Goal: Communication & Community: Answer question/provide support

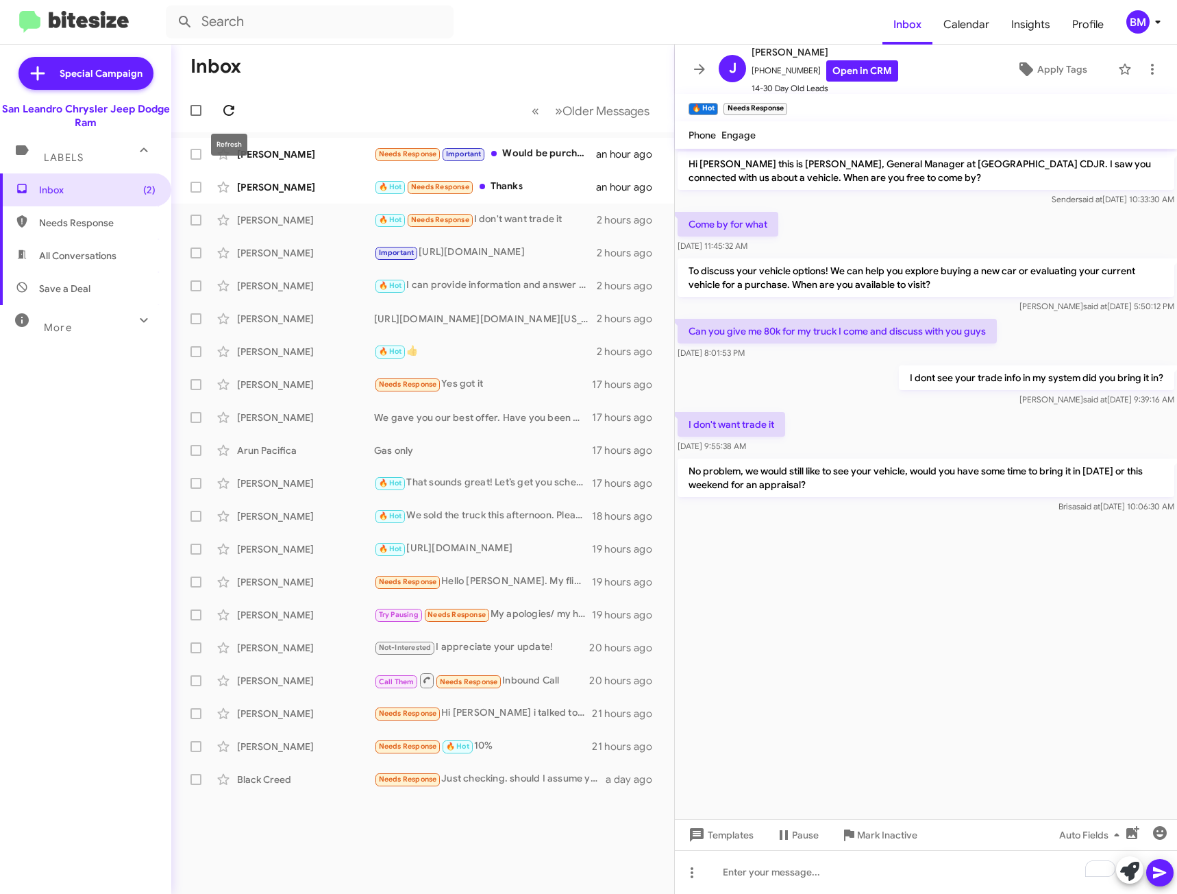
click at [230, 112] on icon at bounding box center [229, 110] width 16 height 16
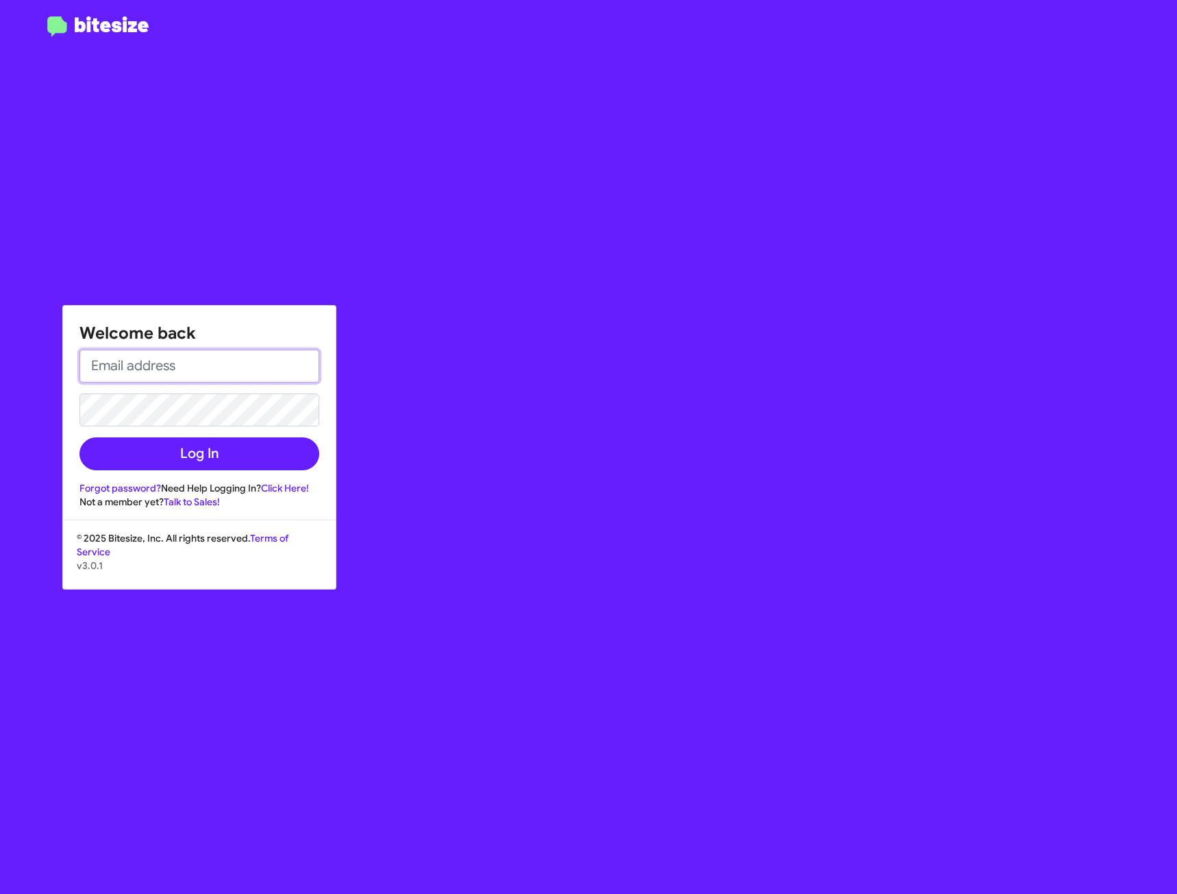
type input "brisa.matias@sanleandrocdjr.com"
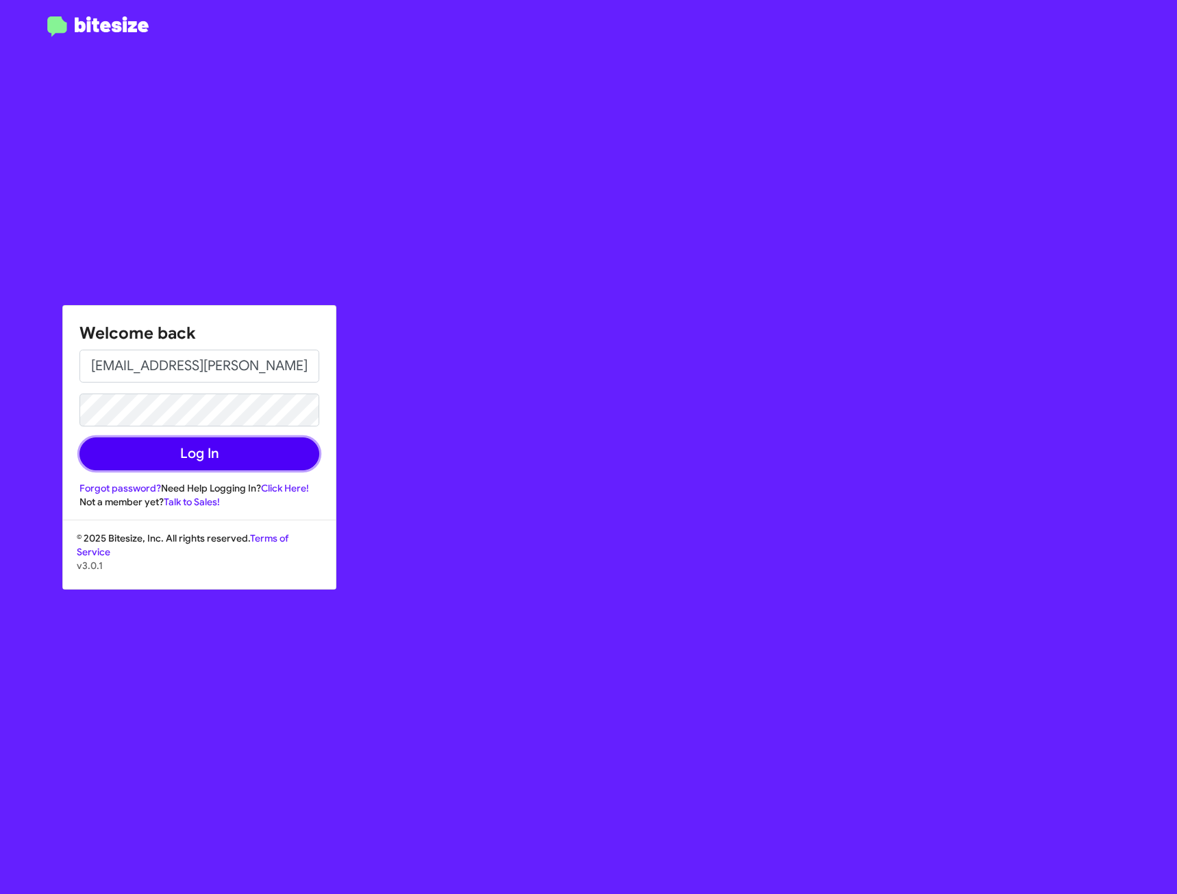
click at [196, 448] on button "Log In" at bounding box center [199, 453] width 240 height 33
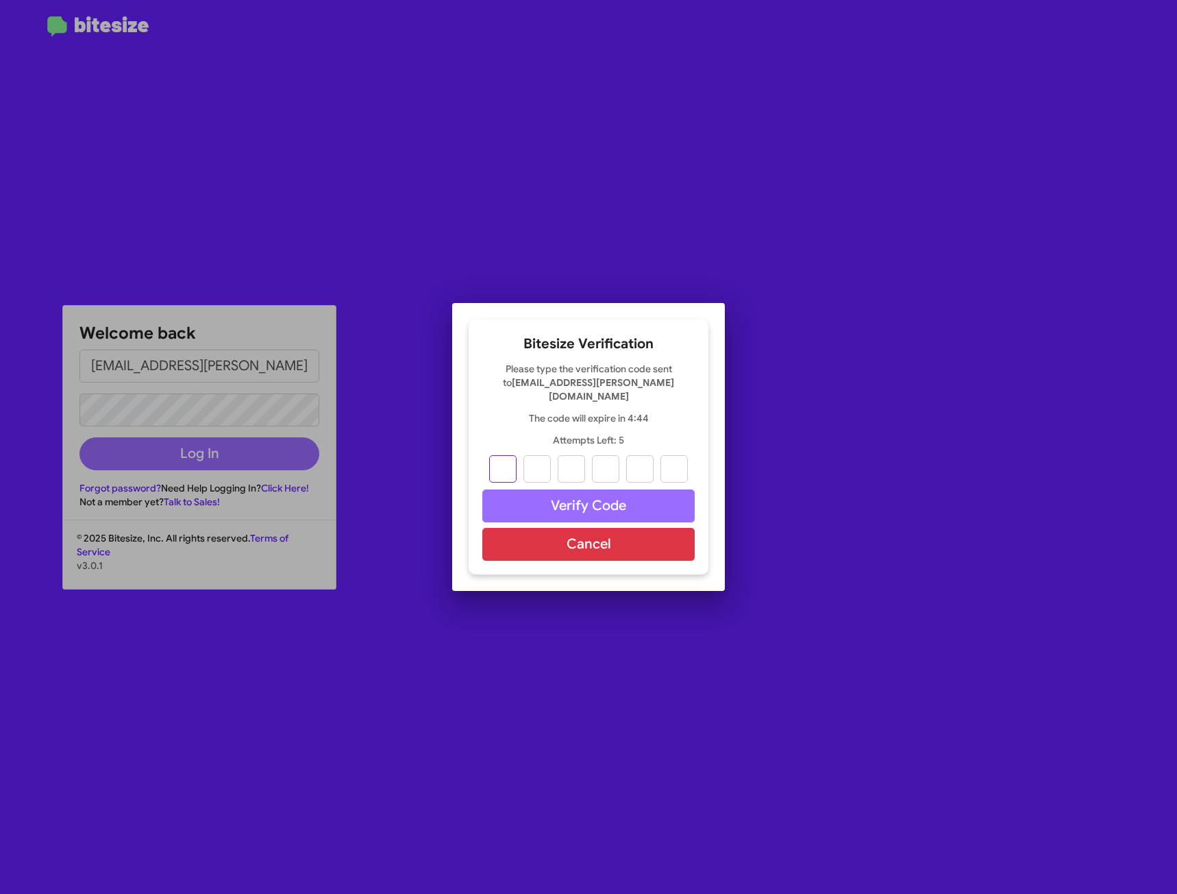
click at [502, 460] on input "text" at bounding box center [502, 468] width 27 height 27
type input "1"
type input "5"
type input "4"
type input "8"
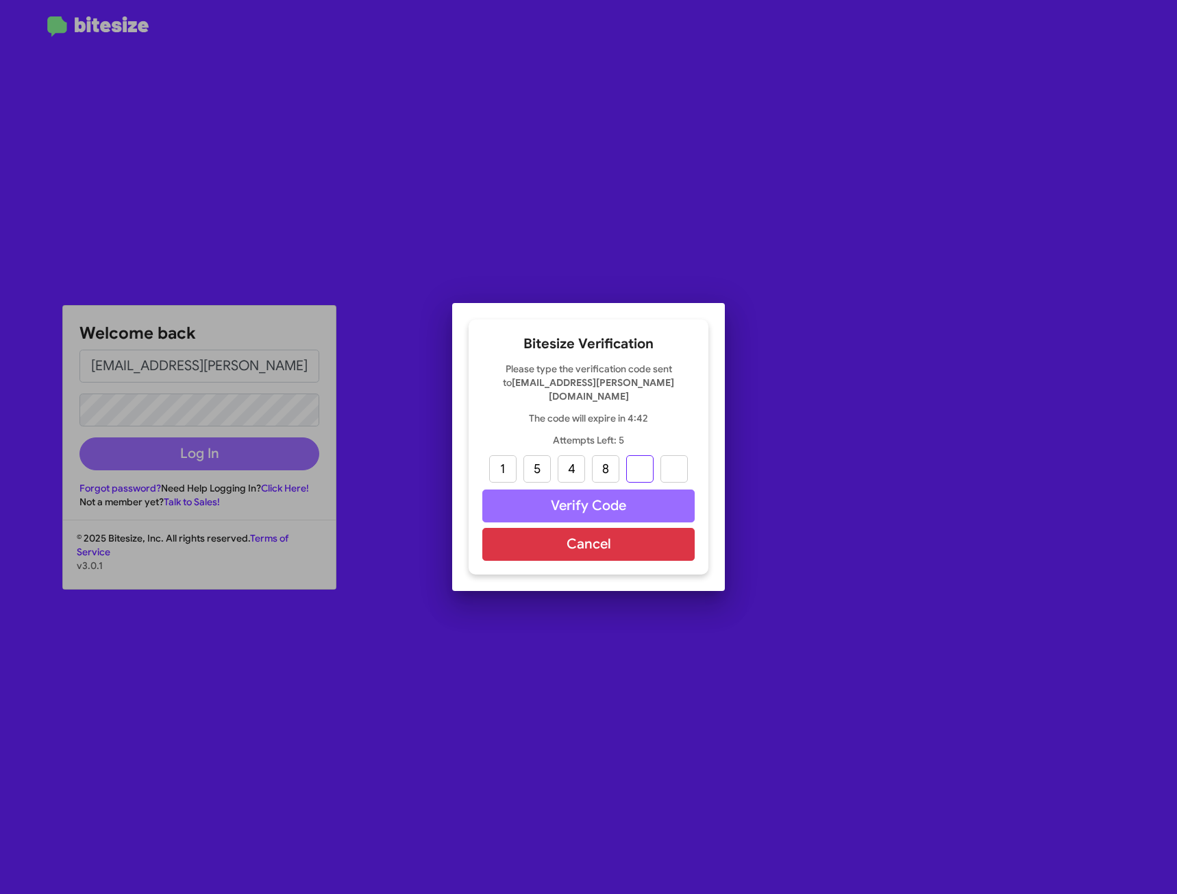
type input "1"
drag, startPoint x: 577, startPoint y: 463, endPoint x: 562, endPoint y: 463, distance: 15.1
click at [562, 463] on input "4" at bounding box center [571, 468] width 27 height 27
type input "8"
click at [607, 467] on input "text" at bounding box center [605, 468] width 27 height 27
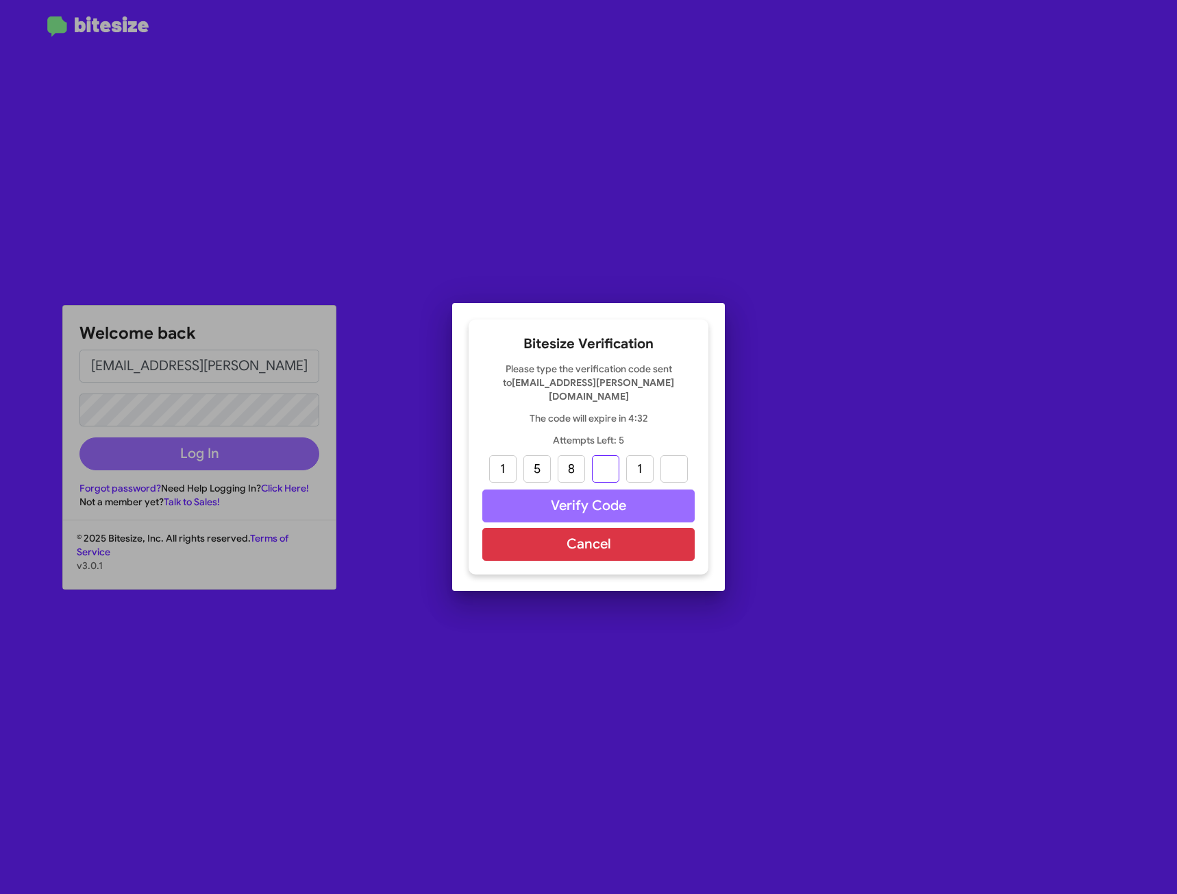
type input "4"
click at [678, 460] on input "text" at bounding box center [674, 468] width 27 height 27
type input "3"
click at [602, 495] on button "Verify Code" at bounding box center [588, 505] width 212 height 33
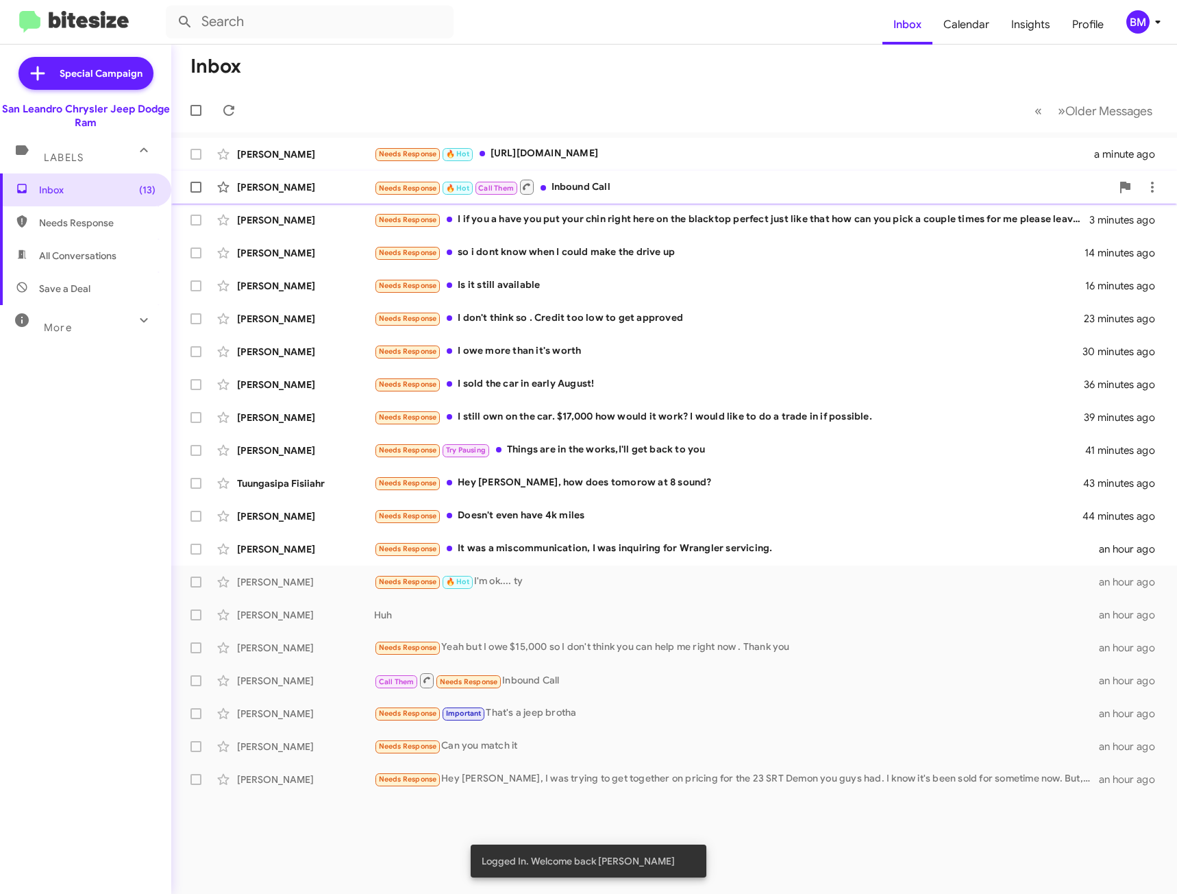
click at [261, 175] on div "Allen Thornhill Needs Response 🔥 Hot Call Them Inbound Call 2 minutes ago" at bounding box center [674, 186] width 984 height 27
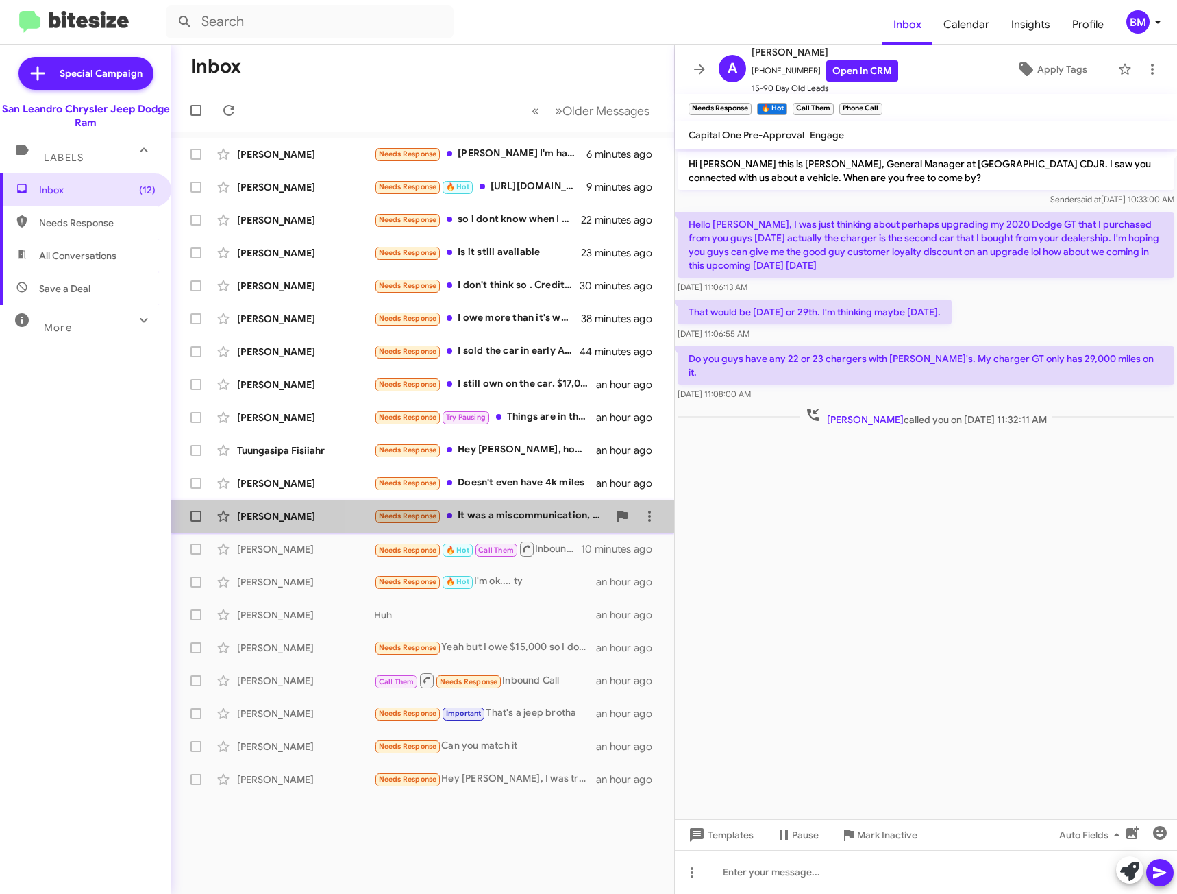
click at [461, 519] on div "Needs Response It was a miscommunication, I was inquiring for Wrangler servicin…" at bounding box center [491, 516] width 234 height 16
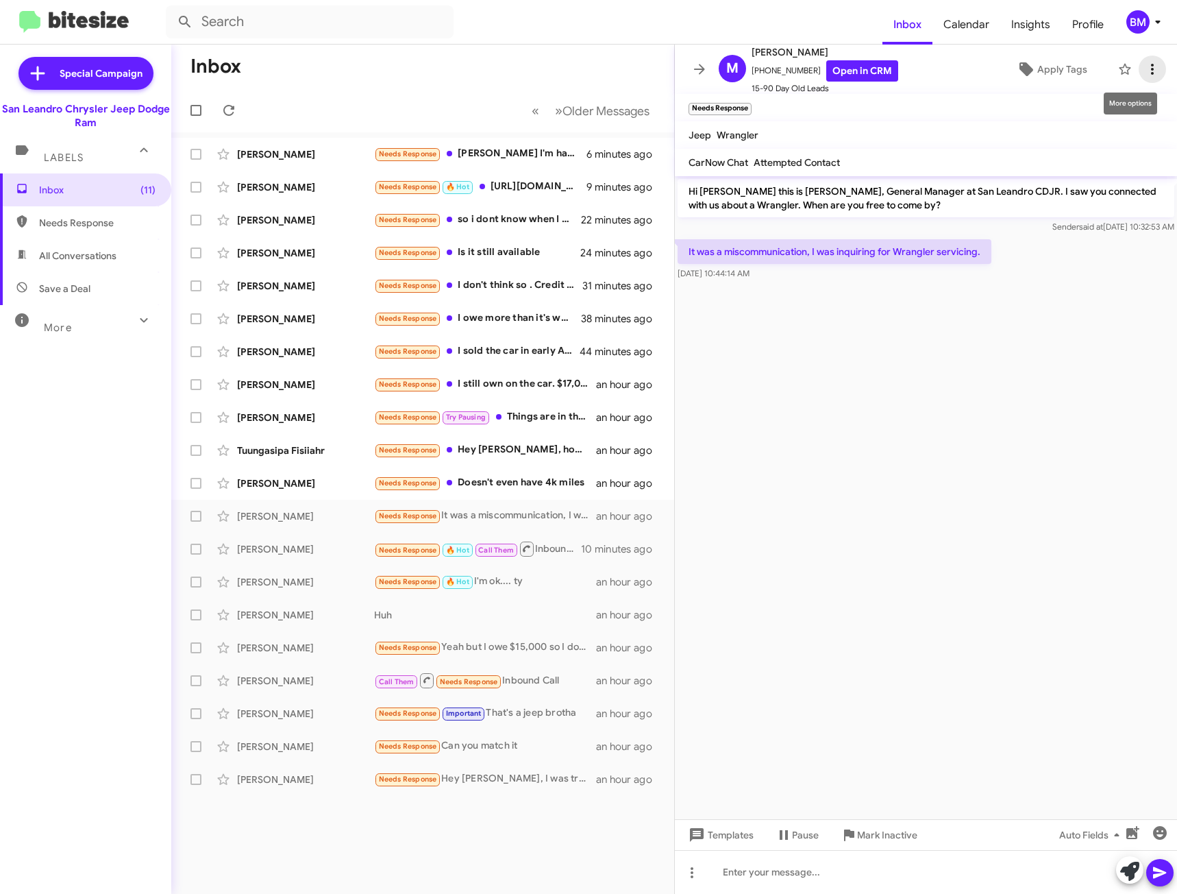
click at [1144, 68] on icon at bounding box center [1152, 69] width 16 height 16
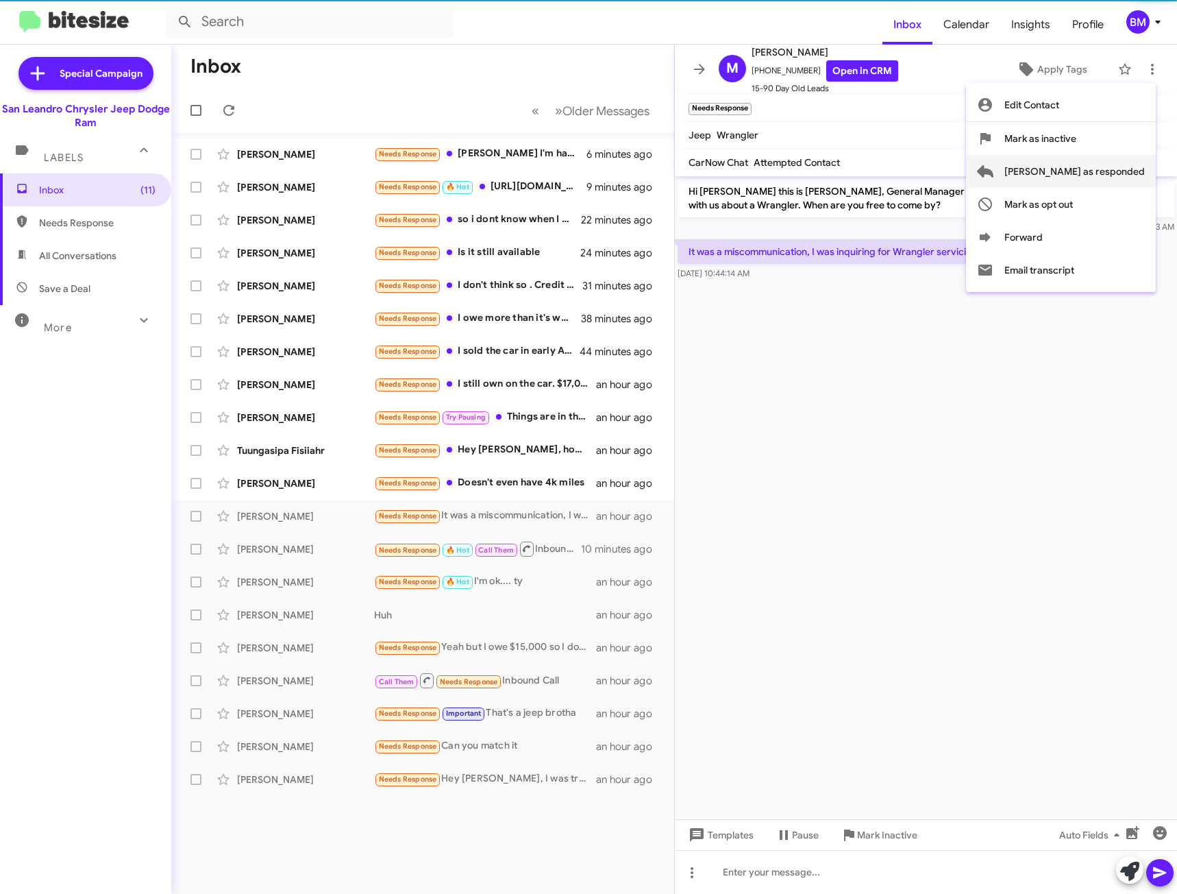
click at [1092, 165] on span "[PERSON_NAME] as responded" at bounding box center [1075, 171] width 140 height 33
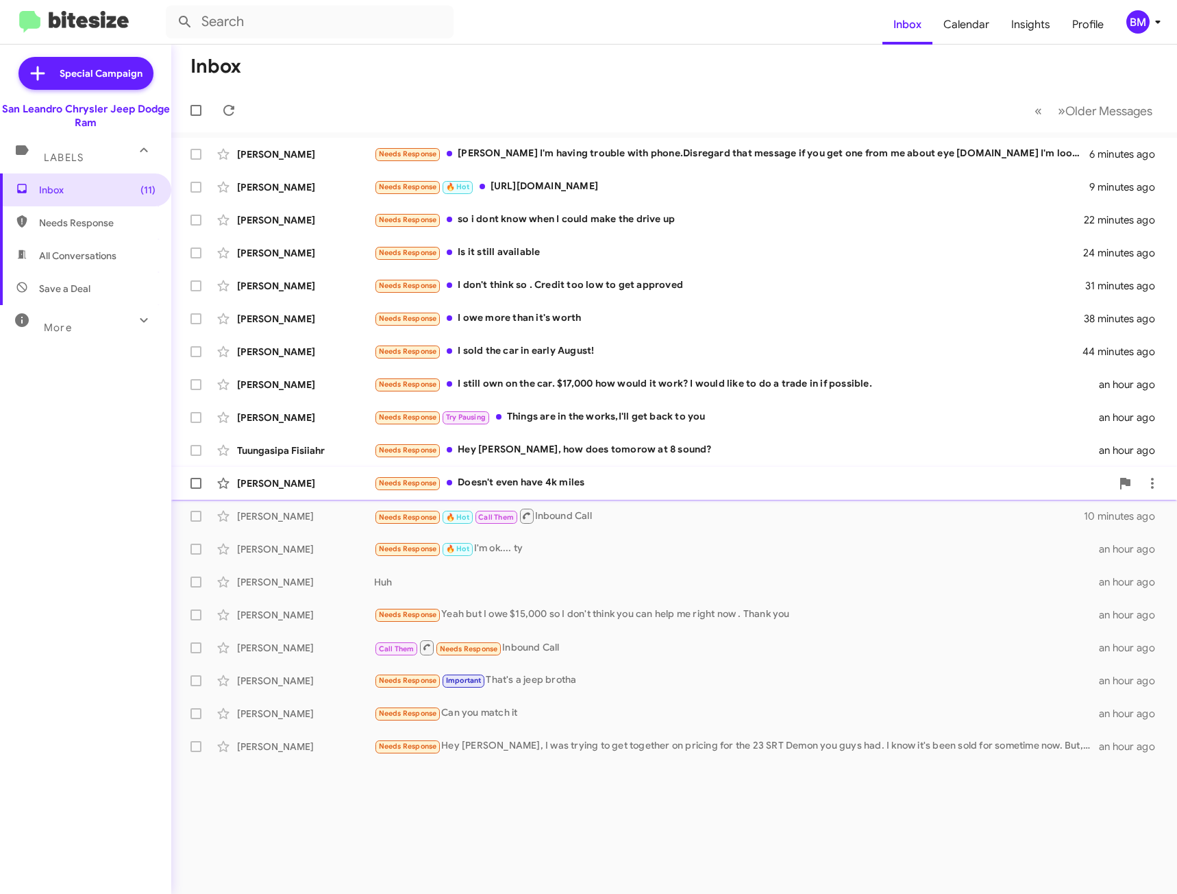
click at [601, 476] on div "Needs Response Doesn't even have 4k miles" at bounding box center [742, 483] width 737 height 16
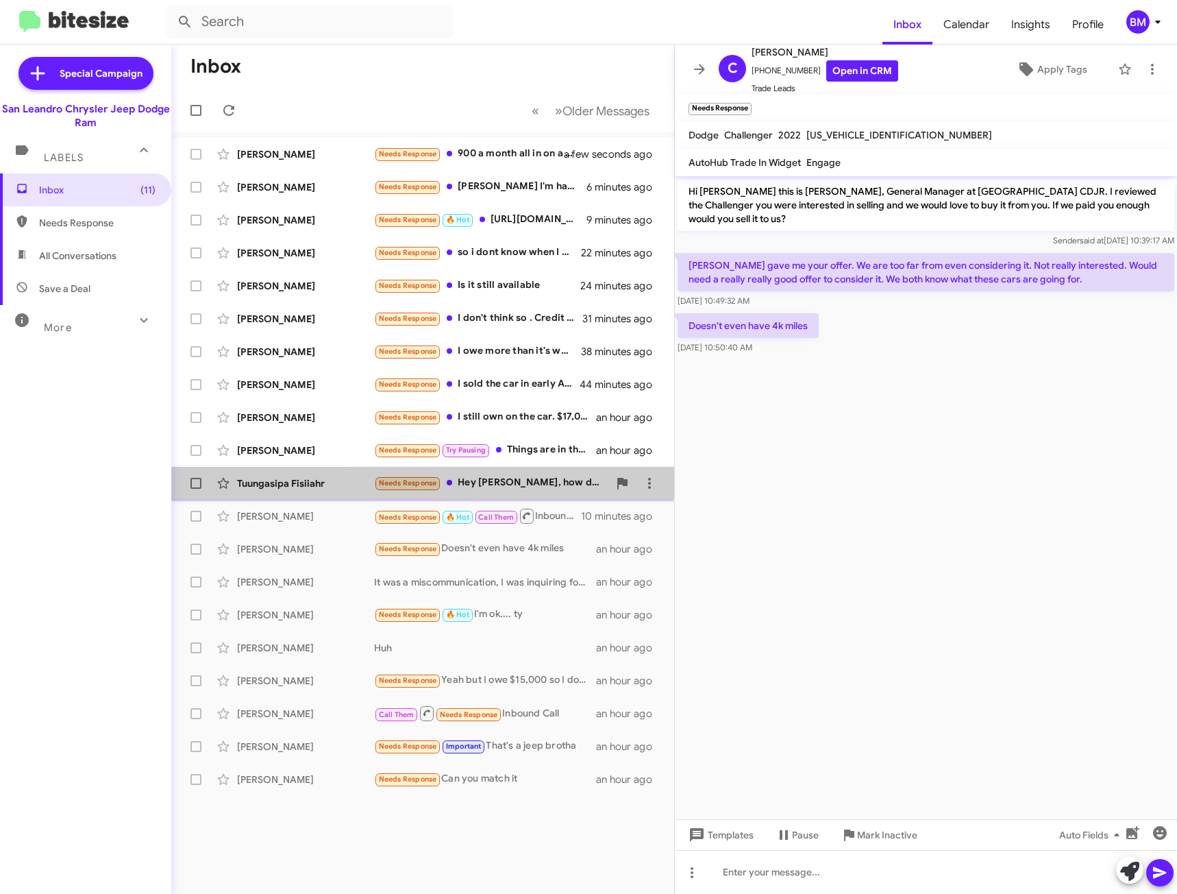
click at [536, 487] on div "Needs Response Hey Carlos, how does tomorow at 8 sound?" at bounding box center [491, 483] width 234 height 16
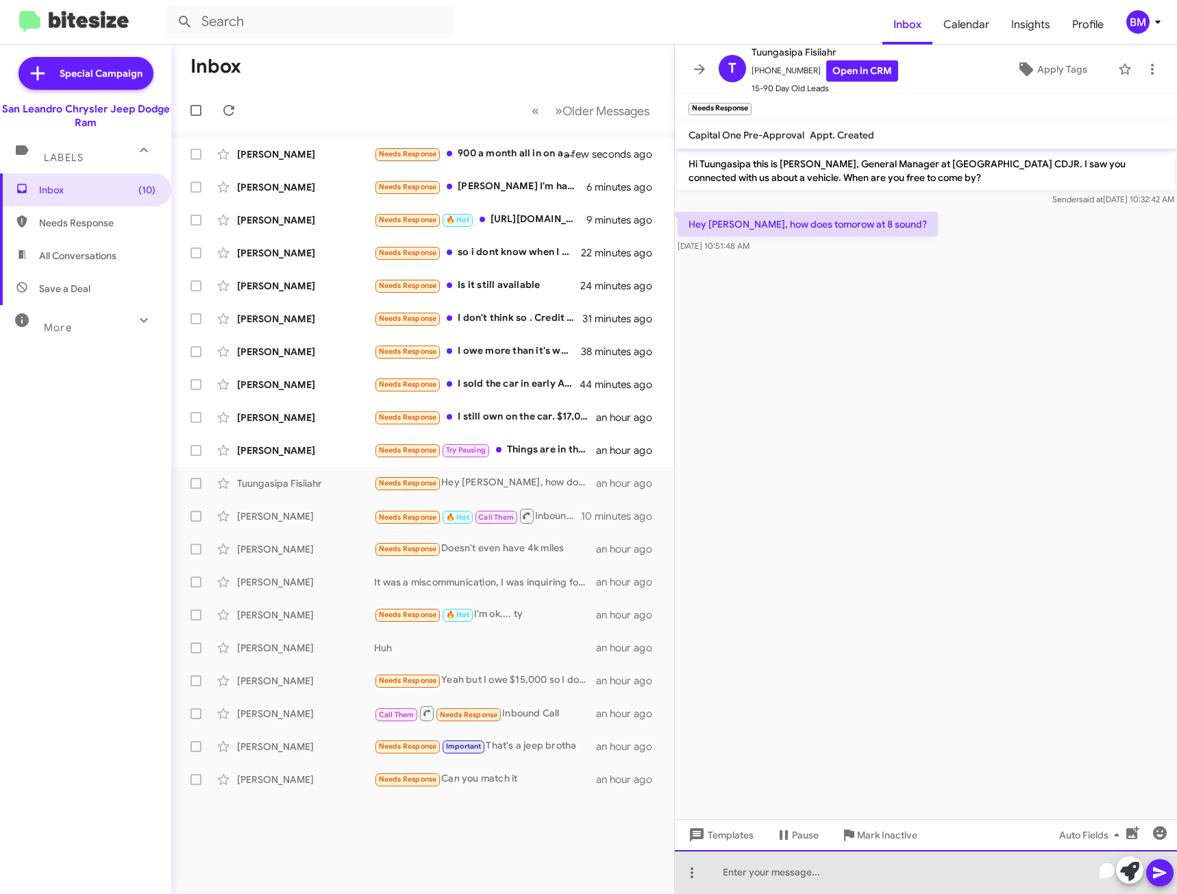
click at [861, 874] on div "To enrich screen reader interactions, please activate Accessibility in Grammarl…" at bounding box center [926, 872] width 502 height 44
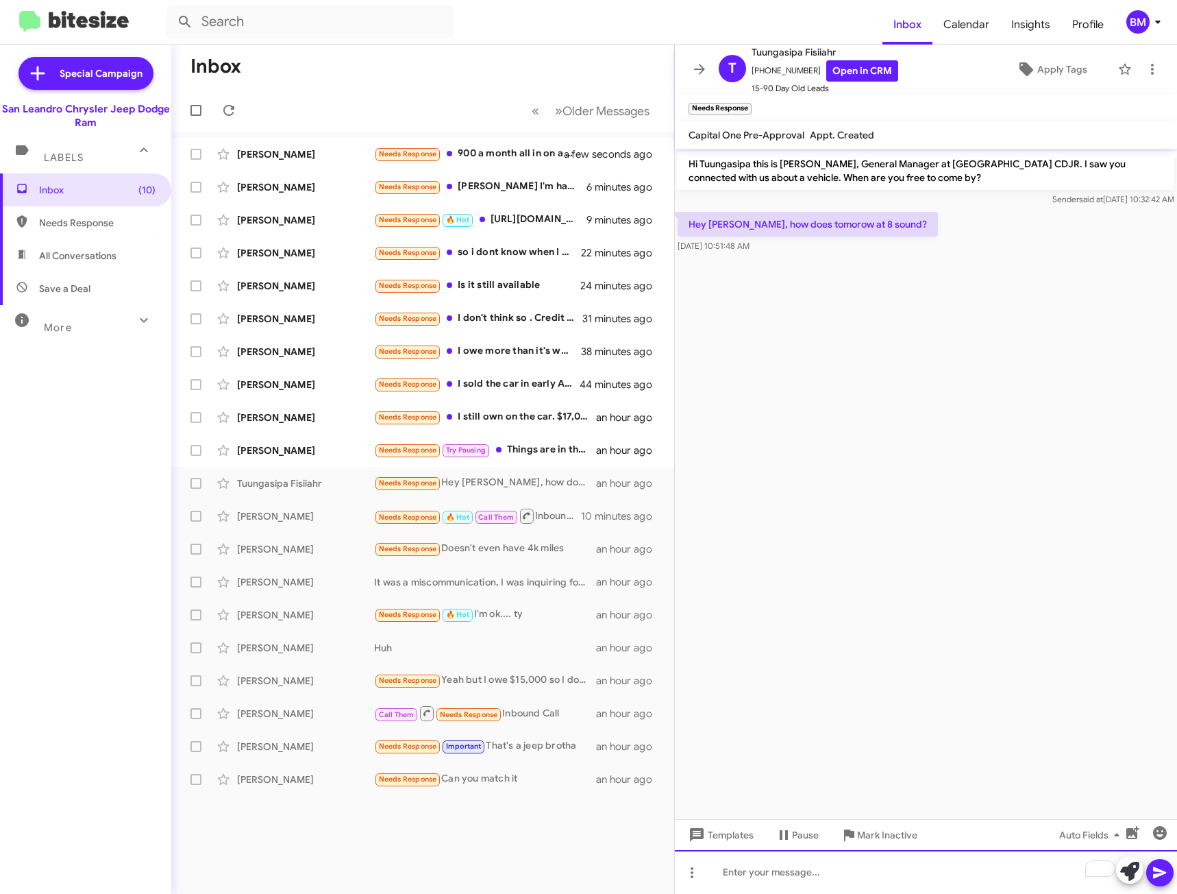
click at [855, 866] on div "To enrich screen reader interactions, please activate Accessibility in Grammarl…" at bounding box center [926, 872] width 502 height 44
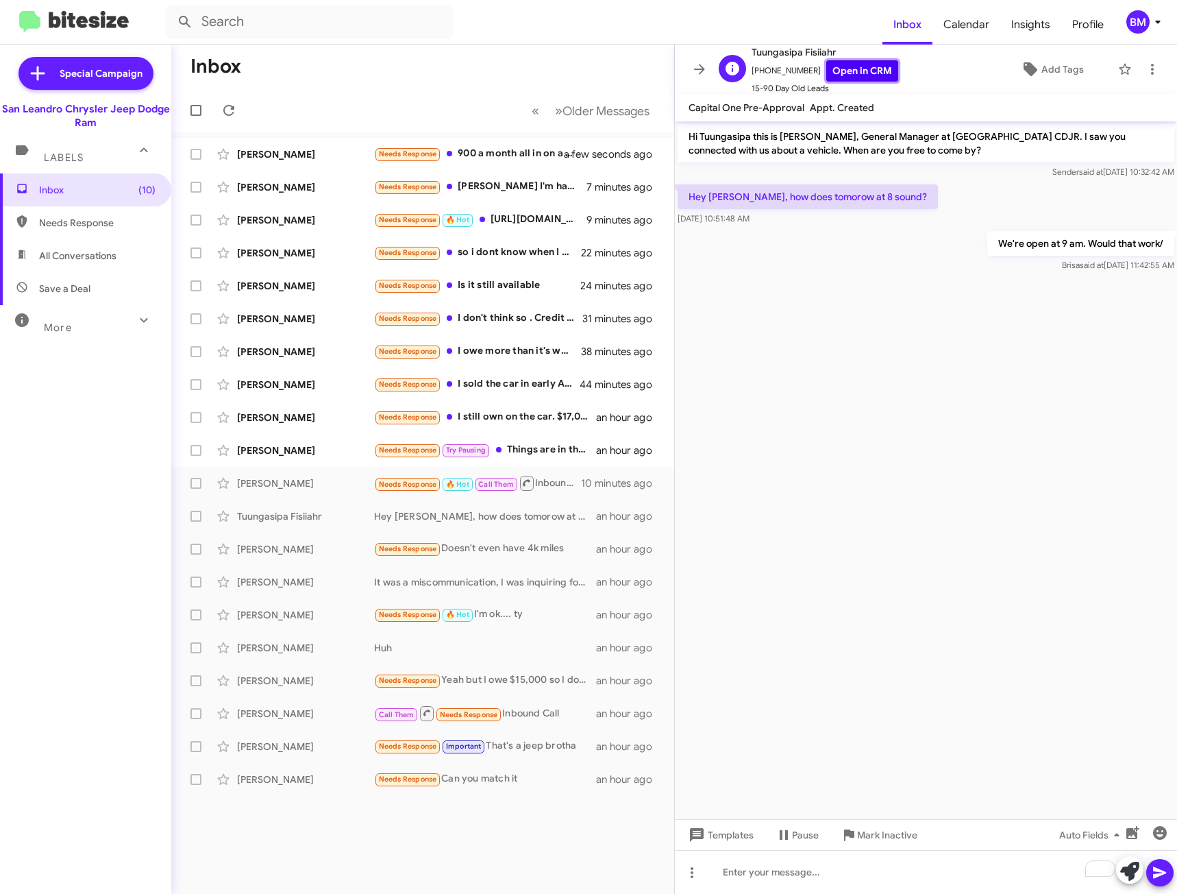
click at [865, 65] on link "Open in CRM" at bounding box center [862, 70] width 72 height 21
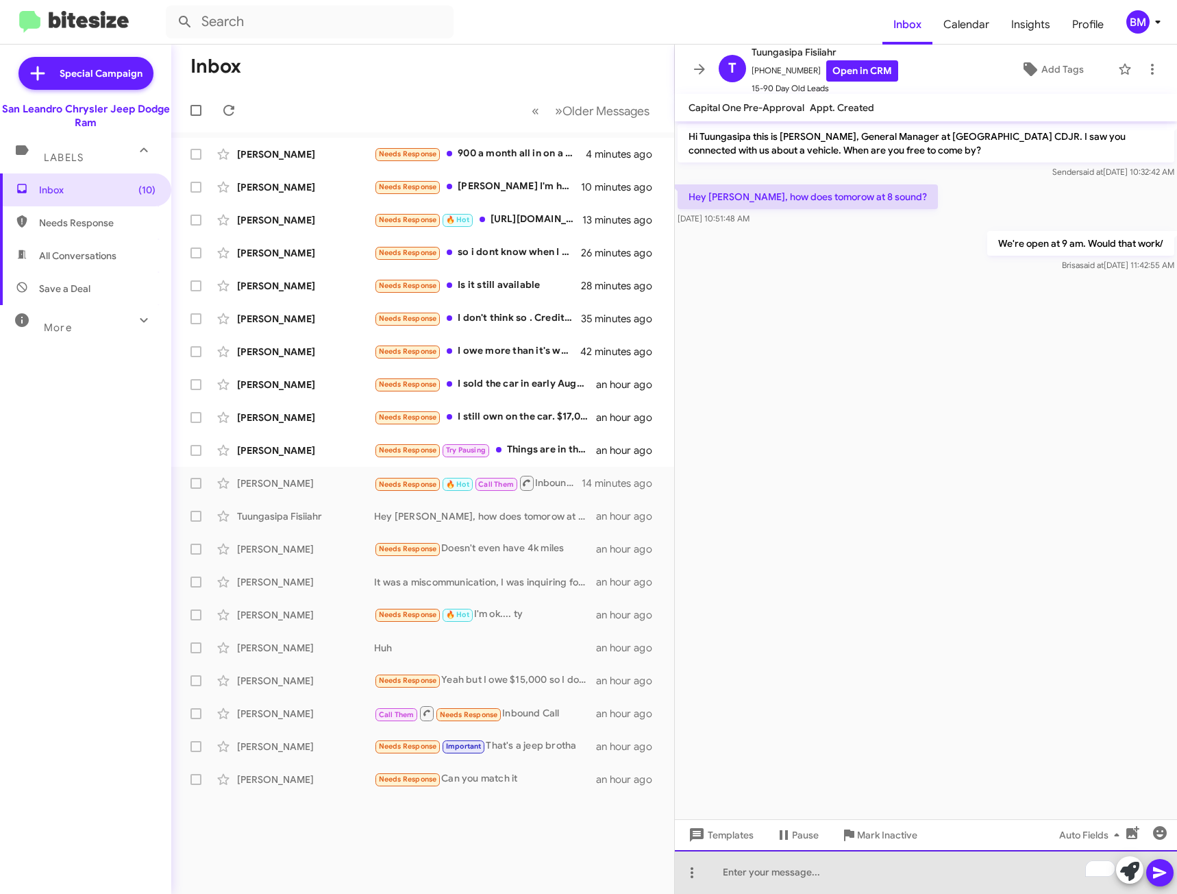
click at [807, 883] on div "To enrich screen reader interactions, please activate Accessibility in Grammarl…" at bounding box center [926, 872] width 502 height 44
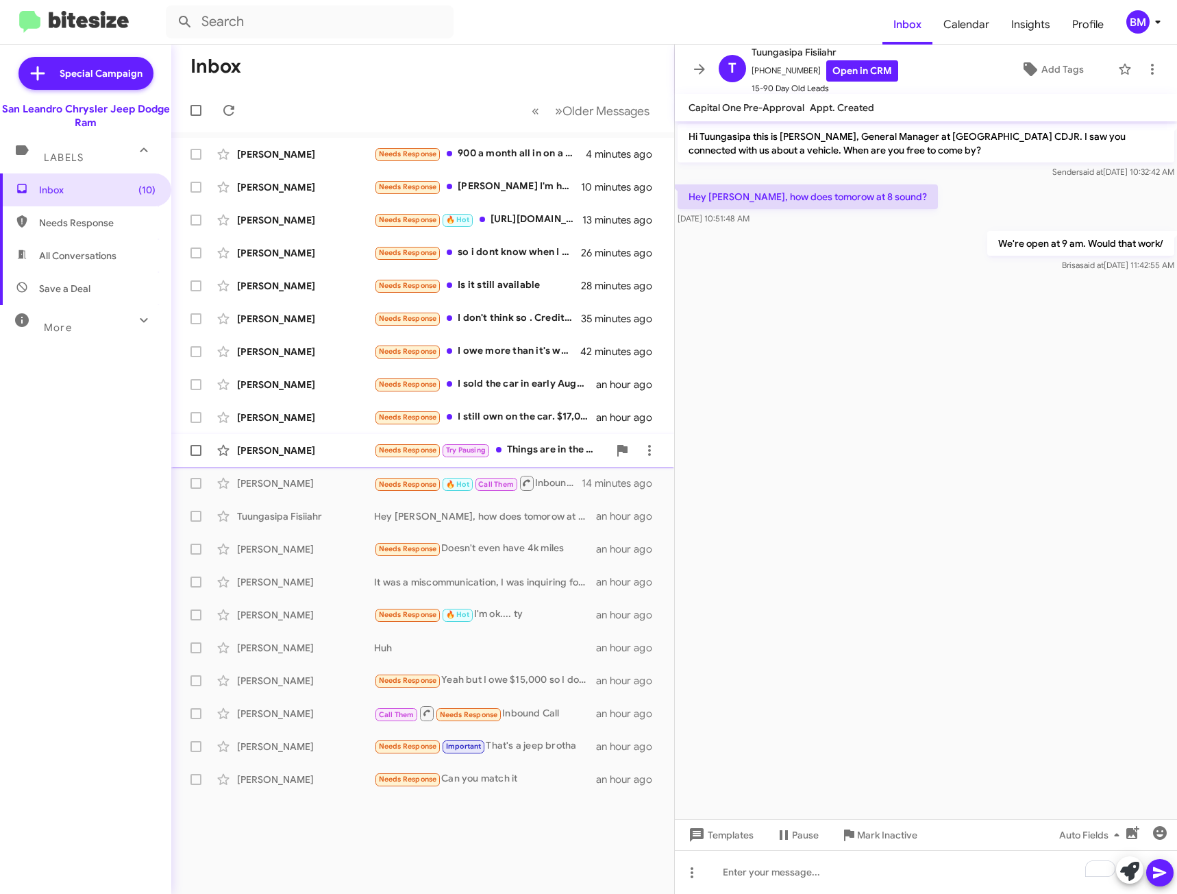
click at [502, 453] on div "Needs Response Try Pausing Things are in the works,I'll get back to you" at bounding box center [491, 450] width 234 height 16
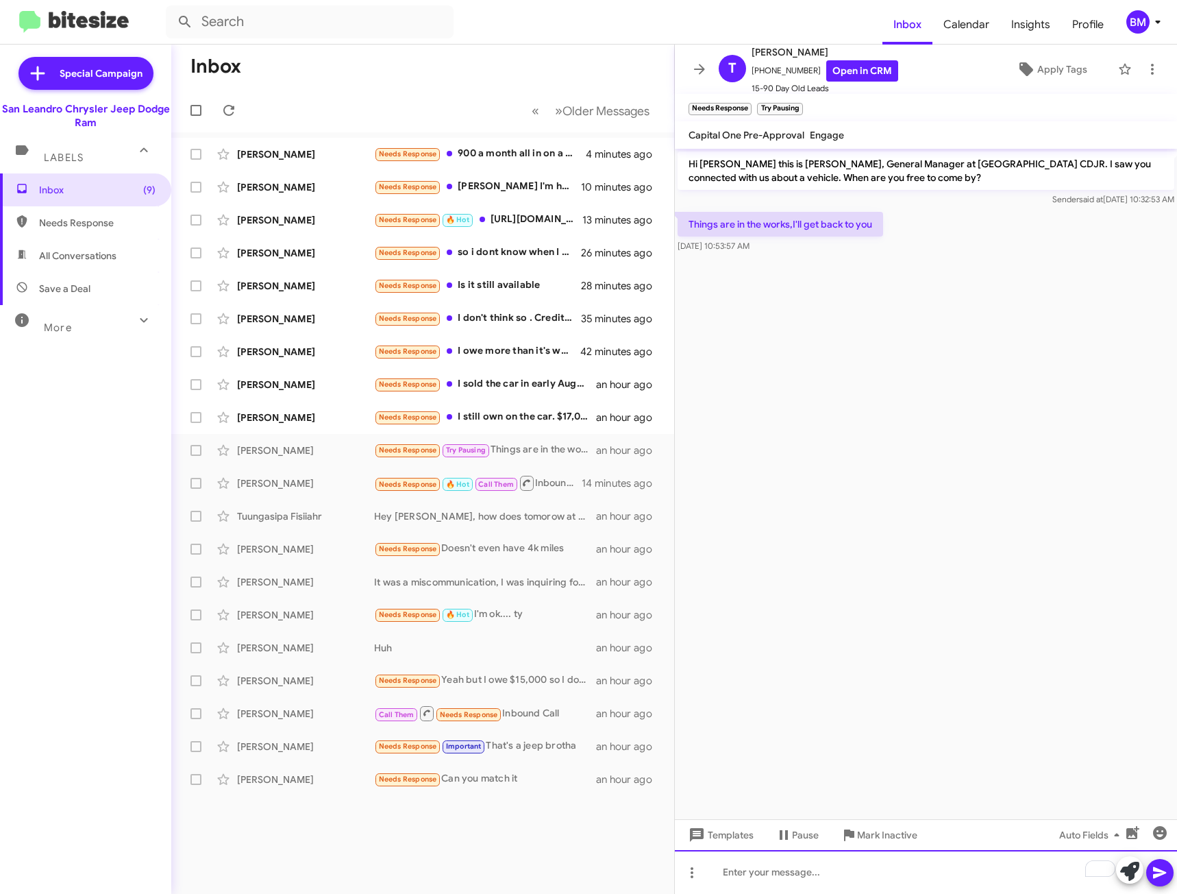
click at [792, 859] on div "To enrich screen reader interactions, please activate Accessibility in Grammarl…" at bounding box center [926, 872] width 502 height 44
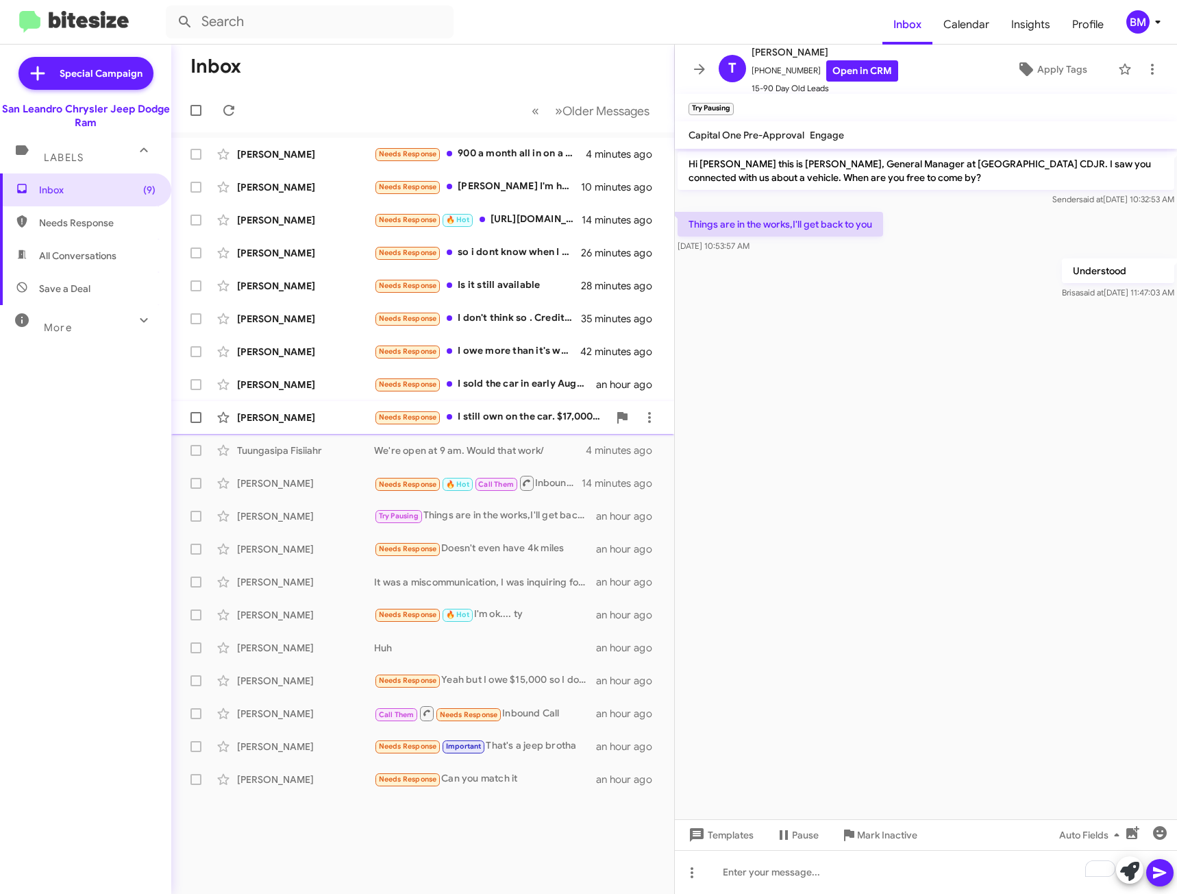
click at [506, 416] on div "Needs Response I still own on the car. $17,000 how would it work? I would like …" at bounding box center [491, 417] width 234 height 16
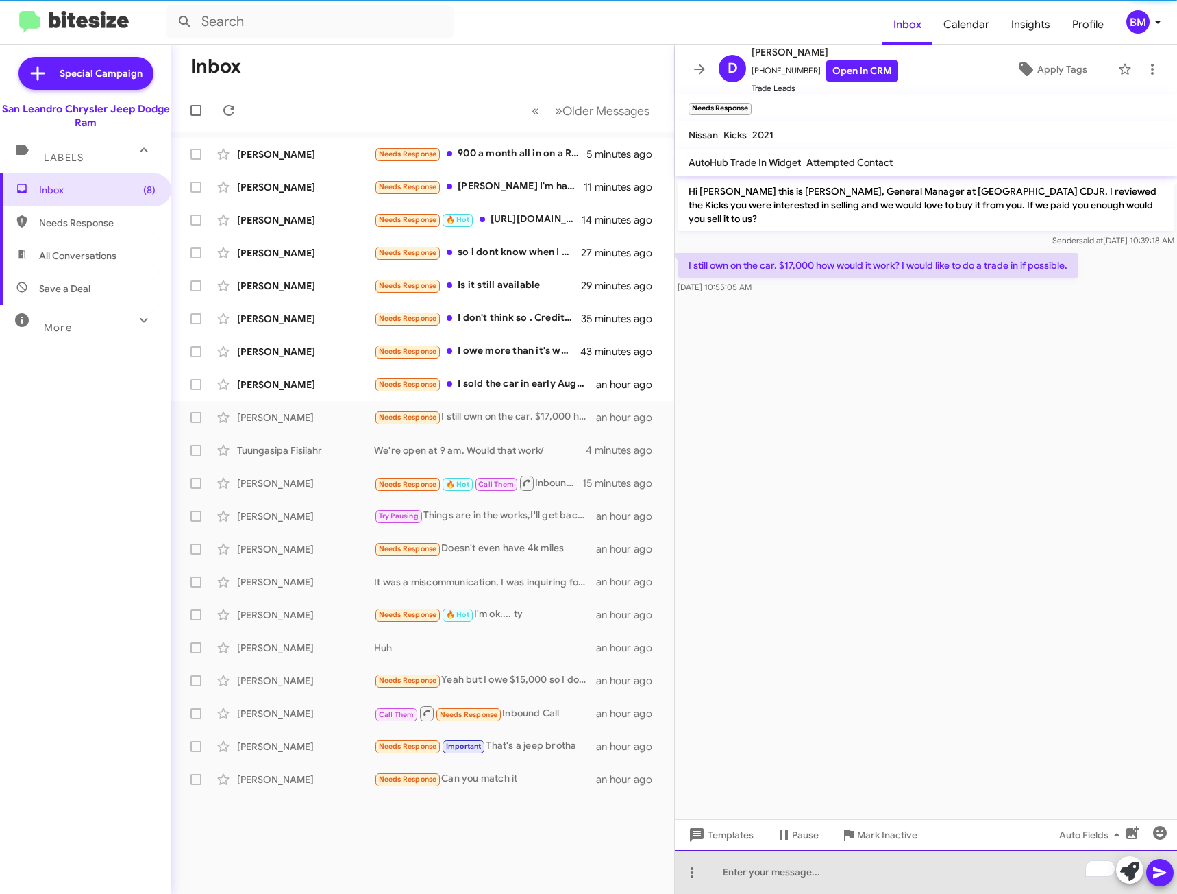
click at [806, 870] on div "To enrich screen reader interactions, please activate Accessibility in Grammarl…" at bounding box center [926, 872] width 502 height 44
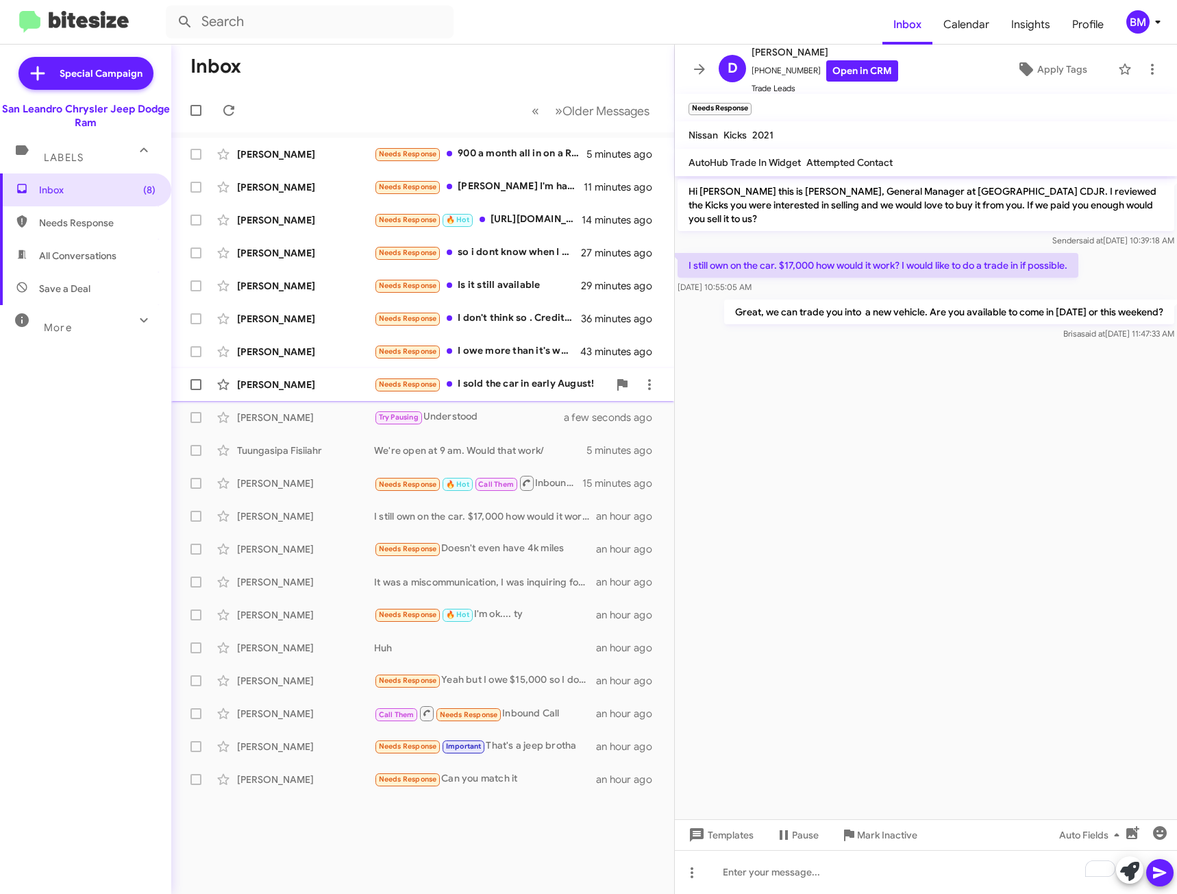
click at [526, 380] on div "Needs Response I sold the car in early August!" at bounding box center [491, 384] width 234 height 16
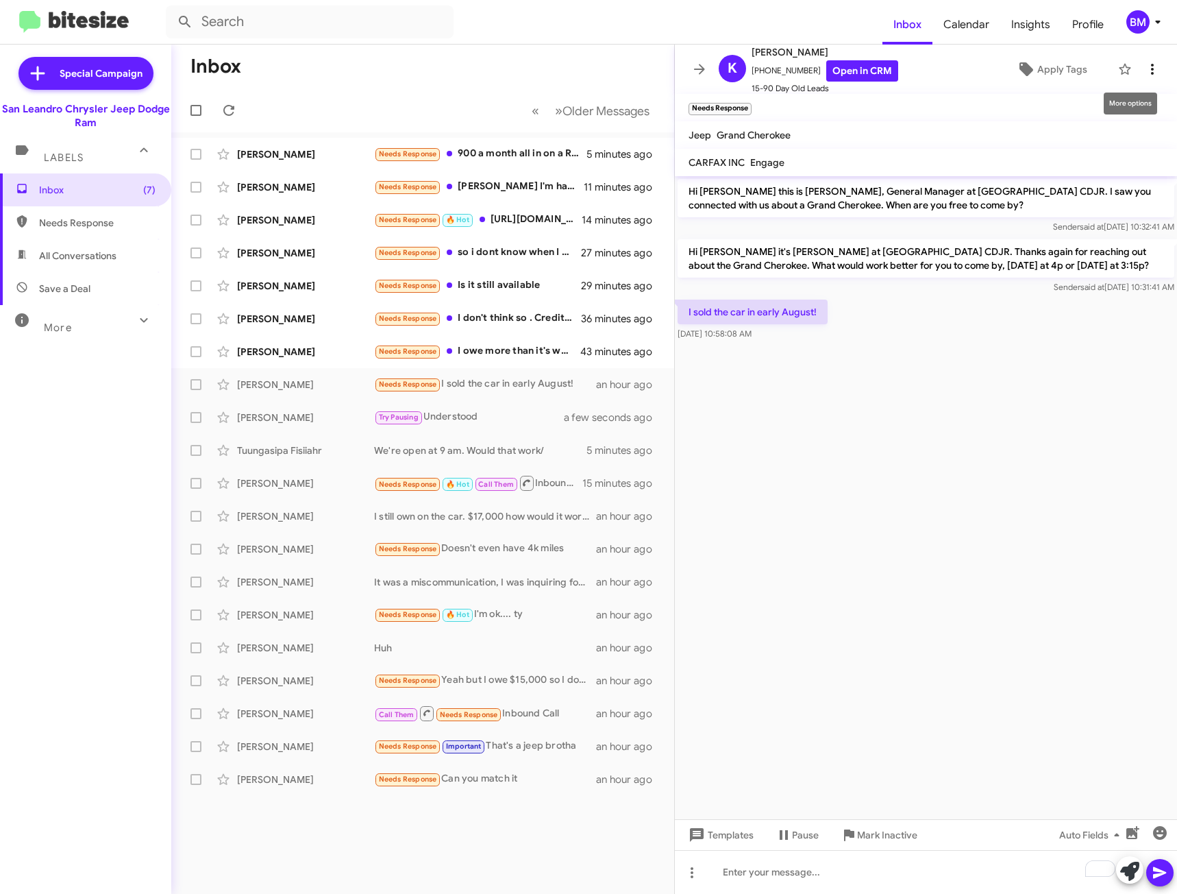
click at [1144, 71] on icon at bounding box center [1152, 69] width 16 height 16
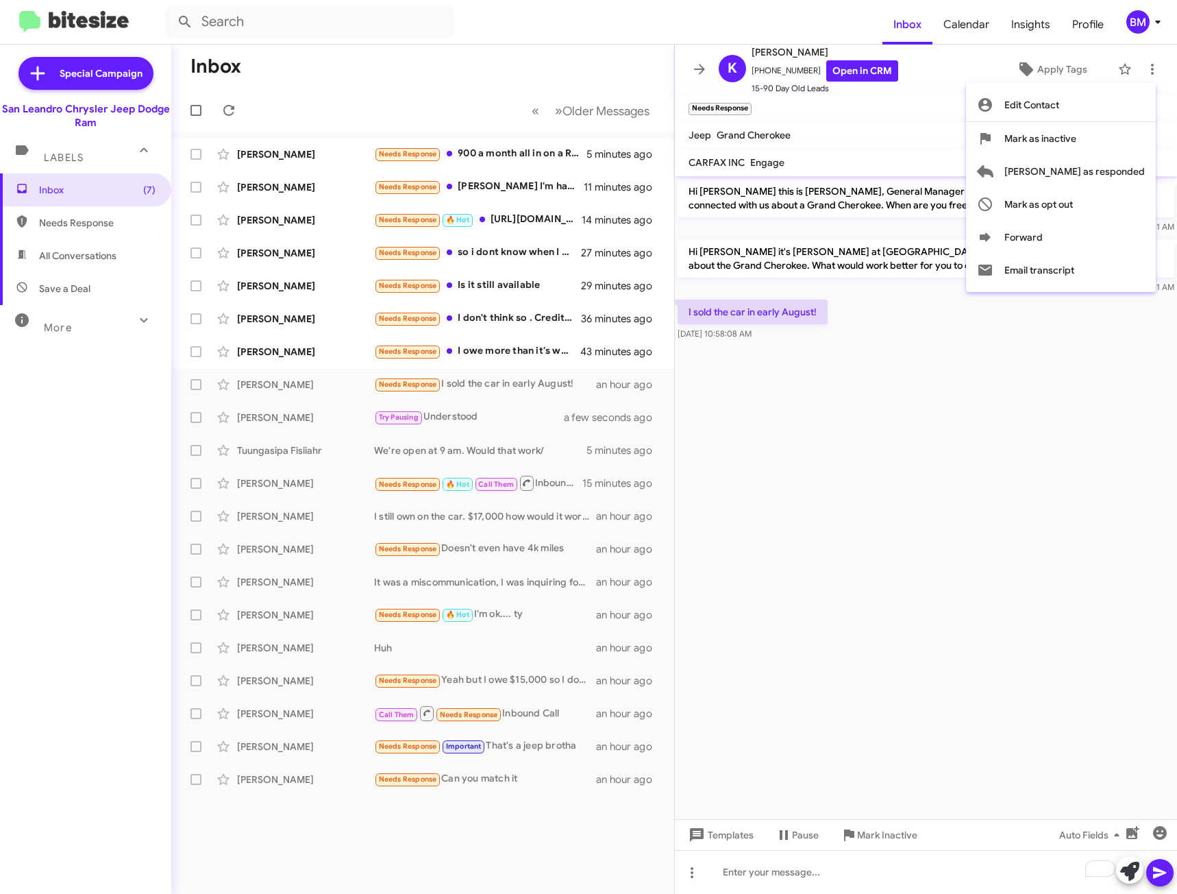
click at [892, 834] on div at bounding box center [588, 447] width 1177 height 894
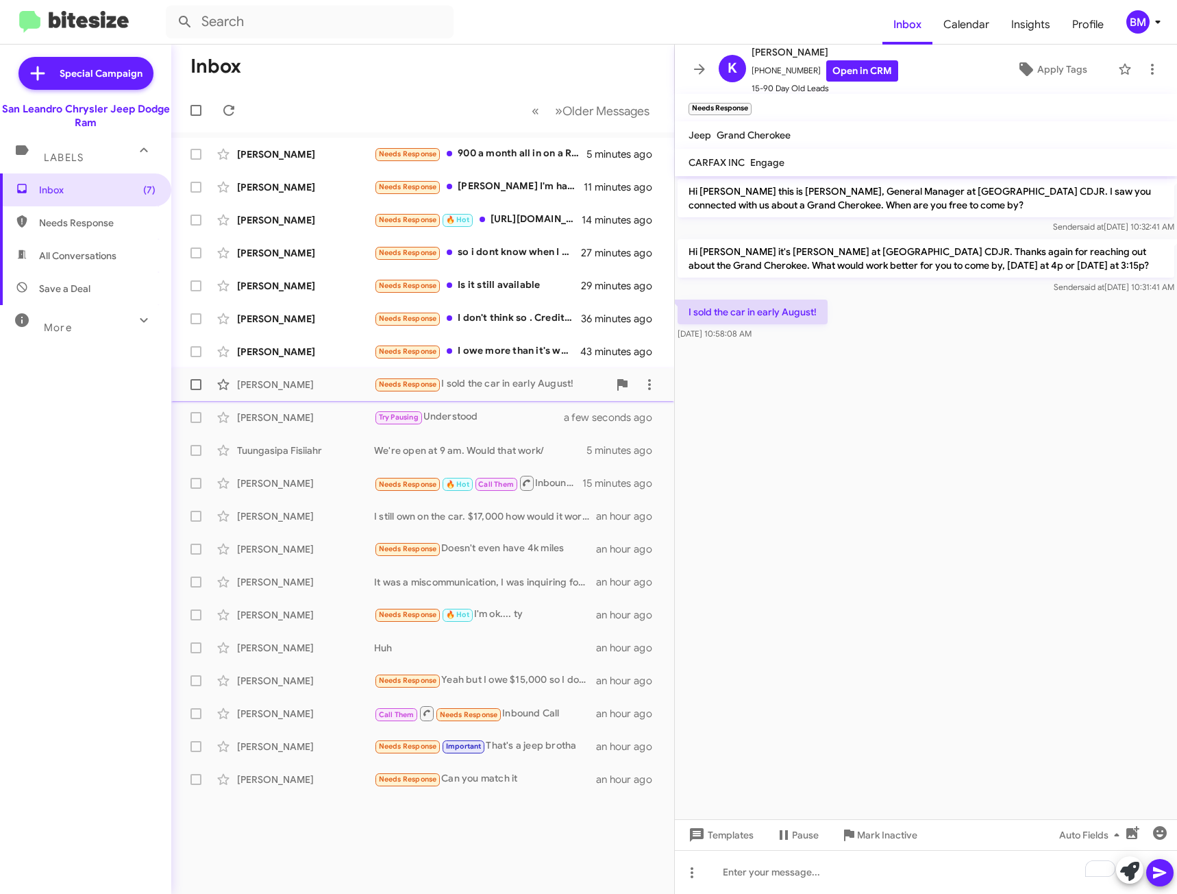
click at [512, 385] on div "Needs Response I sold the car in early August!" at bounding box center [491, 384] width 234 height 16
click at [1144, 76] on icon at bounding box center [1152, 69] width 16 height 16
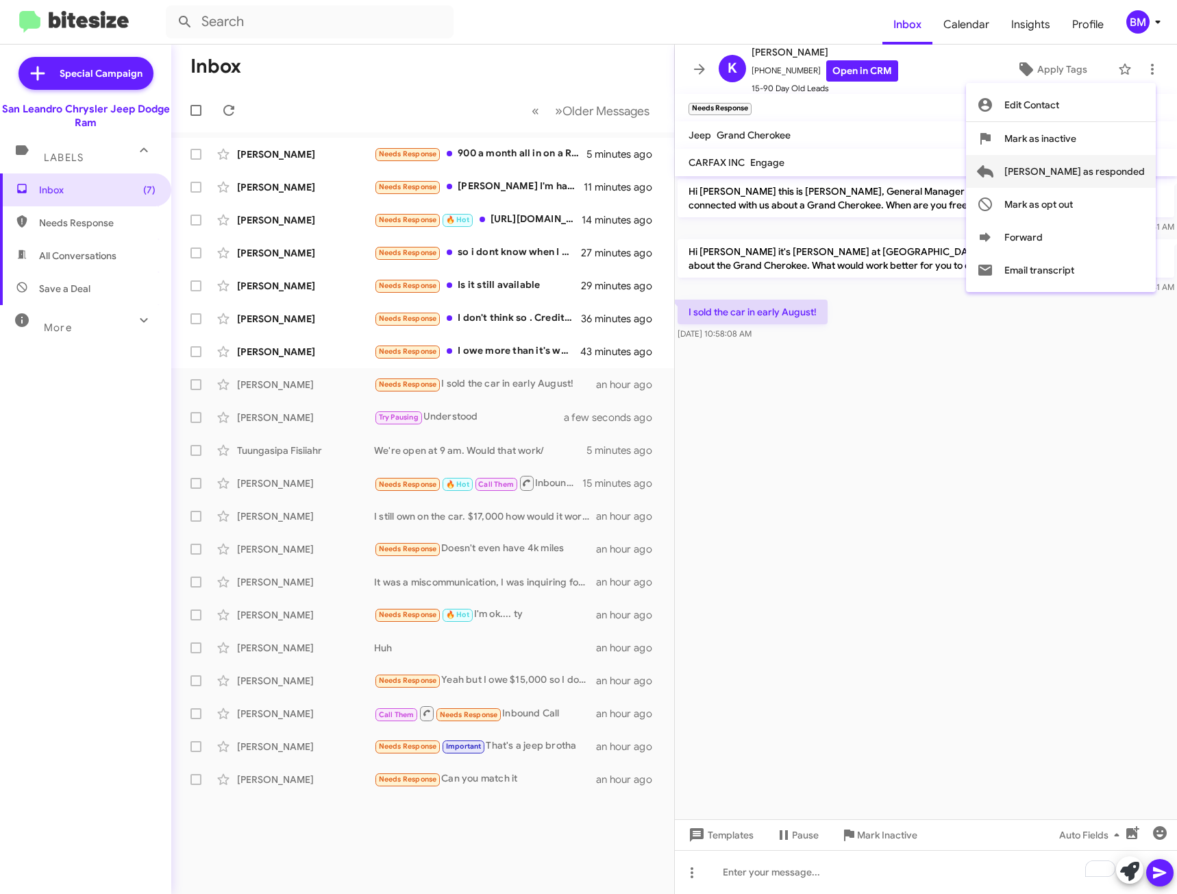
click at [1094, 180] on span "[PERSON_NAME] as responded" at bounding box center [1075, 171] width 140 height 33
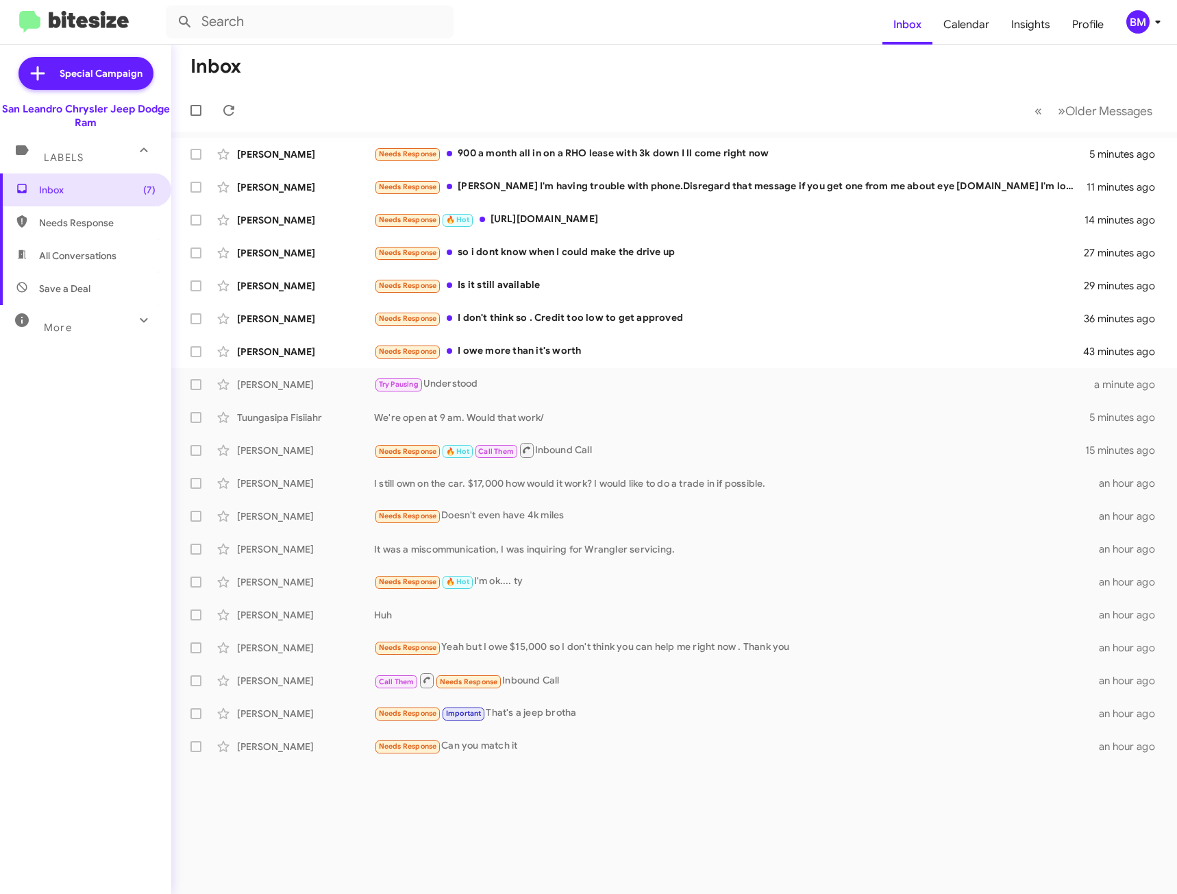
click at [59, 227] on span "Needs Response" at bounding box center [97, 223] width 117 height 14
type input "in:needs-response"
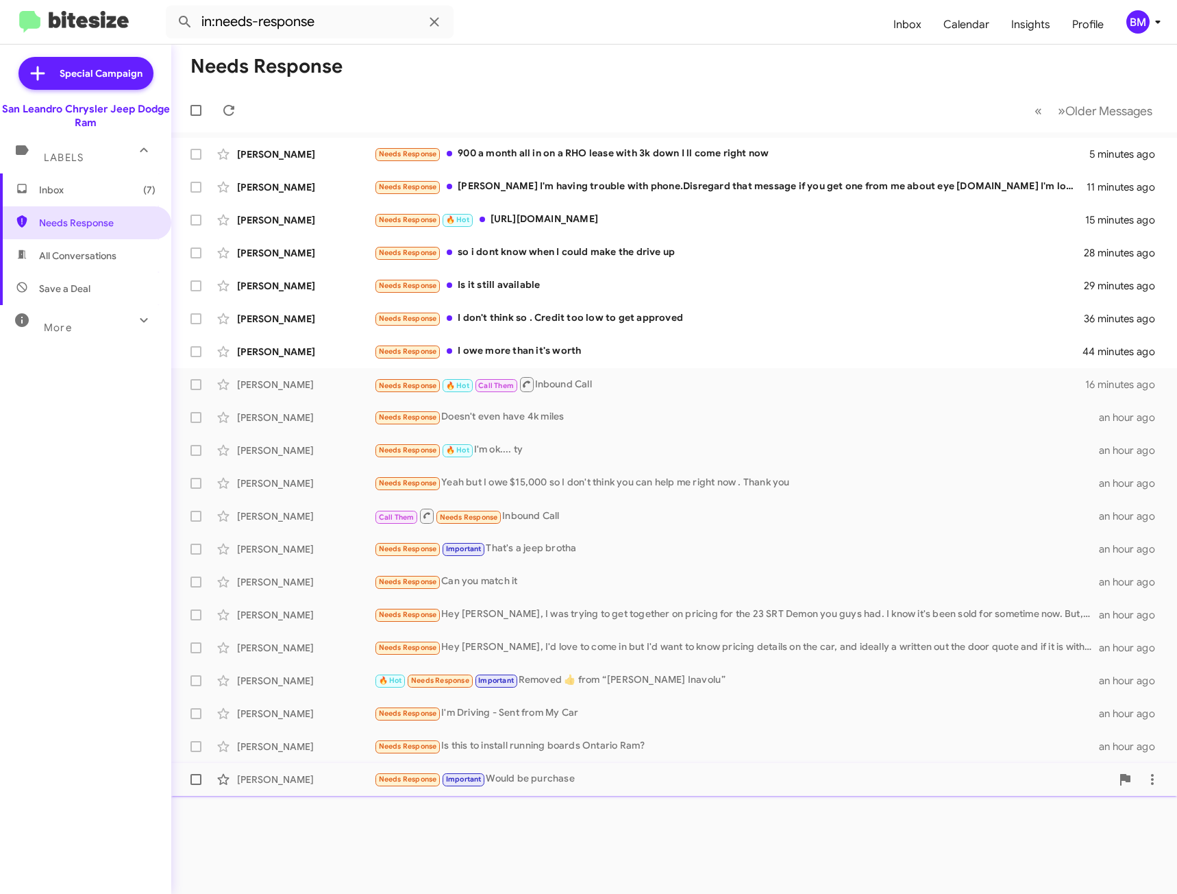
click at [529, 776] on div "Needs Response Important Would be purchase" at bounding box center [742, 779] width 737 height 16
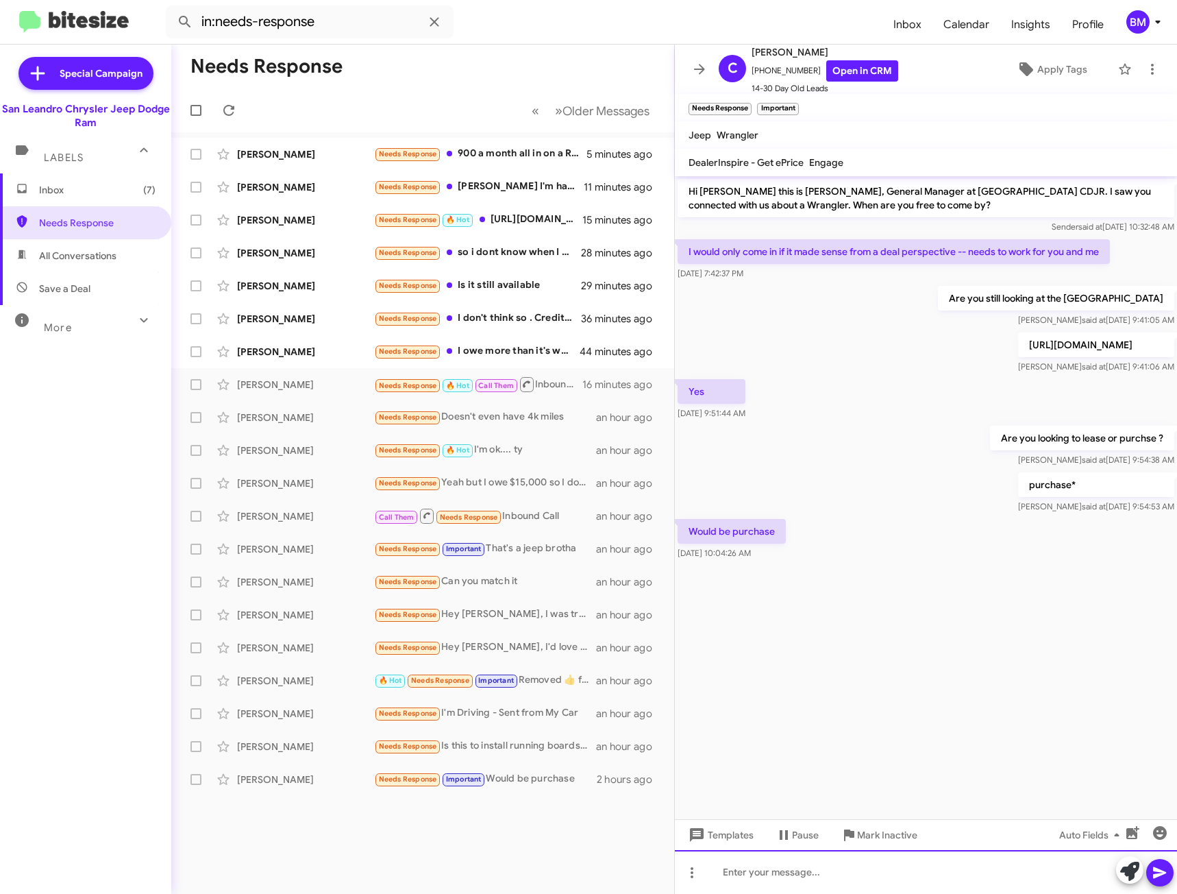
click at [781, 877] on div at bounding box center [926, 872] width 502 height 44
click at [781, 877] on div "To enrich screen reader interactions, please activate Accessibility in Grammarl…" at bounding box center [926, 872] width 502 height 44
click at [526, 737] on div "Vincent Ueber Needs Response Is this to install running boards Ontario Ram? an …" at bounding box center [422, 746] width 481 height 27
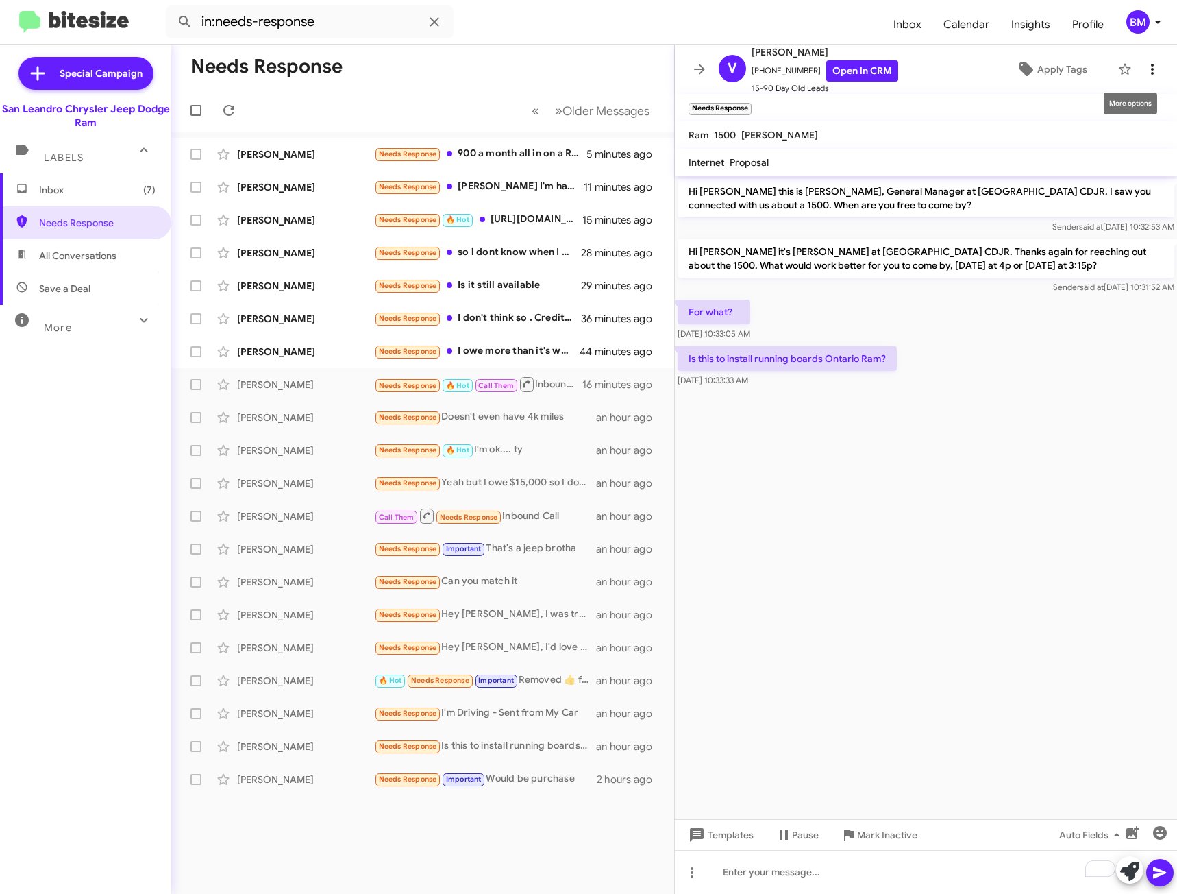
click at [1144, 65] on icon at bounding box center [1152, 69] width 16 height 16
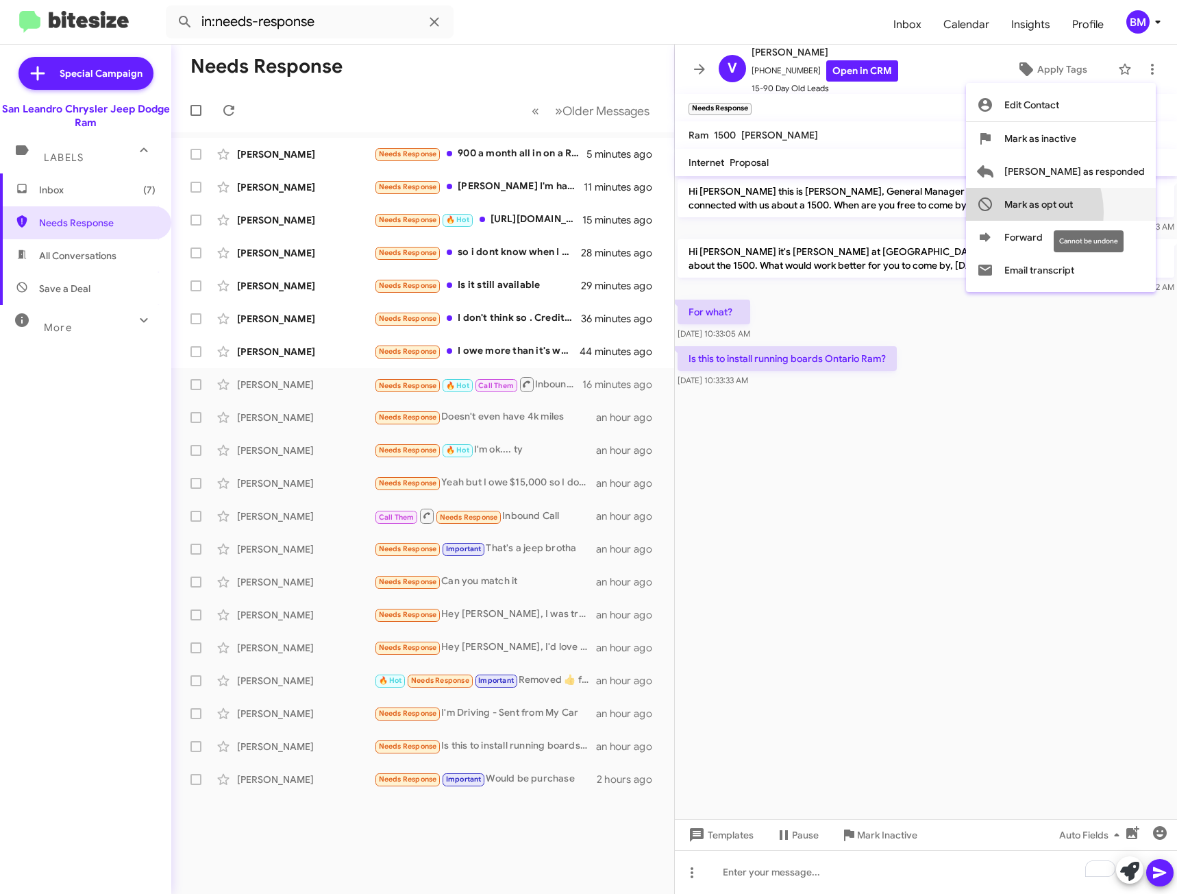
click at [1065, 212] on span "Mark as opt out" at bounding box center [1039, 204] width 69 height 33
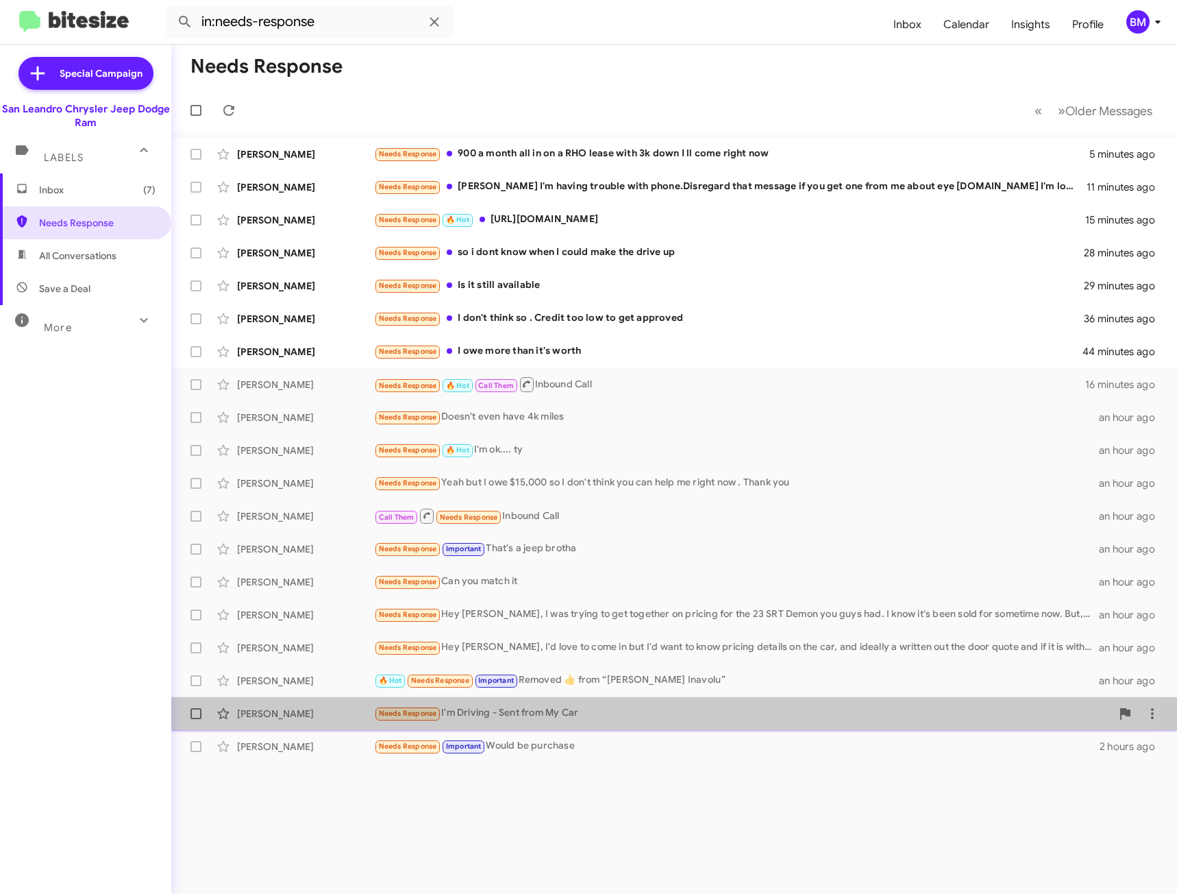
click at [556, 718] on div "Needs Response I'm Driving - Sent from My Car" at bounding box center [742, 713] width 737 height 16
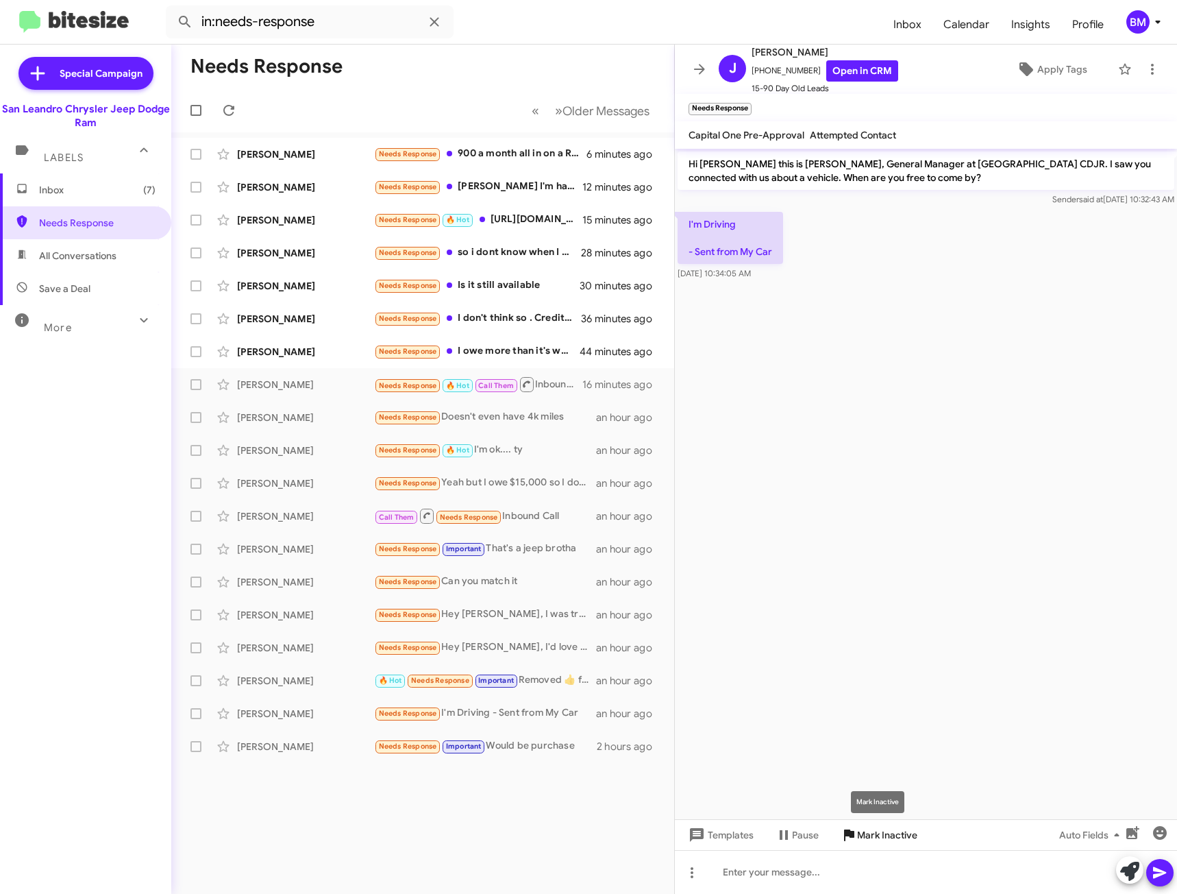
click at [890, 840] on span "Mark Inactive" at bounding box center [887, 834] width 60 height 25
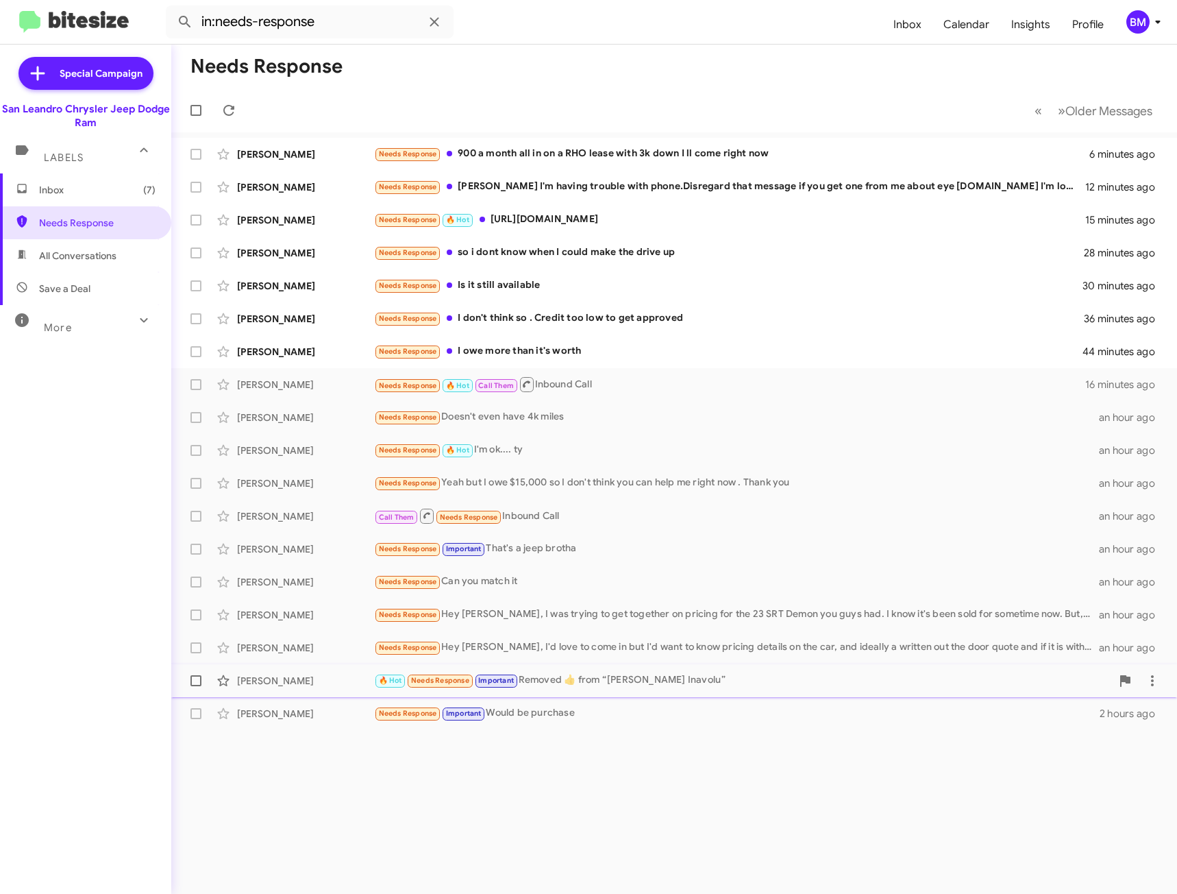
click at [655, 686] on div "🔥 Hot Needs Response Important Removed ‌👍‌ from “ Ajay Kumar Reddy Inavolu ”" at bounding box center [742, 680] width 737 height 16
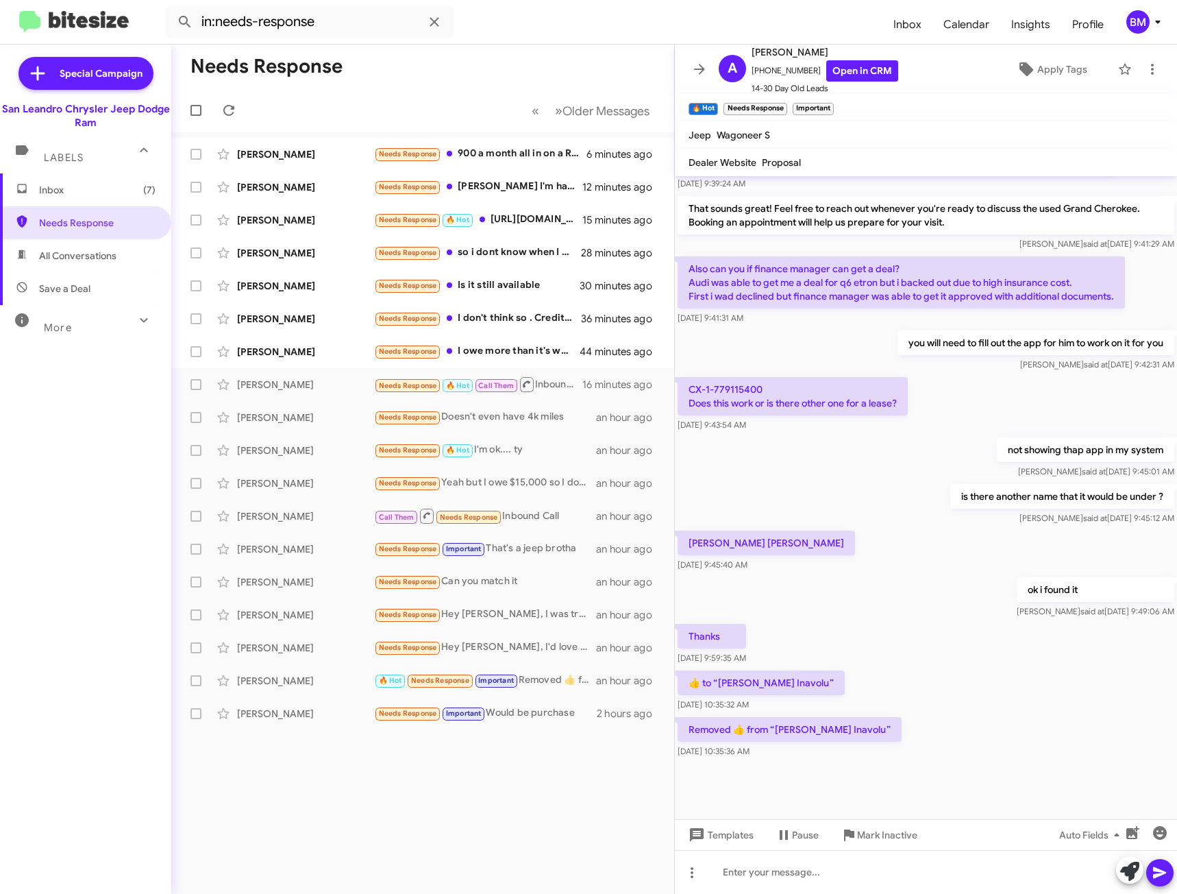
scroll to position [440, 0]
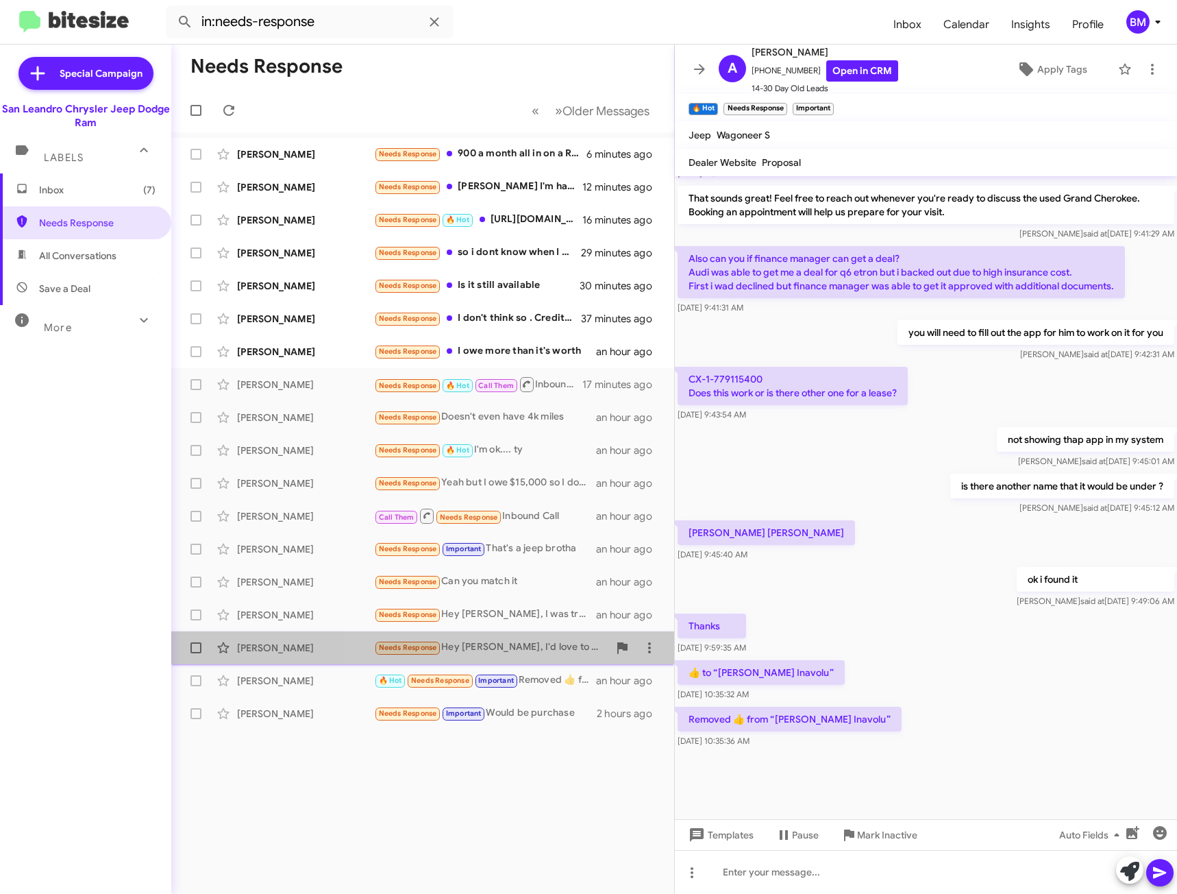
click at [527, 646] on div "Needs Response Hey Carlos, I'd love to come in but I'd want to know pricing det…" at bounding box center [491, 647] width 234 height 16
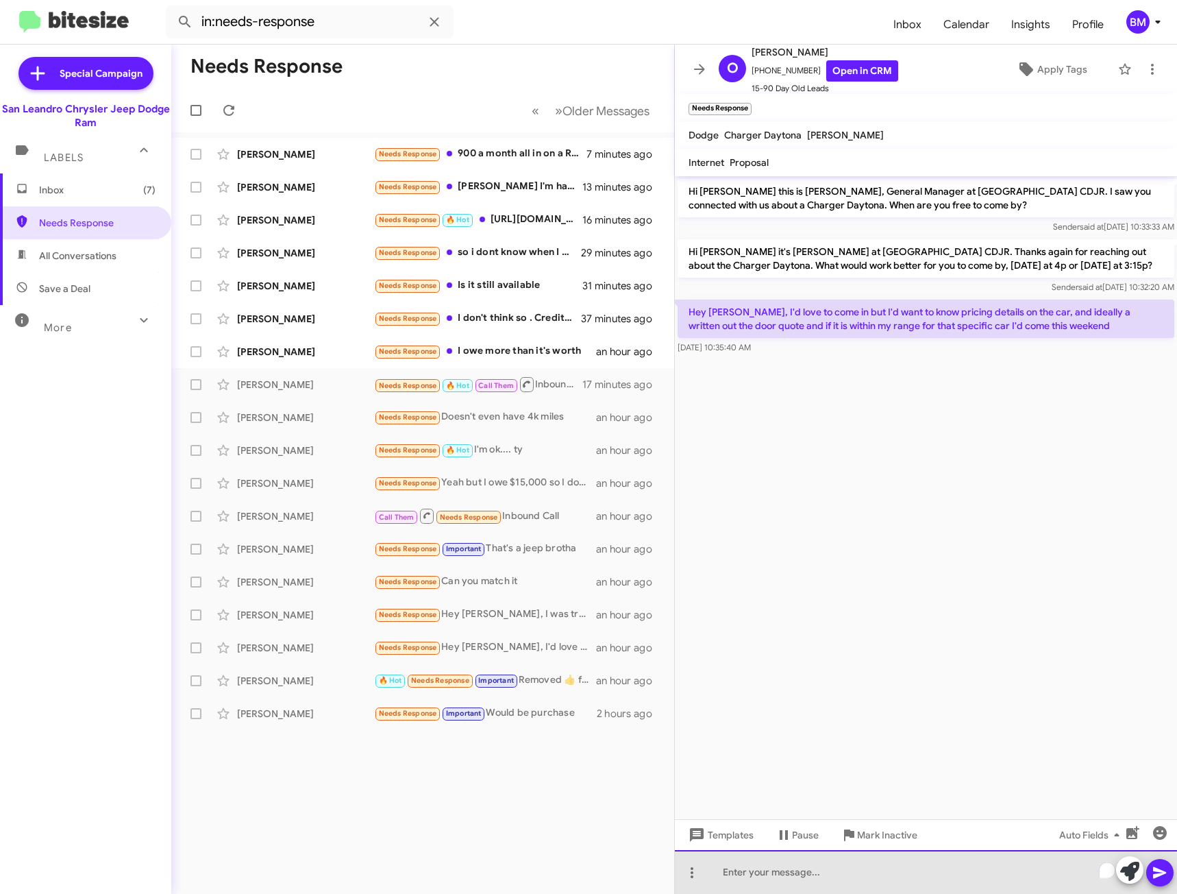
click at [816, 877] on div "To enrich screen reader interactions, please activate Accessibility in Grammarl…" at bounding box center [926, 872] width 502 height 44
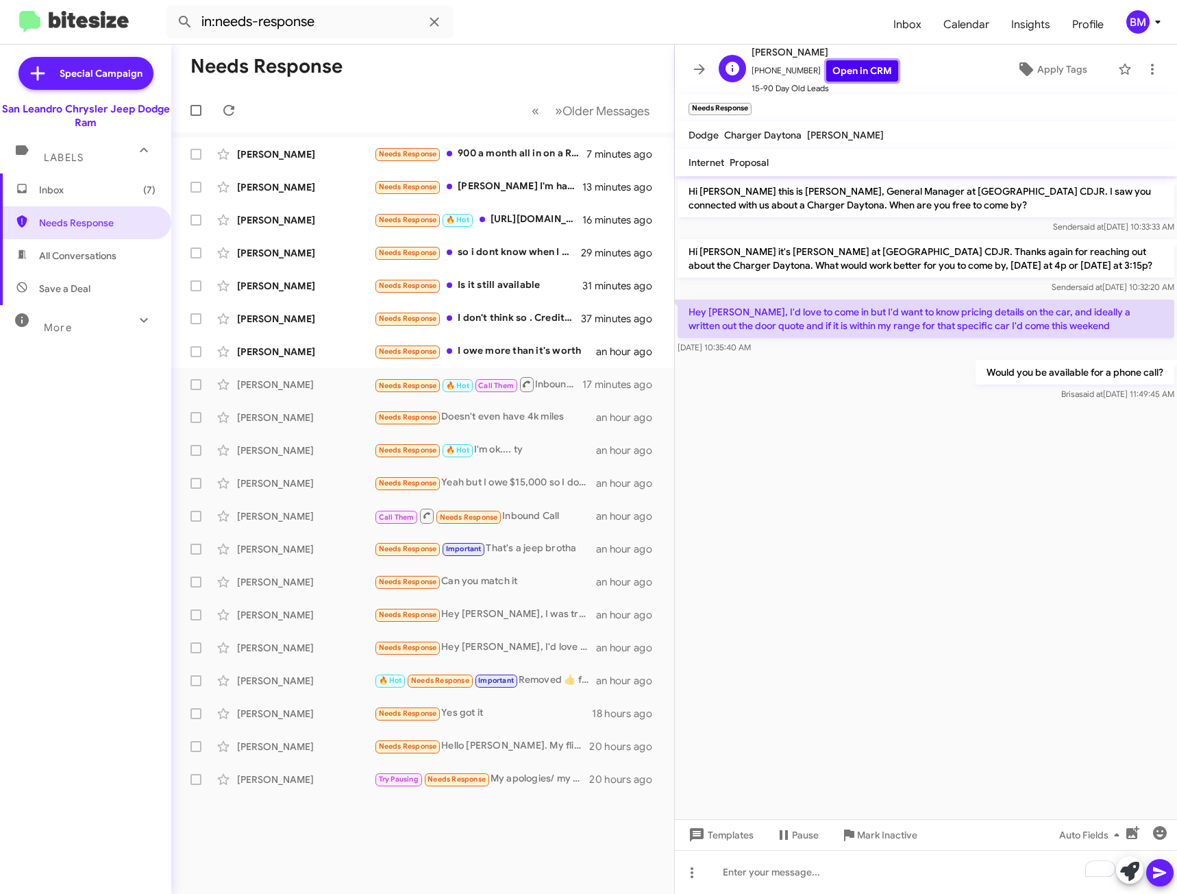
click at [844, 70] on link "Open in CRM" at bounding box center [862, 70] width 72 height 21
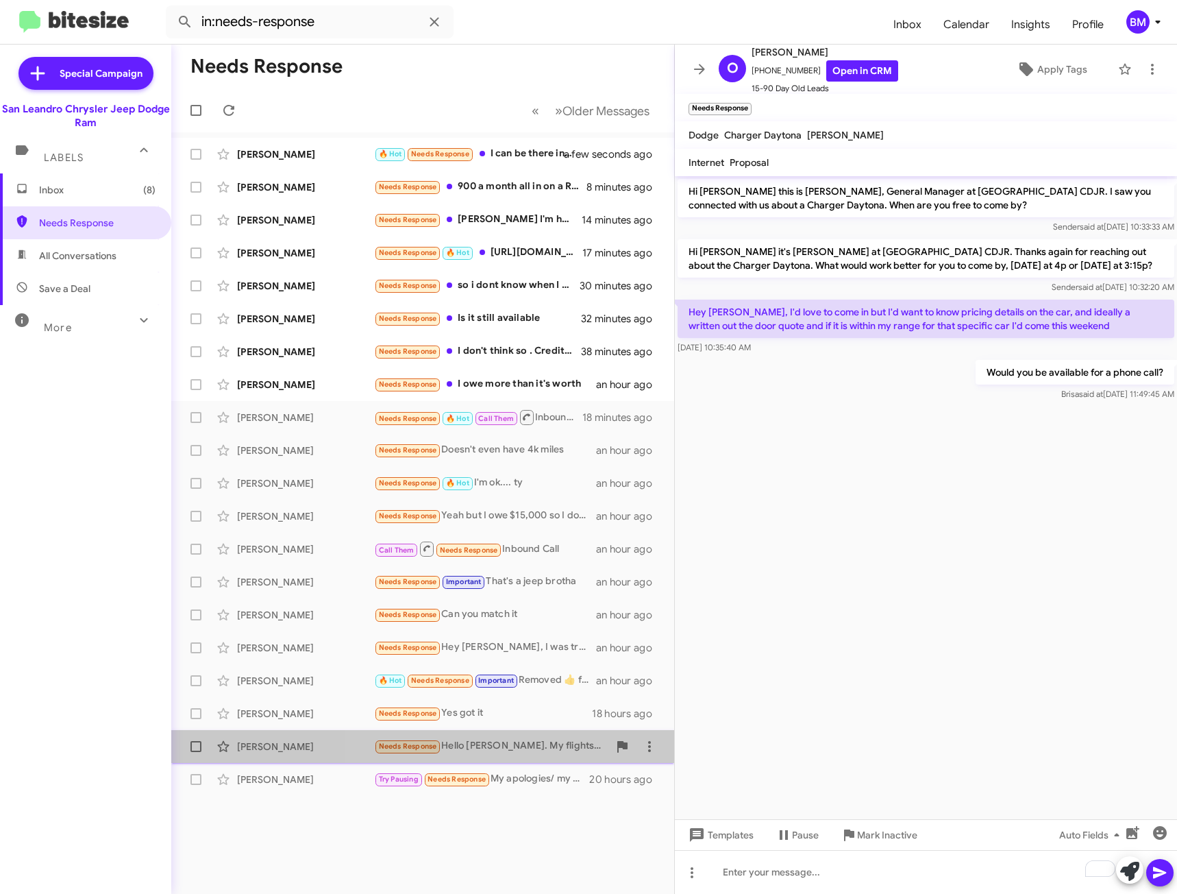
click at [517, 746] on div "Needs Response Hello [PERSON_NAME]. My flights about to take off. Plz email to …" at bounding box center [491, 746] width 234 height 16
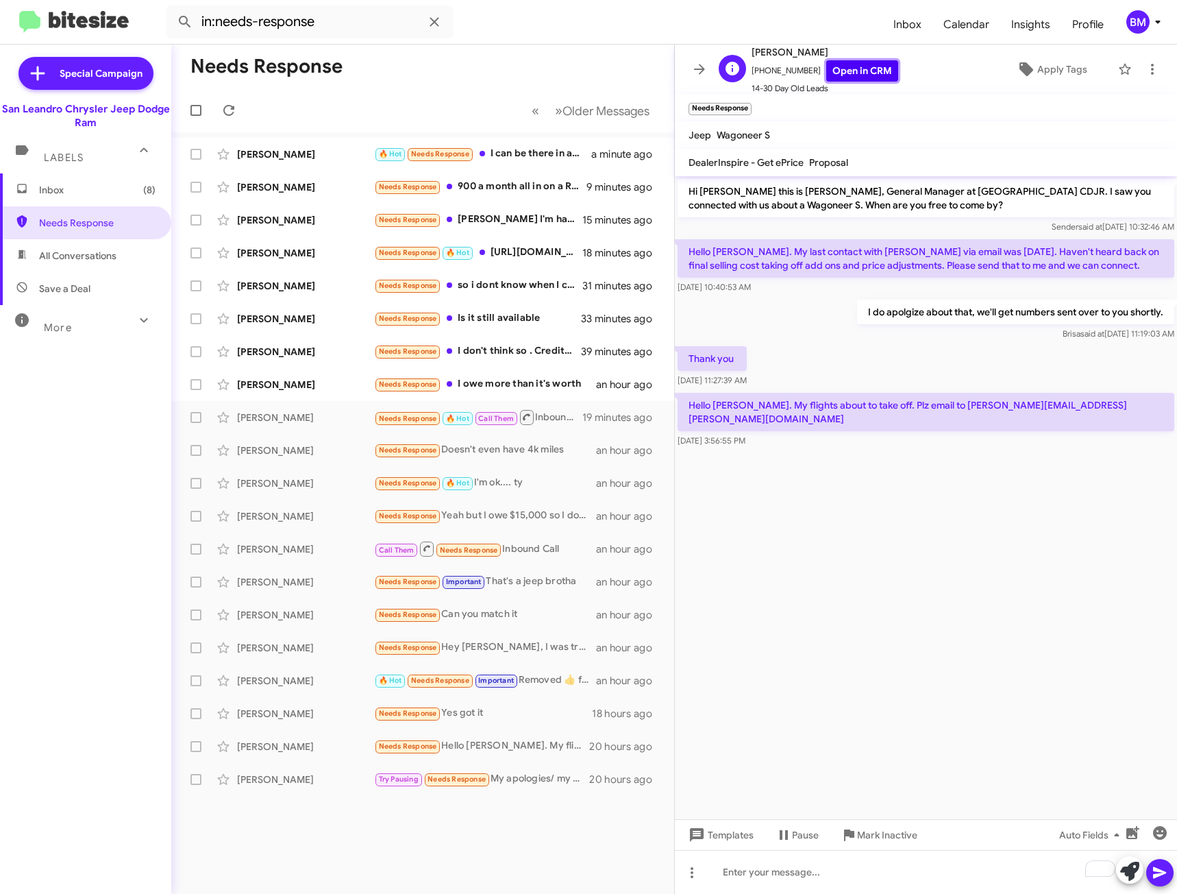
click at [844, 66] on link "Open in CRM" at bounding box center [862, 70] width 72 height 21
click at [524, 717] on div "Needs Response Yes got it" at bounding box center [491, 713] width 234 height 16
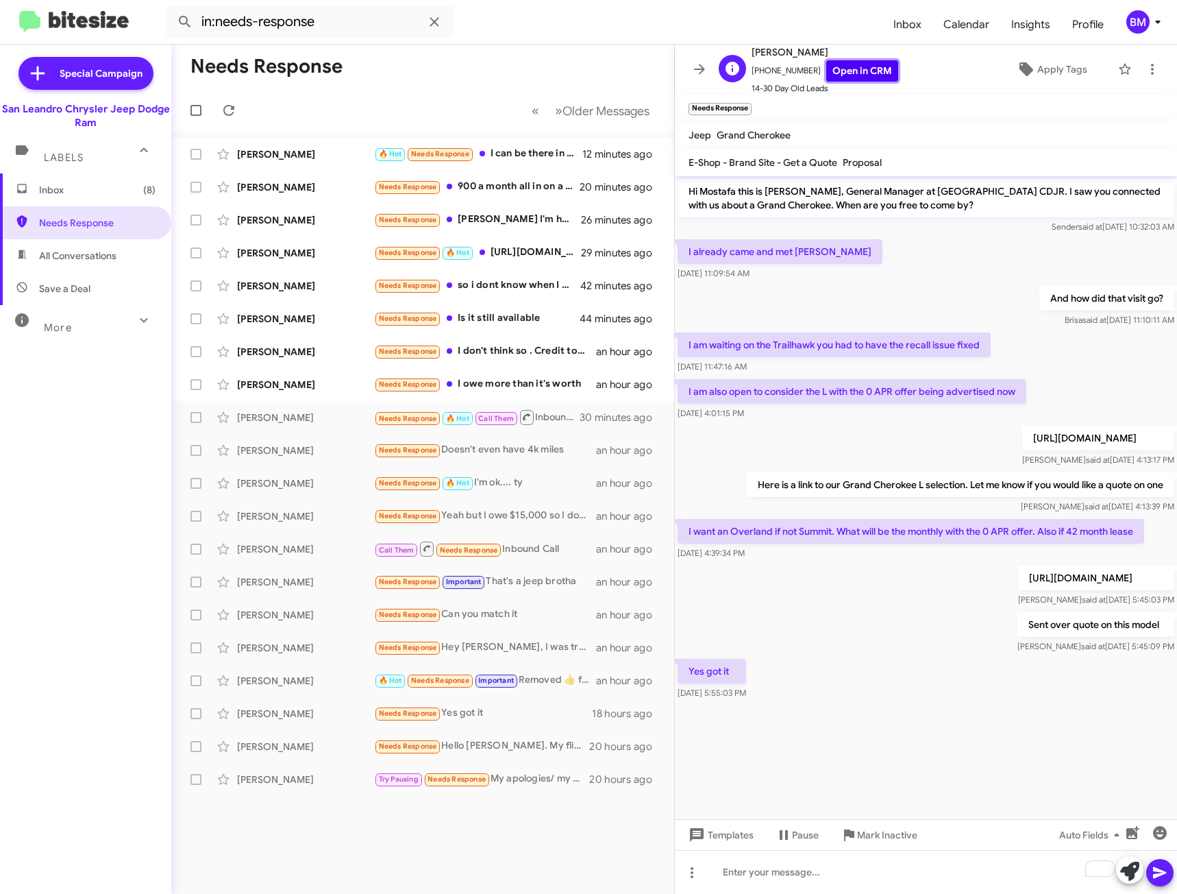
click at [836, 71] on link "Open in CRM" at bounding box center [862, 70] width 72 height 21
click at [756, 887] on div "To enrich screen reader interactions, please activate Accessibility in Grammarl…" at bounding box center [926, 872] width 502 height 44
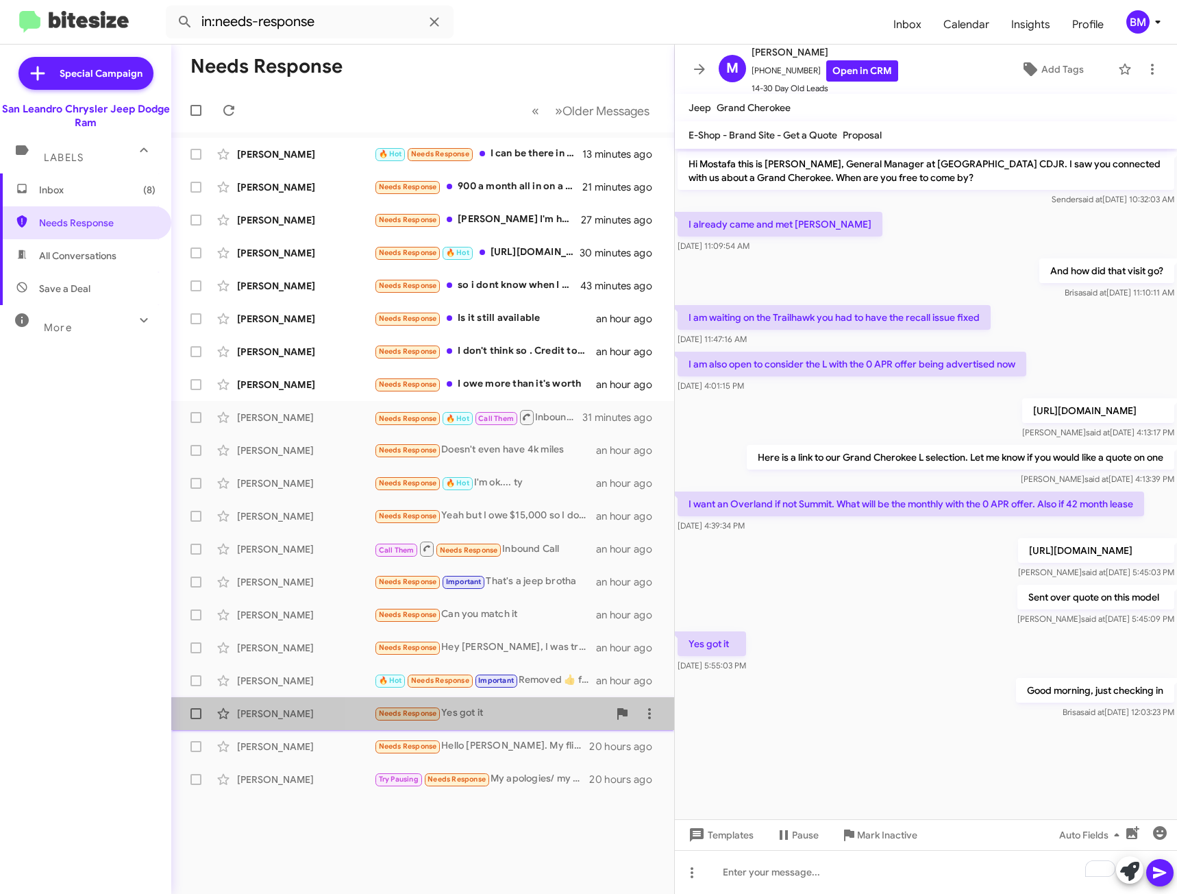
click at [531, 720] on div "Needs Response Yes got it" at bounding box center [491, 713] width 234 height 16
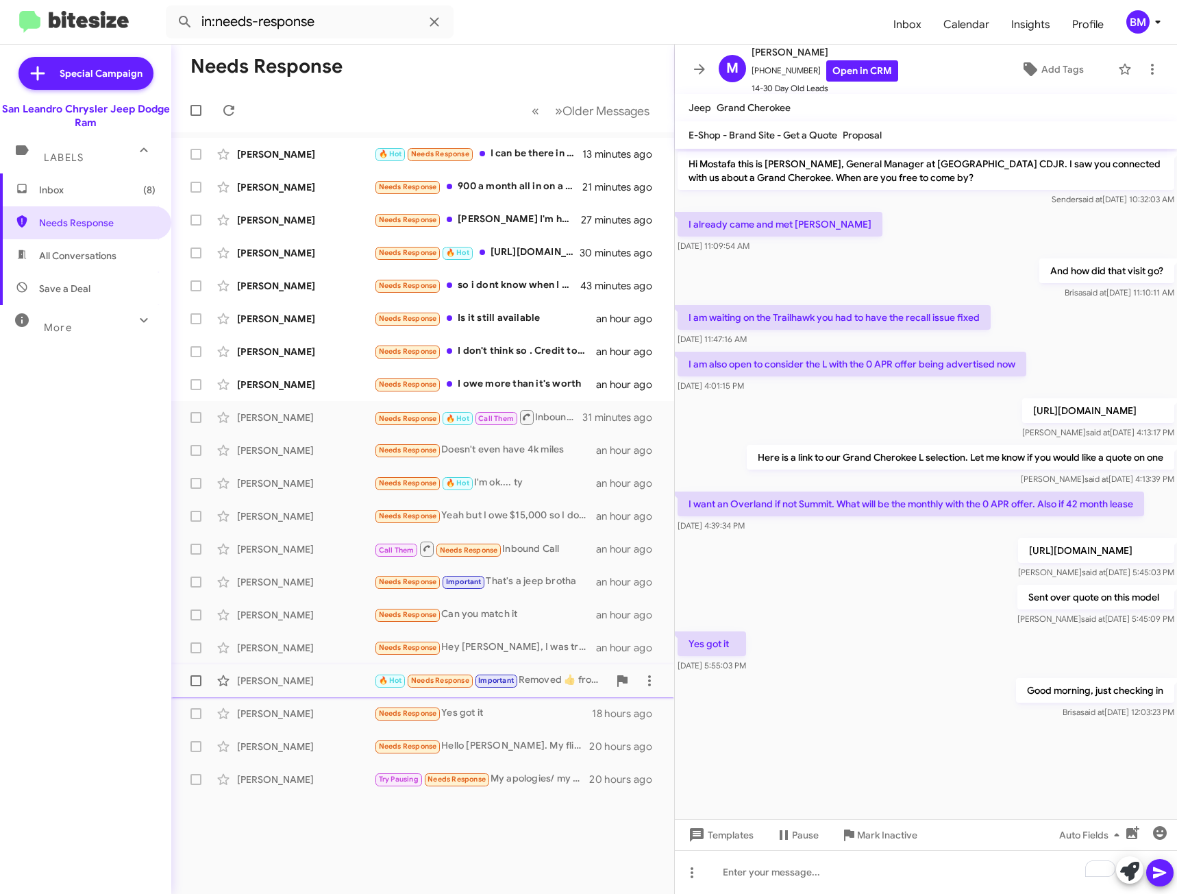
click at [537, 670] on div "Ajay Reddy 🔥 Hot Needs Response Important Removed ‌👍‌ from “ Ajay Kumar Reddy I…" at bounding box center [422, 680] width 481 height 27
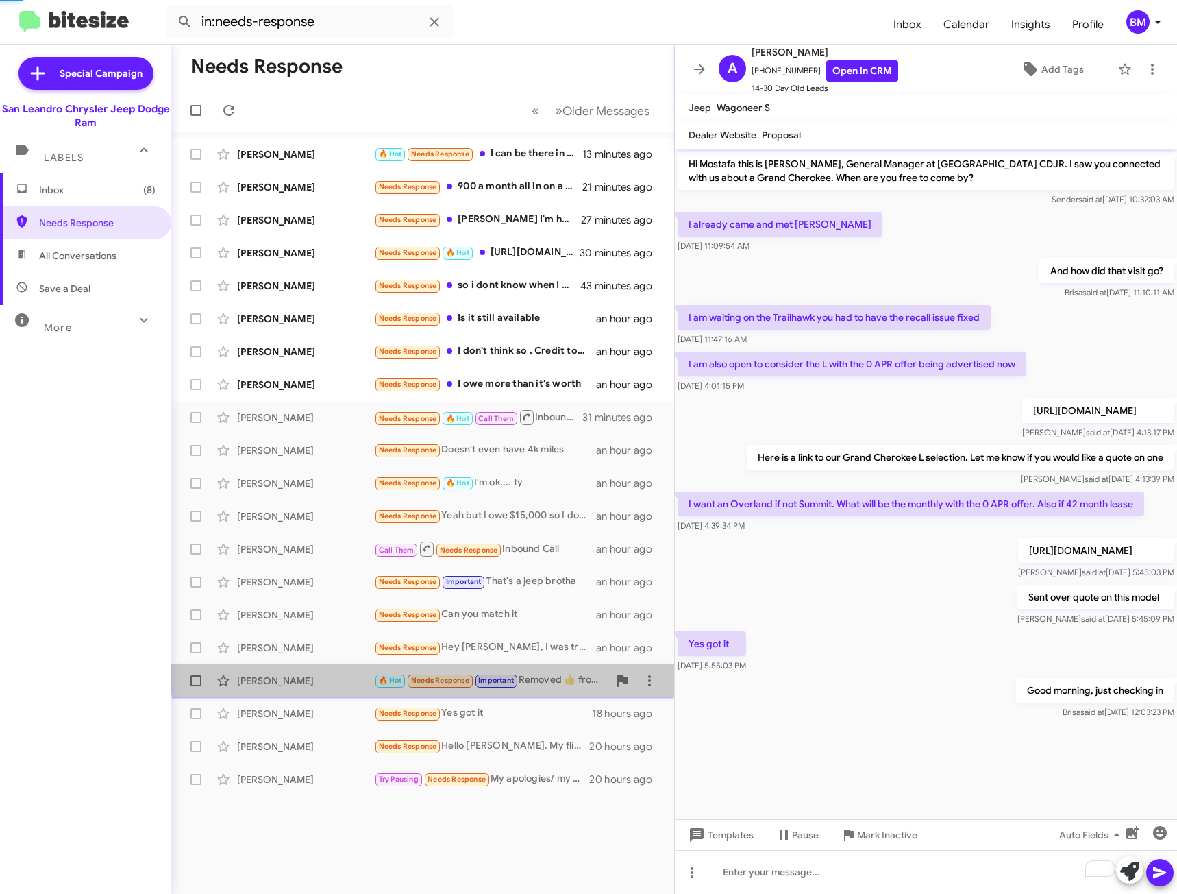
scroll to position [413, 0]
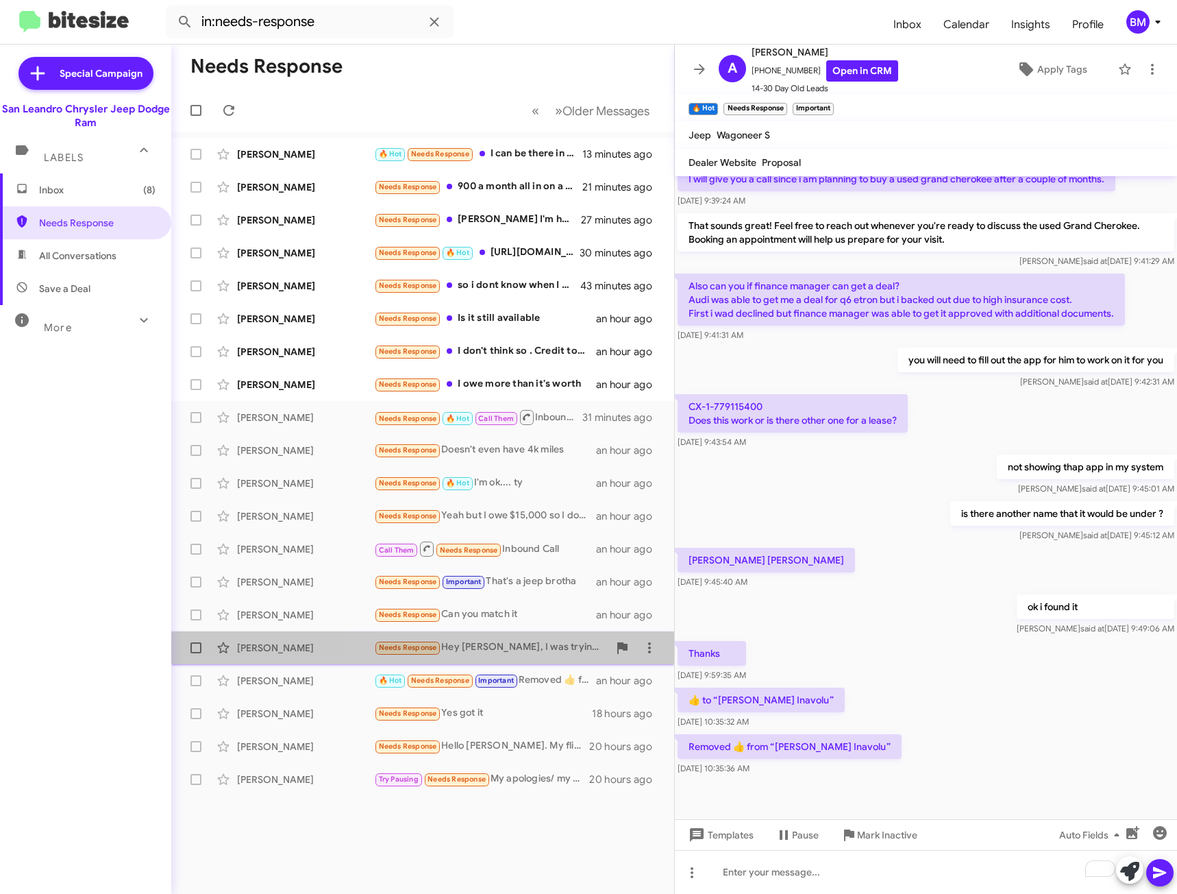
click at [548, 646] on div "Needs Response Hey Carlos, I was trying to get together on pricing for the 23 S…" at bounding box center [491, 647] width 234 height 16
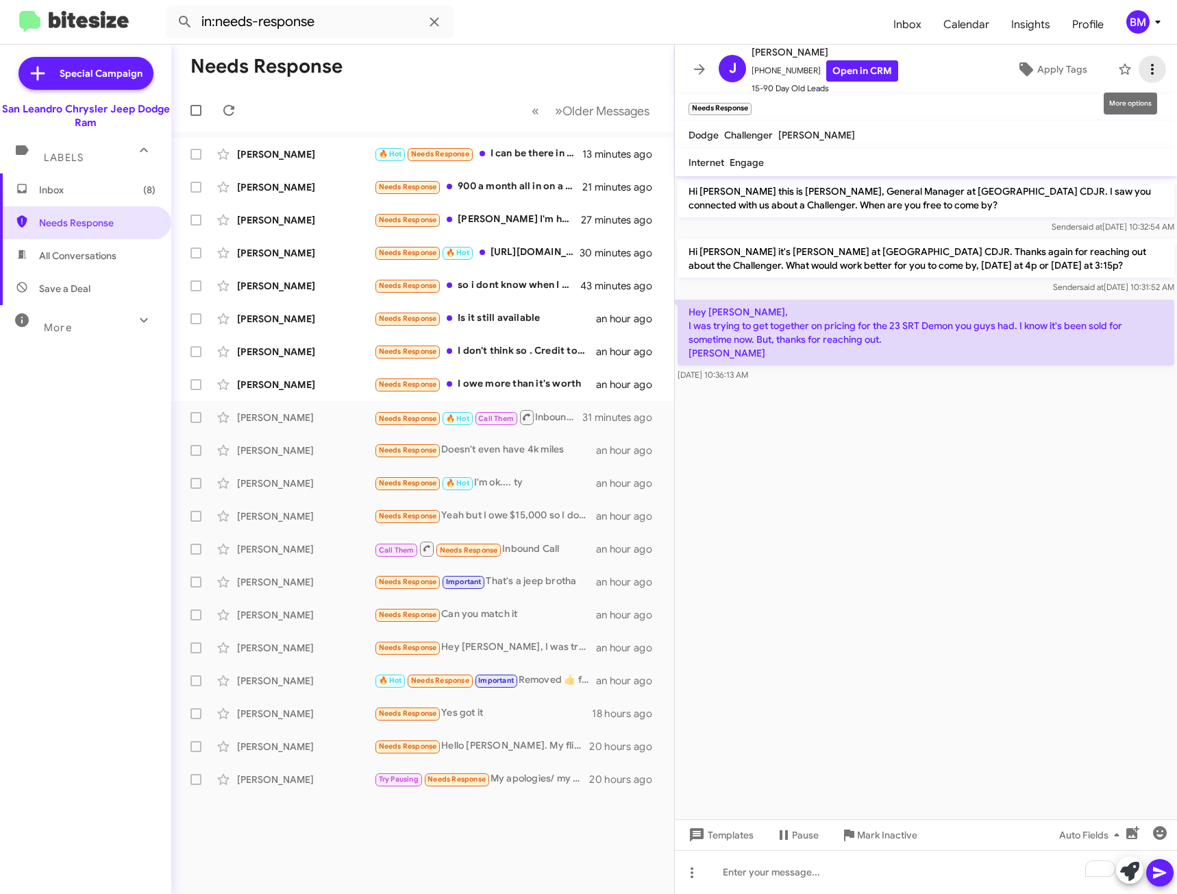
click at [1144, 72] on icon at bounding box center [1152, 69] width 16 height 16
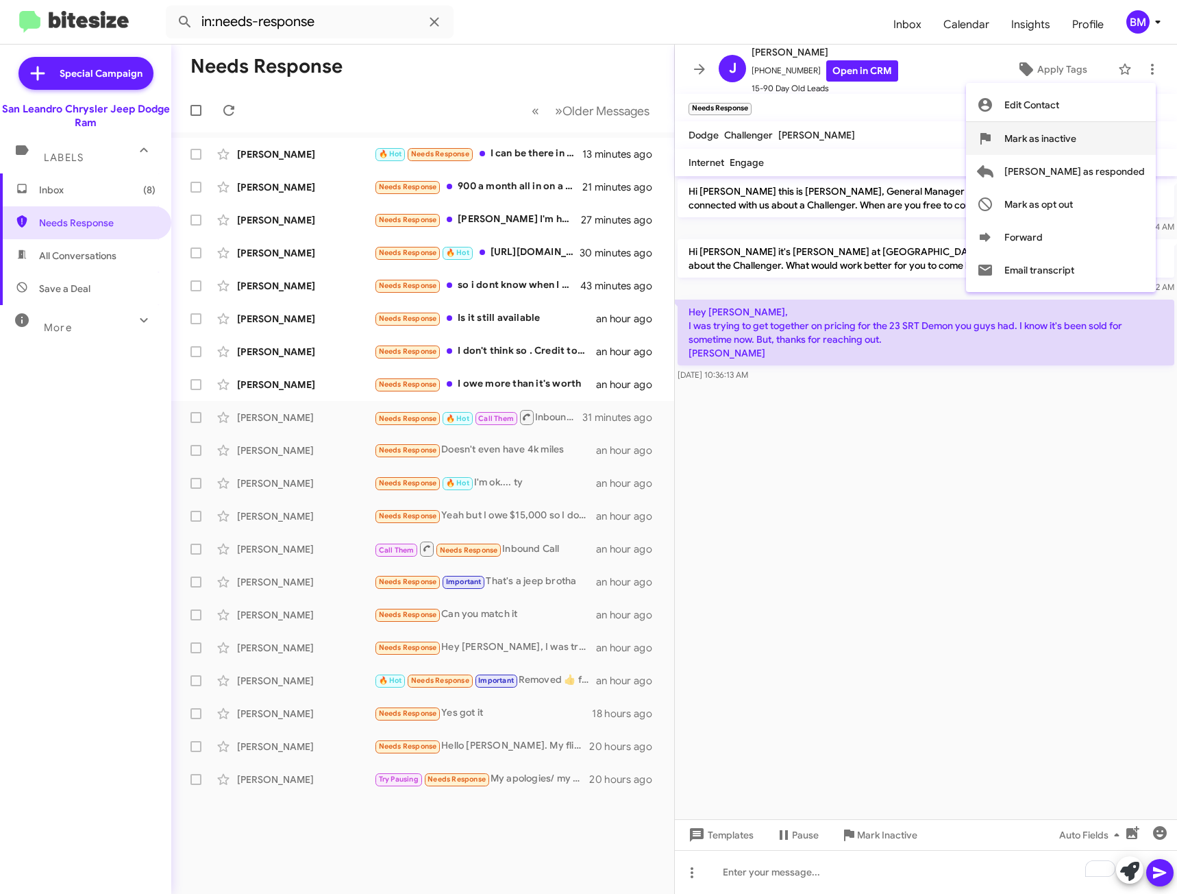
click at [1077, 154] on span "Mark as inactive" at bounding box center [1041, 138] width 72 height 33
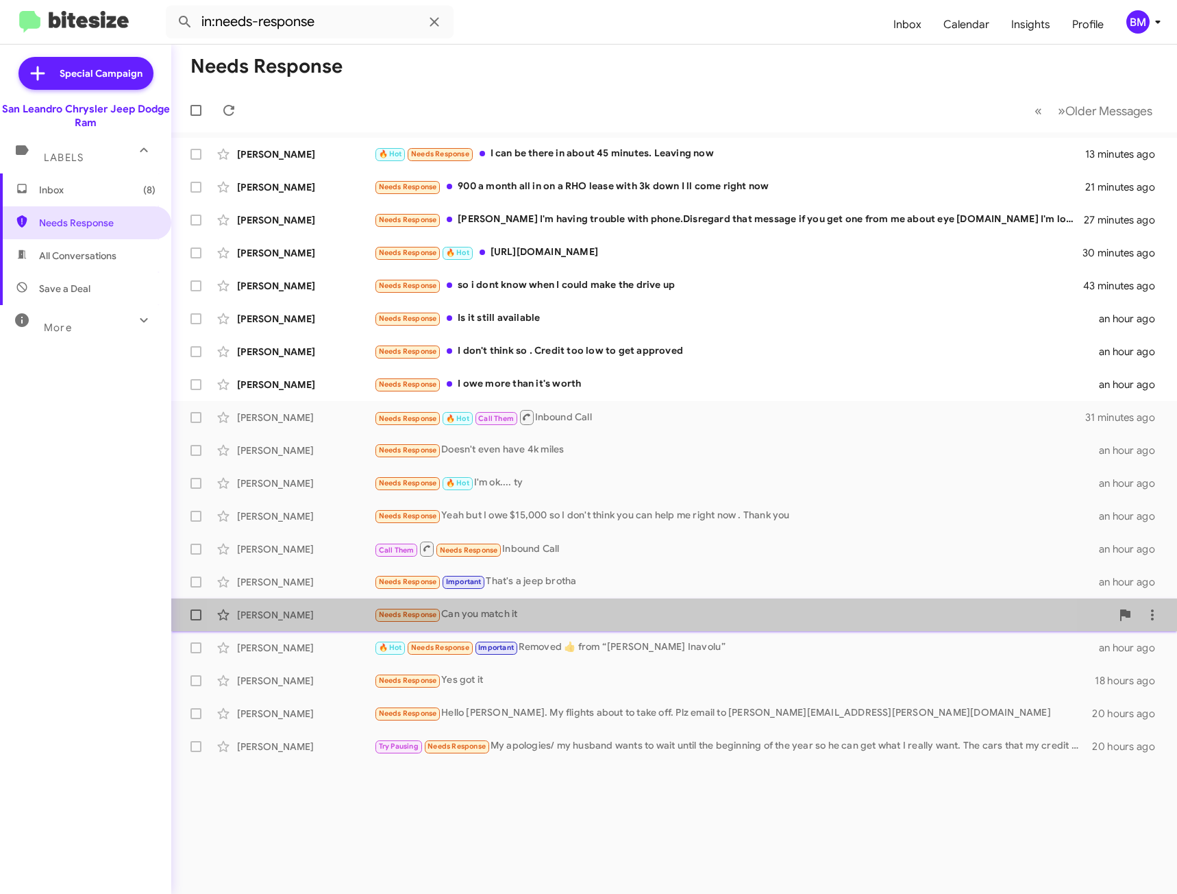
click at [605, 602] on div "Fardin Ali Needs Response Can you match it an hour ago" at bounding box center [674, 614] width 984 height 27
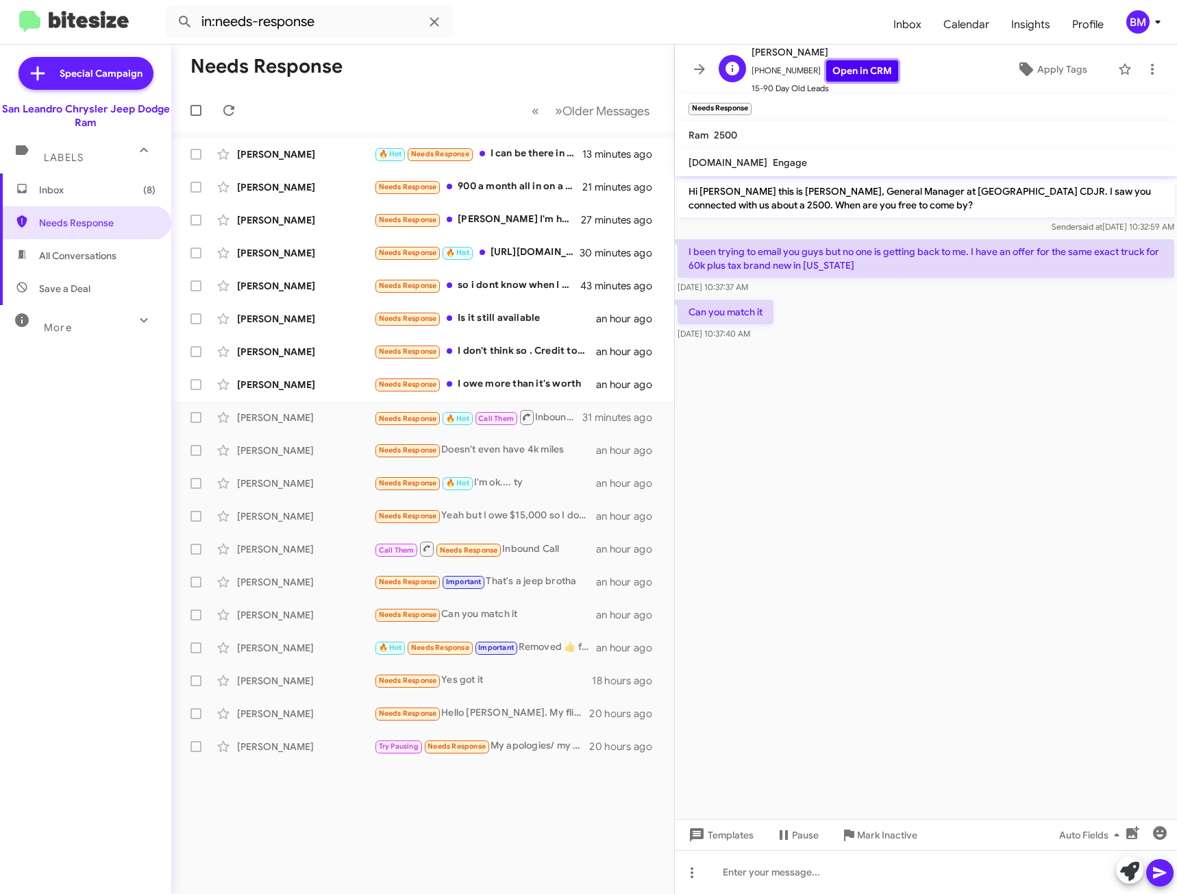
click at [838, 71] on link "Open in CRM" at bounding box center [862, 70] width 72 height 21
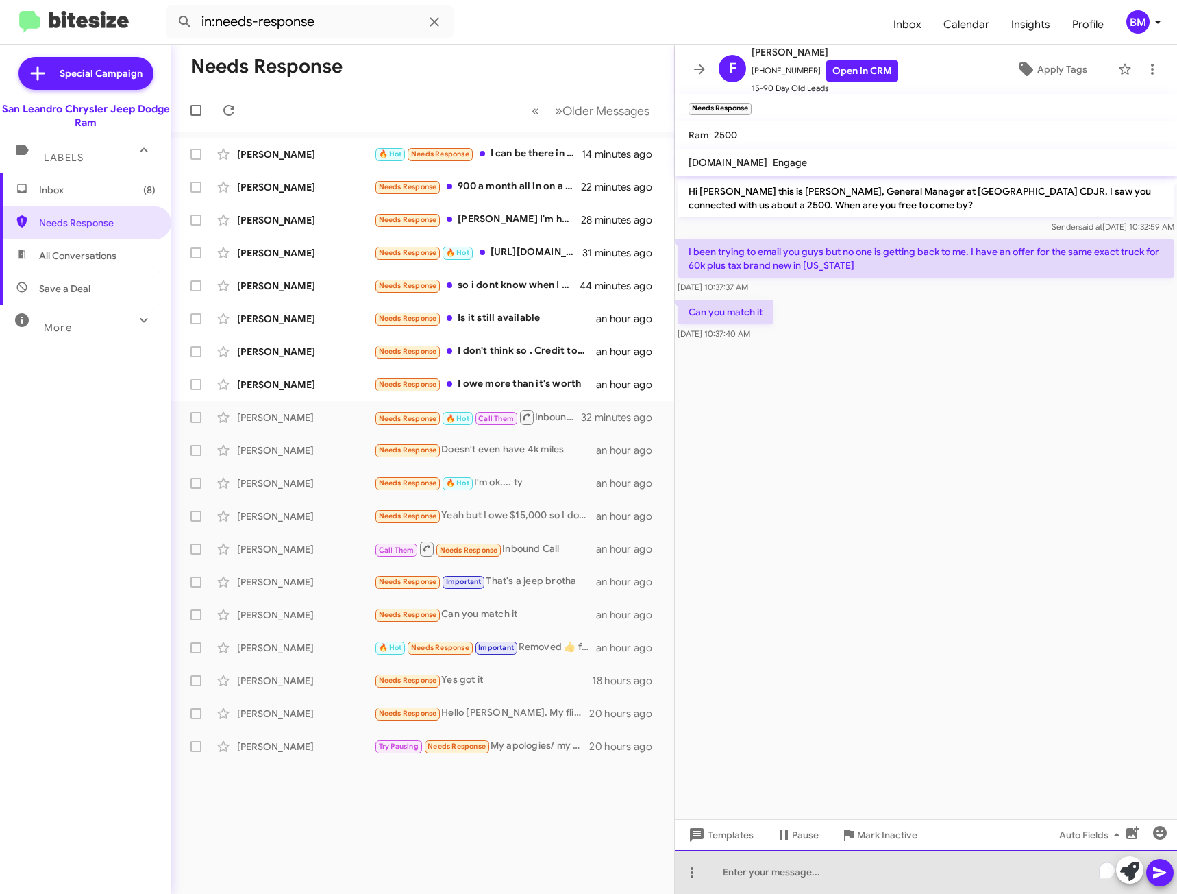
click at [780, 869] on div "To enrich screen reader interactions, please activate Accessibility in Grammarl…" at bounding box center [926, 872] width 502 height 44
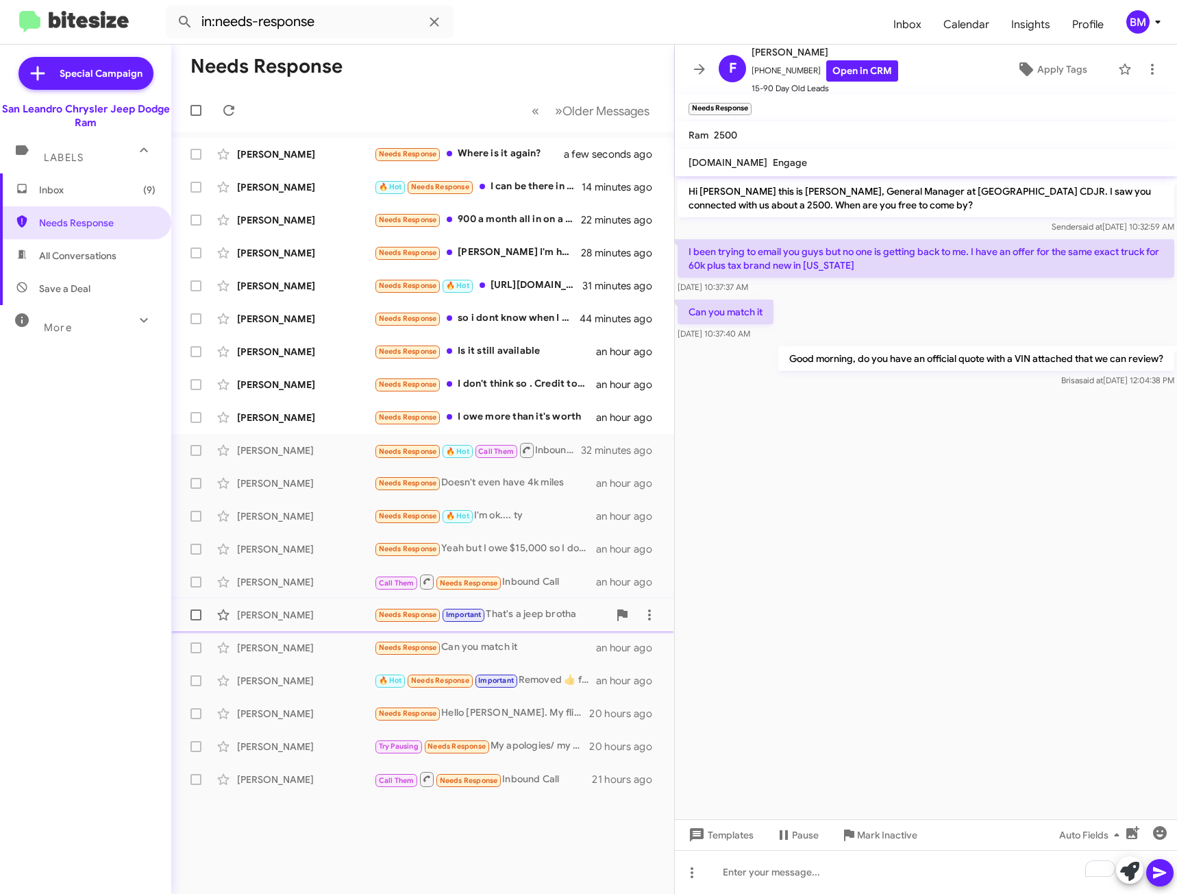
click at [532, 620] on div "Needs Response Important That's a jeep brotha" at bounding box center [491, 614] width 234 height 16
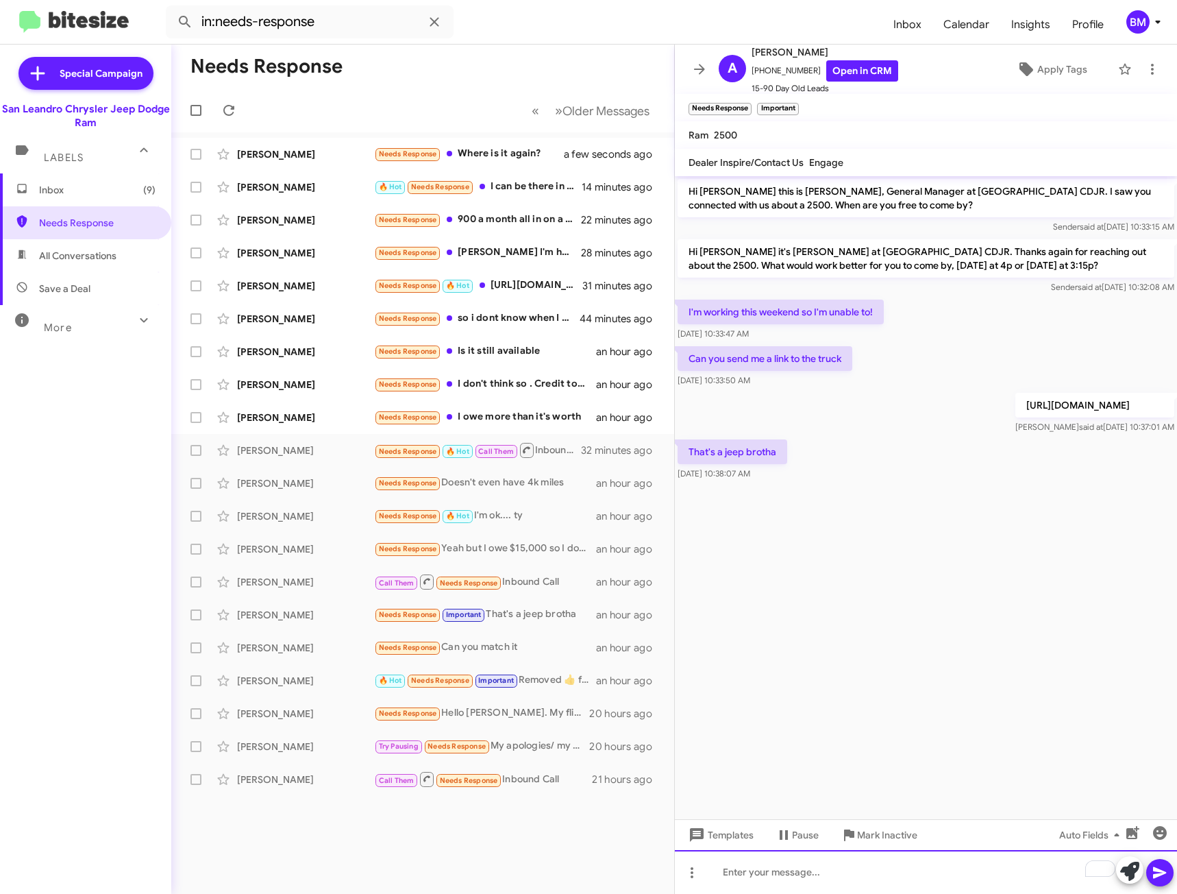
click at [811, 875] on div "To enrich screen reader interactions, please activate Accessibility in Grammarl…" at bounding box center [926, 872] width 502 height 44
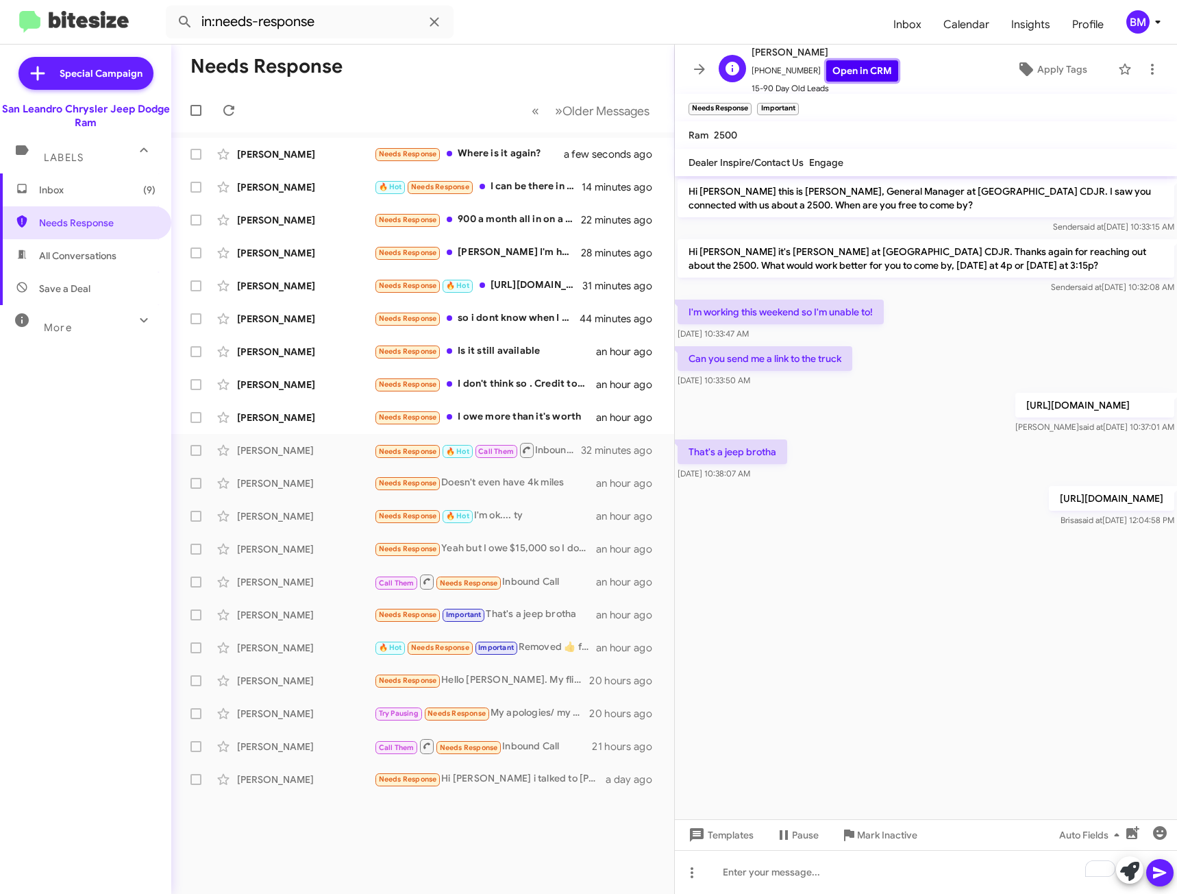
click at [837, 67] on link "Open in CRM" at bounding box center [862, 70] width 72 height 21
click at [922, 877] on div "To enrich screen reader interactions, please activate Accessibility in Grammarl…" at bounding box center [926, 872] width 502 height 44
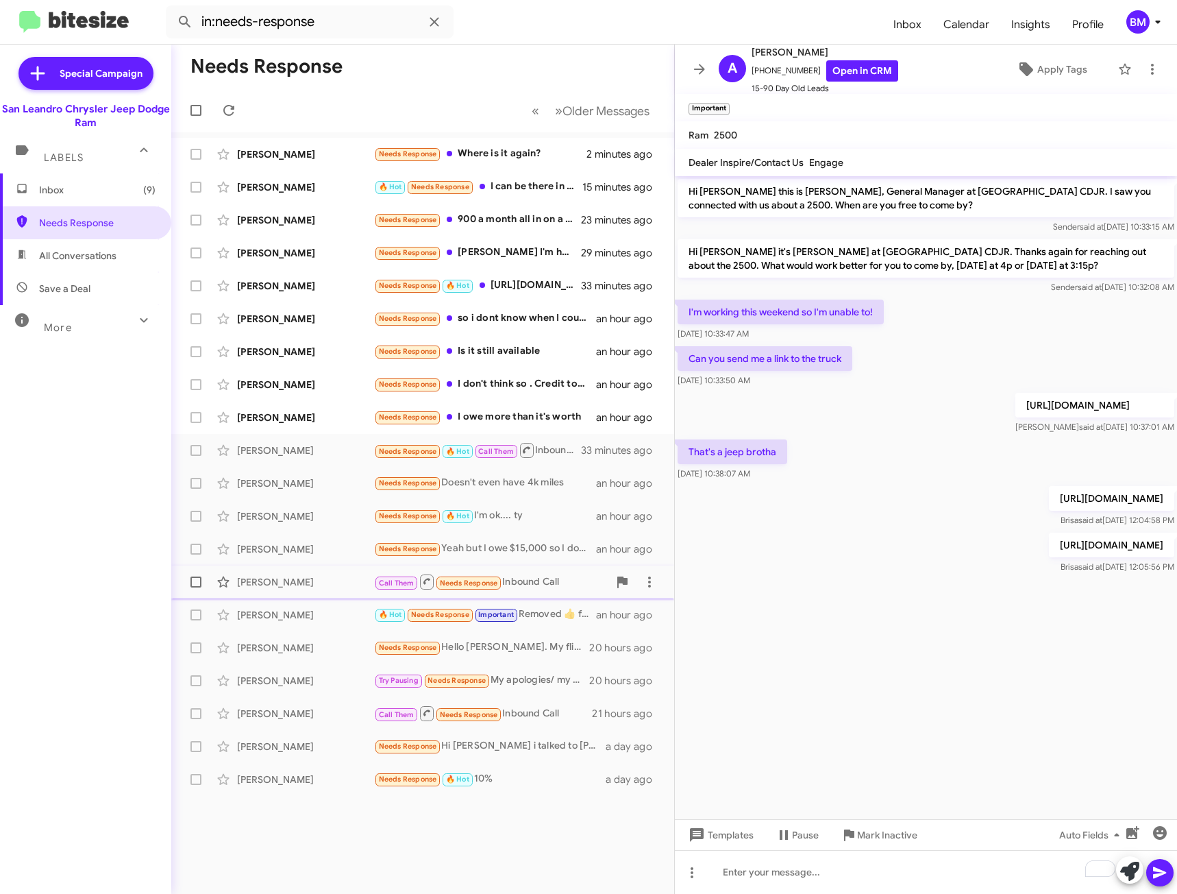
click at [526, 569] on span "Jose Cervantes Call Them Needs Response Inbound Call an hour ago" at bounding box center [422, 581] width 503 height 33
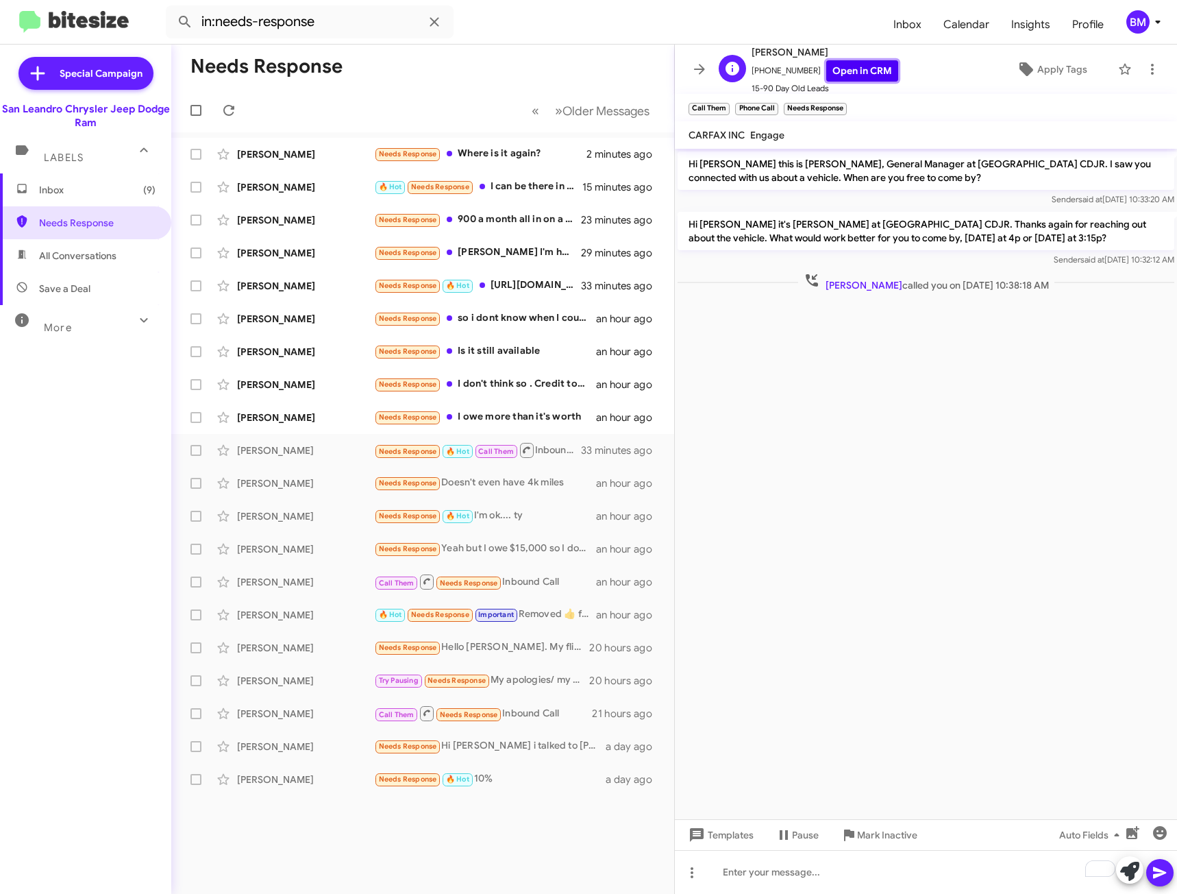
click at [863, 74] on link "Open in CRM" at bounding box center [862, 70] width 72 height 21
click at [1144, 62] on icon at bounding box center [1152, 69] width 16 height 16
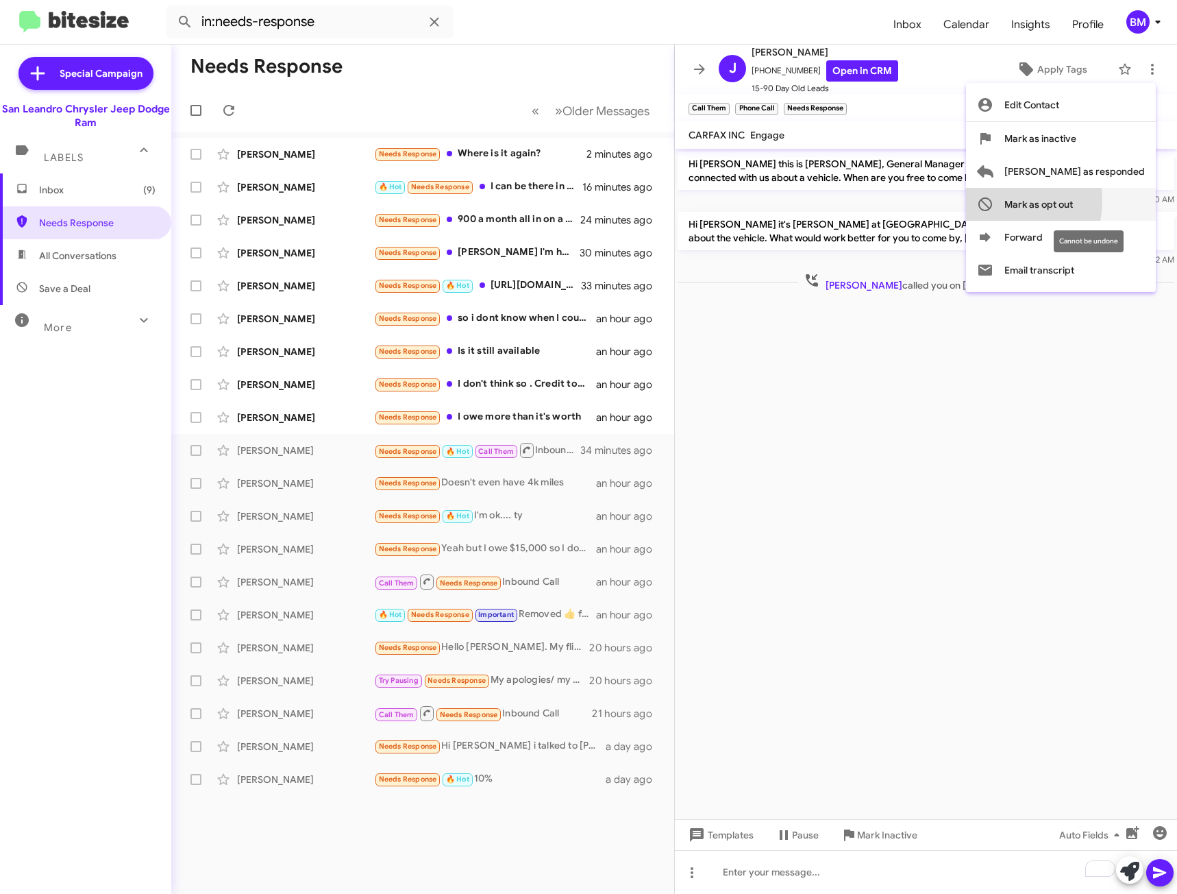
click at [992, 200] on icon at bounding box center [986, 204] width 14 height 14
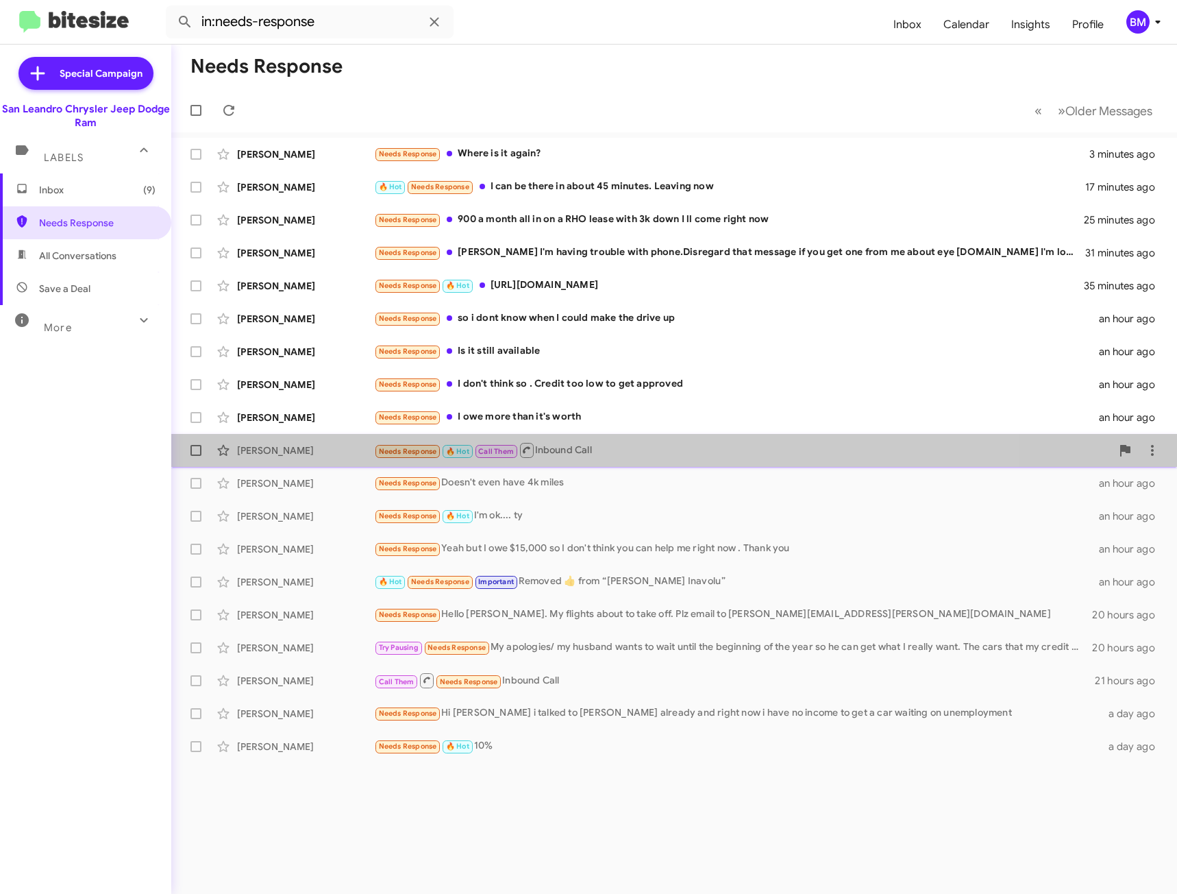
click at [576, 441] on div "Needs Response 🔥 Hot Call Them Inbound Call" at bounding box center [742, 449] width 737 height 17
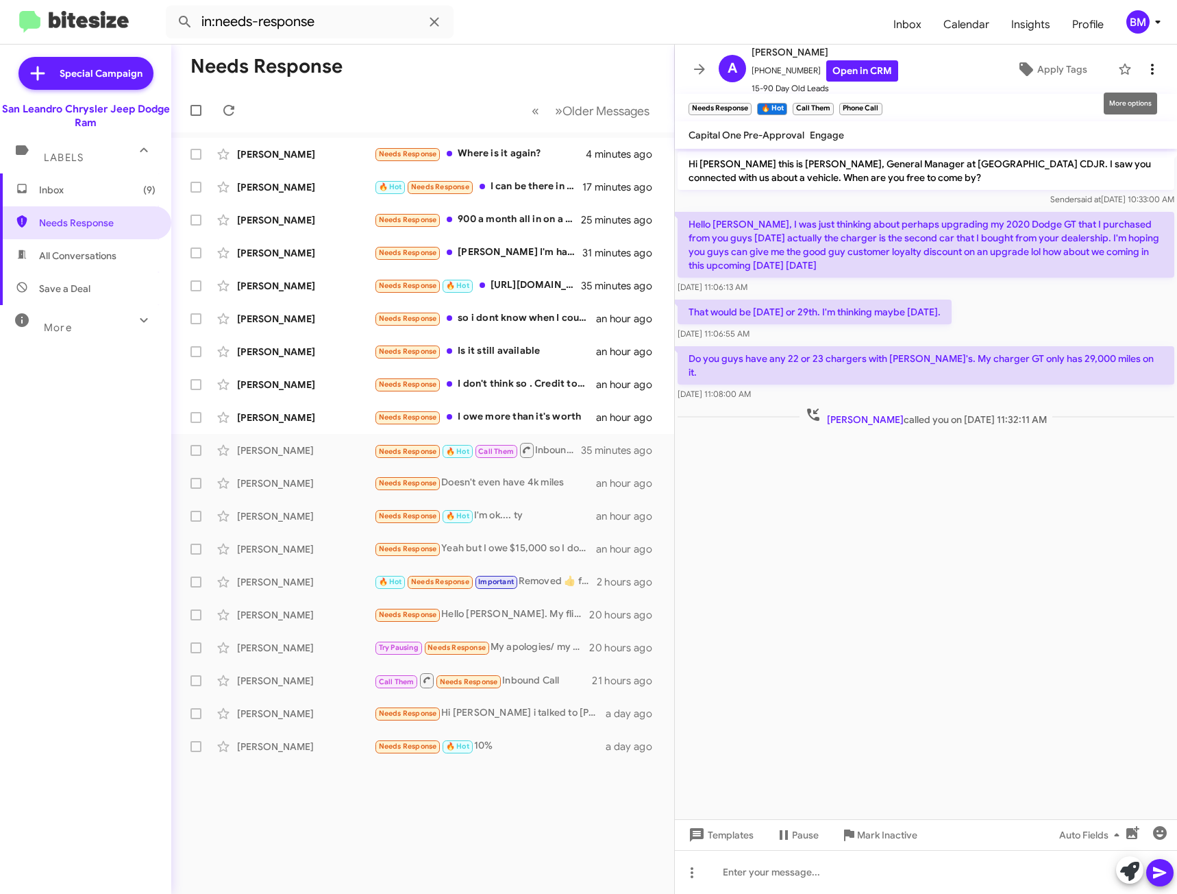
click at [1144, 71] on icon at bounding box center [1152, 69] width 16 height 16
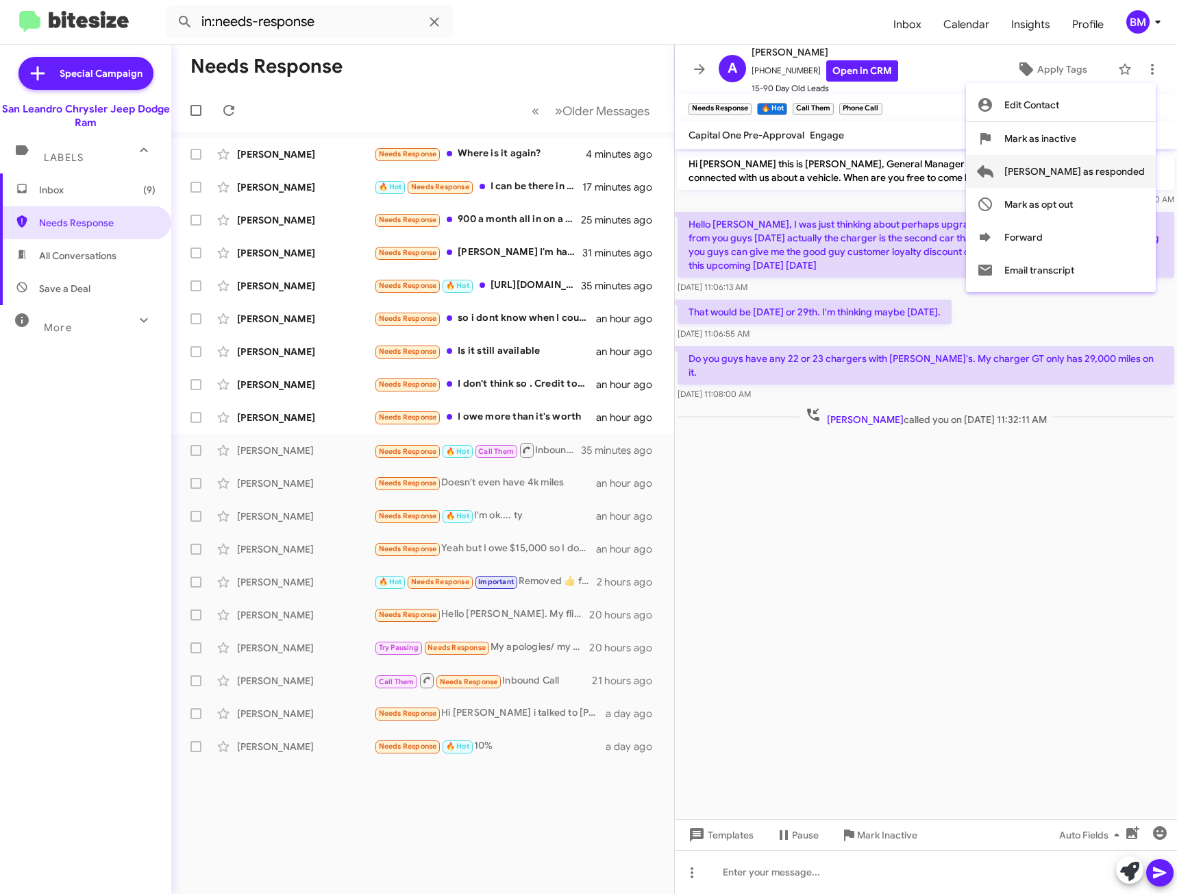
click at [1099, 173] on span "[PERSON_NAME] as responded" at bounding box center [1075, 171] width 140 height 33
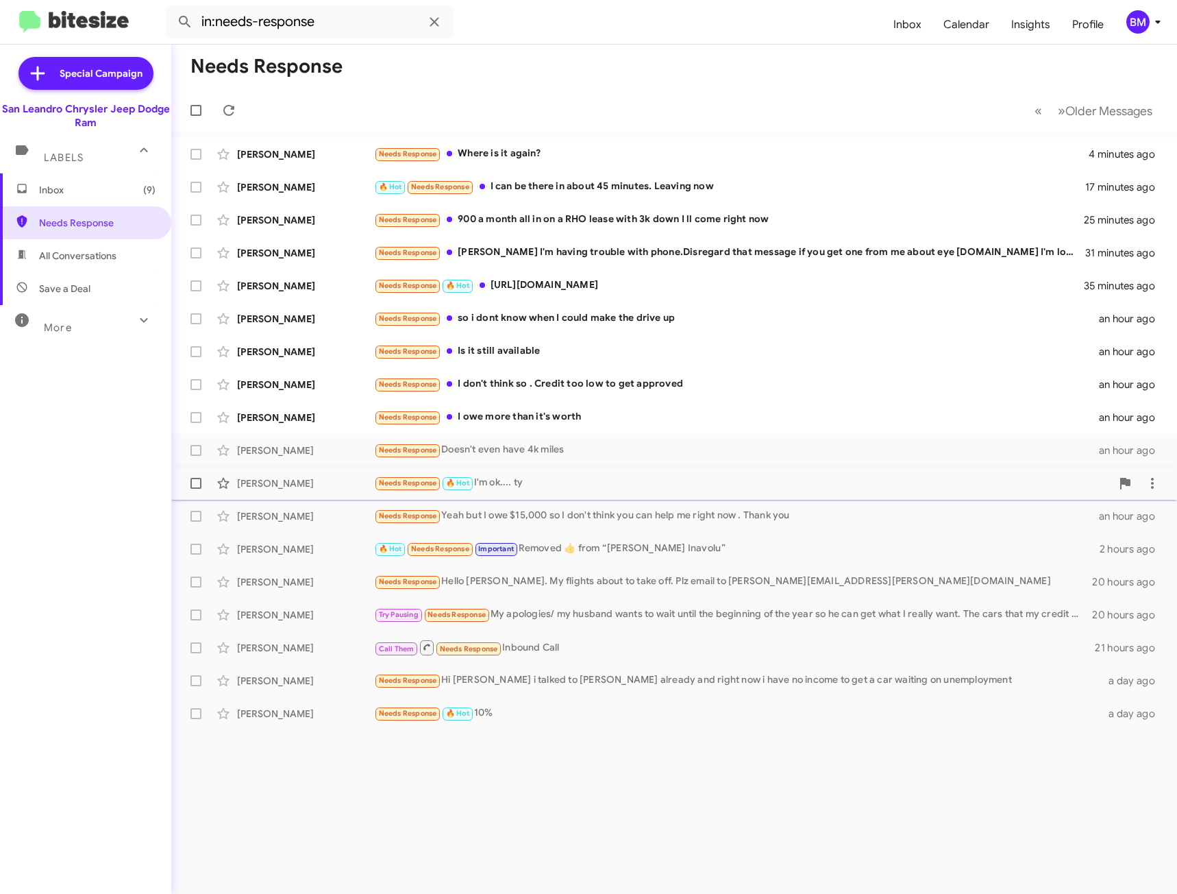
click at [528, 475] on div "Needs Response 🔥 Hot I'm ok.... ty" at bounding box center [742, 483] width 737 height 16
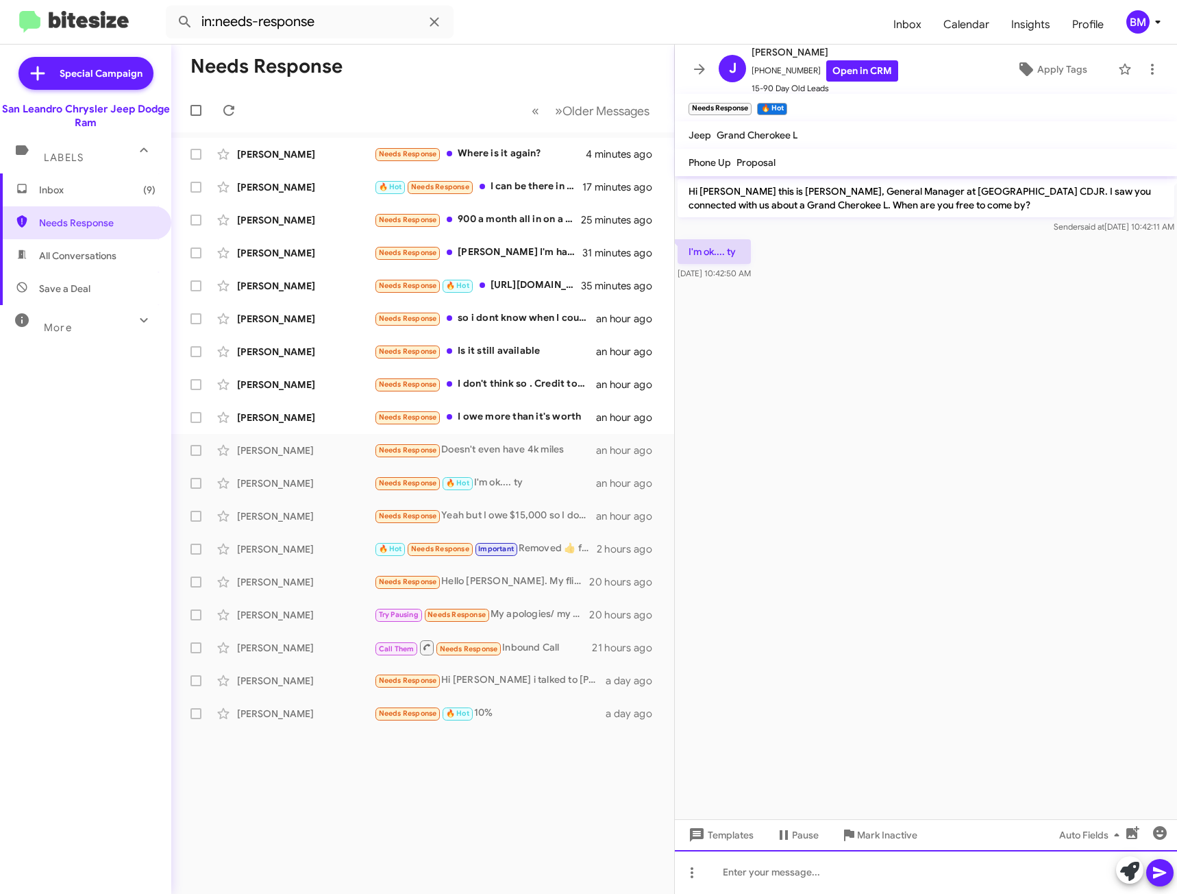
click at [757, 872] on div at bounding box center [926, 872] width 502 height 44
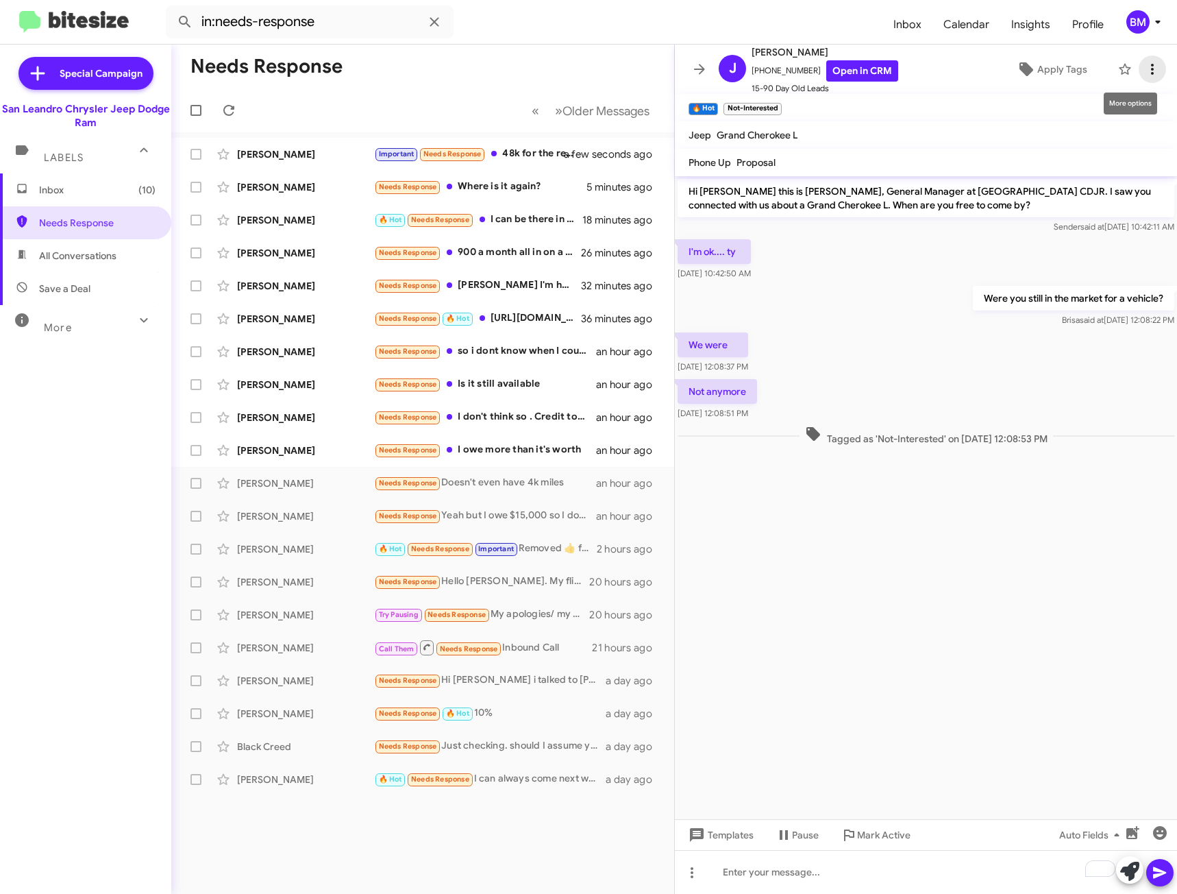
click at [1147, 71] on icon at bounding box center [1152, 69] width 16 height 16
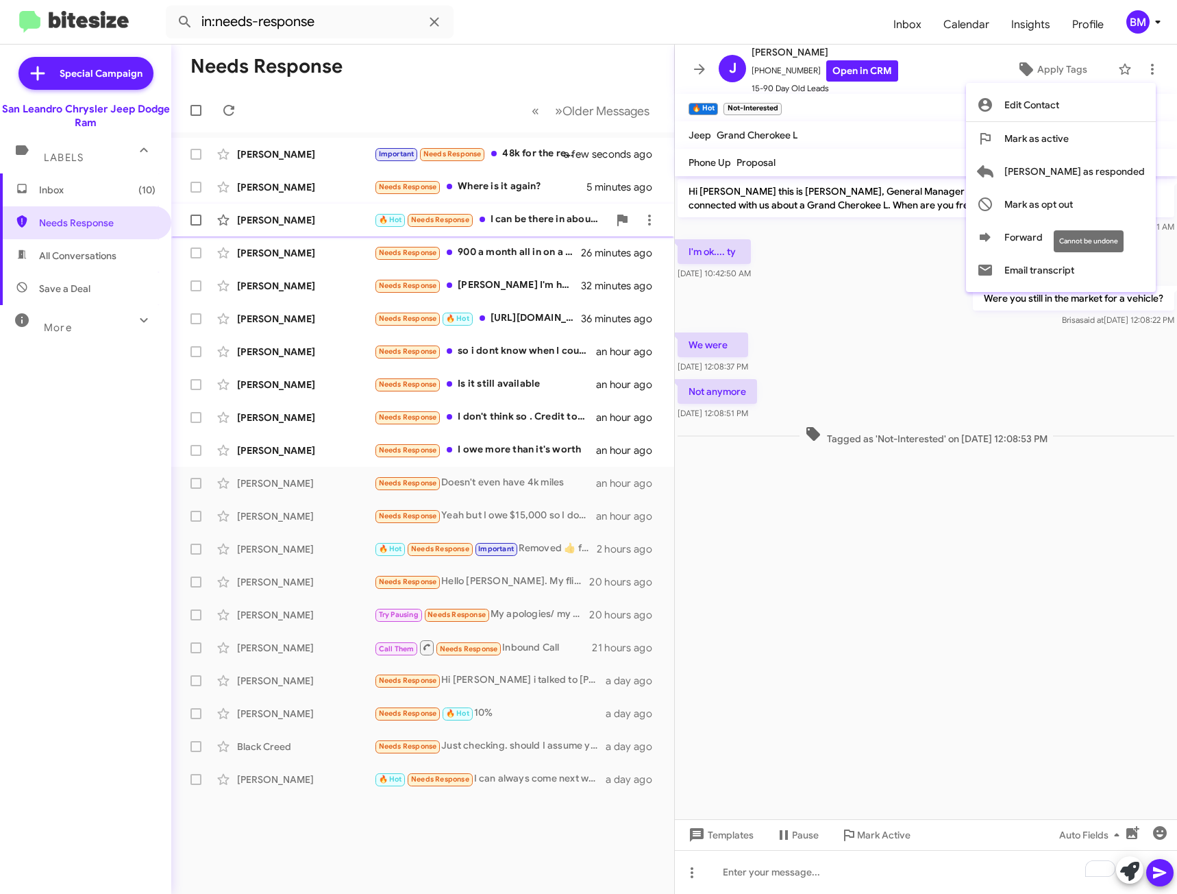
click at [1073, 205] on span "Mark as opt out" at bounding box center [1039, 204] width 69 height 33
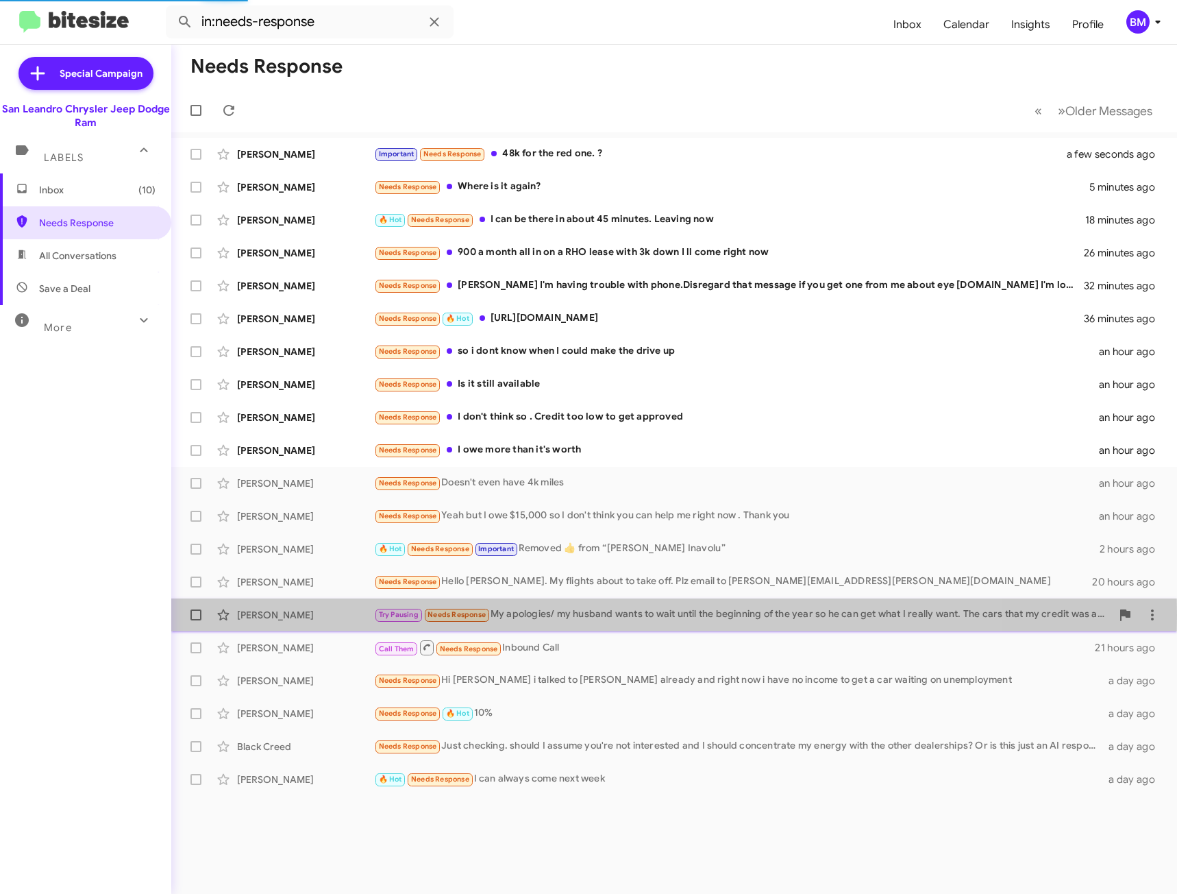
click at [567, 615] on div "Try Pausing Needs Response My apologies/ my husband wants to wait until the beg…" at bounding box center [742, 614] width 737 height 16
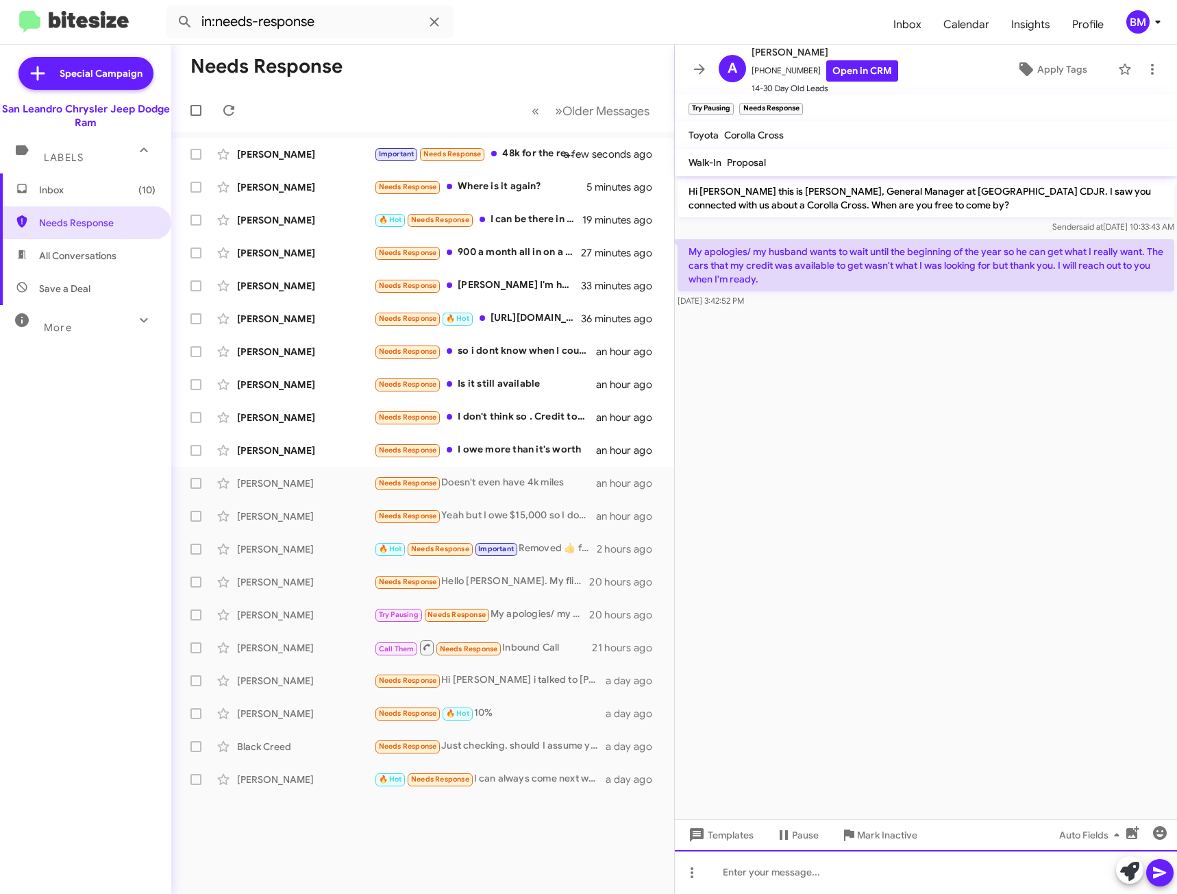
click at [789, 874] on div at bounding box center [926, 872] width 502 height 44
click at [520, 617] on div "Try Pausing Needs Response My apologies/ my husband wants to wait until the beg…" at bounding box center [491, 614] width 234 height 16
click at [532, 642] on div "Call Them Needs Response Inbound Call" at bounding box center [491, 647] width 234 height 17
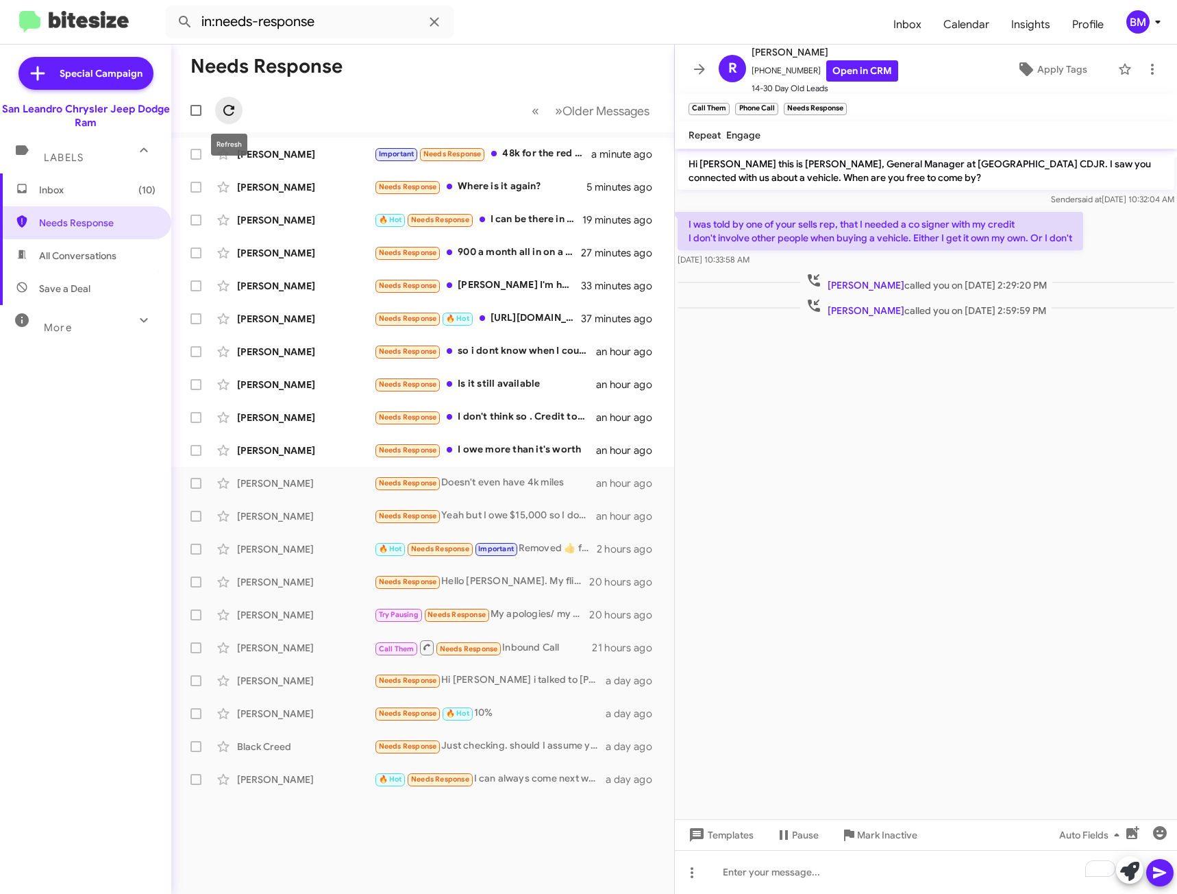
click at [227, 108] on icon at bounding box center [229, 110] width 16 height 16
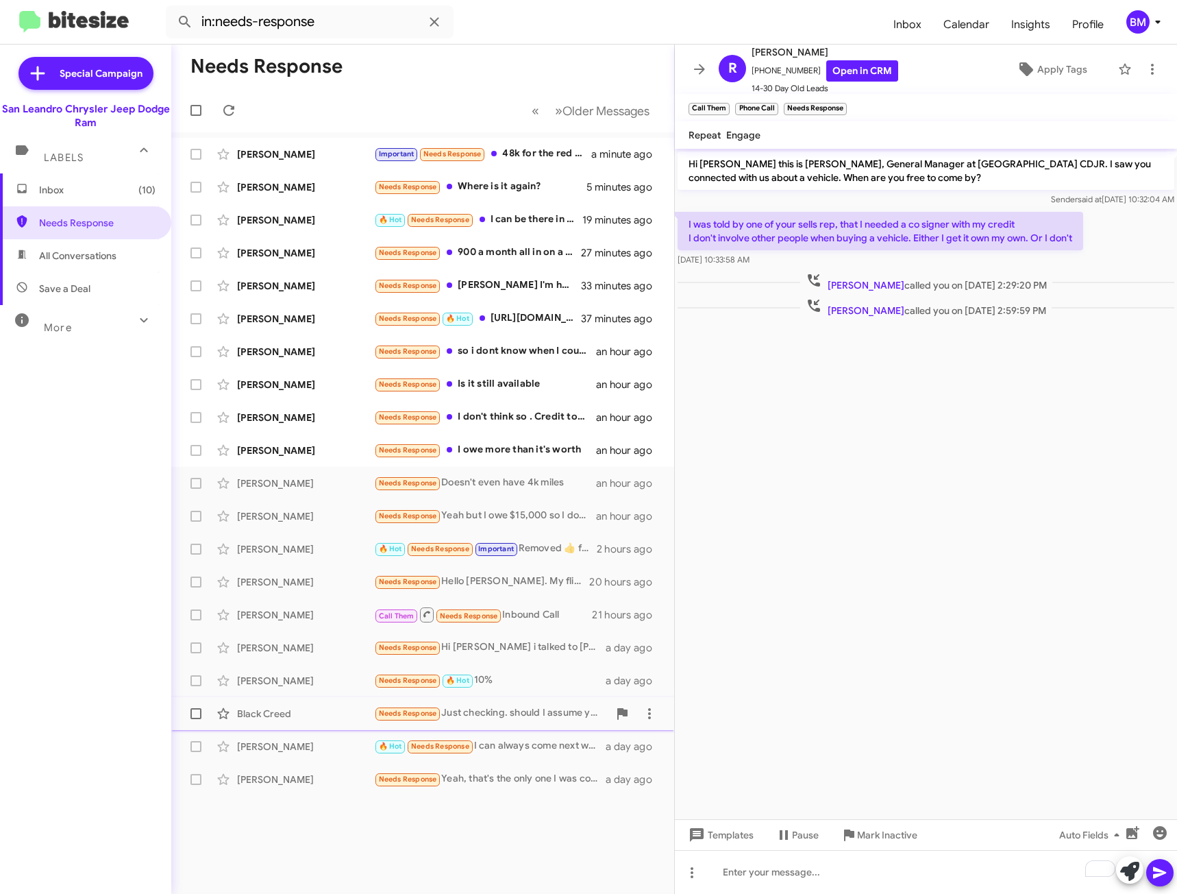
click at [513, 724] on div "Black Creed Needs Response Just checking. should I assume you're not interested…" at bounding box center [422, 713] width 481 height 27
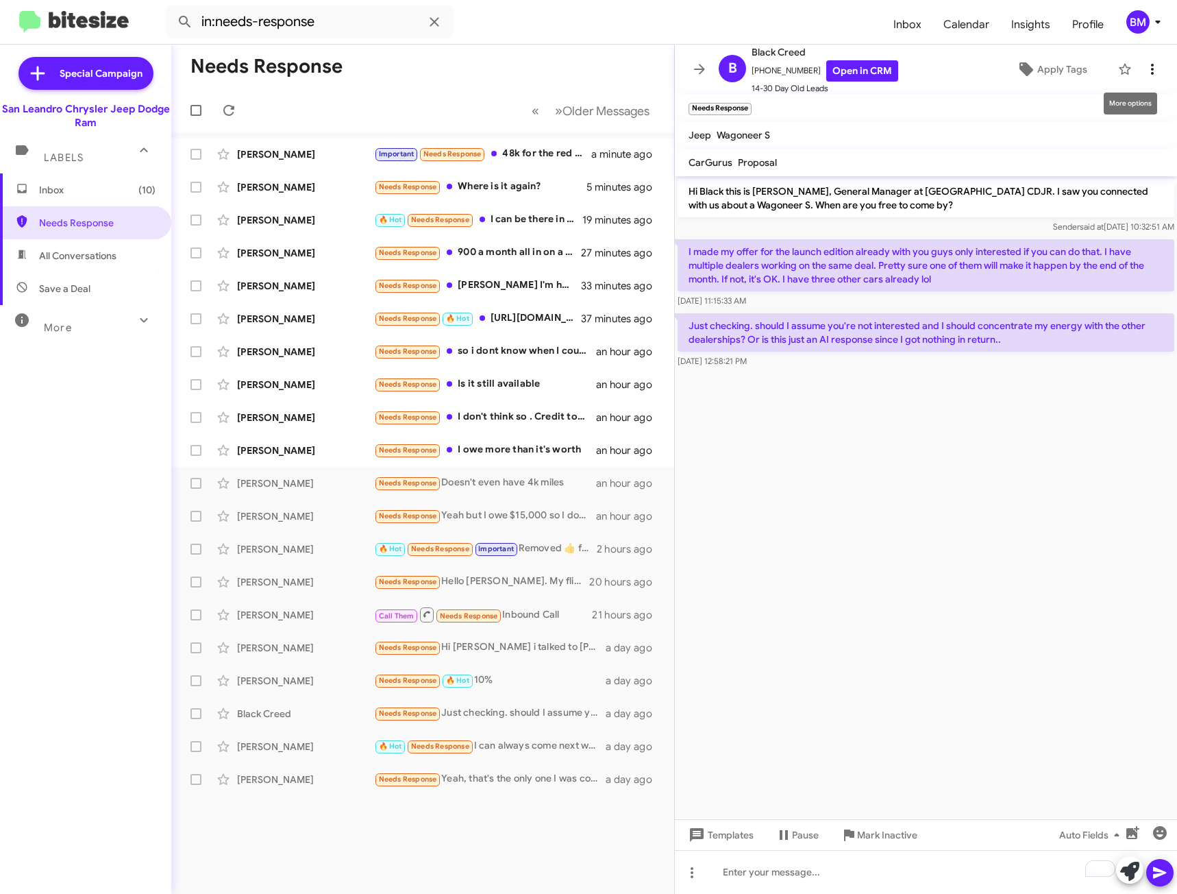
click at [1139, 60] on button at bounding box center [1152, 69] width 27 height 27
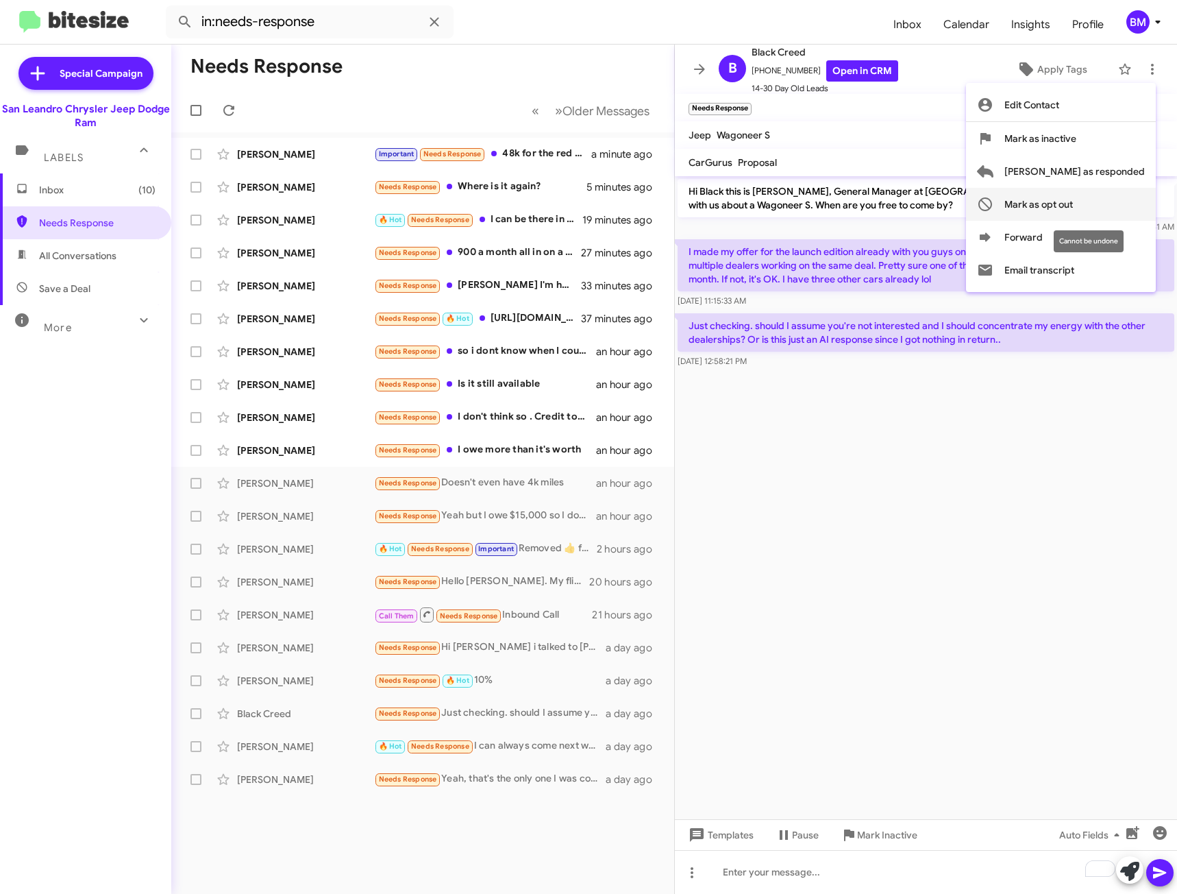
click at [1068, 196] on span "Mark as opt out" at bounding box center [1039, 204] width 69 height 33
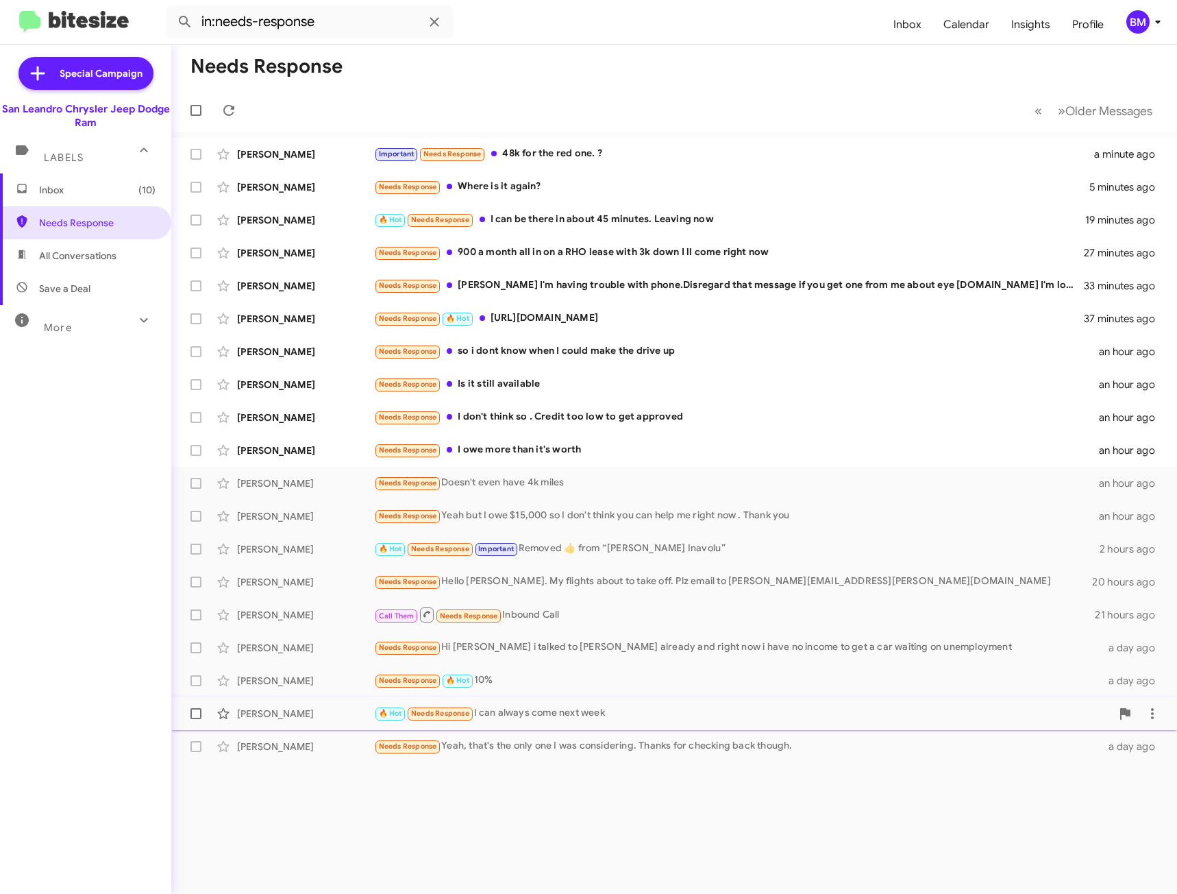
click at [553, 713] on div "🔥 Hot Needs Response I can always come next week" at bounding box center [742, 713] width 737 height 16
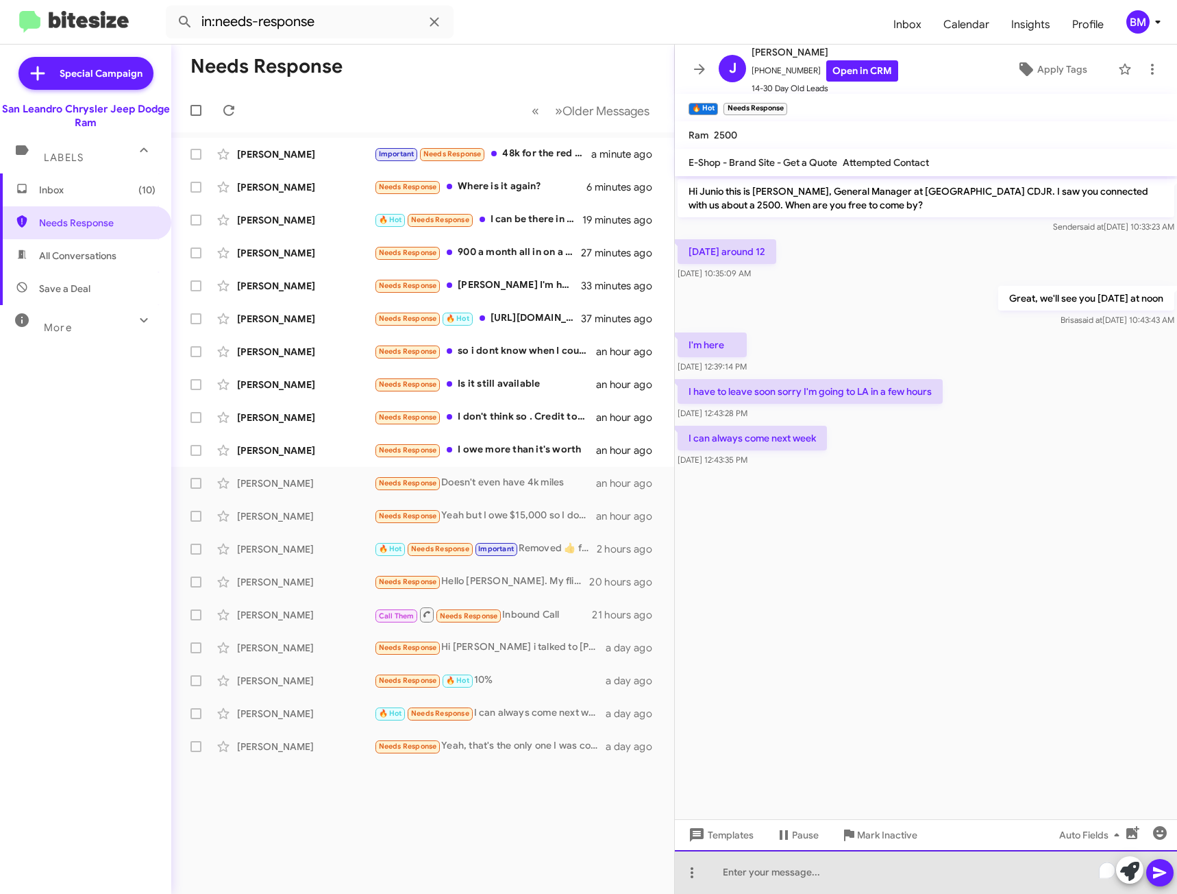
click at [774, 873] on div "To enrich screen reader interactions, please activate Accessibility in Grammarl…" at bounding box center [926, 872] width 502 height 44
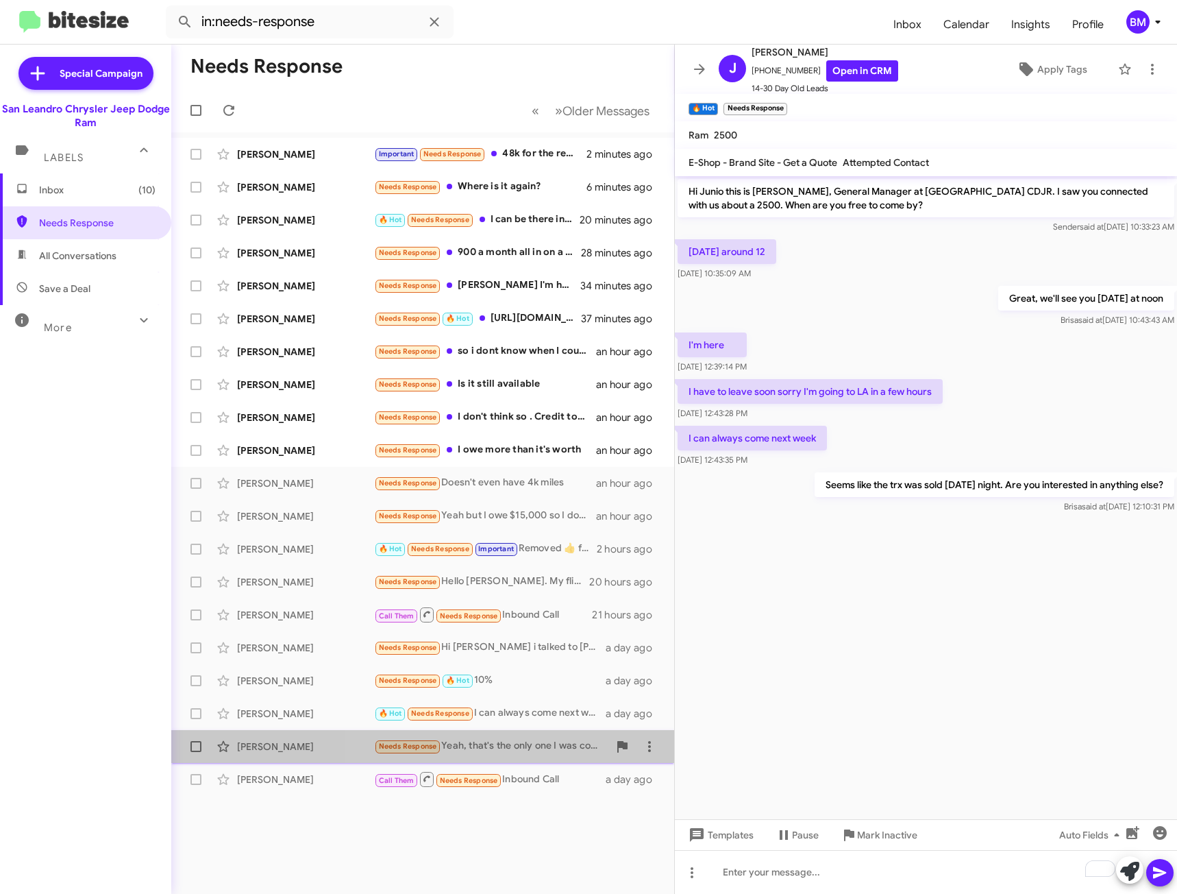
click at [523, 751] on div "Needs Response Yeah, that's the only one I was considering. Thanks for checking…" at bounding box center [491, 746] width 234 height 16
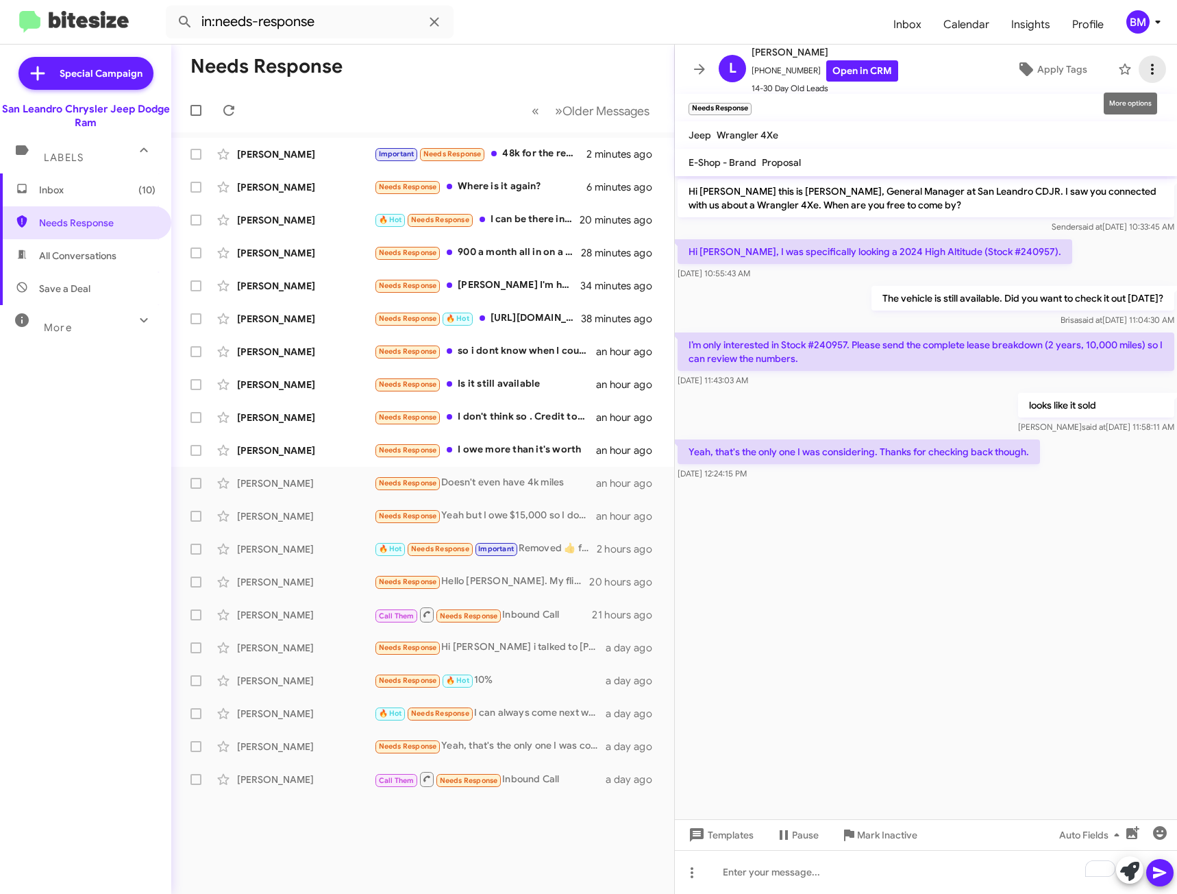
click at [1144, 64] on icon at bounding box center [1152, 69] width 16 height 16
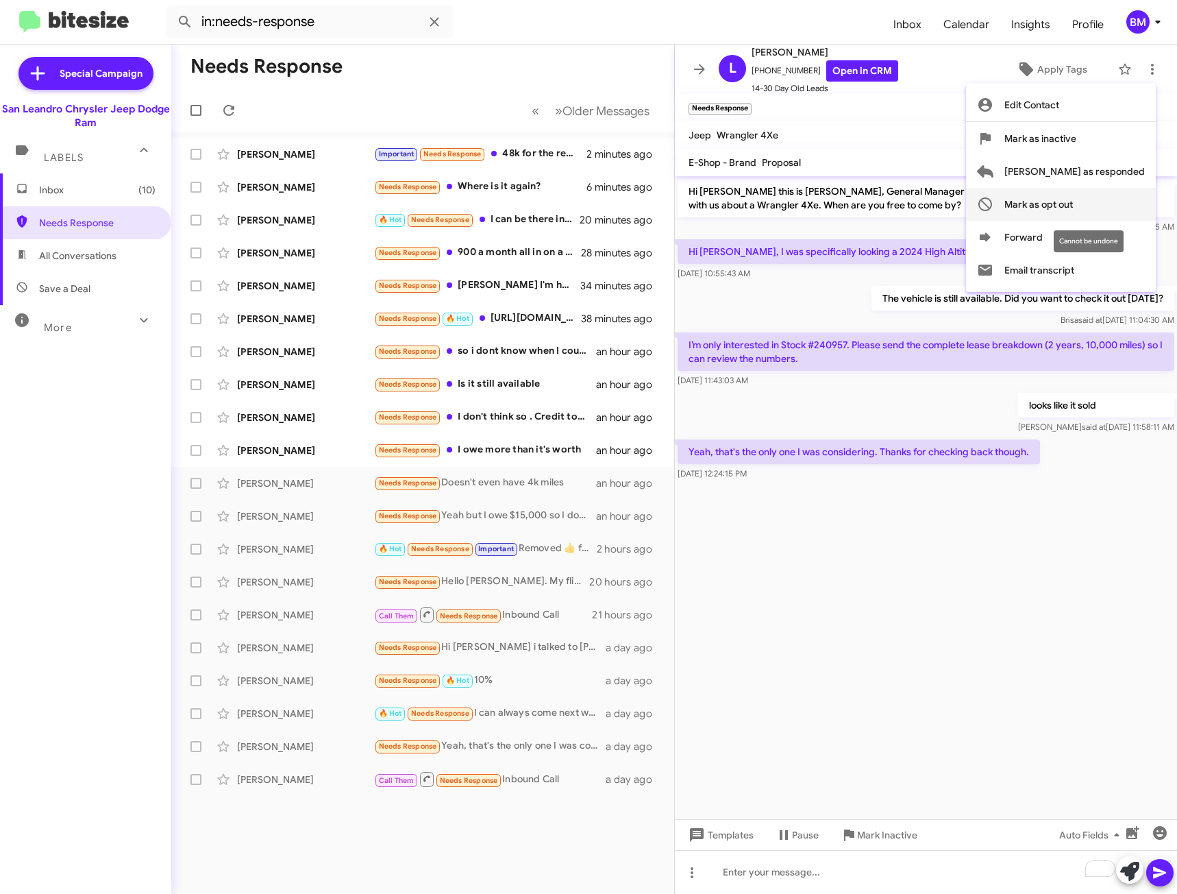
click at [1073, 196] on span "Mark as opt out" at bounding box center [1039, 204] width 69 height 33
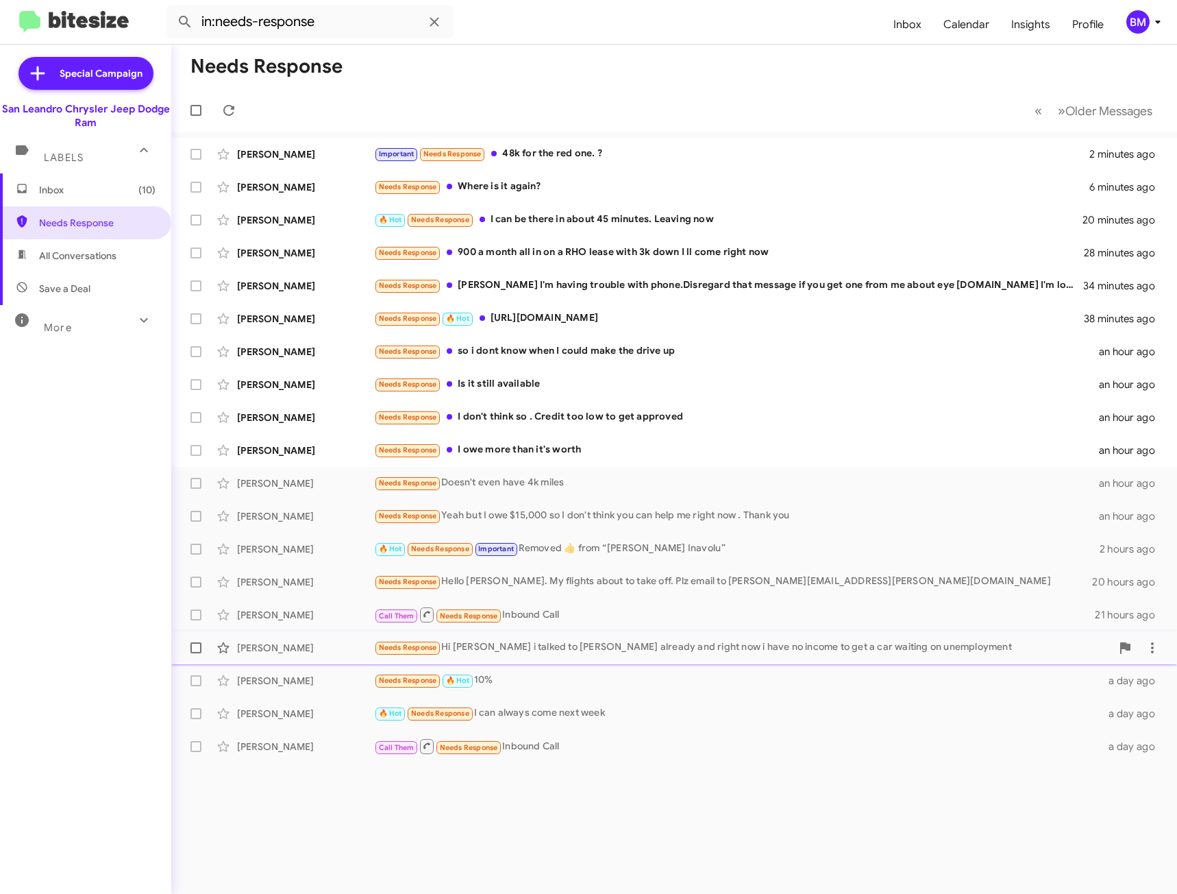
click at [561, 655] on div "Needs Response Hi [PERSON_NAME] i talked to [PERSON_NAME] already and right now…" at bounding box center [742, 647] width 737 height 16
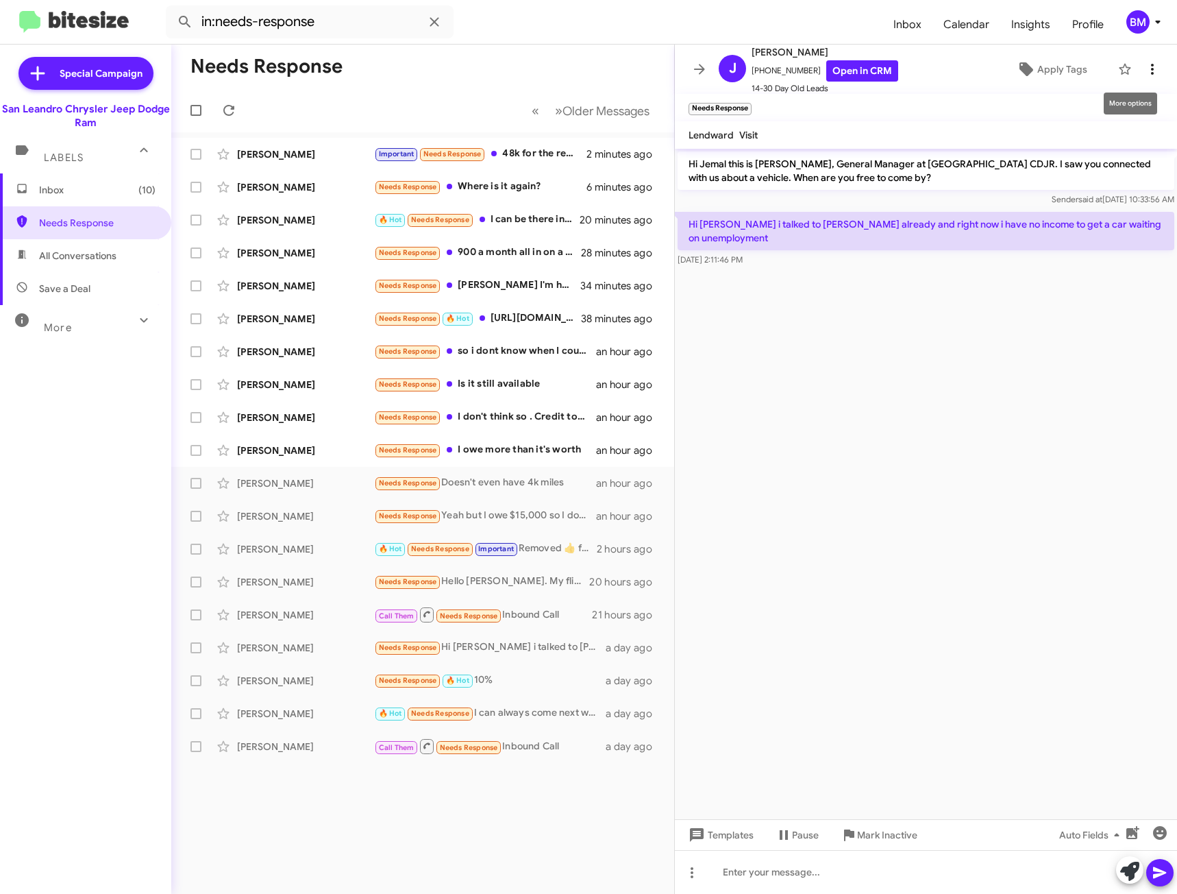
click at [1146, 73] on icon at bounding box center [1152, 69] width 16 height 16
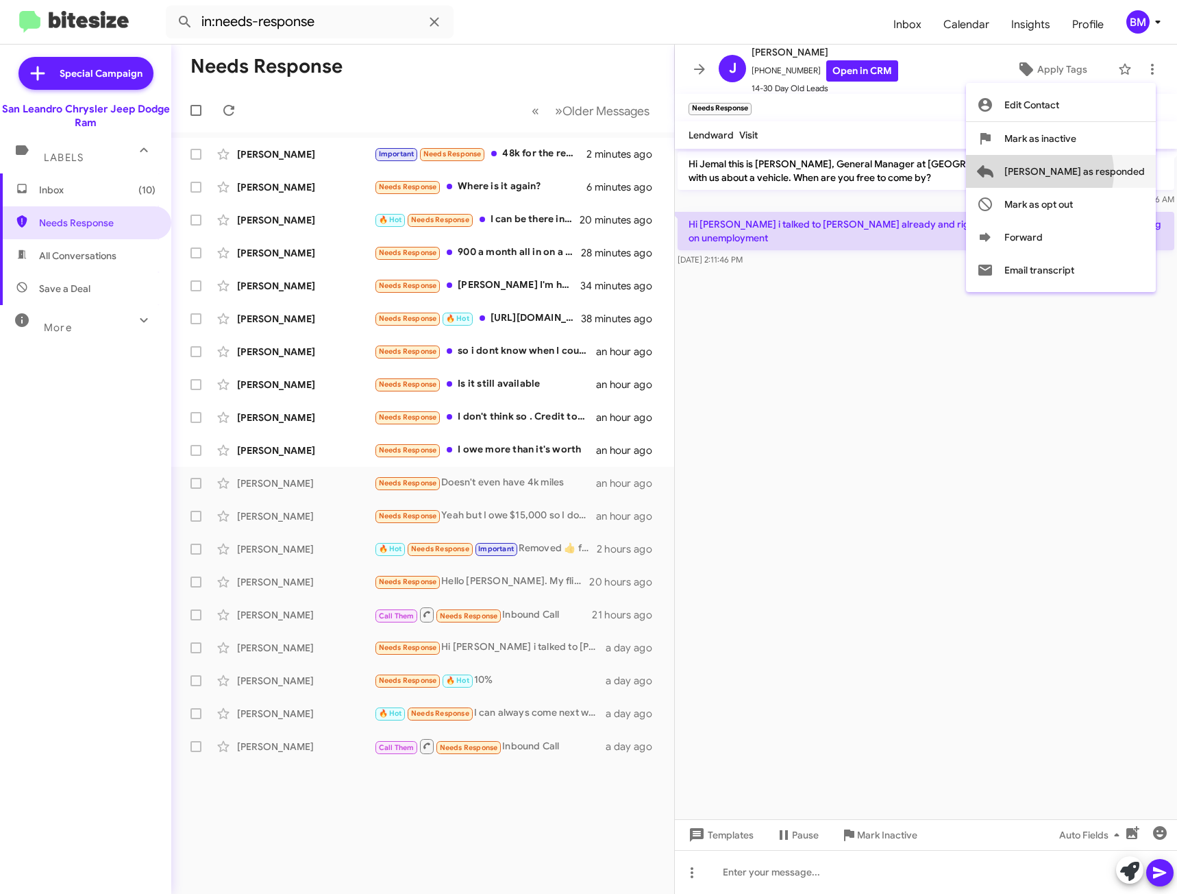
click at [1094, 172] on span "[PERSON_NAME] as responded" at bounding box center [1075, 171] width 140 height 33
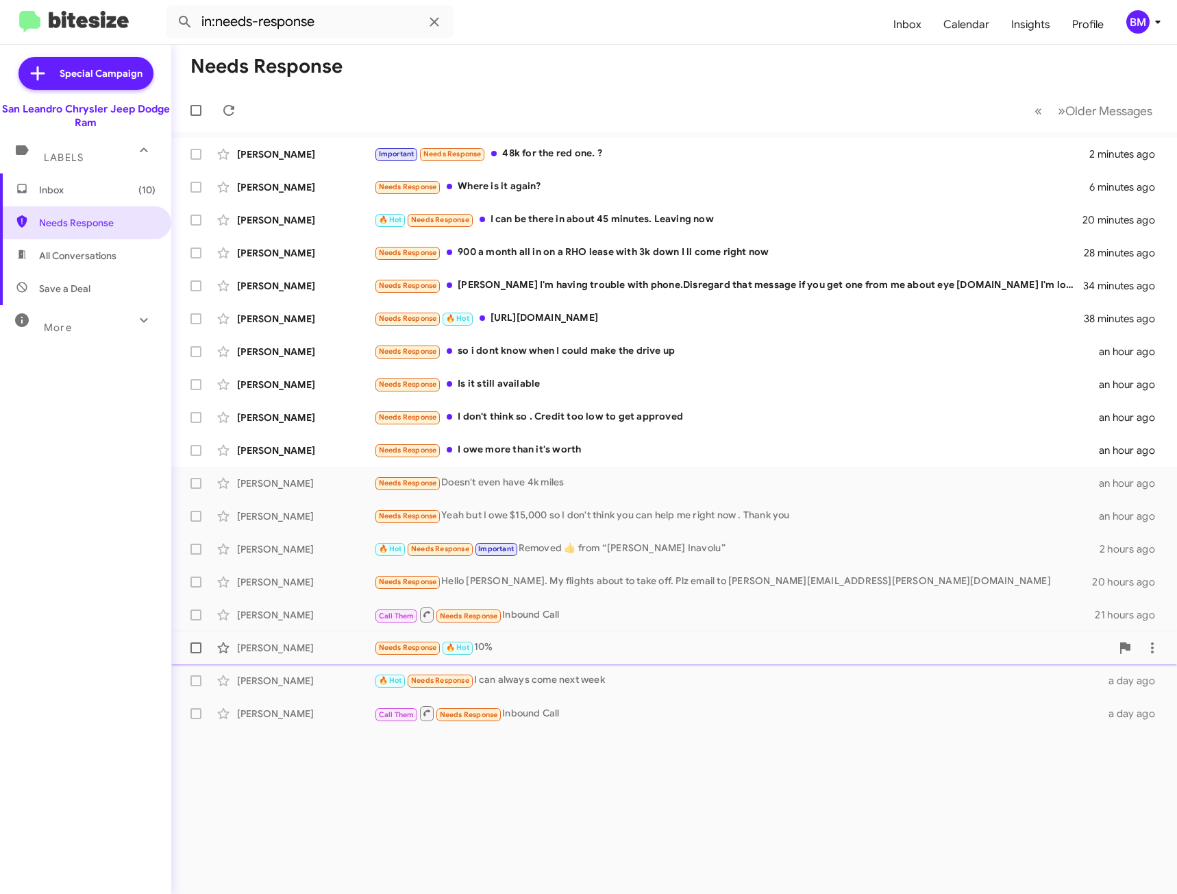
click at [516, 644] on div "Needs Response 🔥 Hot 10%" at bounding box center [742, 647] width 737 height 16
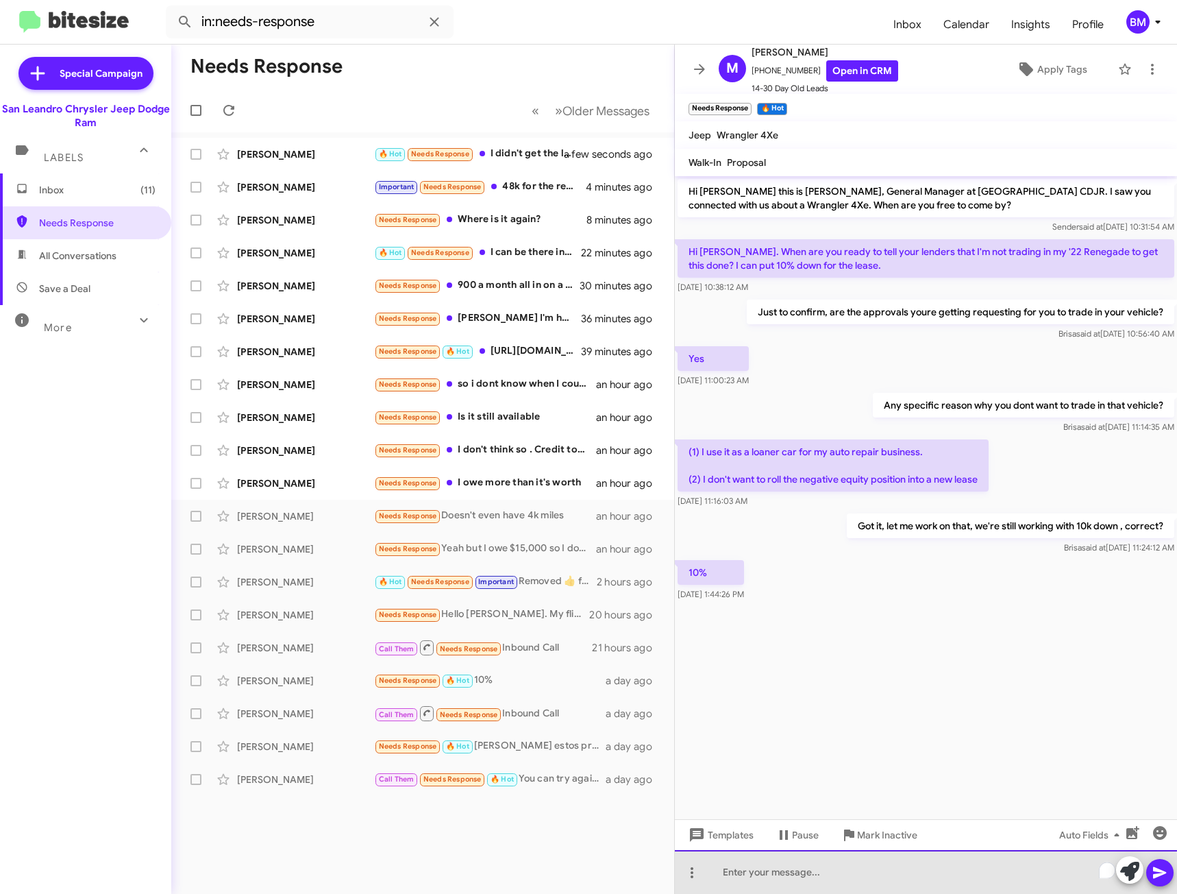
click at [781, 877] on div "To enrich screen reader interactions, please activate Accessibility in Grammarl…" at bounding box center [926, 872] width 502 height 44
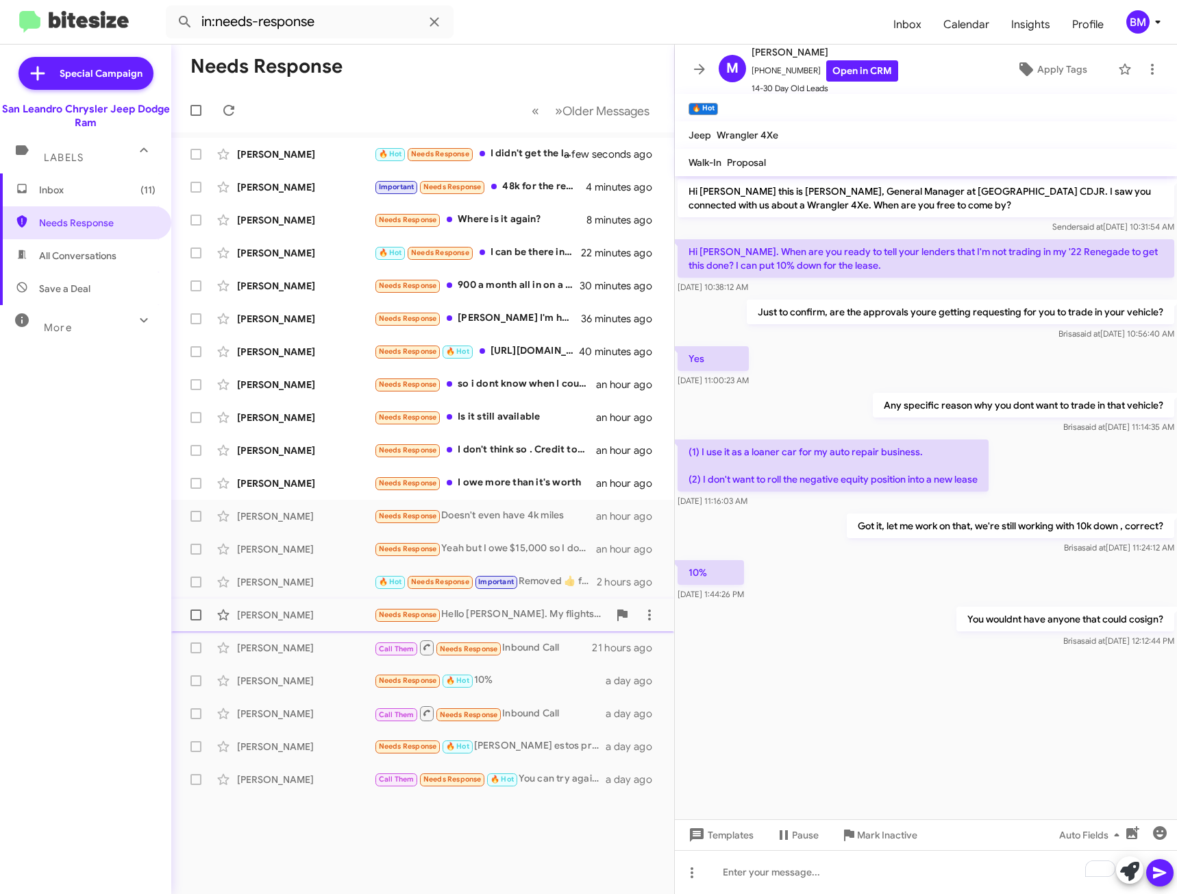
click at [536, 609] on div "Needs Response Hello [PERSON_NAME]. My flights about to take off. Plz email to …" at bounding box center [491, 614] width 234 height 16
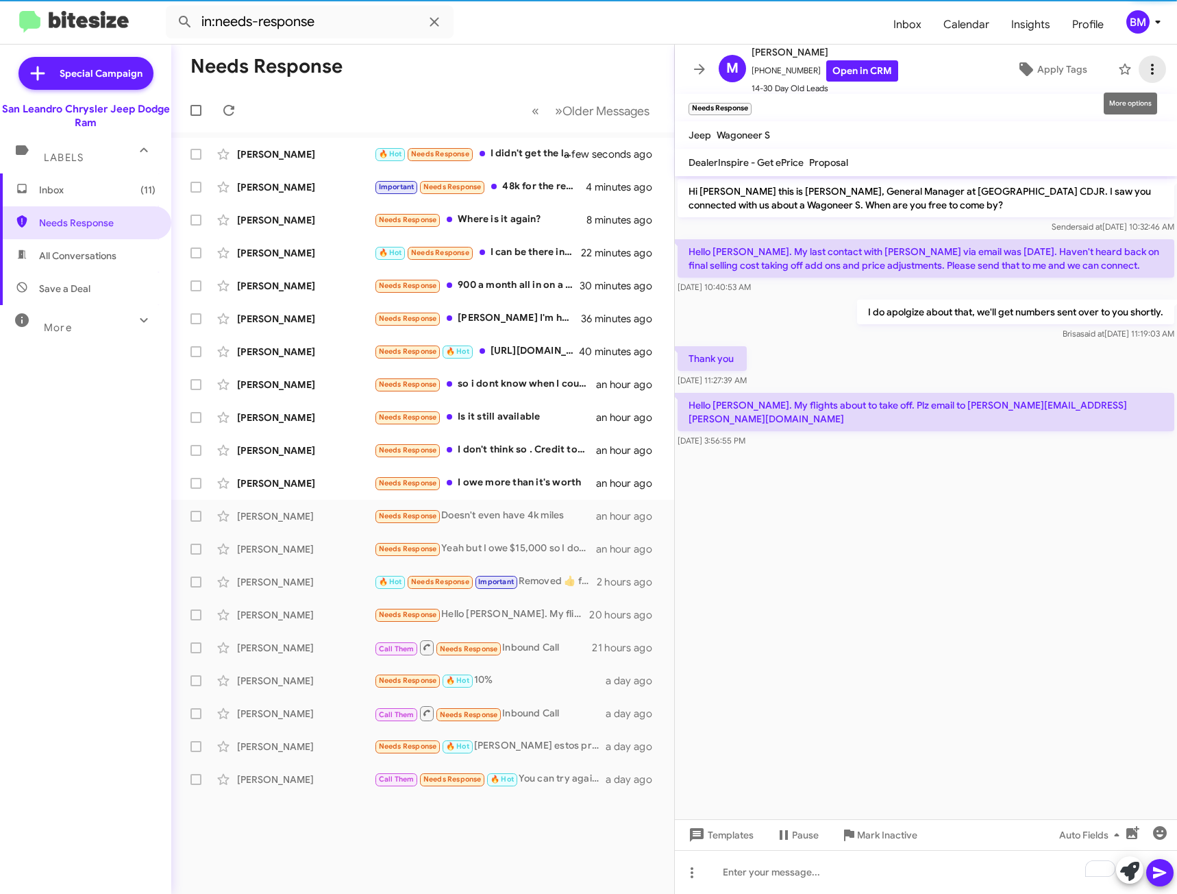
click at [1144, 68] on icon at bounding box center [1152, 69] width 16 height 16
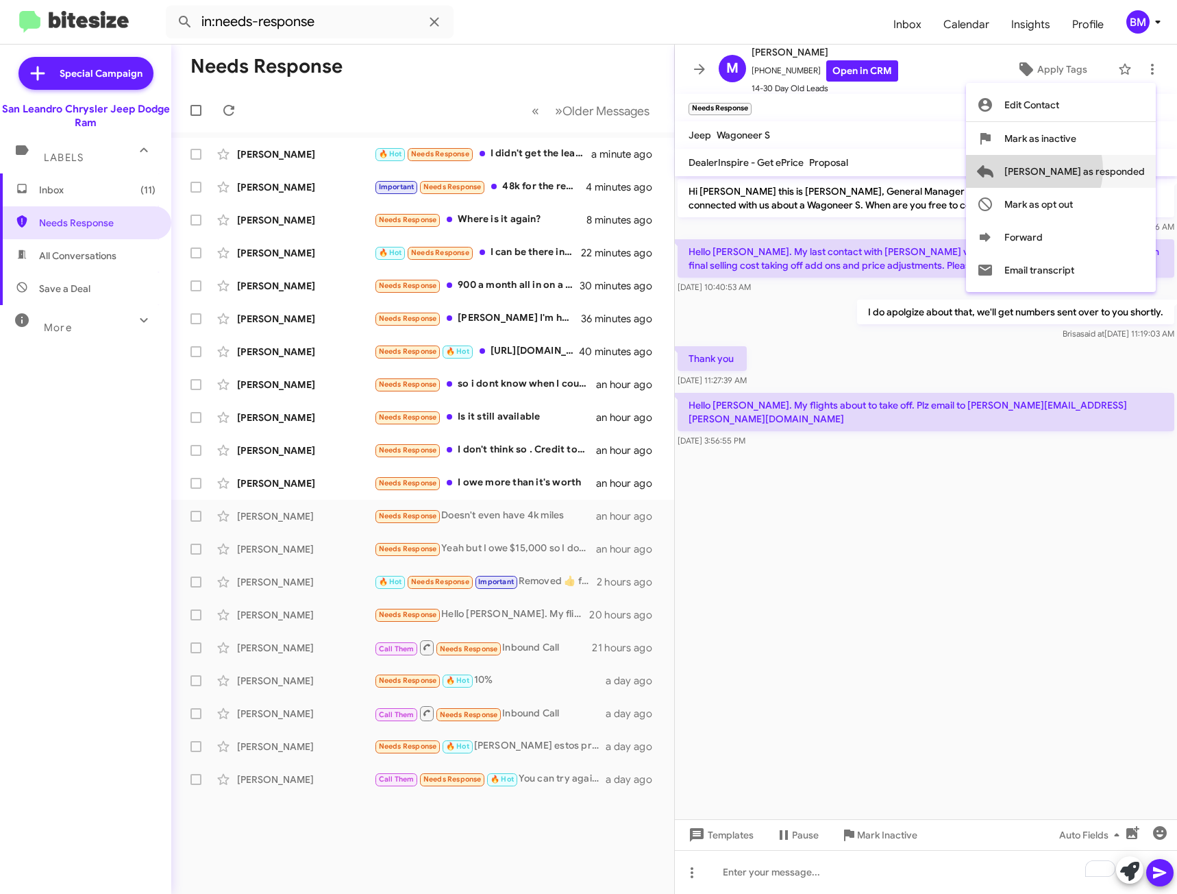
click at [1088, 169] on span "[PERSON_NAME] as responded" at bounding box center [1075, 171] width 140 height 33
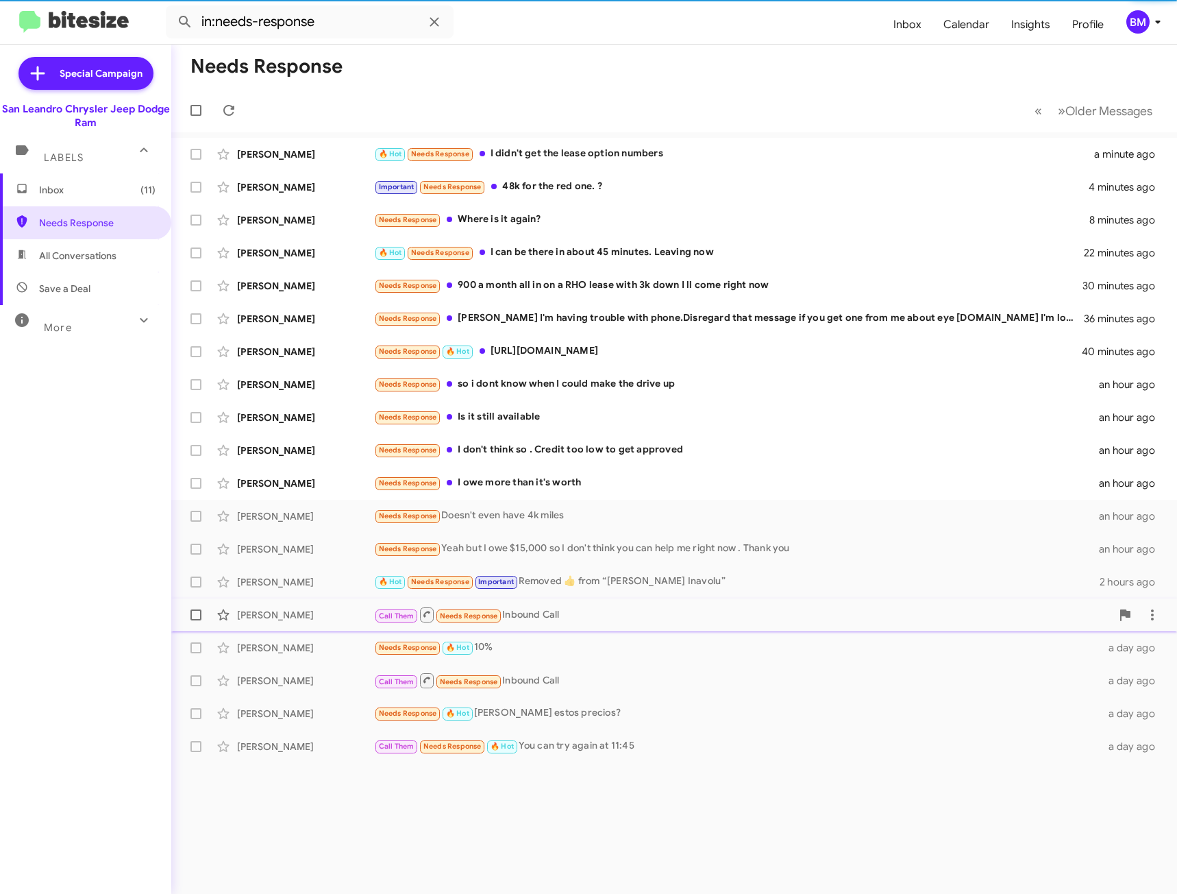
click at [577, 617] on div "Call Them Needs Response Inbound Call" at bounding box center [742, 614] width 737 height 17
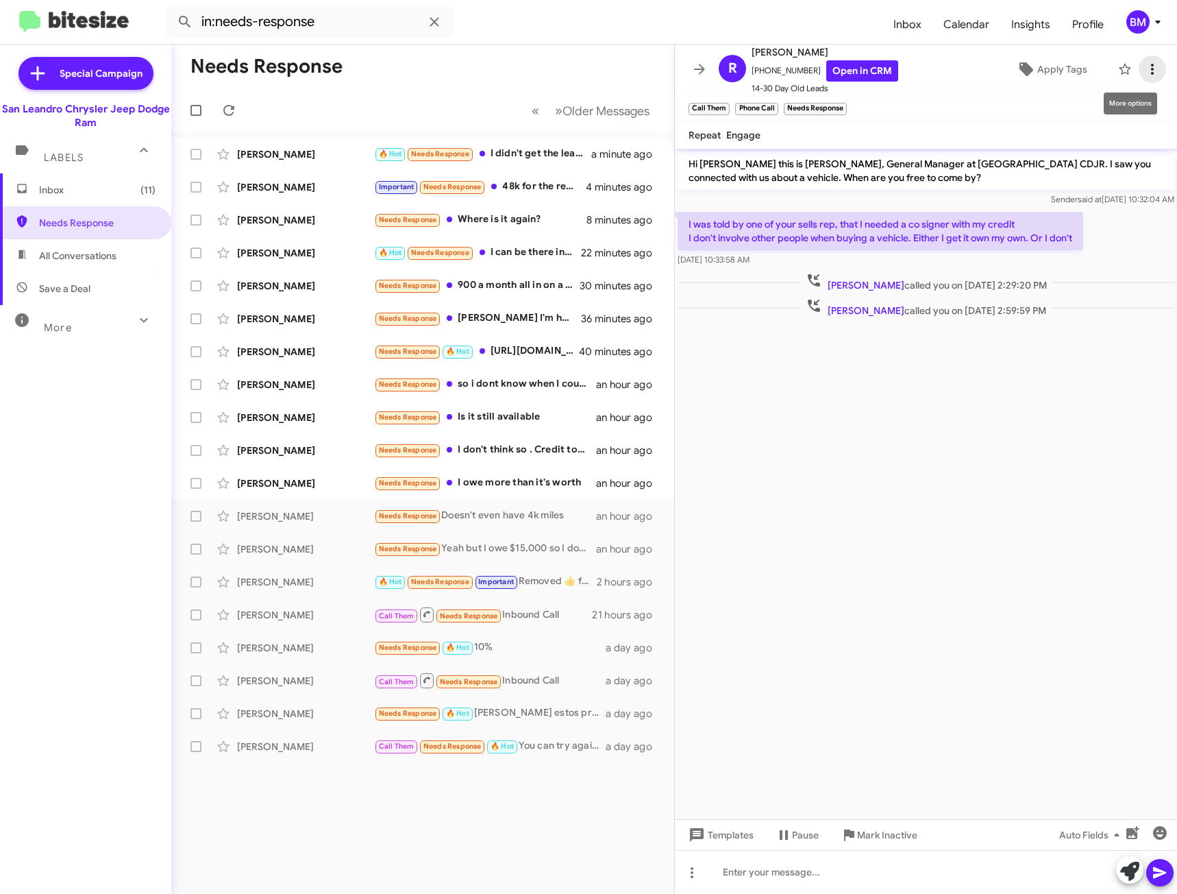
click at [1144, 69] on icon at bounding box center [1152, 69] width 16 height 16
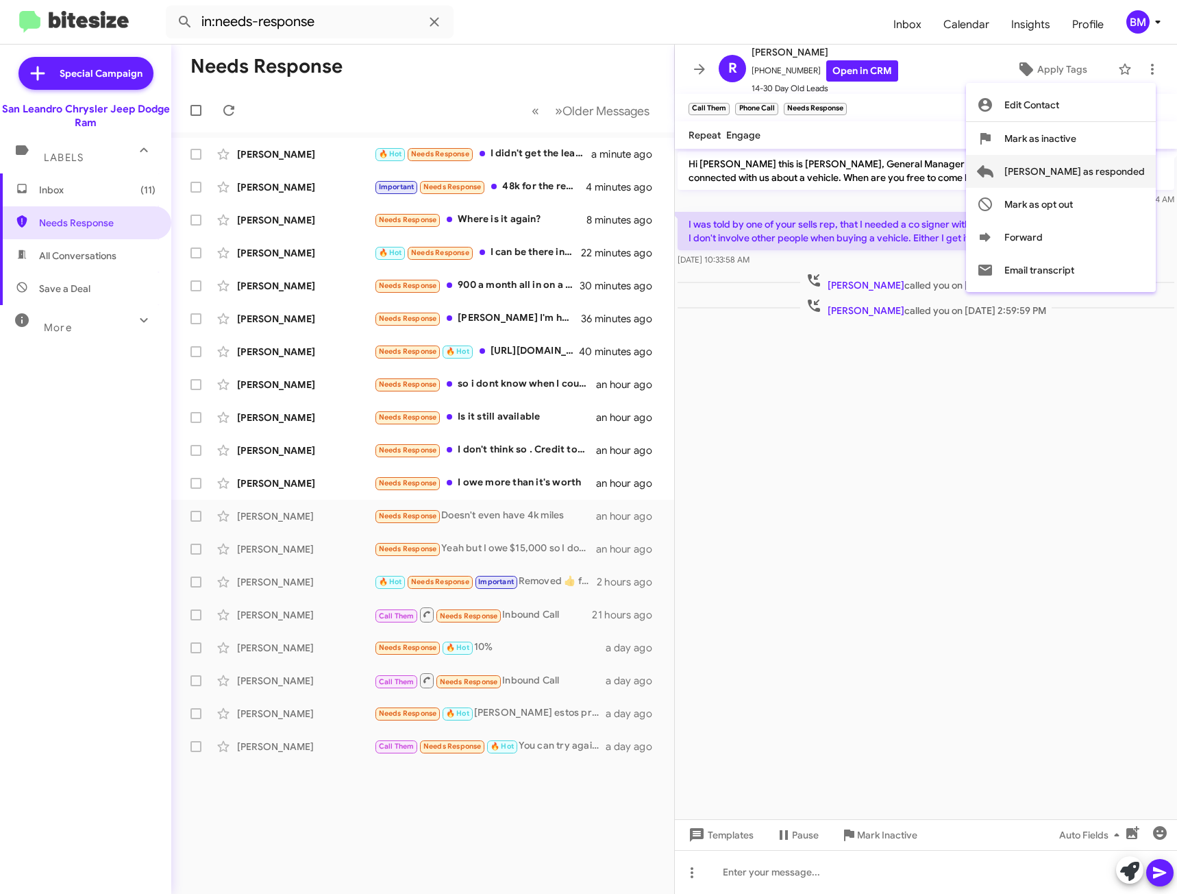
click at [1066, 175] on span "[PERSON_NAME] as responded" at bounding box center [1075, 171] width 140 height 33
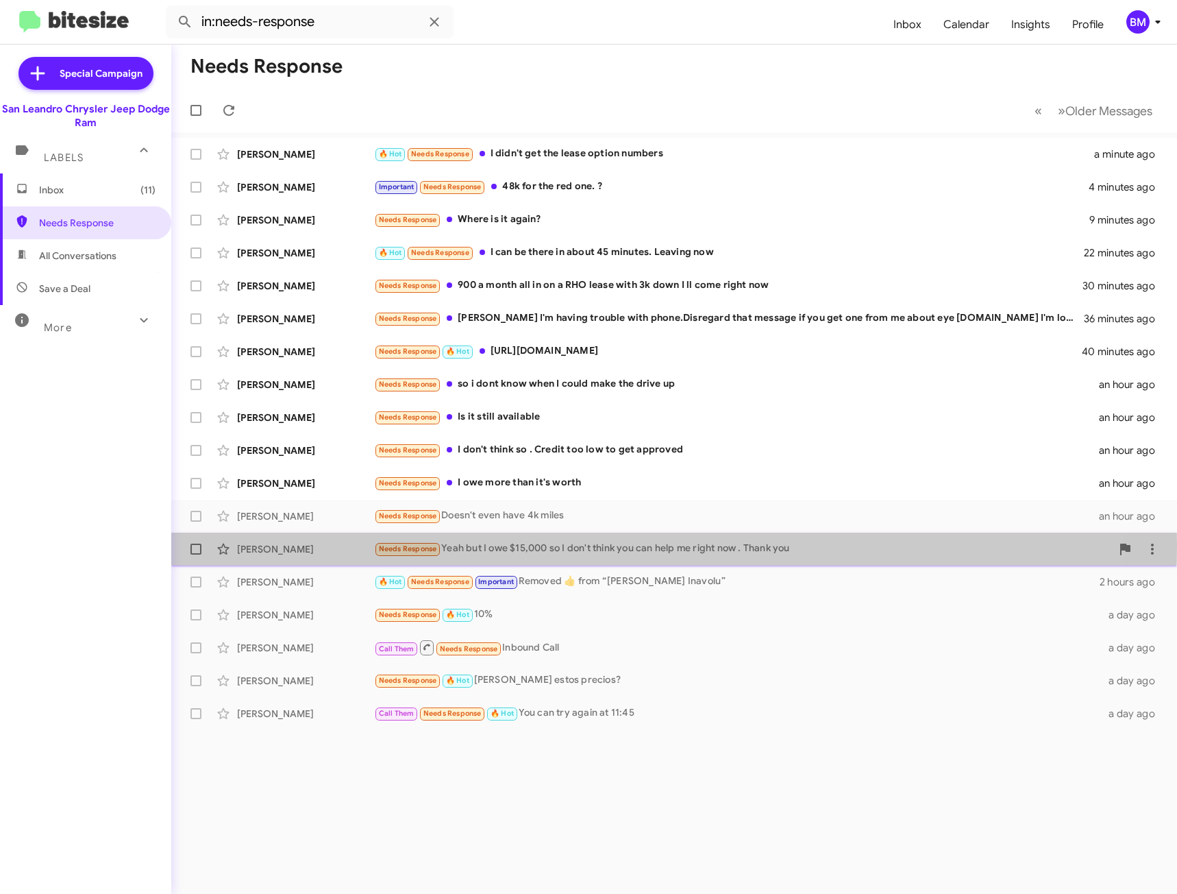
click at [541, 546] on div "Needs Response Yeah but I owe $15,000 so I don't think you can help me right no…" at bounding box center [742, 549] width 737 height 16
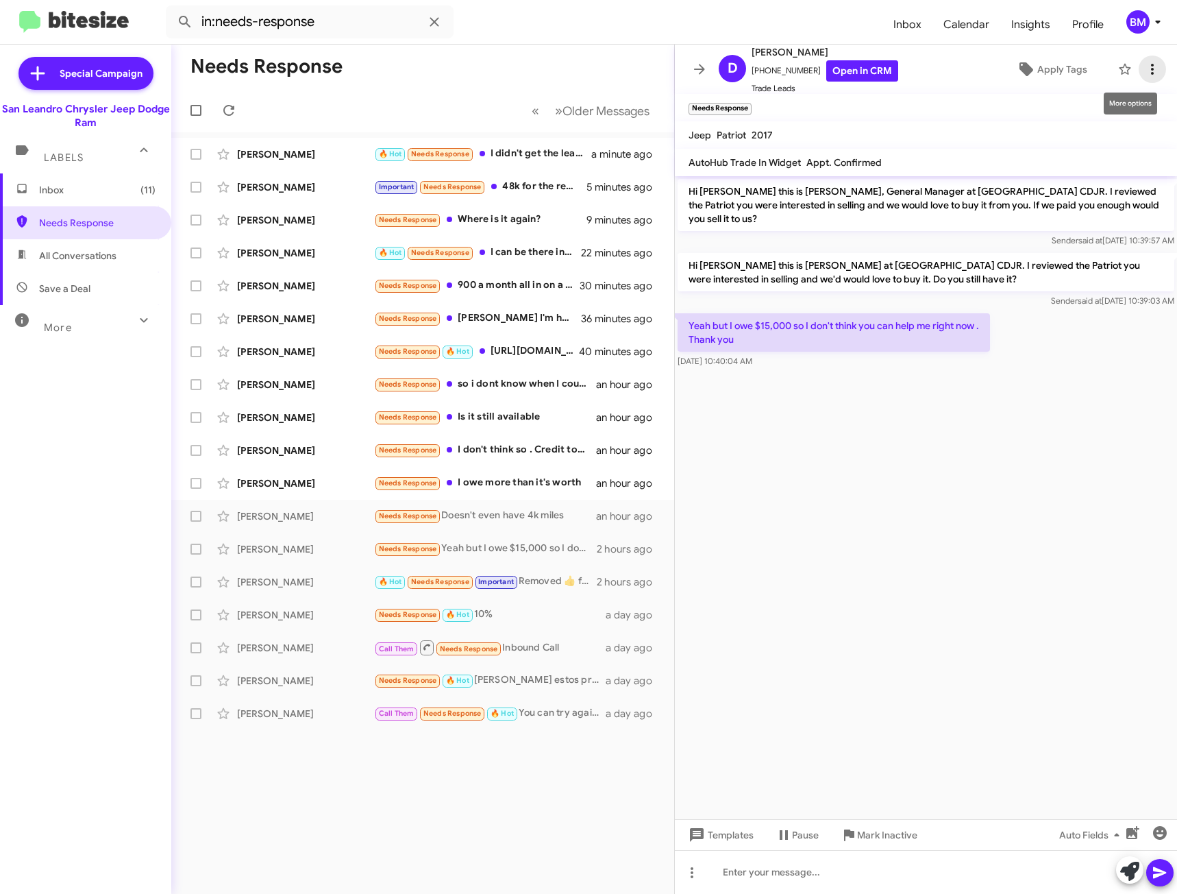
click at [1144, 71] on icon at bounding box center [1152, 69] width 16 height 16
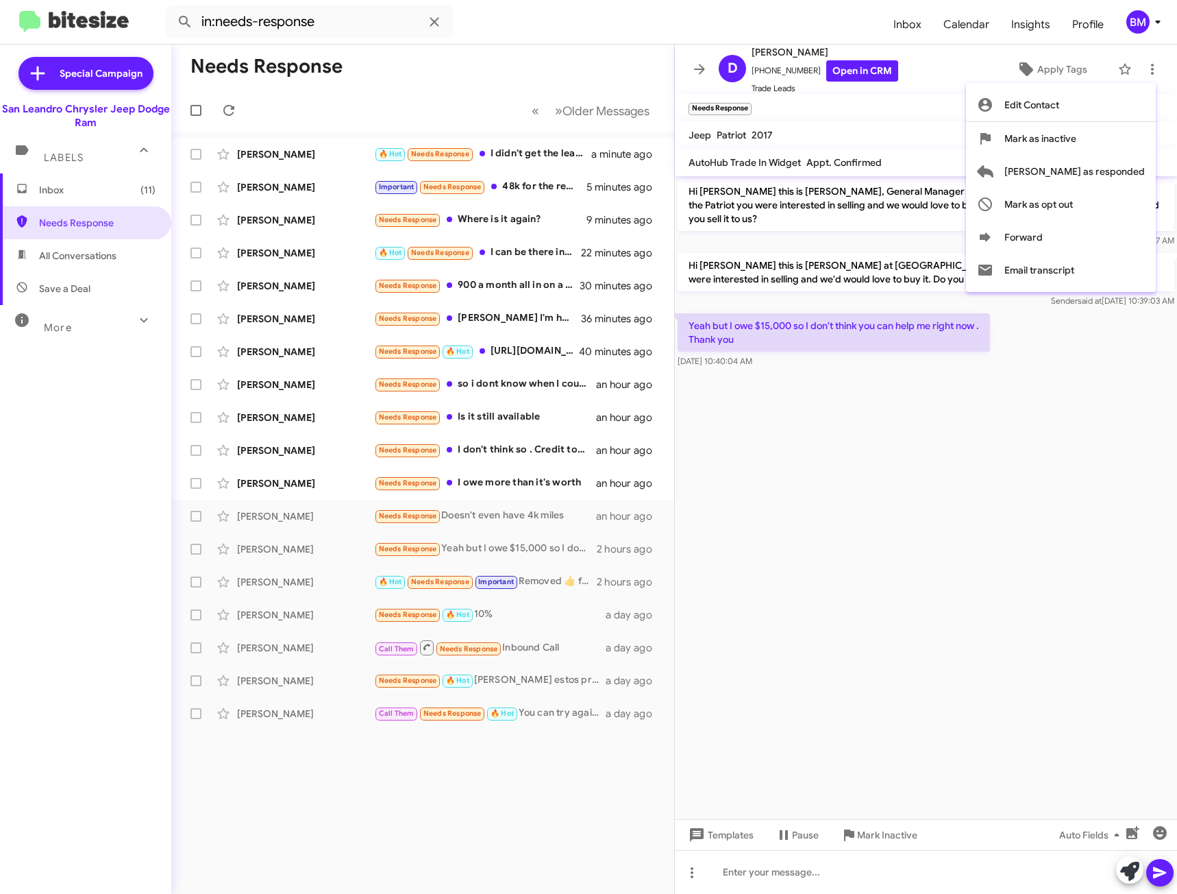
click at [783, 872] on div at bounding box center [588, 447] width 1177 height 894
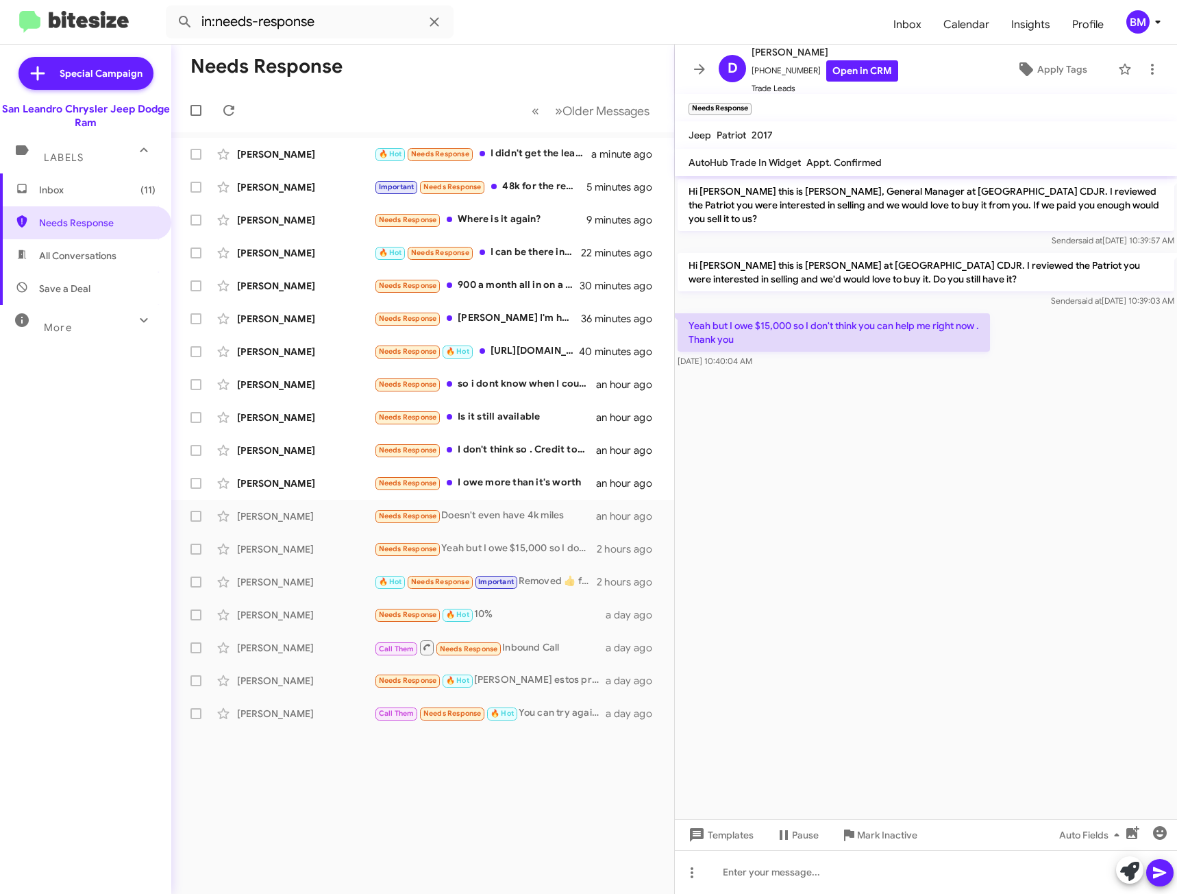
click at [1139, 56] on button at bounding box center [1152, 69] width 27 height 27
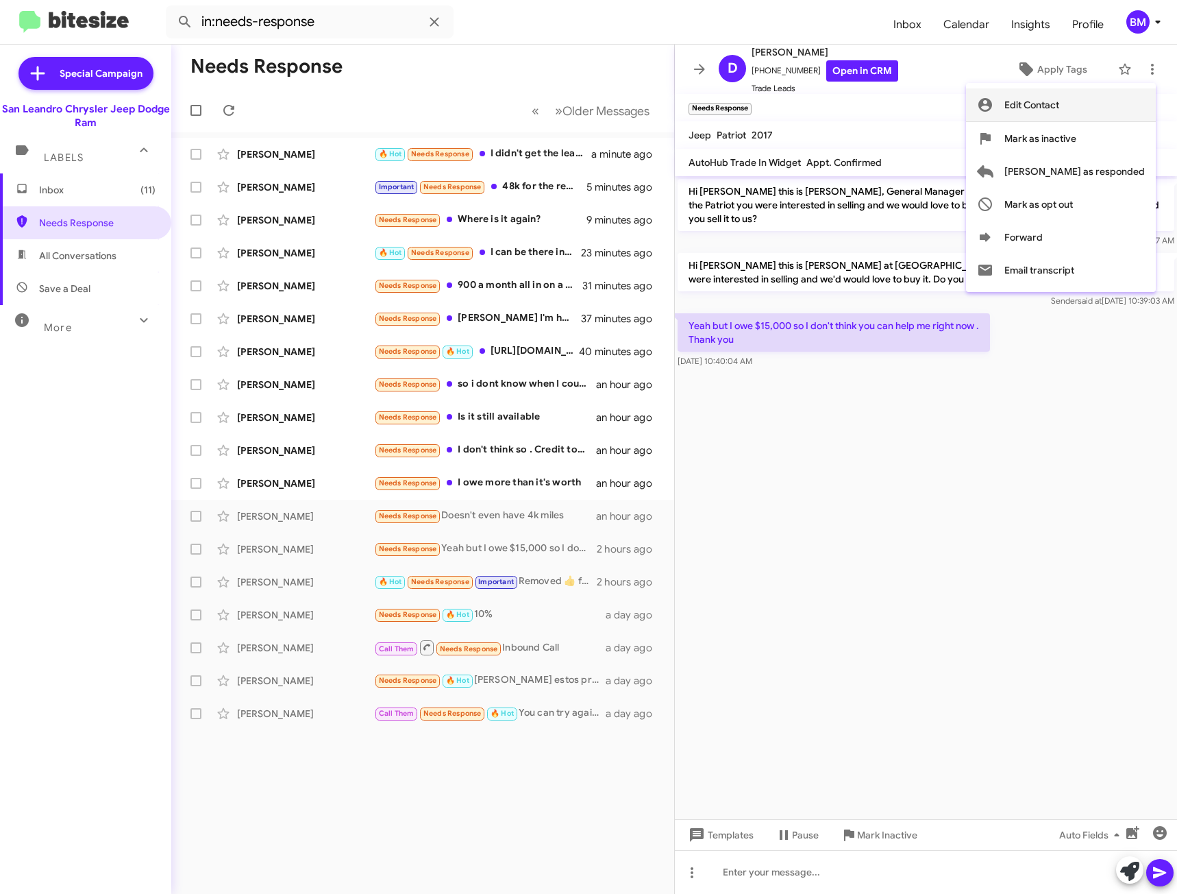
click at [966, 88] on button "Edit Contact" at bounding box center [1061, 104] width 190 height 33
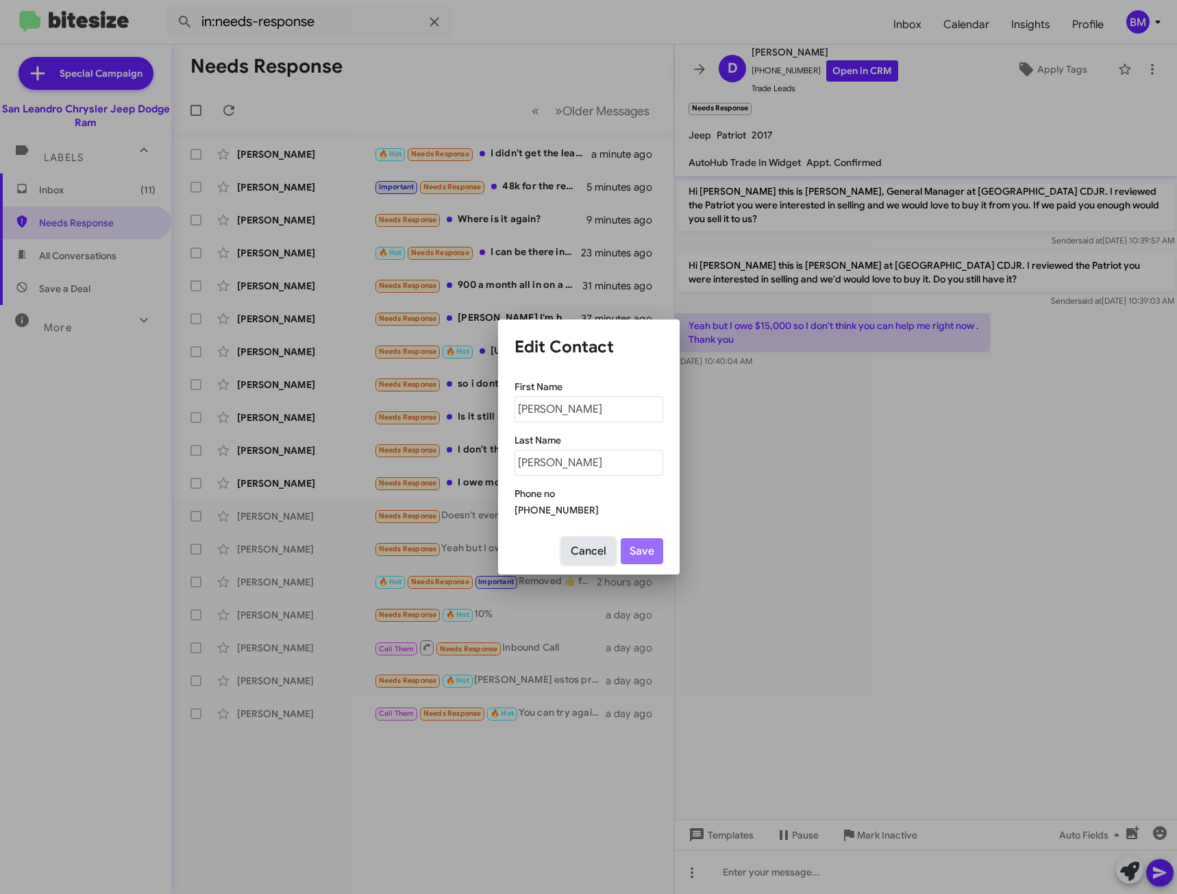
click at [582, 546] on button "Cancel" at bounding box center [588, 551] width 53 height 26
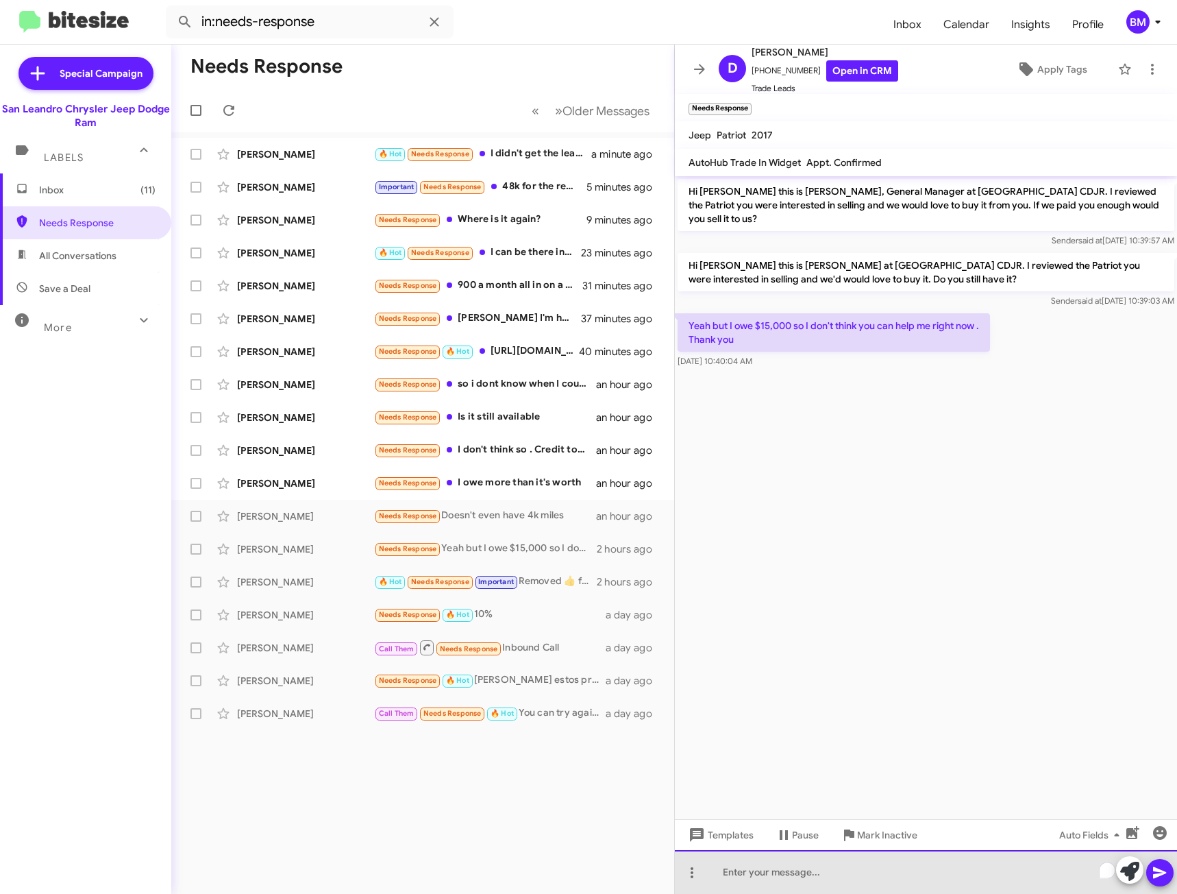
click at [776, 870] on div "To enrich screen reader interactions, please activate Accessibility in Grammarl…" at bounding box center [926, 872] width 502 height 44
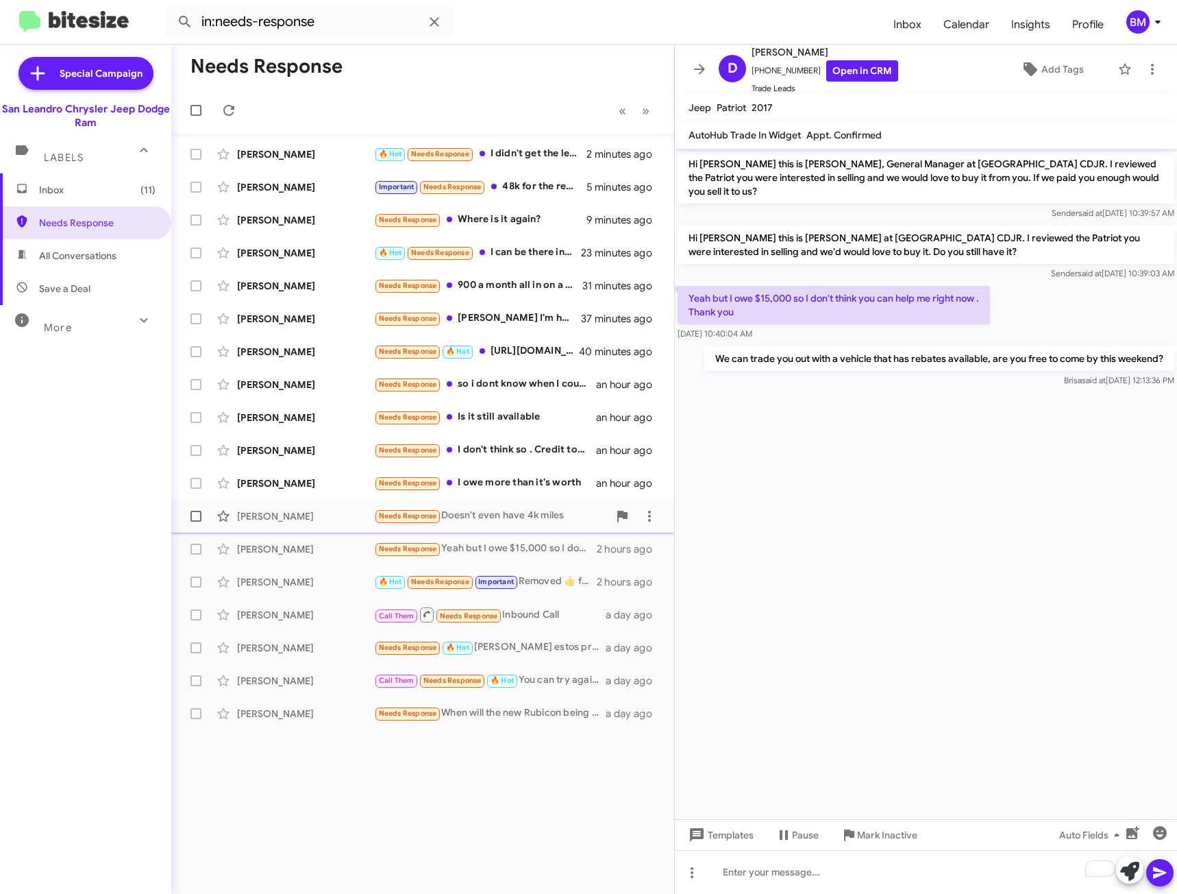
click at [513, 515] on div "Needs Response Doesn't even have 4k miles" at bounding box center [491, 516] width 234 height 16
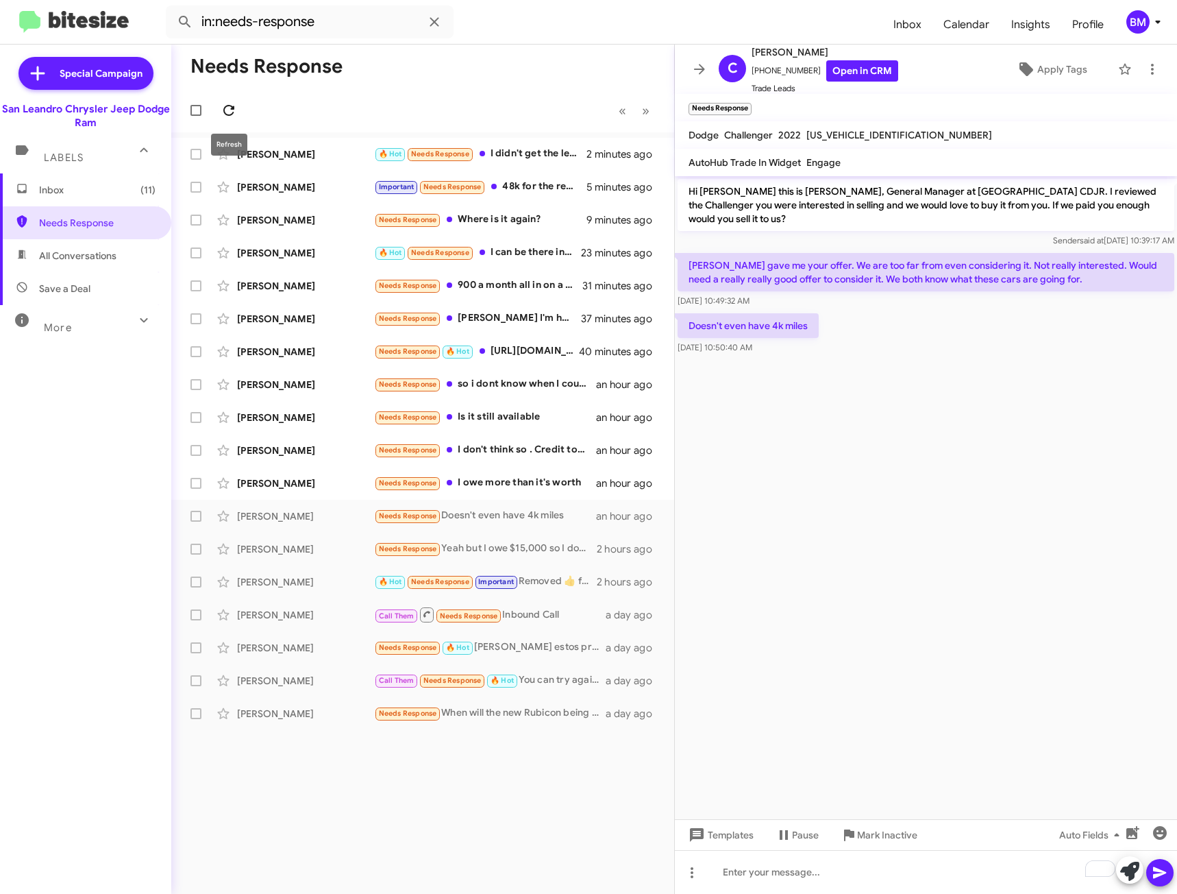
click at [230, 109] on icon at bounding box center [229, 110] width 16 height 16
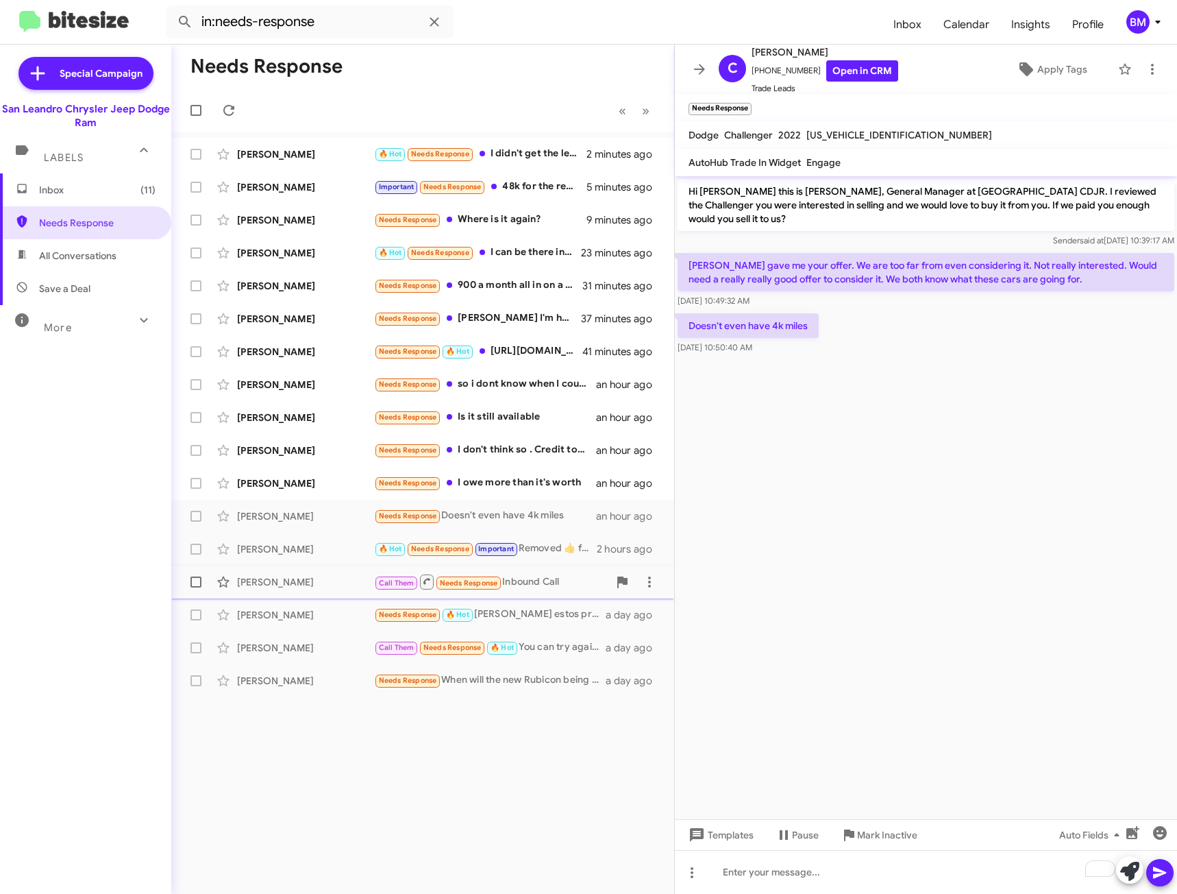
click at [516, 567] on span "[PERSON_NAME] Call Them Needs Response Inbound Call a day ago" at bounding box center [422, 581] width 503 height 33
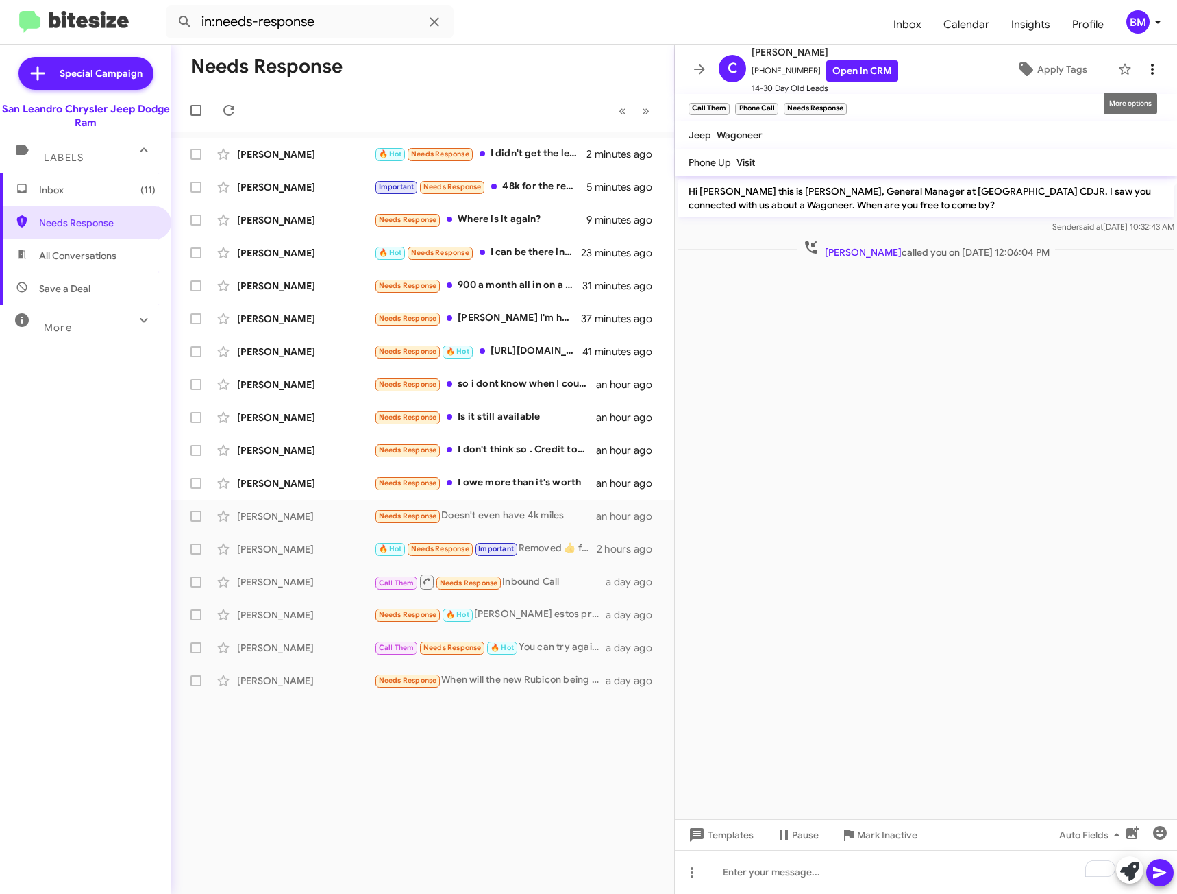
click at [1145, 69] on icon at bounding box center [1152, 69] width 16 height 16
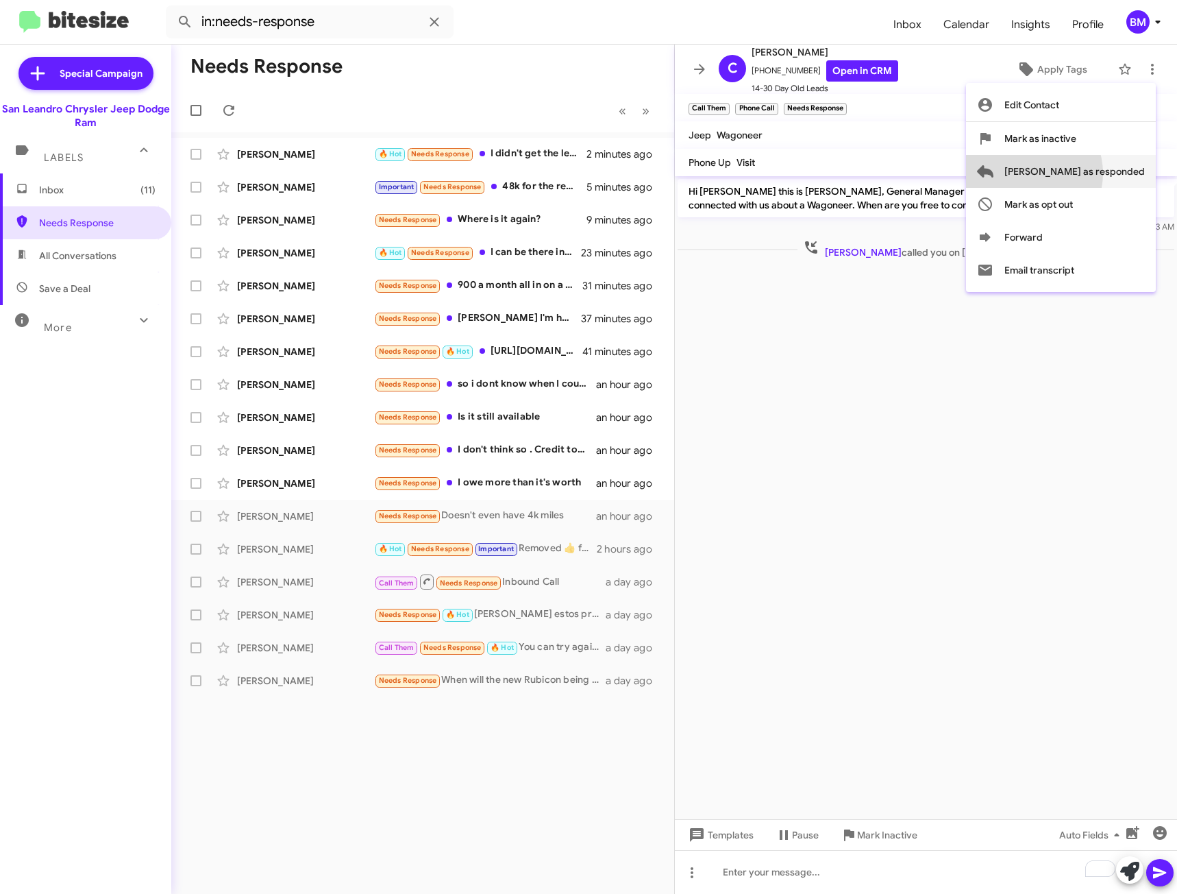
click at [1080, 173] on span "[PERSON_NAME] as responded" at bounding box center [1075, 171] width 140 height 33
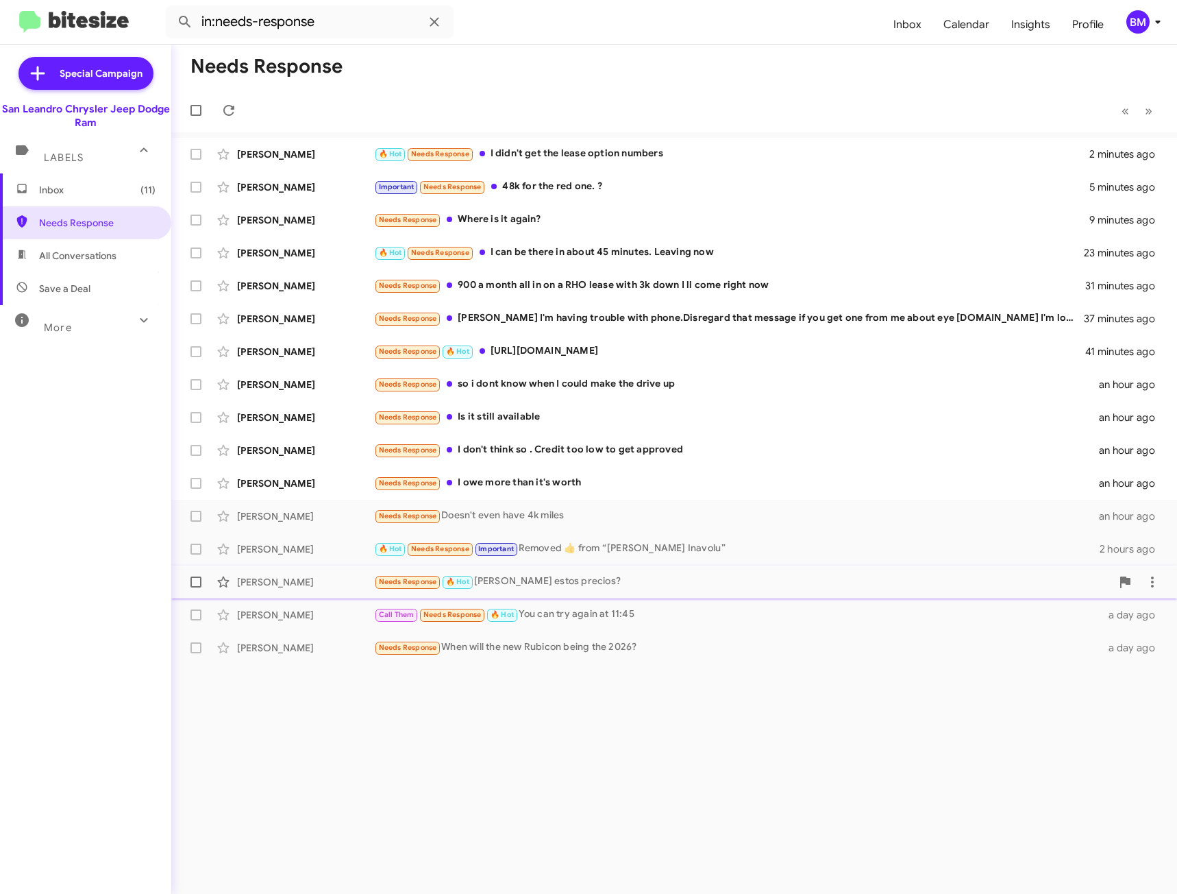
click at [563, 585] on div "Needs Response 🔥 Hot [PERSON_NAME] estos precios?" at bounding box center [742, 582] width 737 height 16
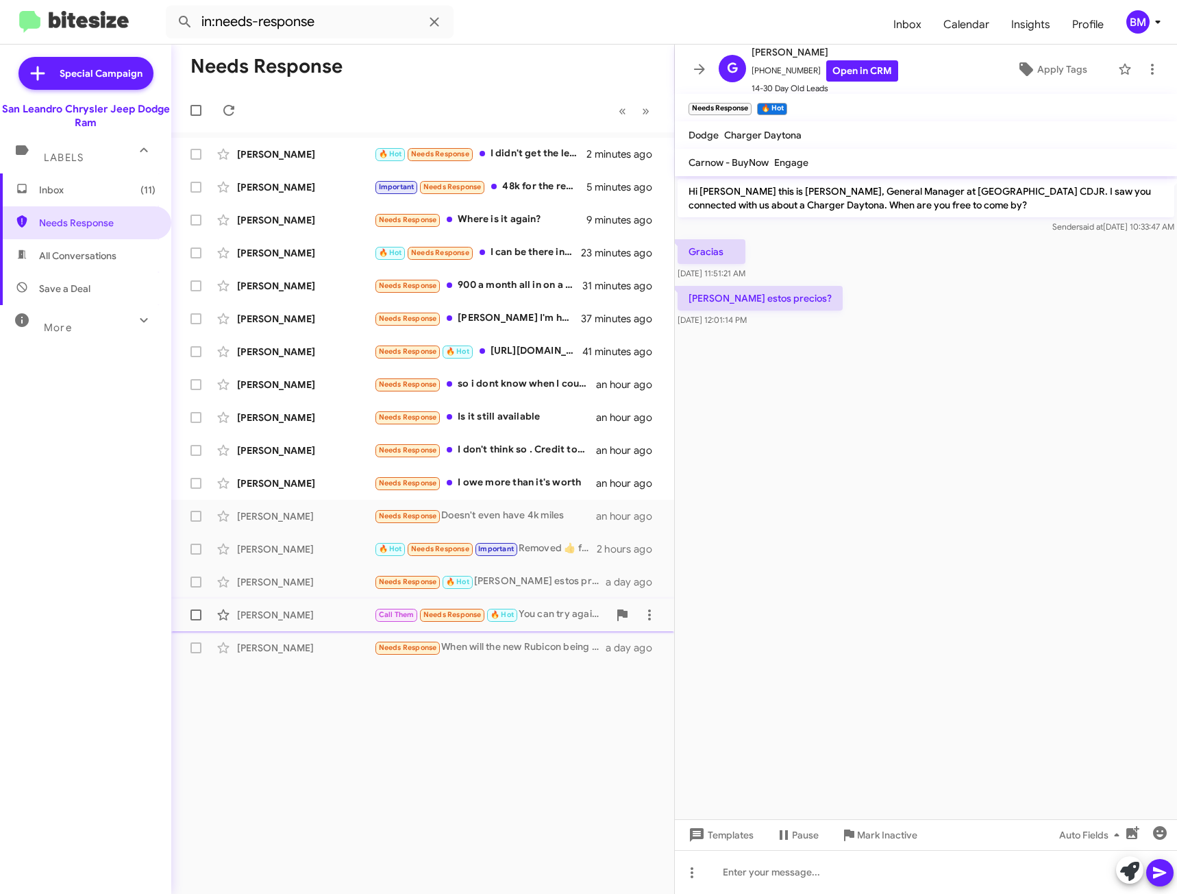
click at [571, 617] on div "Call Them Needs Response 🔥 Hot You can try again at 11:45" at bounding box center [491, 614] width 234 height 16
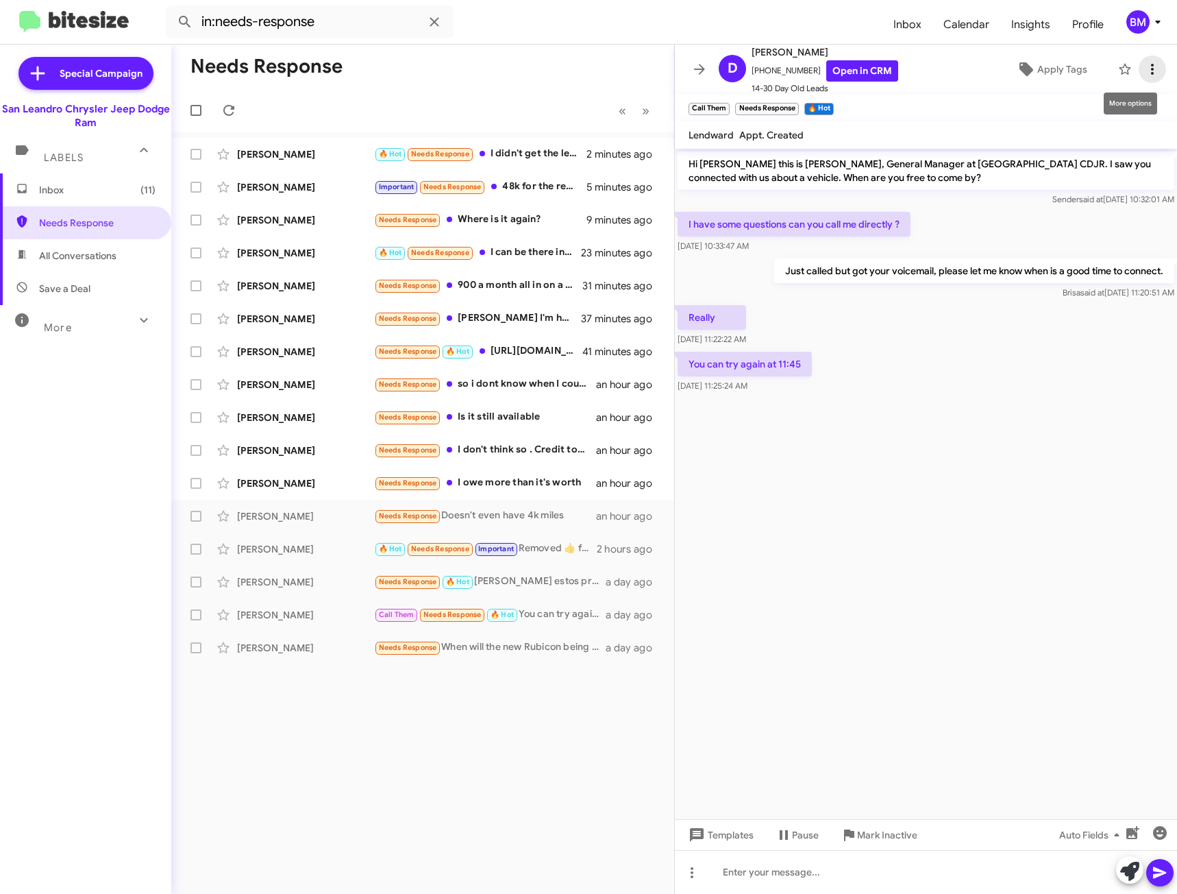
click at [1147, 75] on icon at bounding box center [1152, 69] width 16 height 16
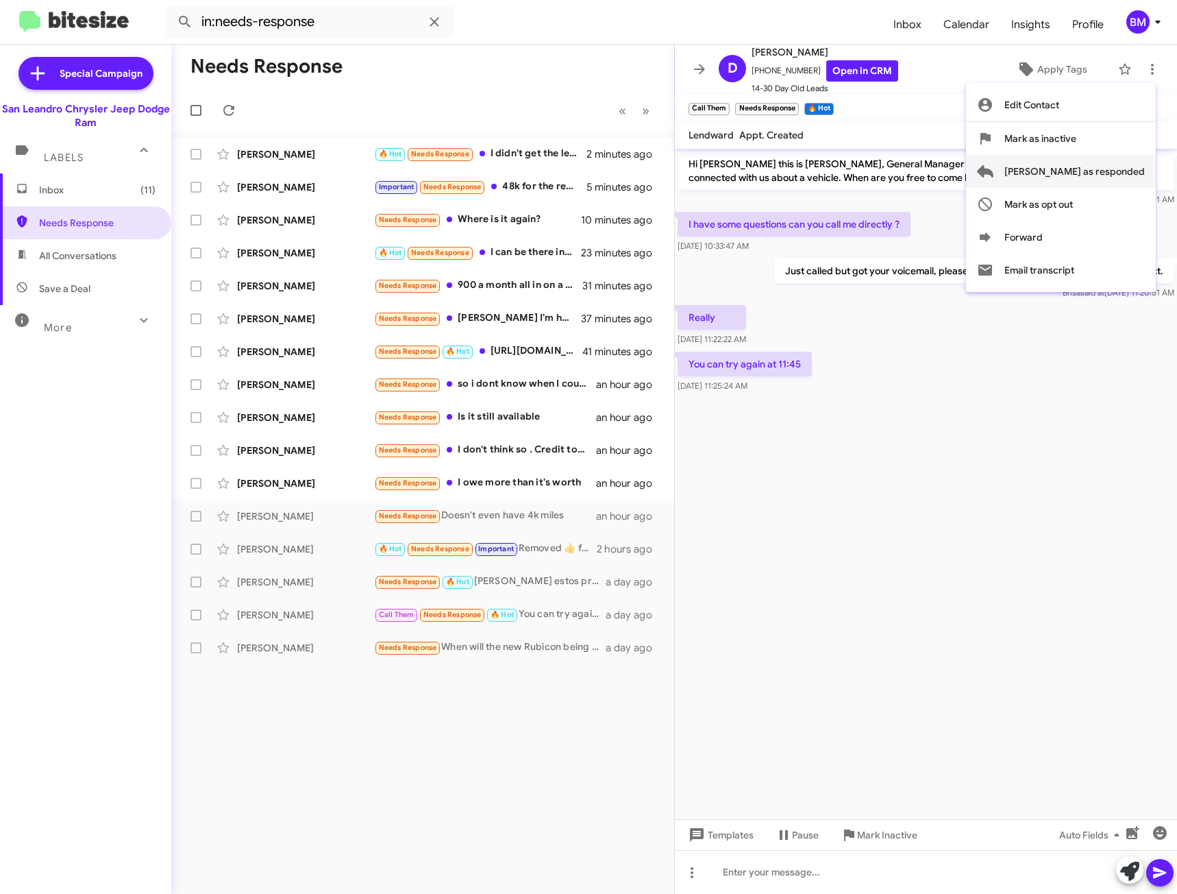
click at [1066, 175] on span "[PERSON_NAME] as responded" at bounding box center [1075, 171] width 140 height 33
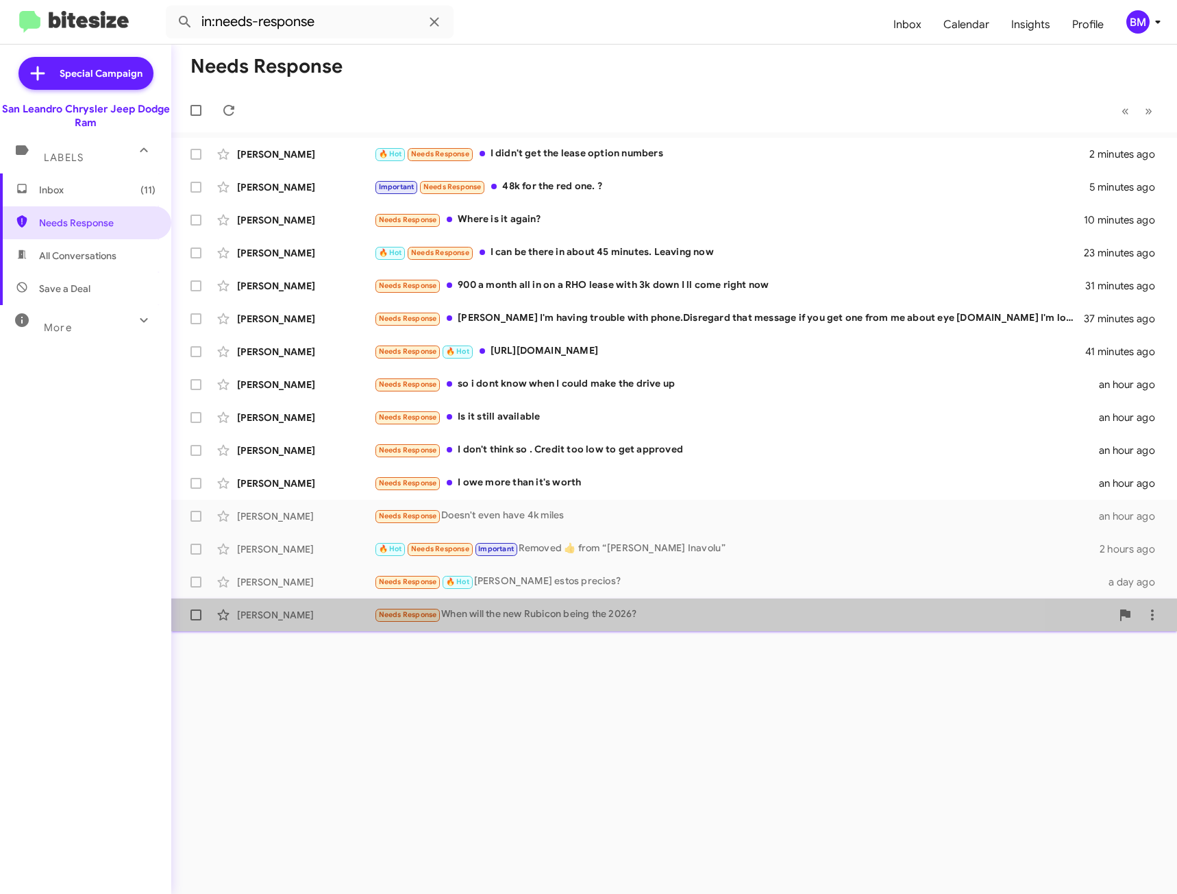
click at [589, 619] on div "Needs Response When will the new Rubicon being the 2026?" at bounding box center [742, 614] width 737 height 16
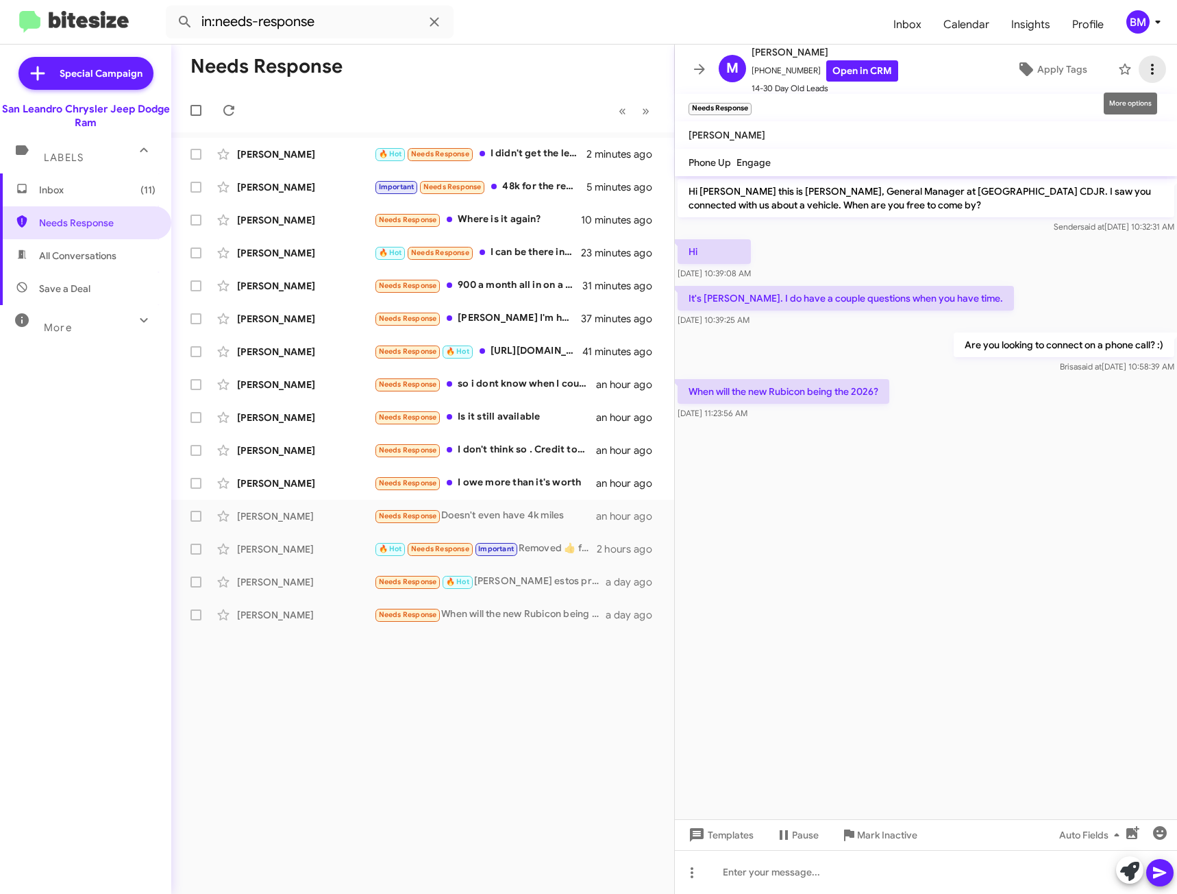
click at [1147, 66] on icon at bounding box center [1152, 69] width 16 height 16
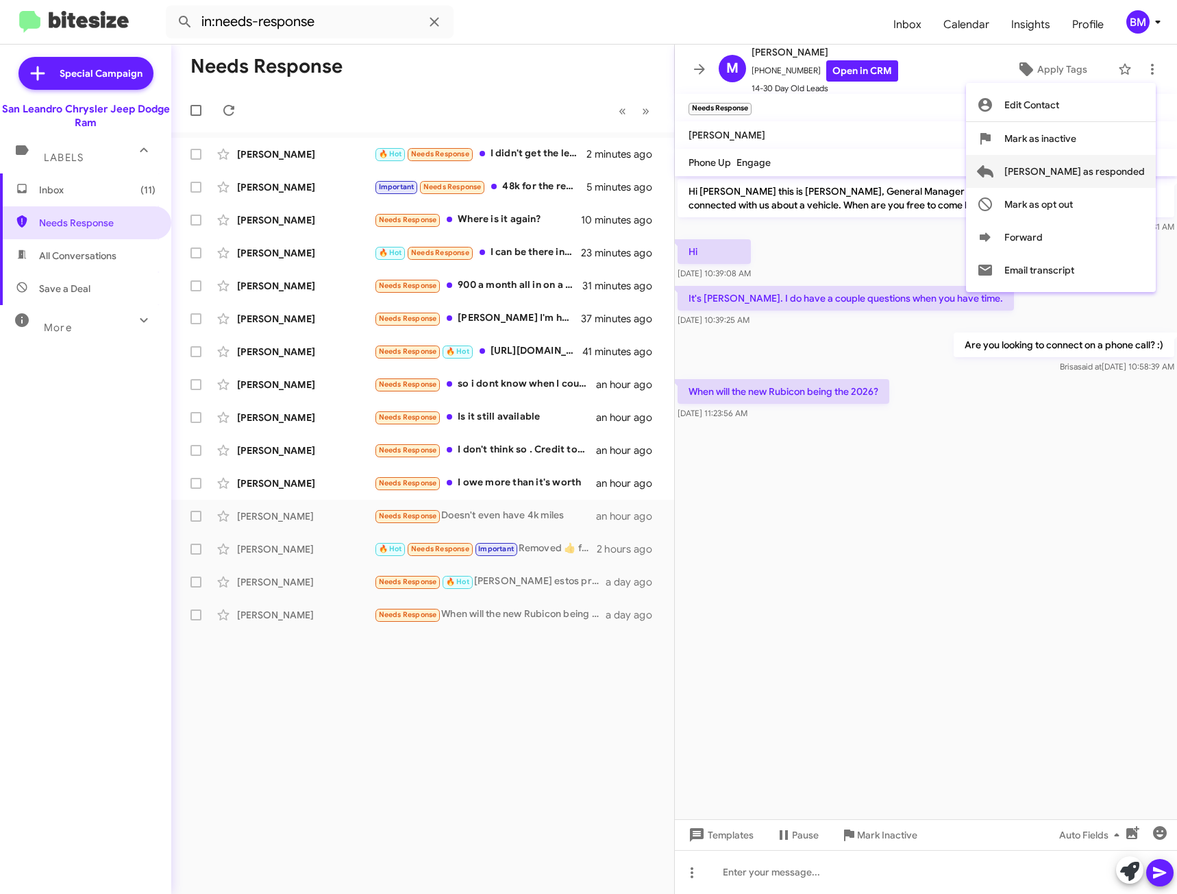
click at [1086, 169] on span "[PERSON_NAME] as responded" at bounding box center [1075, 171] width 140 height 33
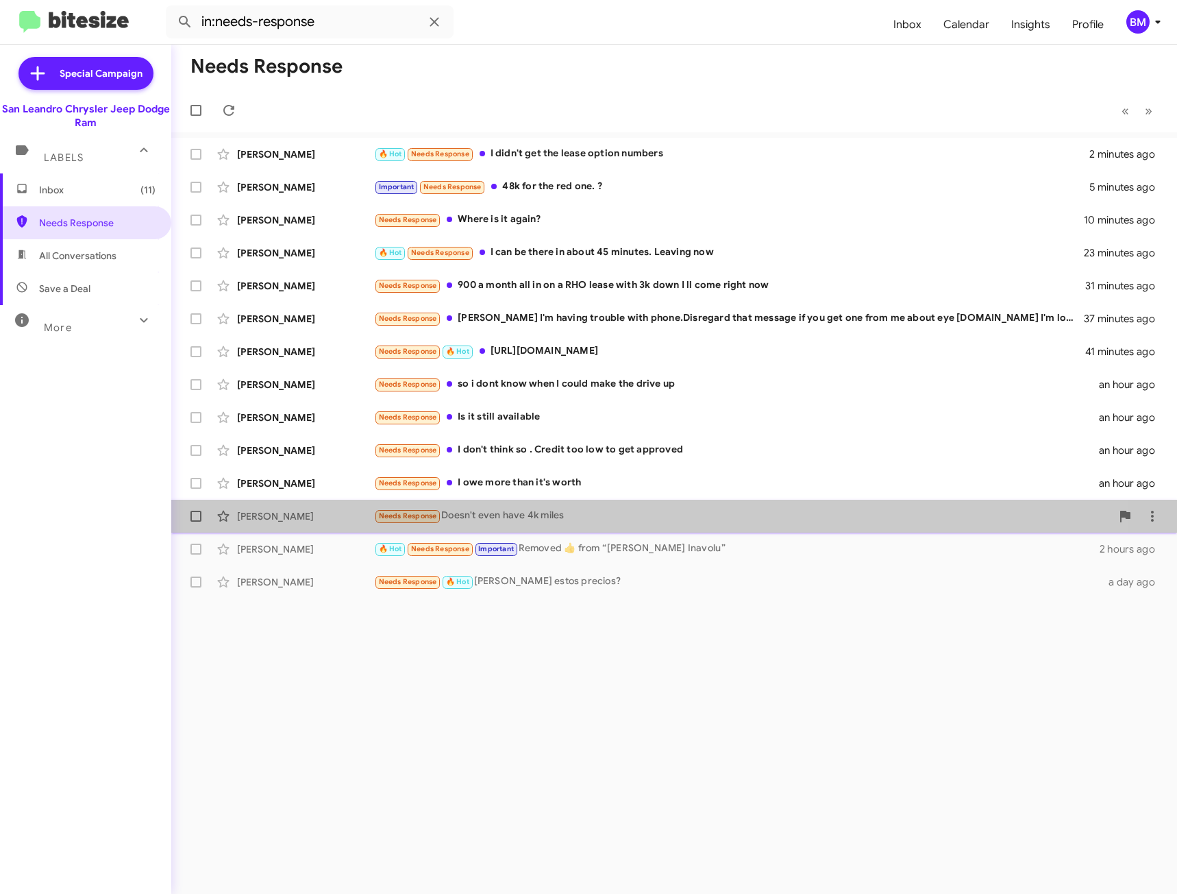
click at [543, 524] on div "Needs Response Doesn't even have 4k miles" at bounding box center [742, 516] width 737 height 16
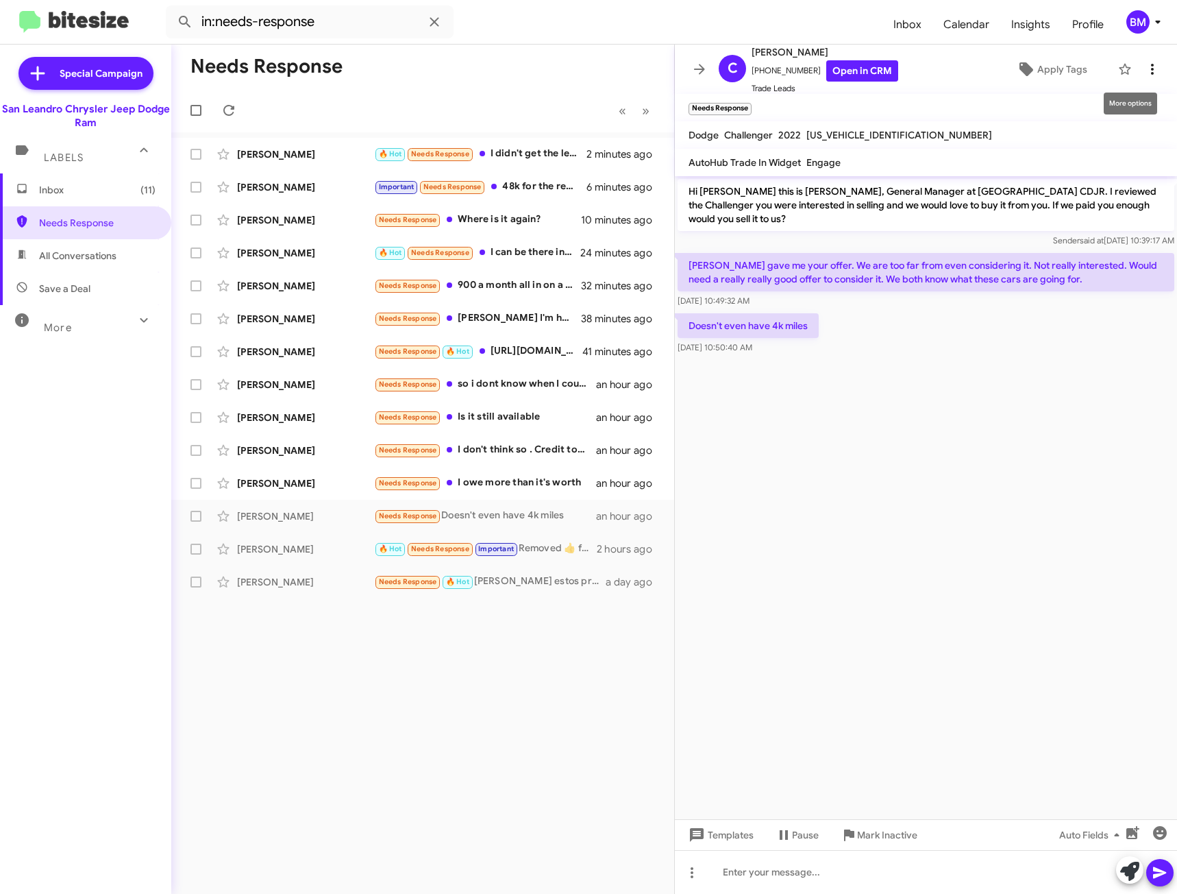
click at [1151, 66] on icon at bounding box center [1152, 69] width 3 height 11
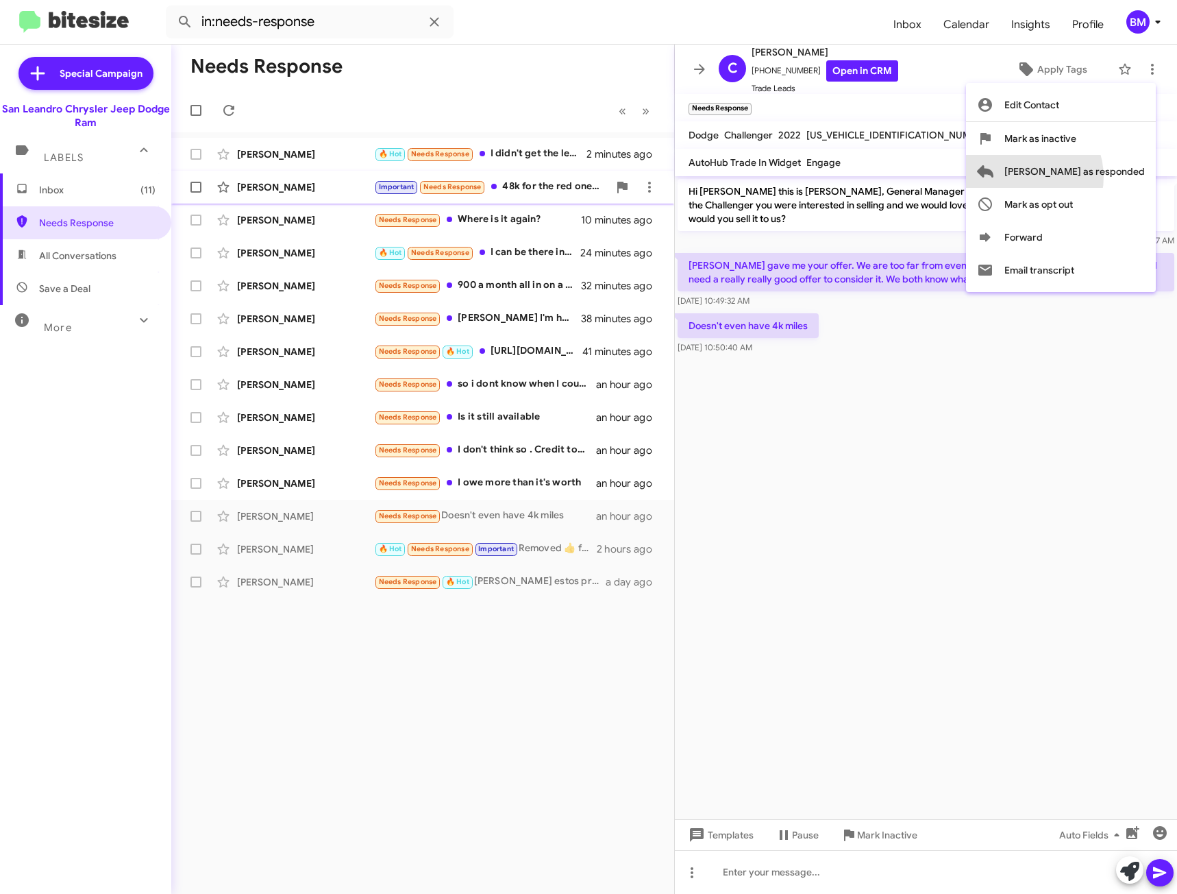
drag, startPoint x: 1076, startPoint y: 177, endPoint x: 1051, endPoint y: 177, distance: 25.4
click at [1075, 177] on span "[PERSON_NAME] as responded" at bounding box center [1075, 171] width 140 height 33
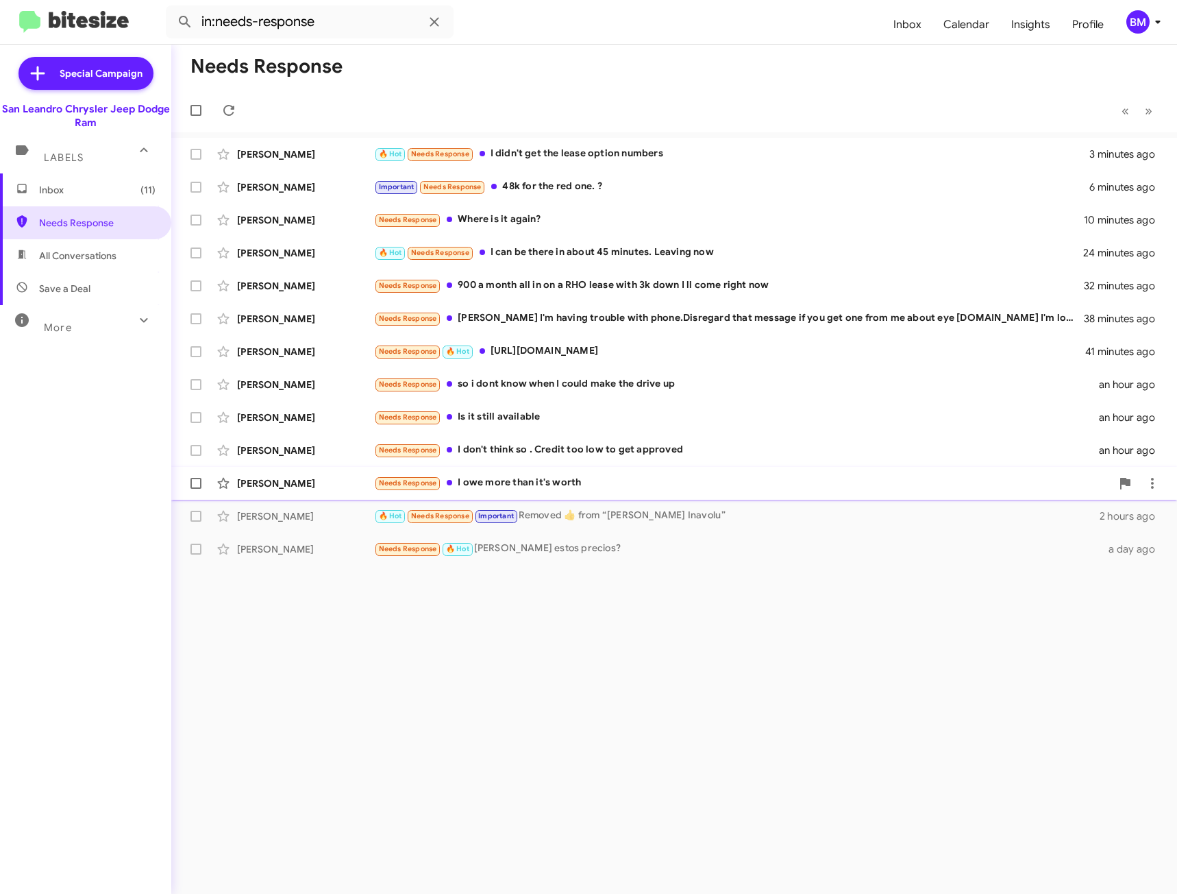
click at [526, 477] on div "Needs Response I owe more than it's worth" at bounding box center [742, 483] width 737 height 16
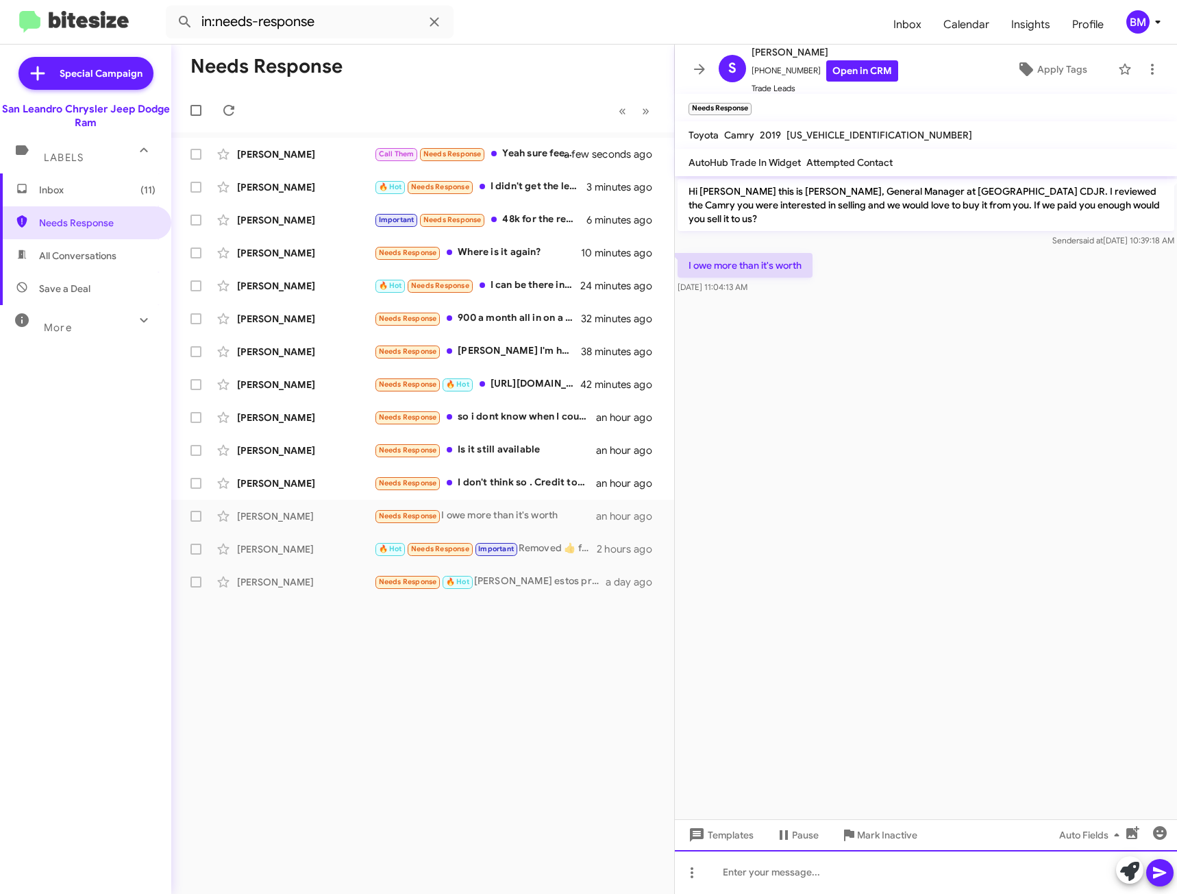
click at [792, 879] on div at bounding box center [926, 872] width 502 height 44
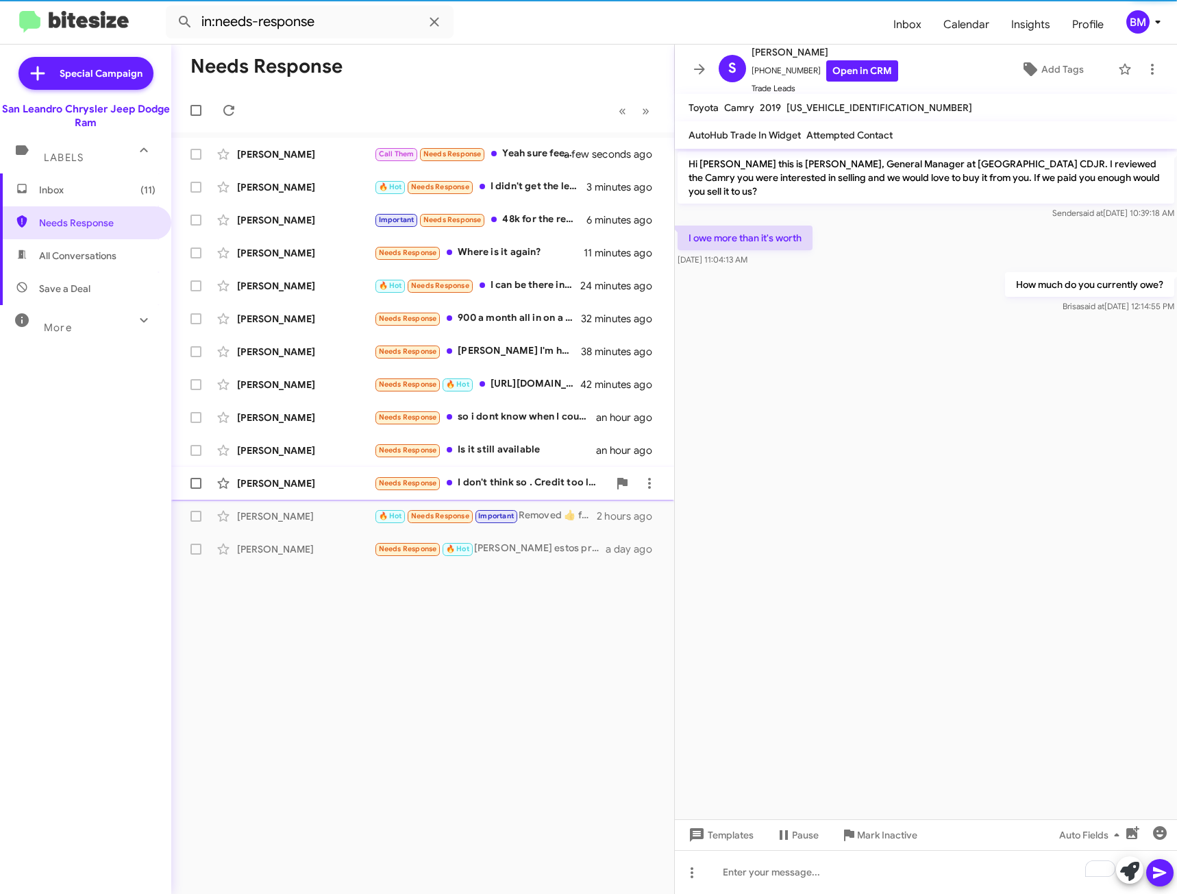
click at [565, 491] on div "[PERSON_NAME] Needs Response I don't think so . Credit too low to get approved …" at bounding box center [422, 482] width 481 height 27
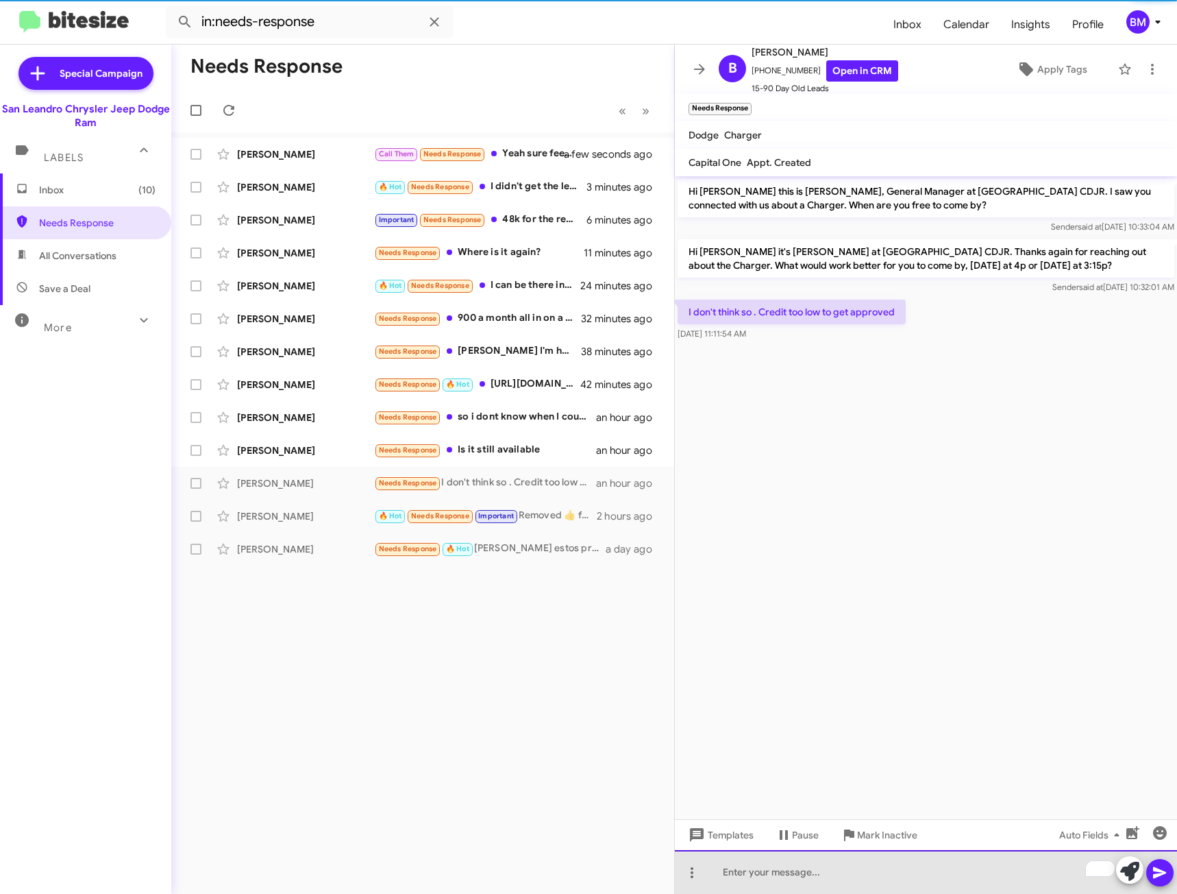
click at [796, 872] on div "To enrich screen reader interactions, please activate Accessibility in Grammarl…" at bounding box center [926, 872] width 502 height 44
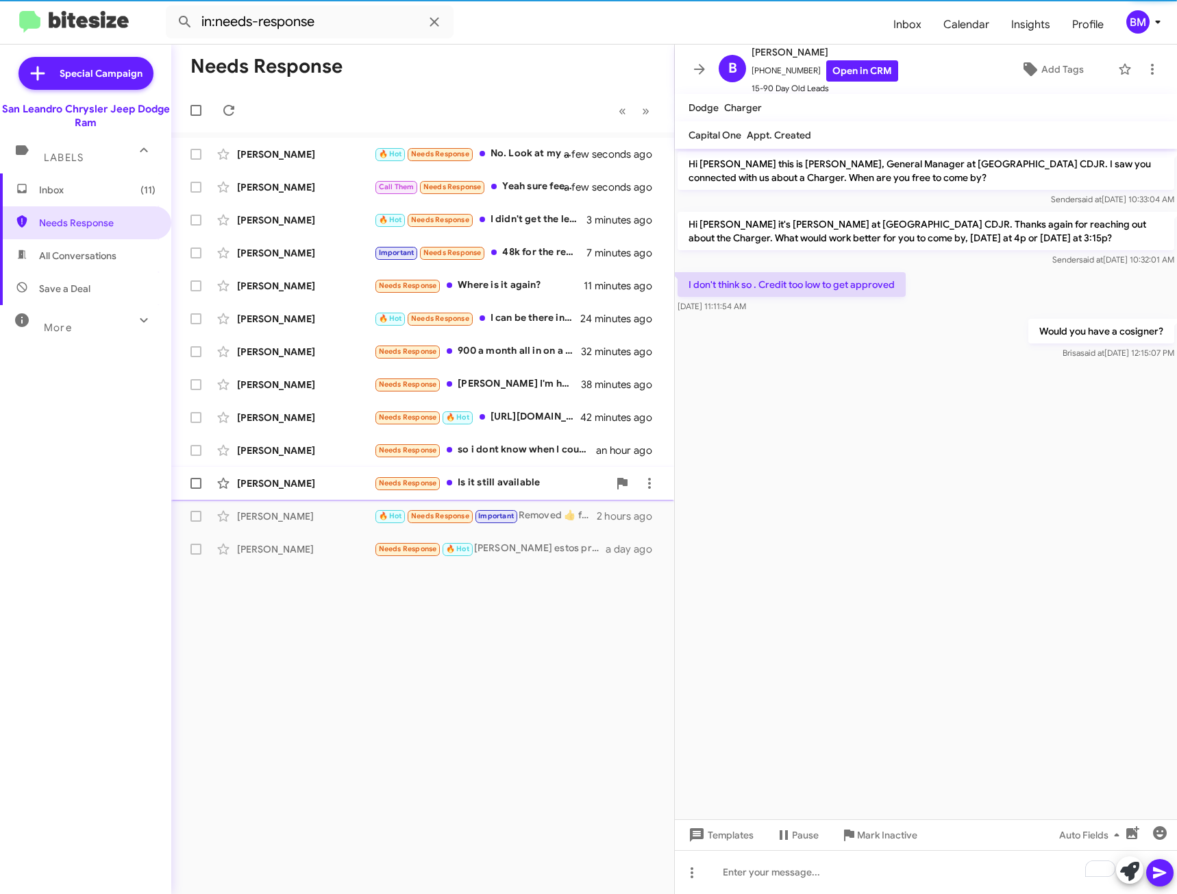
click at [501, 474] on div "[PERSON_NAME] Needs Response Is it still available an hour ago" at bounding box center [422, 482] width 481 height 27
click at [526, 471] on div "[PERSON_NAME] Needs Response Is it still available an hour ago" at bounding box center [422, 482] width 481 height 27
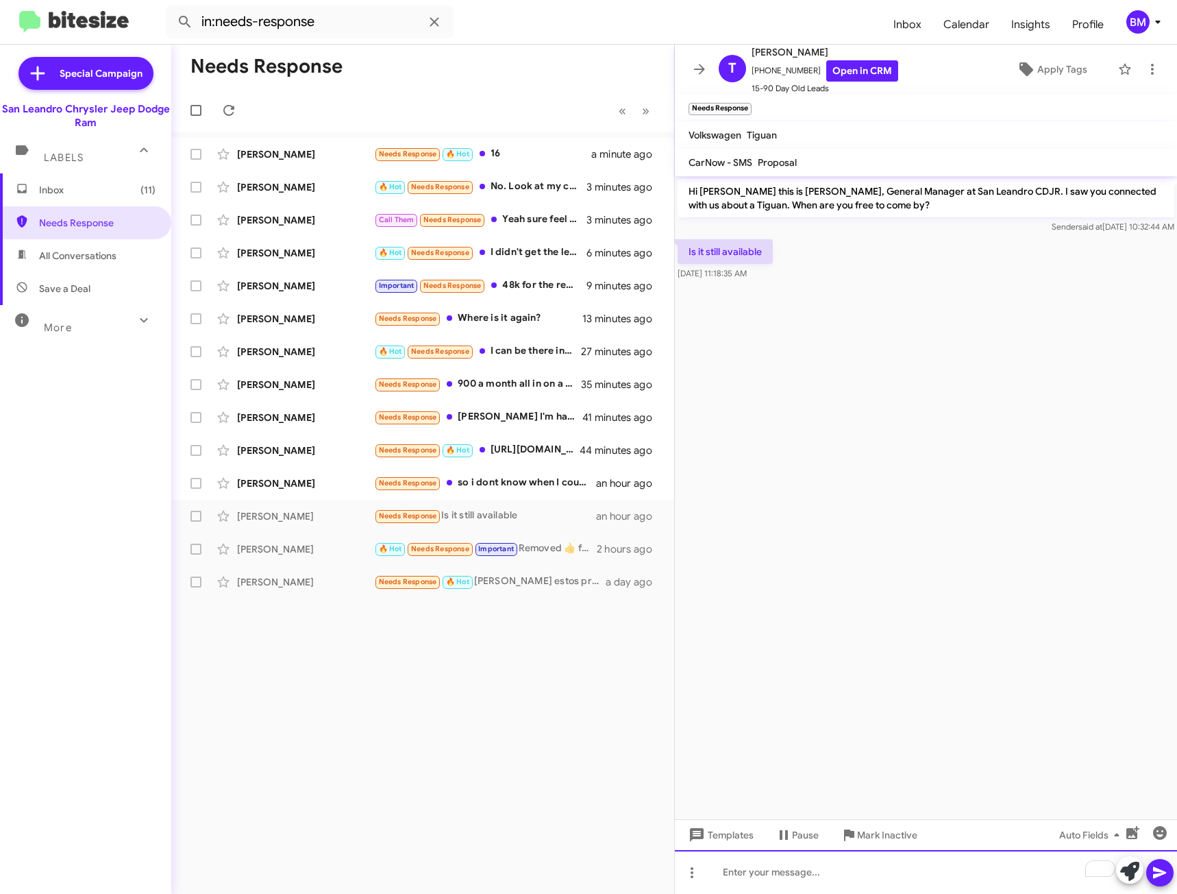
click at [748, 869] on div "To enrich screen reader interactions, please activate Accessibility in Grammarl…" at bounding box center [926, 872] width 502 height 44
click at [785, 866] on div "To enrich screen reader interactions, please activate Accessibility in Grammarl…" at bounding box center [926, 872] width 502 height 44
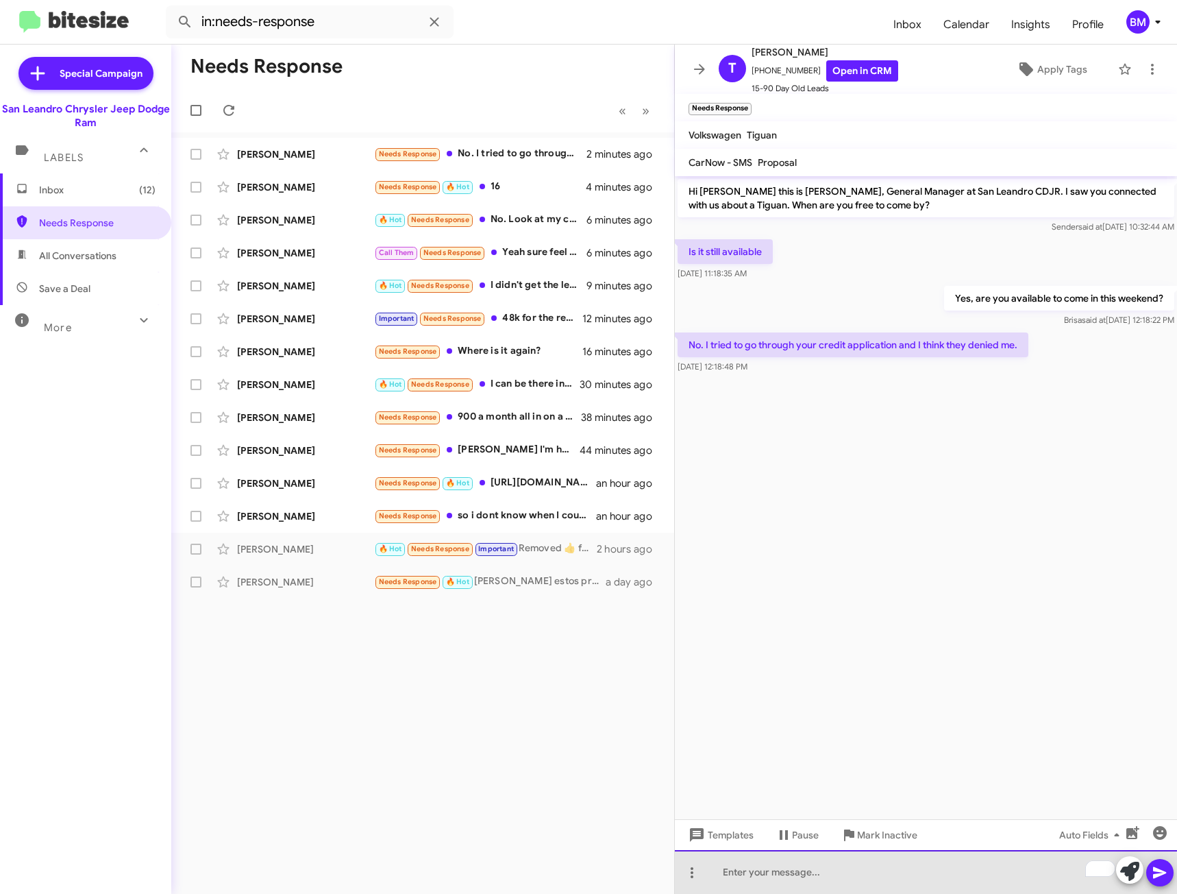
click at [802, 877] on div "To enrich screen reader interactions, please activate Accessibility in Grammarl…" at bounding box center [926, 872] width 502 height 44
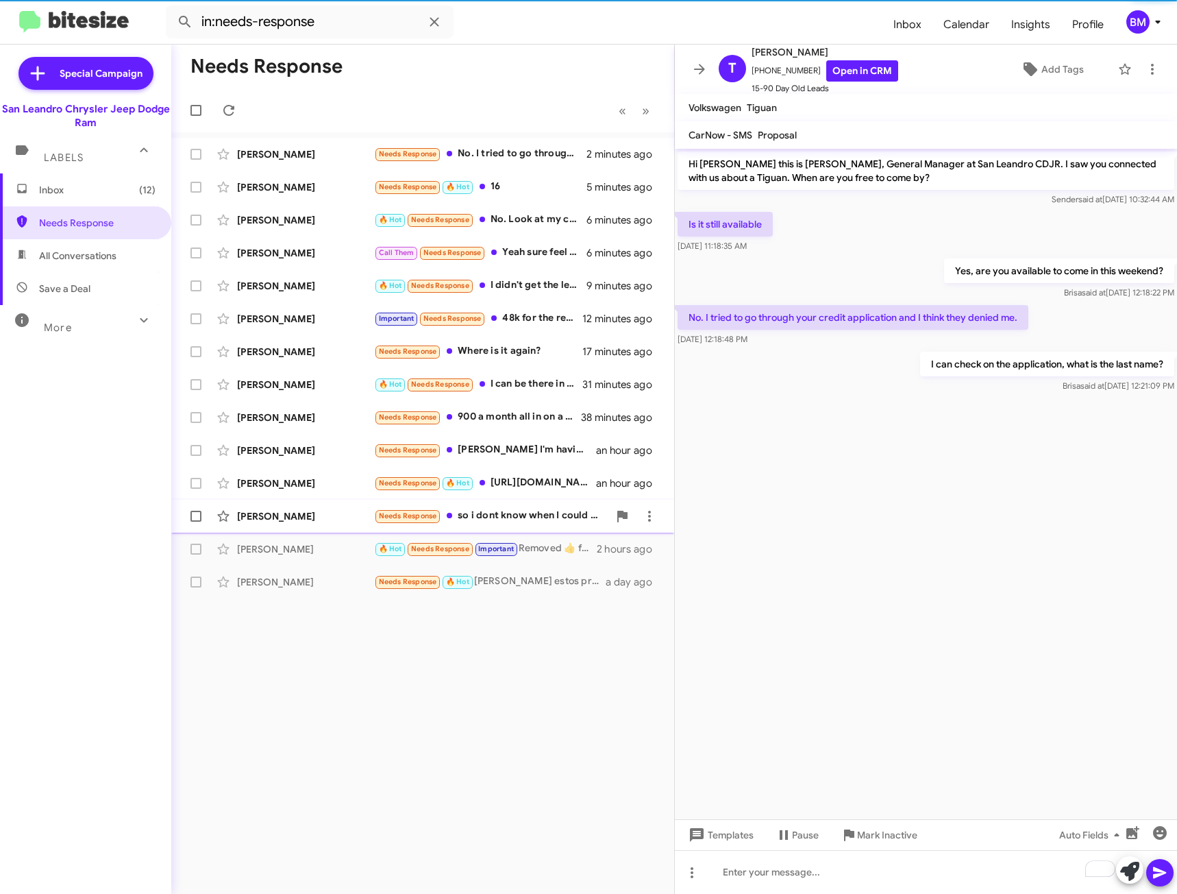
click at [508, 523] on div "Needs Response so i dont know when I could make the drive up" at bounding box center [491, 516] width 234 height 16
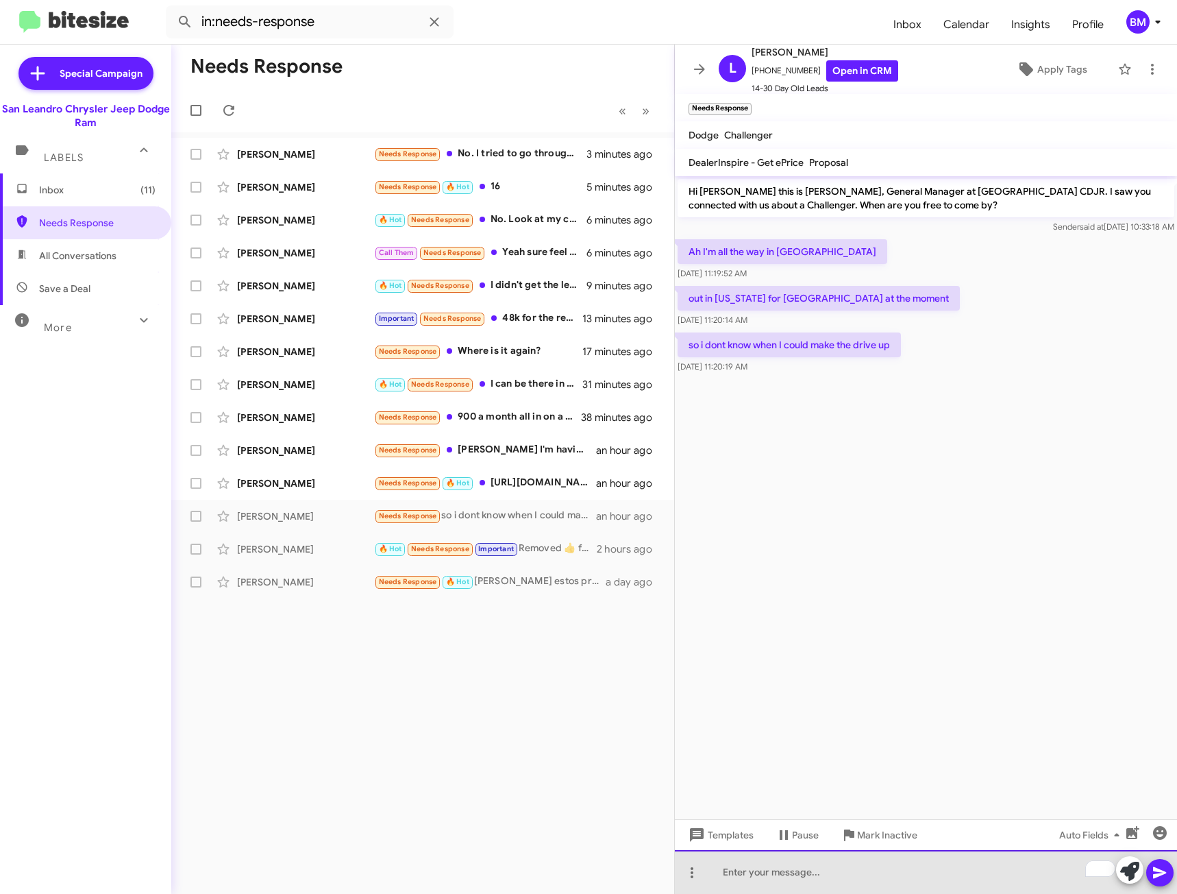
click at [801, 864] on div "To enrich screen reader interactions, please activate Accessibility in Grammarl…" at bounding box center [926, 872] width 502 height 44
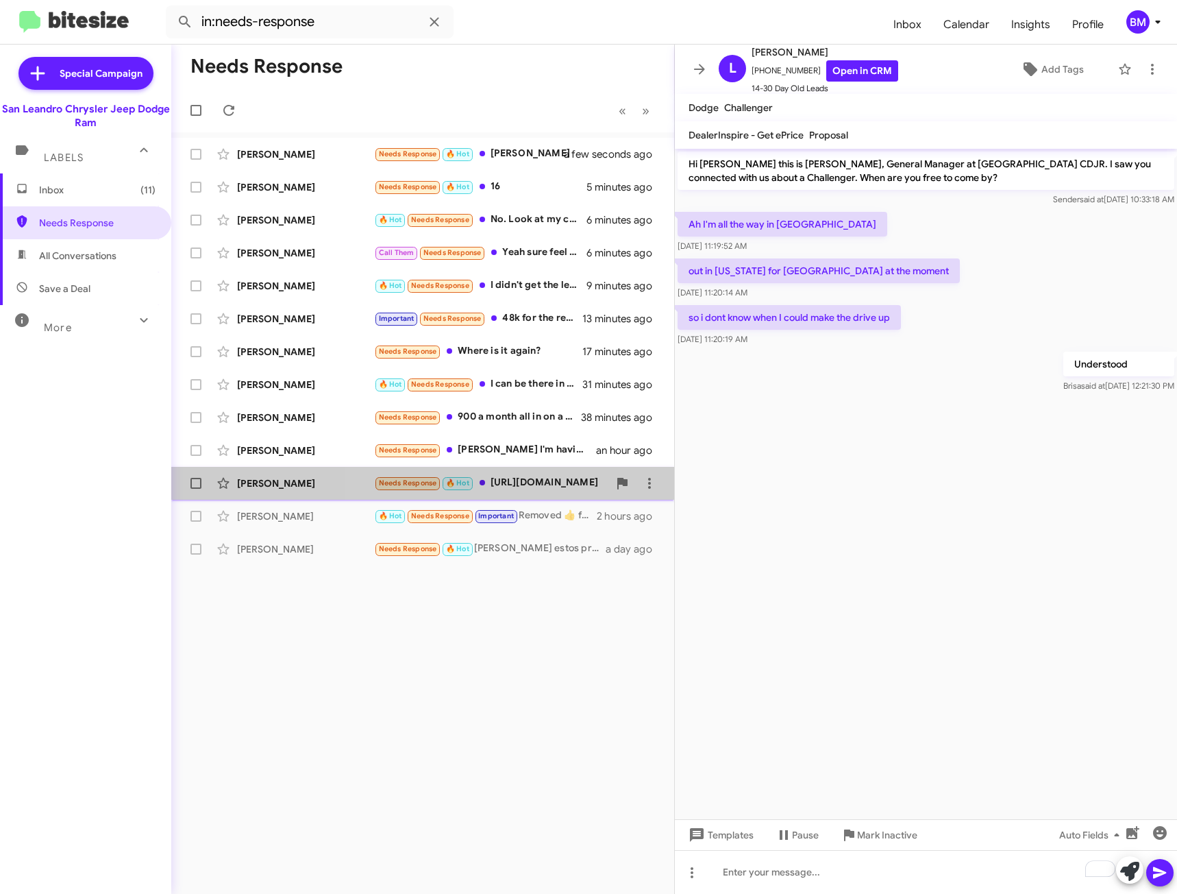
click at [532, 482] on div "Needs Response 🔥 Hot [URL][DOMAIN_NAME]" at bounding box center [491, 483] width 234 height 16
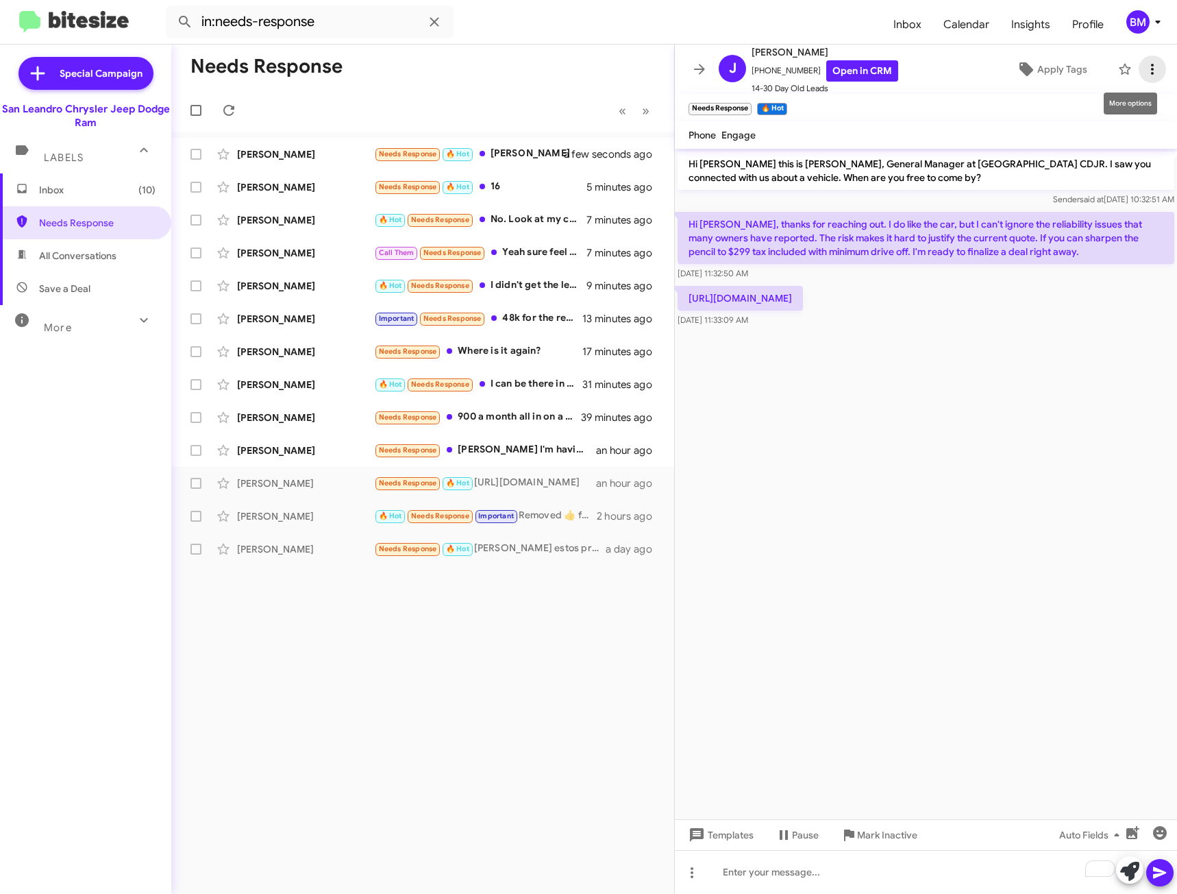
click at [1146, 71] on icon at bounding box center [1152, 69] width 16 height 16
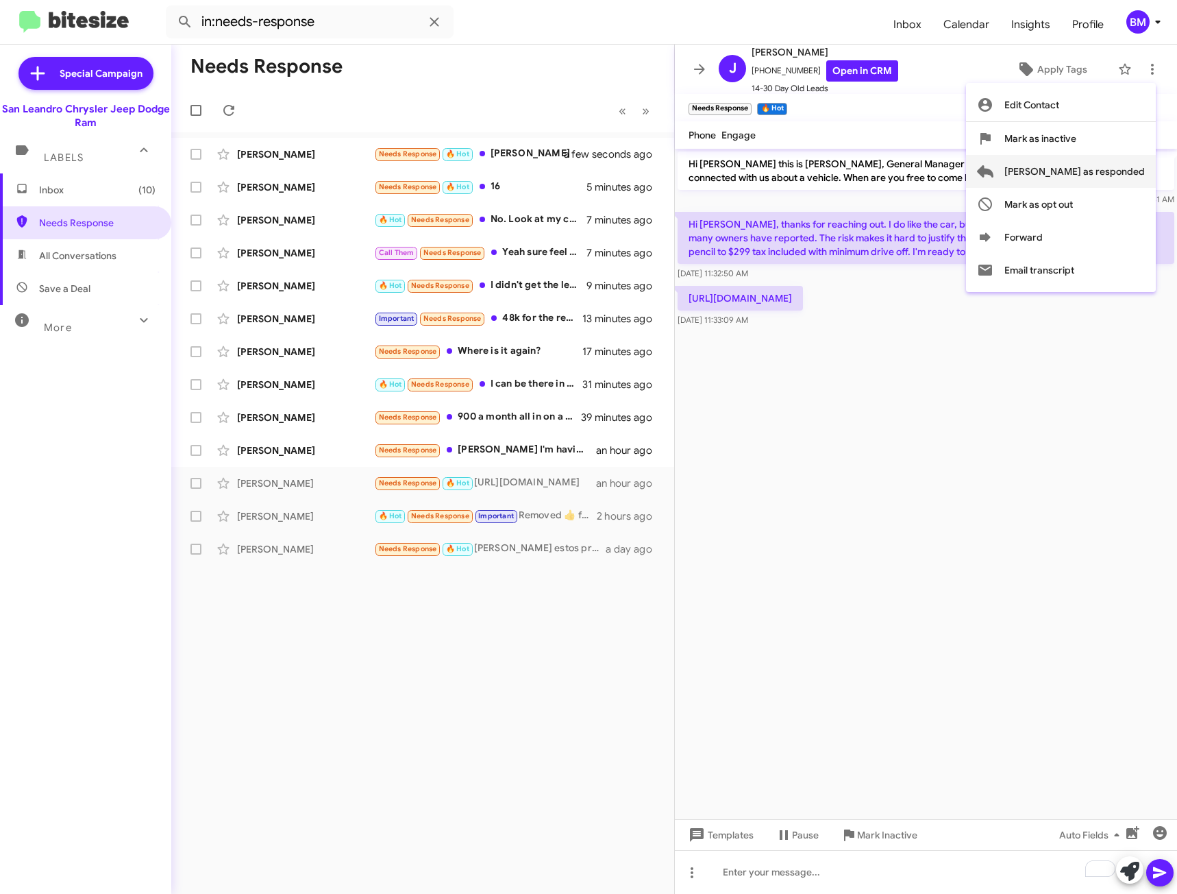
click at [1098, 169] on span "[PERSON_NAME] as responded" at bounding box center [1075, 171] width 140 height 33
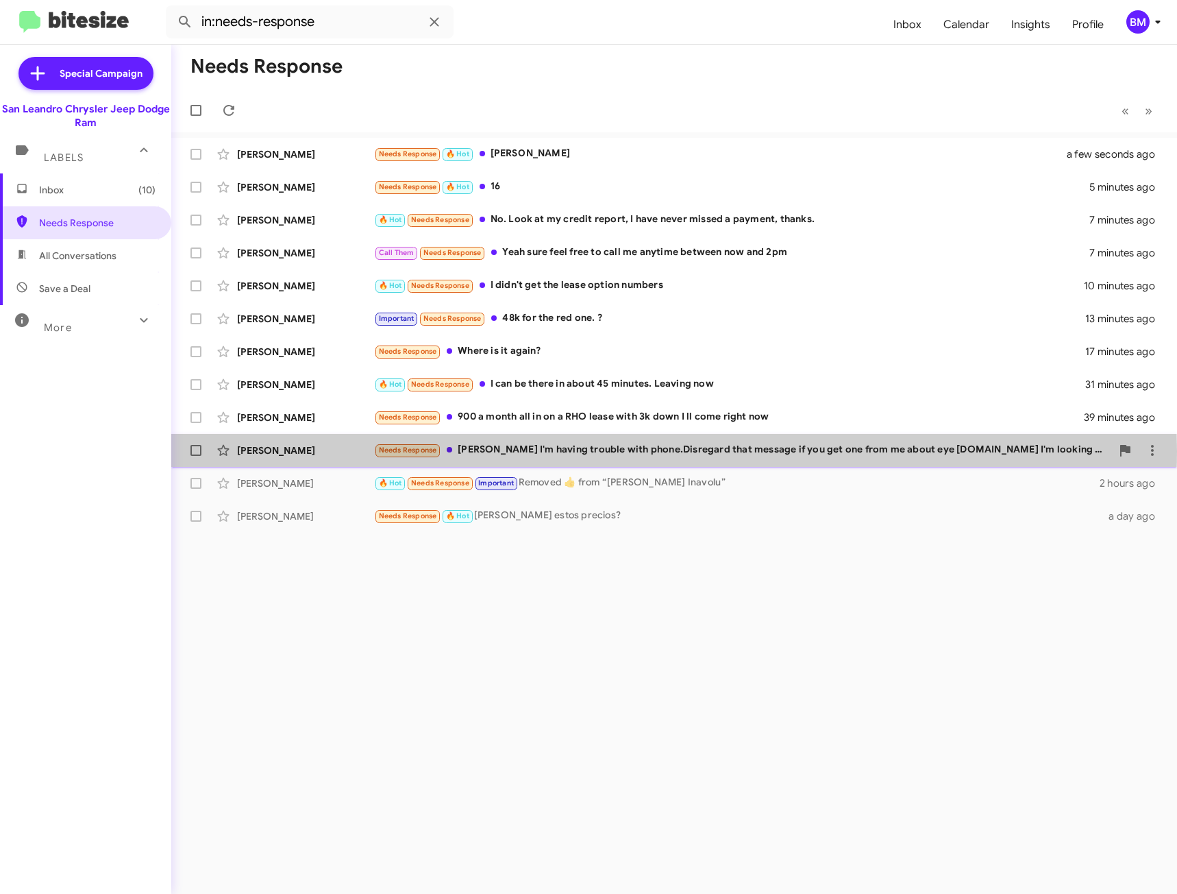
click at [616, 451] on div "Needs Response [PERSON_NAME] I'm having trouble with phone.Disregard that messa…" at bounding box center [742, 450] width 737 height 16
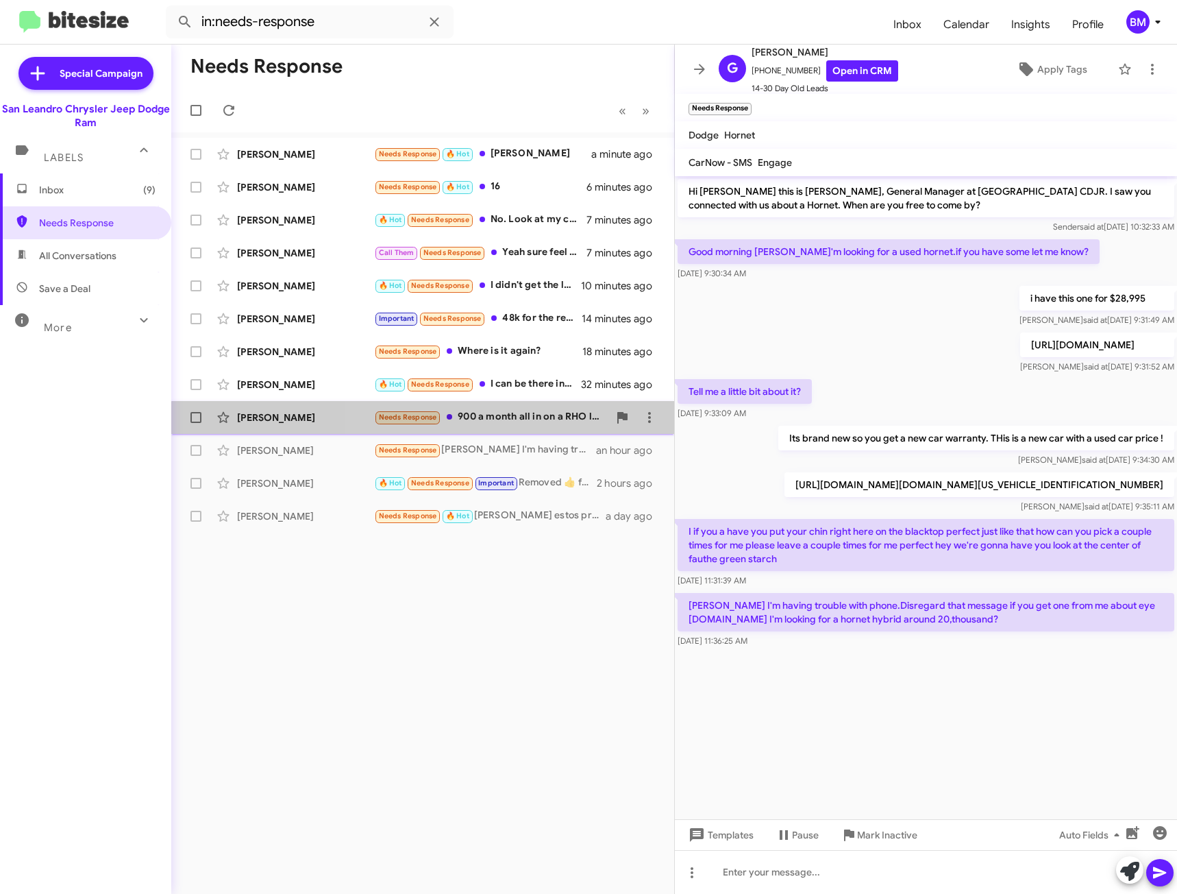
click at [524, 424] on div "Needs Response 900 a month all in on a RHO lease with 3k down I ll come right n…" at bounding box center [491, 417] width 234 height 16
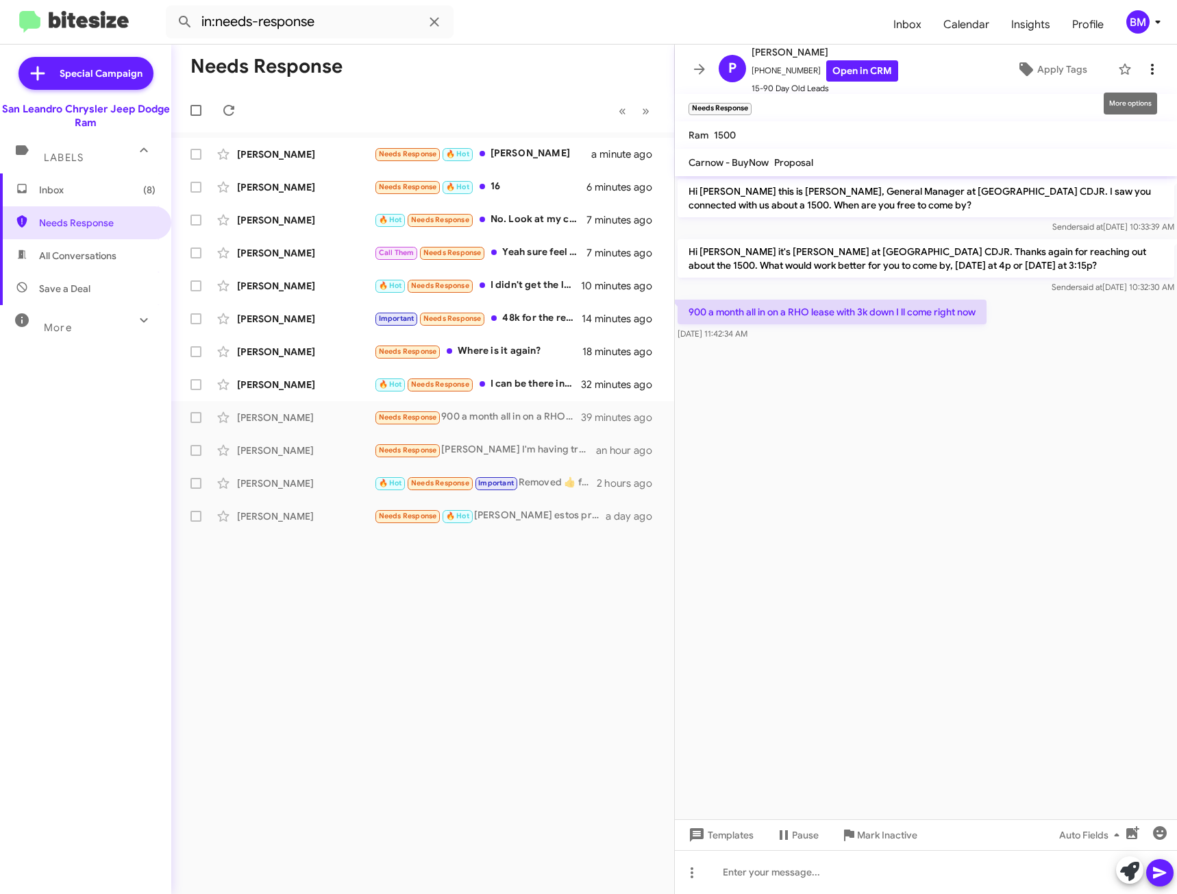
click at [1145, 73] on icon at bounding box center [1152, 69] width 16 height 16
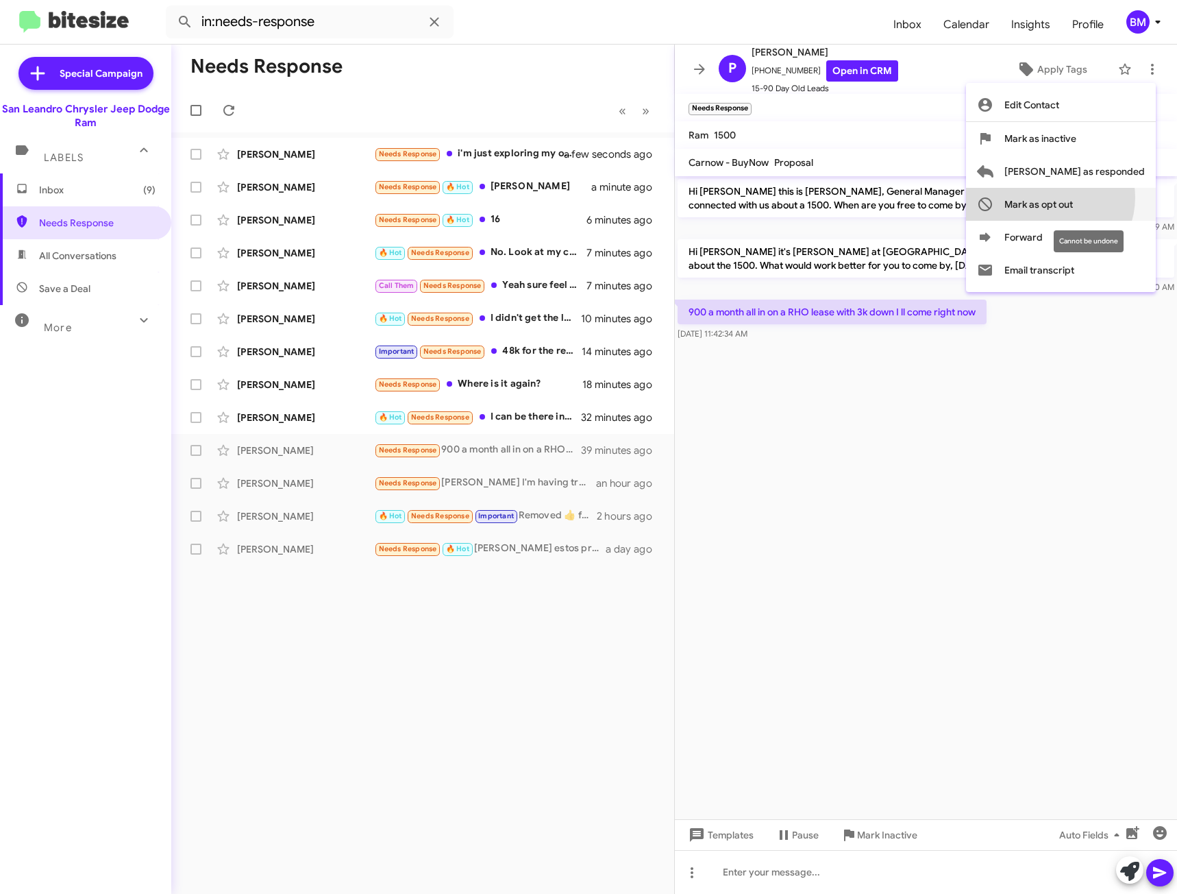
click at [1073, 197] on span "Mark as opt out" at bounding box center [1039, 204] width 69 height 33
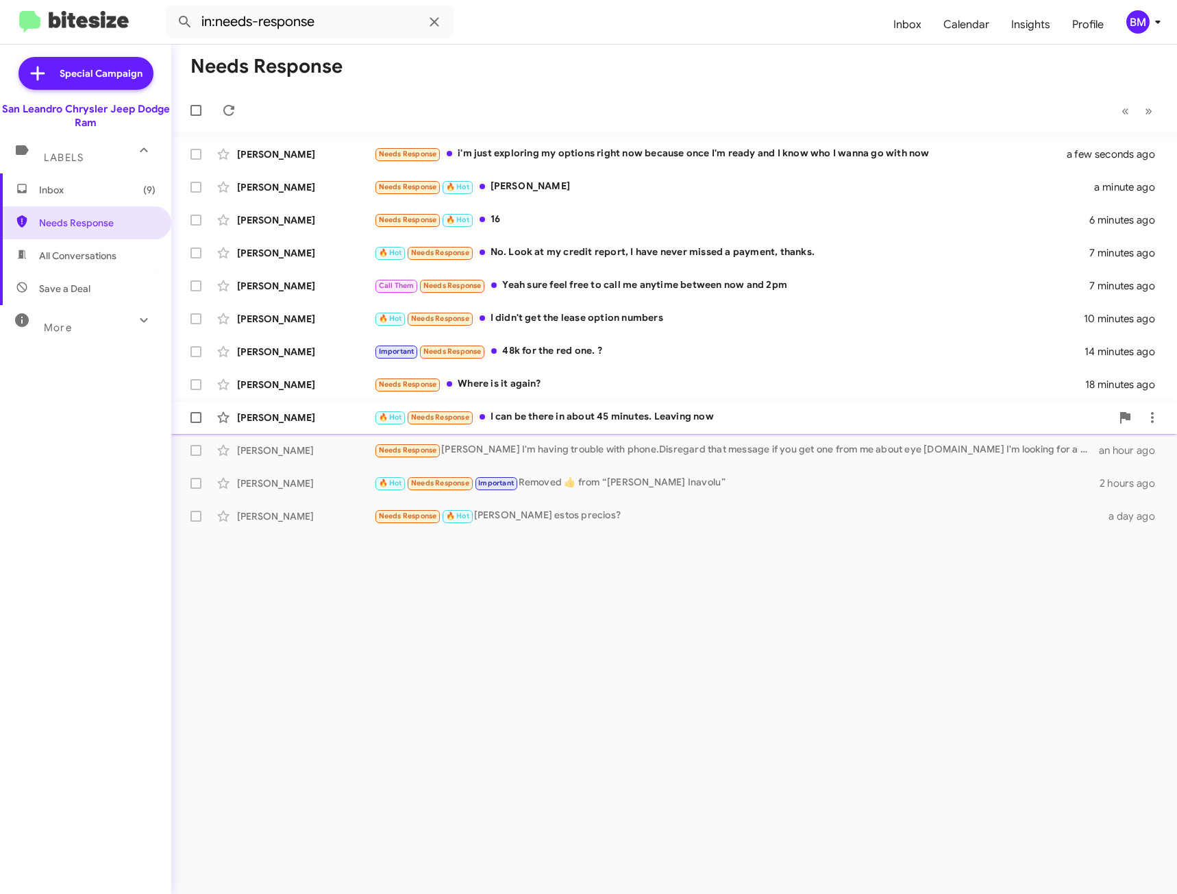
click at [592, 425] on div "🔥 Hot Needs Response I can be there in about 45 minutes. Leaving now" at bounding box center [742, 417] width 737 height 16
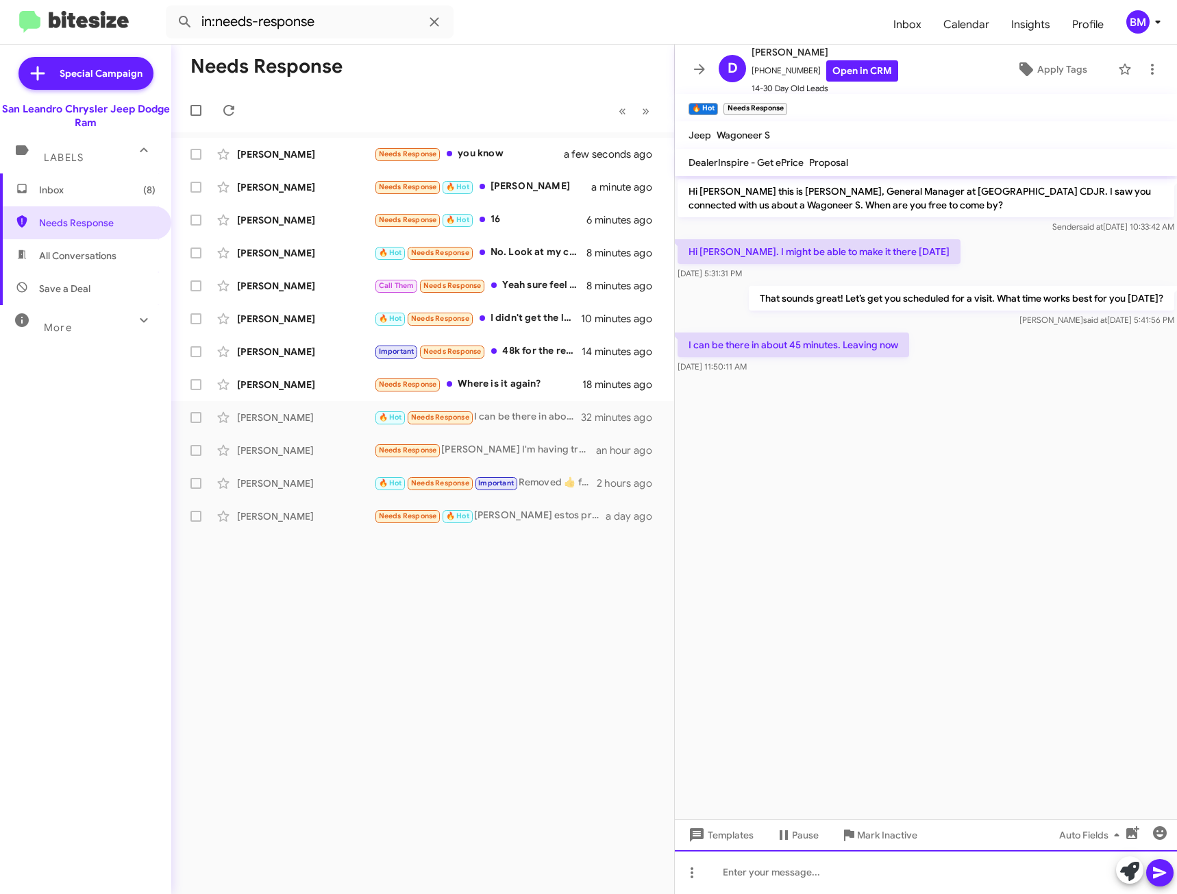
click at [783, 868] on div at bounding box center [926, 872] width 502 height 44
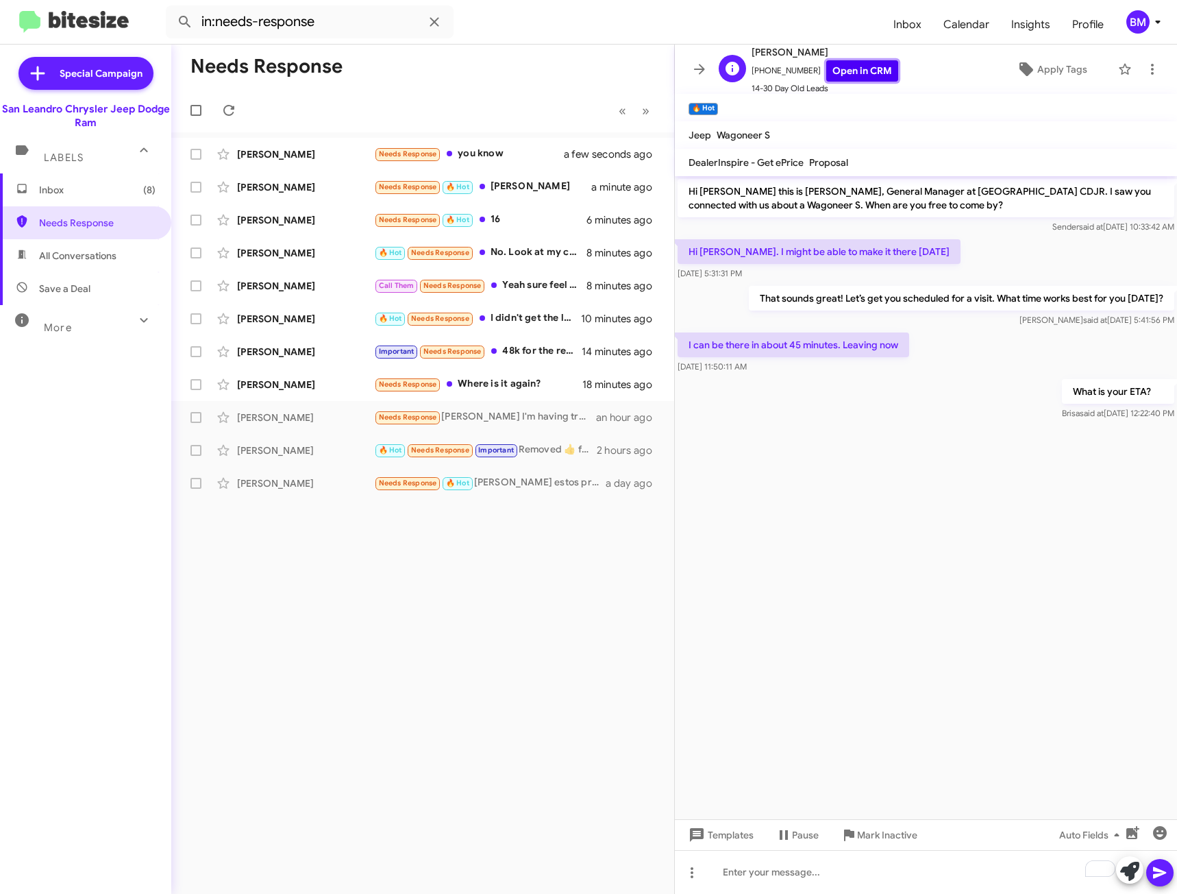
click at [846, 67] on link "Open in CRM" at bounding box center [862, 70] width 72 height 21
click at [513, 383] on div "Needs Response Where is it again?" at bounding box center [491, 384] width 234 height 16
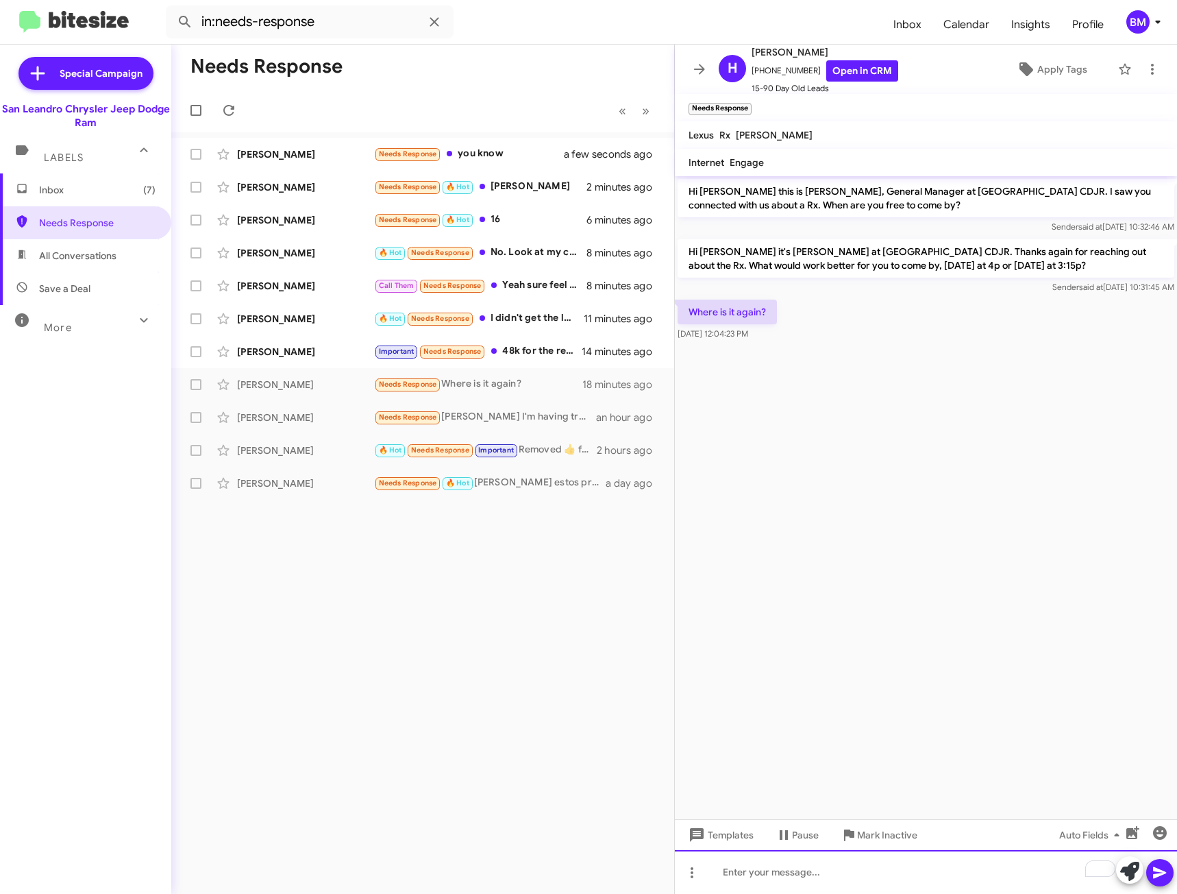
click at [811, 875] on div "To enrich screen reader interactions, please activate Accessibility in Grammarl…" at bounding box center [926, 872] width 502 height 44
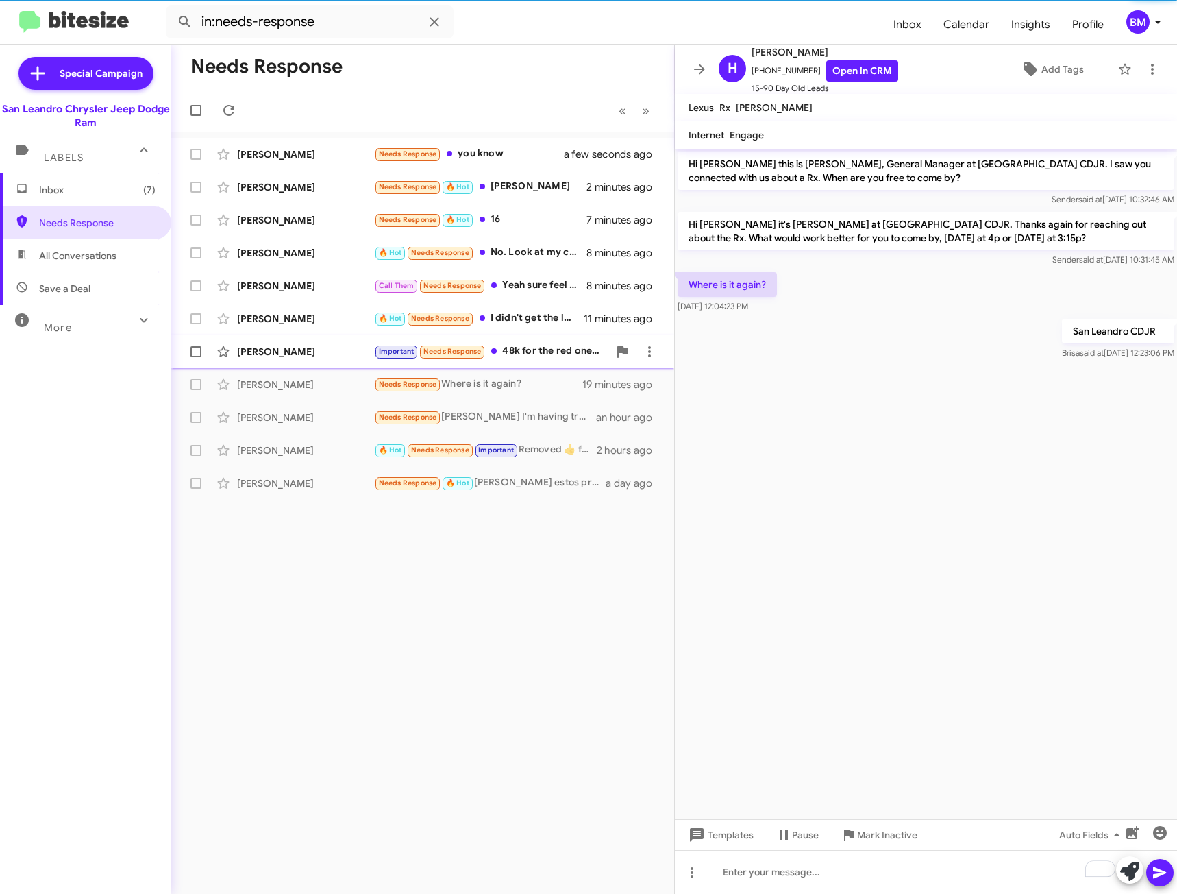
click at [512, 337] on span "[PERSON_NAME] Important Needs Response 48k for the red one. ? 14 minutes ago" at bounding box center [422, 351] width 503 height 33
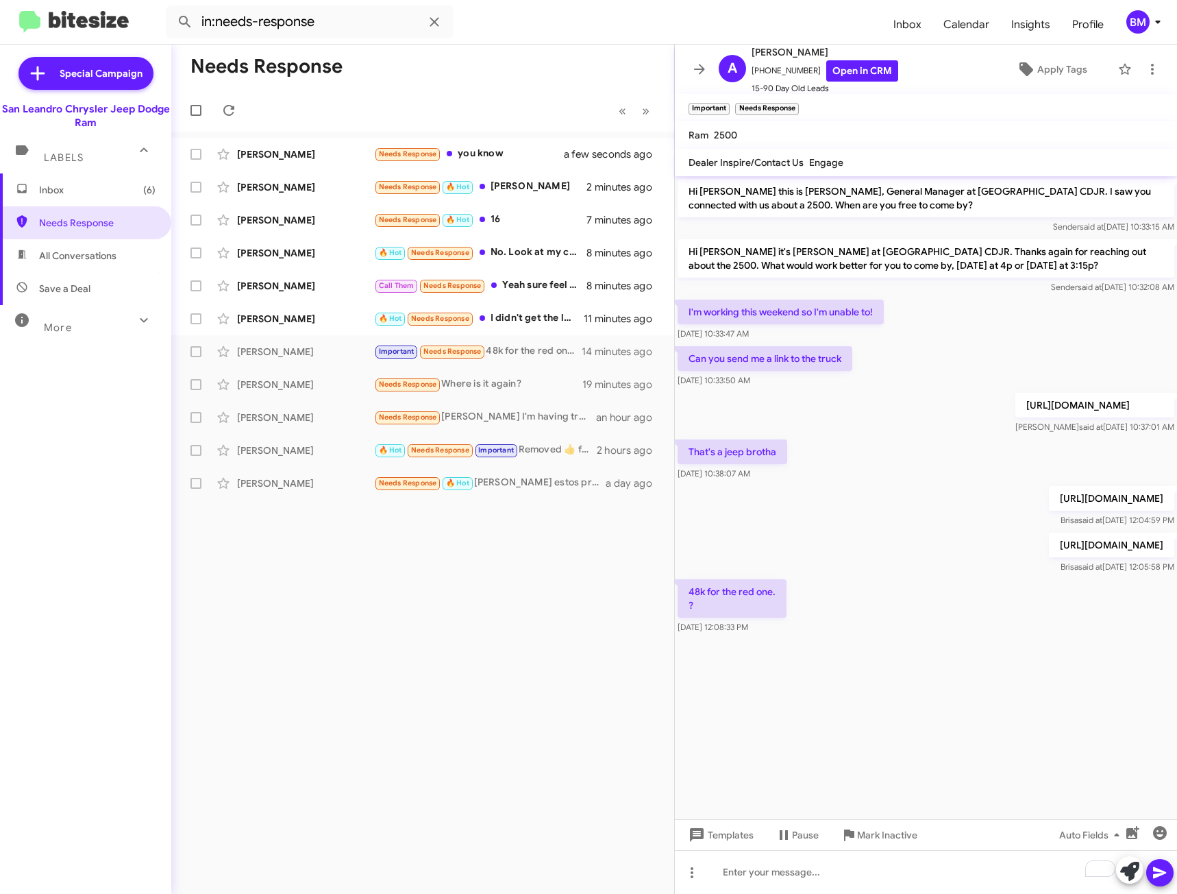
click at [1049, 556] on p "[URL][DOMAIN_NAME]" at bounding box center [1111, 544] width 125 height 25
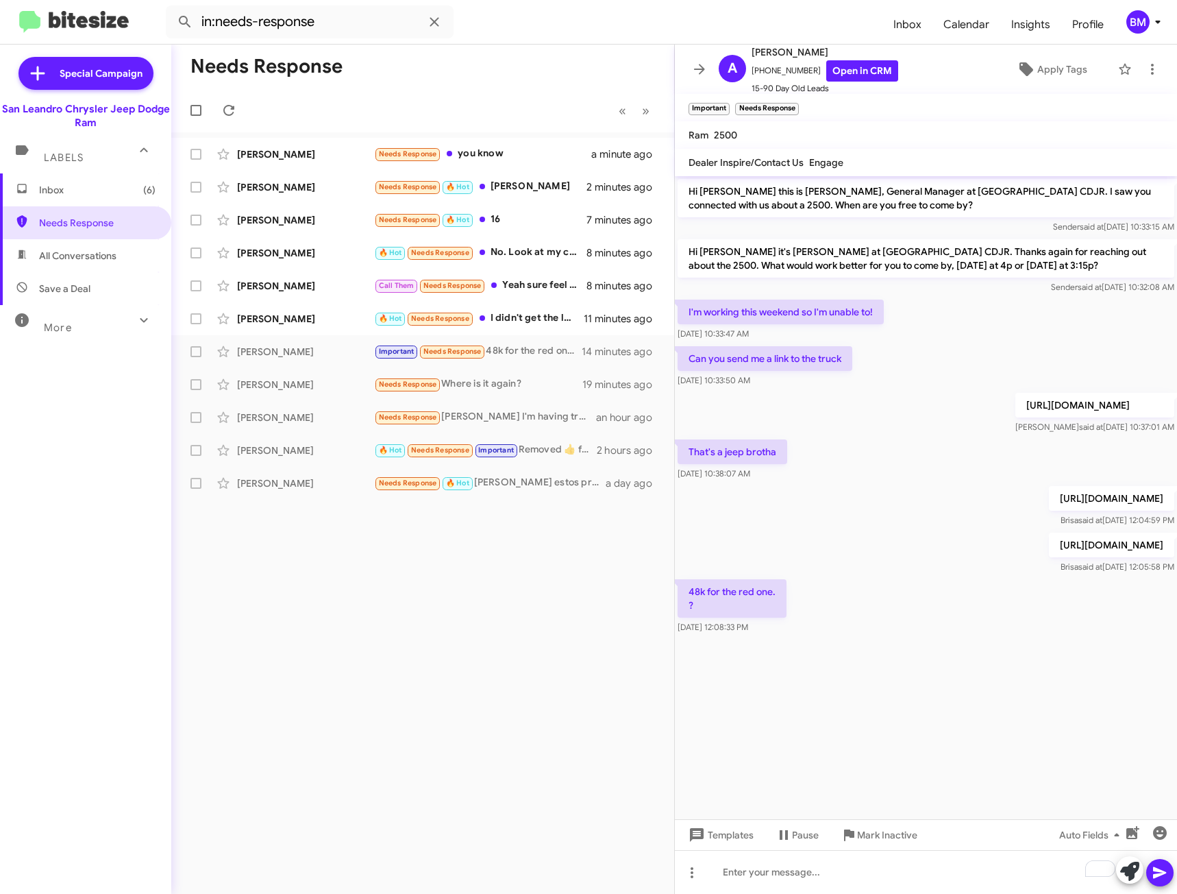
click at [1049, 556] on p "[URL][DOMAIN_NAME]" at bounding box center [1111, 544] width 125 height 25
drag, startPoint x: 809, startPoint y: 558, endPoint x: 721, endPoint y: 706, distance: 172.1
click at [721, 706] on cdk-virtual-scroll-viewport "Hi [PERSON_NAME] this is [PERSON_NAME], General Manager at [GEOGRAPHIC_DATA] CD…" at bounding box center [926, 497] width 502 height 643
click at [776, 882] on div "To enrich screen reader interactions, please activate Accessibility in Grammarl…" at bounding box center [926, 872] width 502 height 44
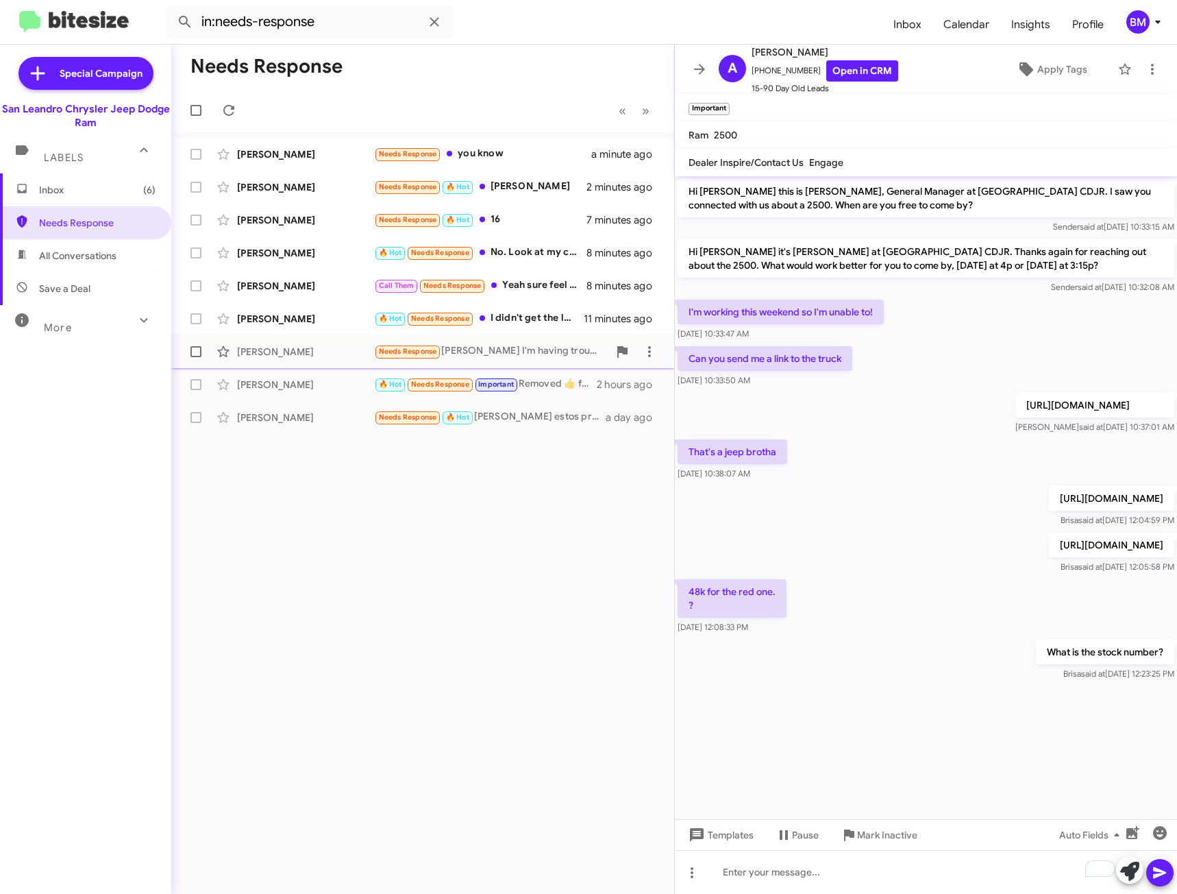
click at [528, 352] on div "Needs Response [PERSON_NAME] I'm having trouble with phone.Disregard that messa…" at bounding box center [491, 351] width 234 height 16
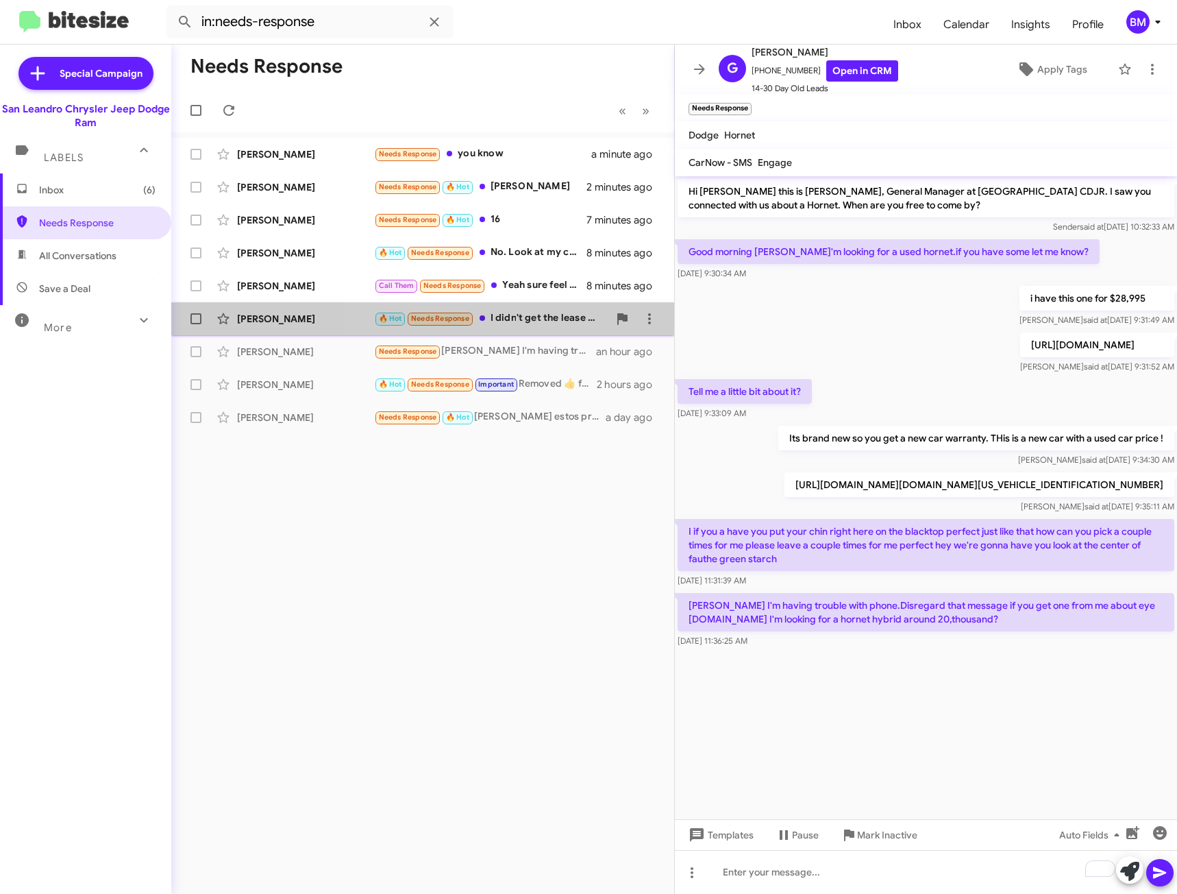
click at [530, 315] on div "🔥 Hot Needs Response I didn't get the lease option numbers" at bounding box center [491, 318] width 234 height 16
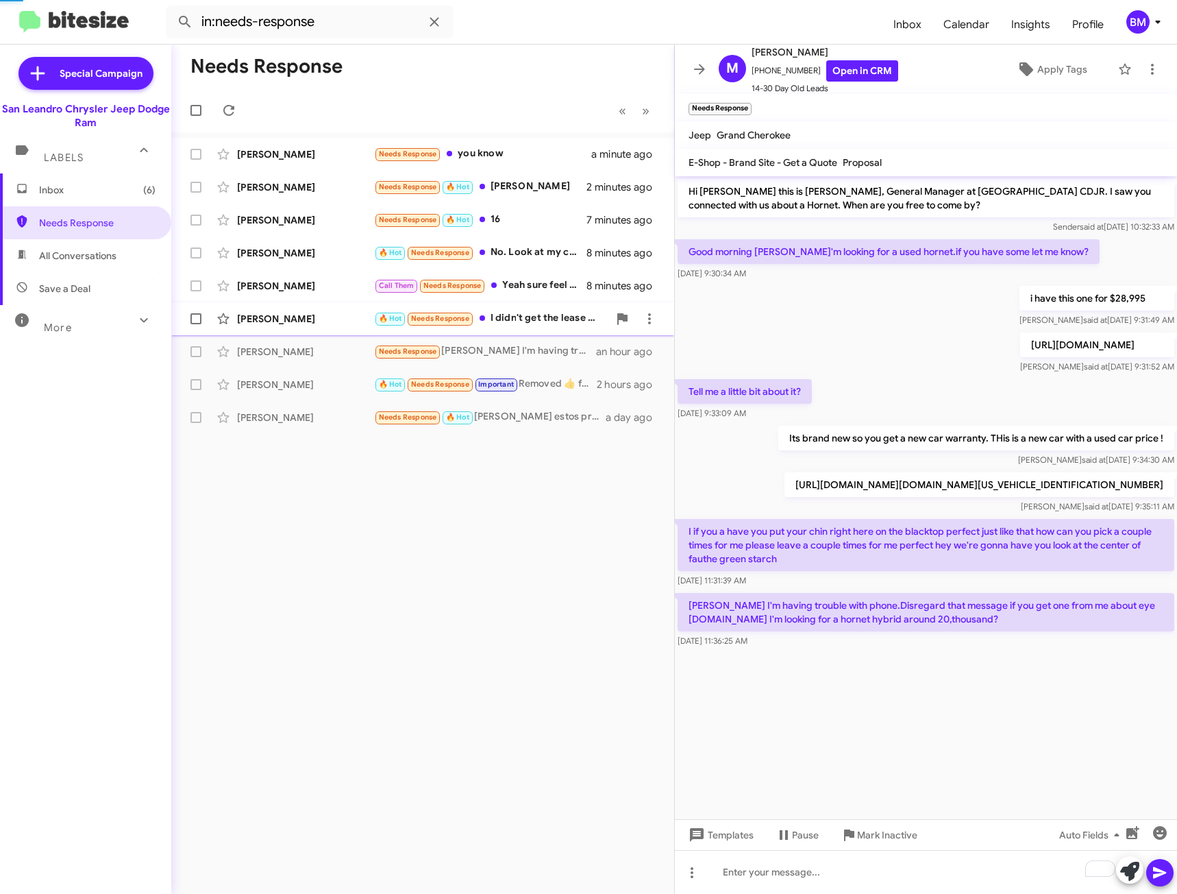
scroll to position [85, 0]
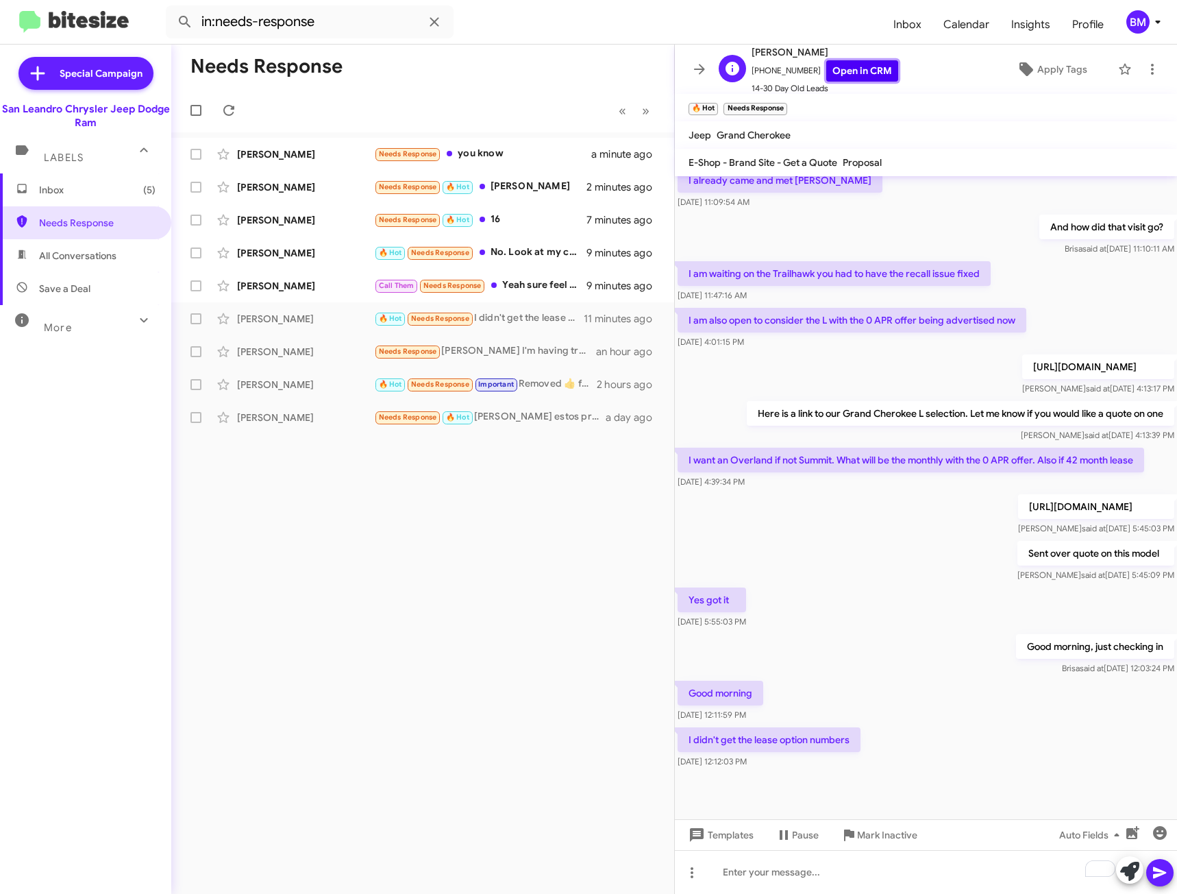
click at [826, 71] on link "Open in CRM" at bounding box center [862, 70] width 72 height 21
click at [735, 876] on div "To enrich screen reader interactions, please activate Accessibility in Grammarl…" at bounding box center [926, 872] width 502 height 44
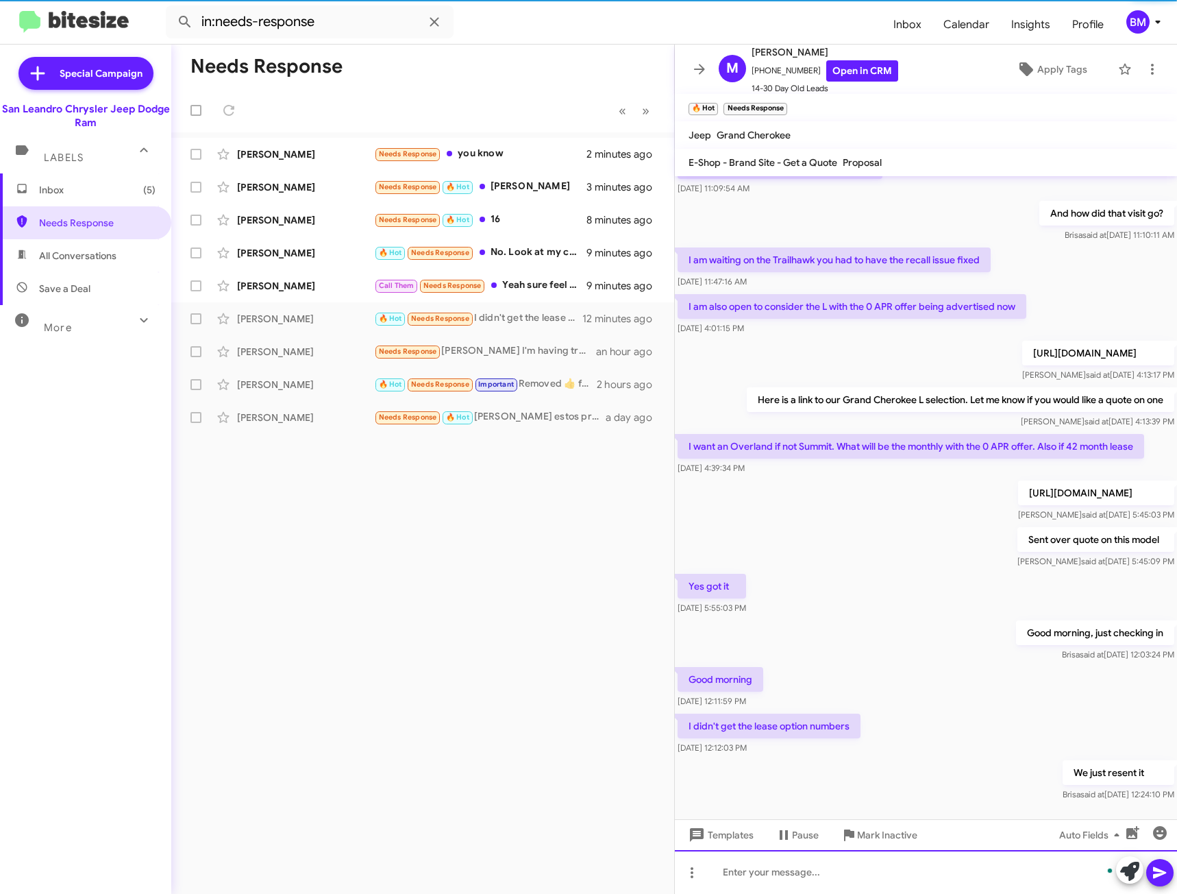
scroll to position [0, 0]
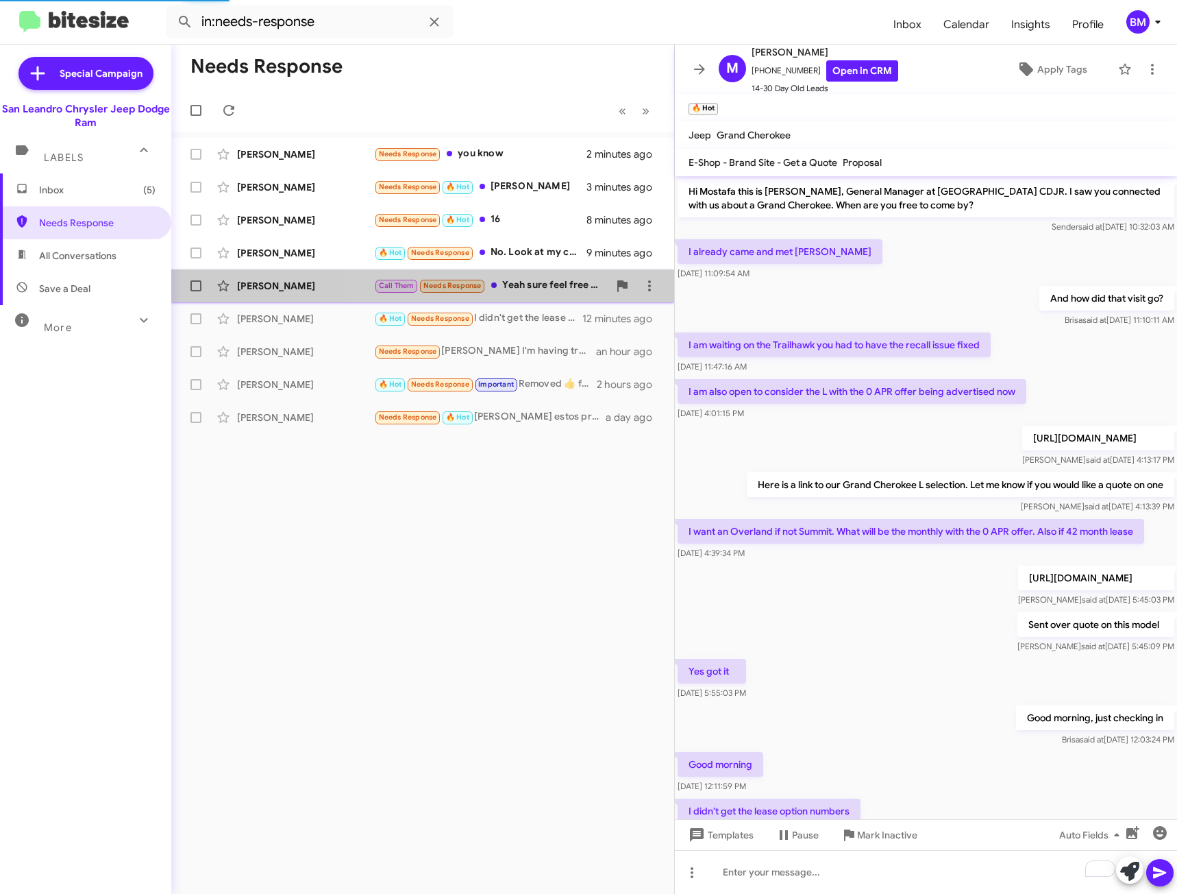
click at [520, 287] on div "Call Them Needs Response Yeah sure feel free to call me anytime between now and…" at bounding box center [491, 286] width 234 height 16
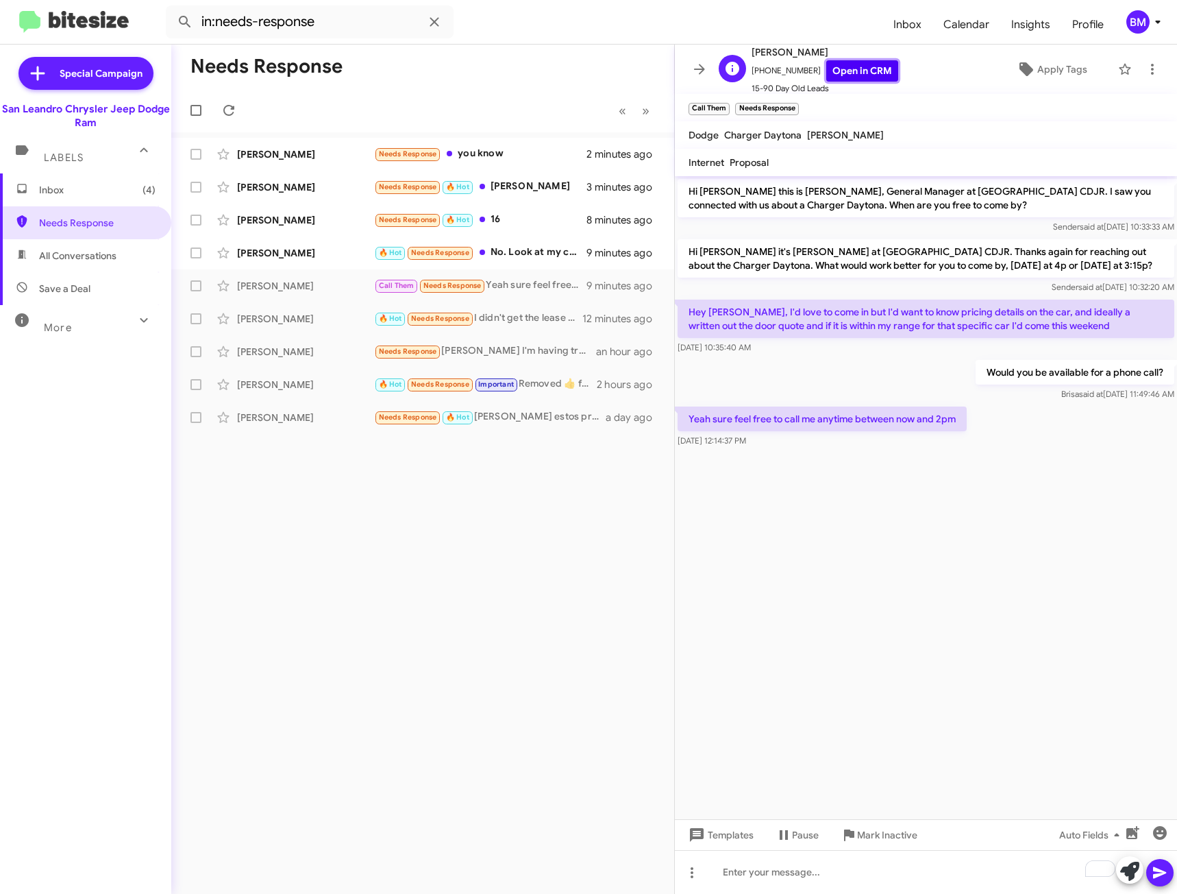
click at [833, 68] on link "Open in CRM" at bounding box center [862, 70] width 72 height 21
click at [543, 257] on div "🔥 Hot Needs Response No. Look at my credit report, I have never missed a paymen…" at bounding box center [491, 253] width 234 height 16
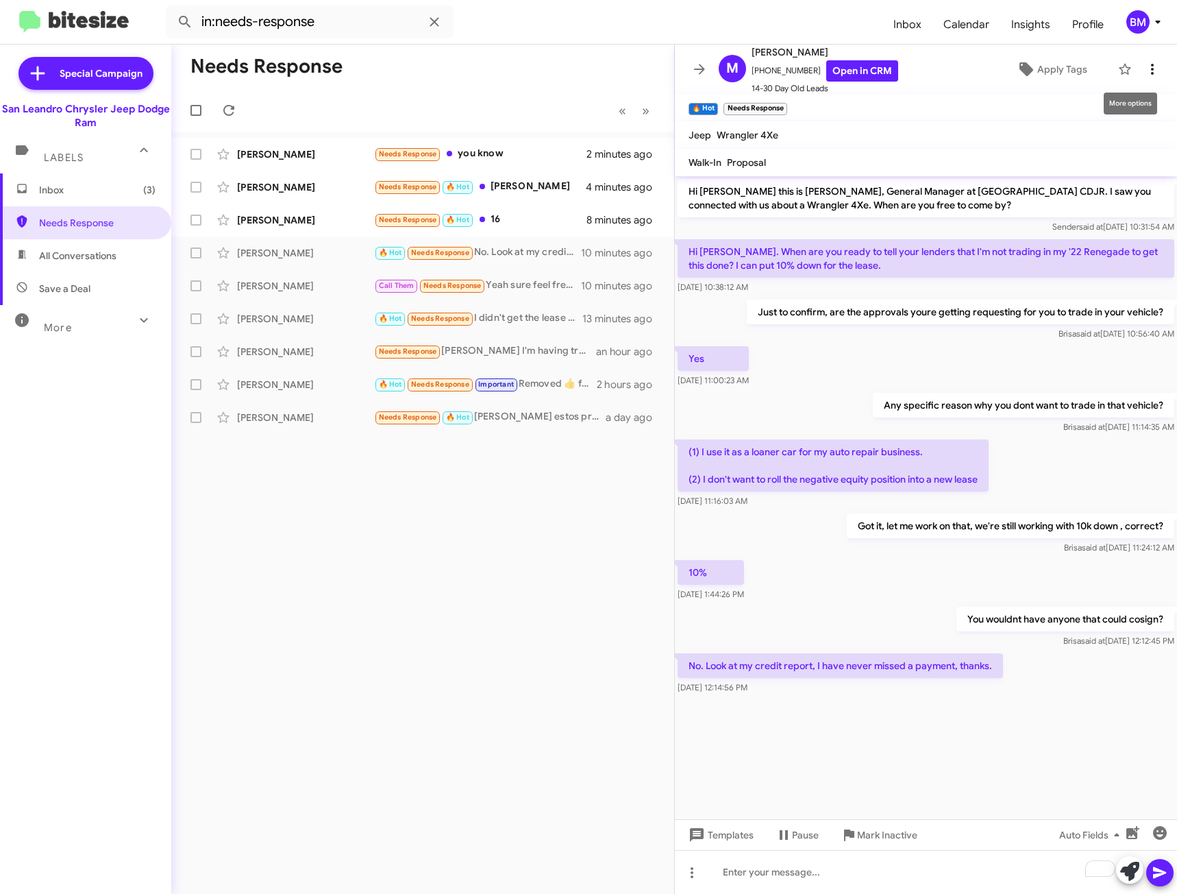
click at [1151, 65] on icon at bounding box center [1152, 69] width 3 height 11
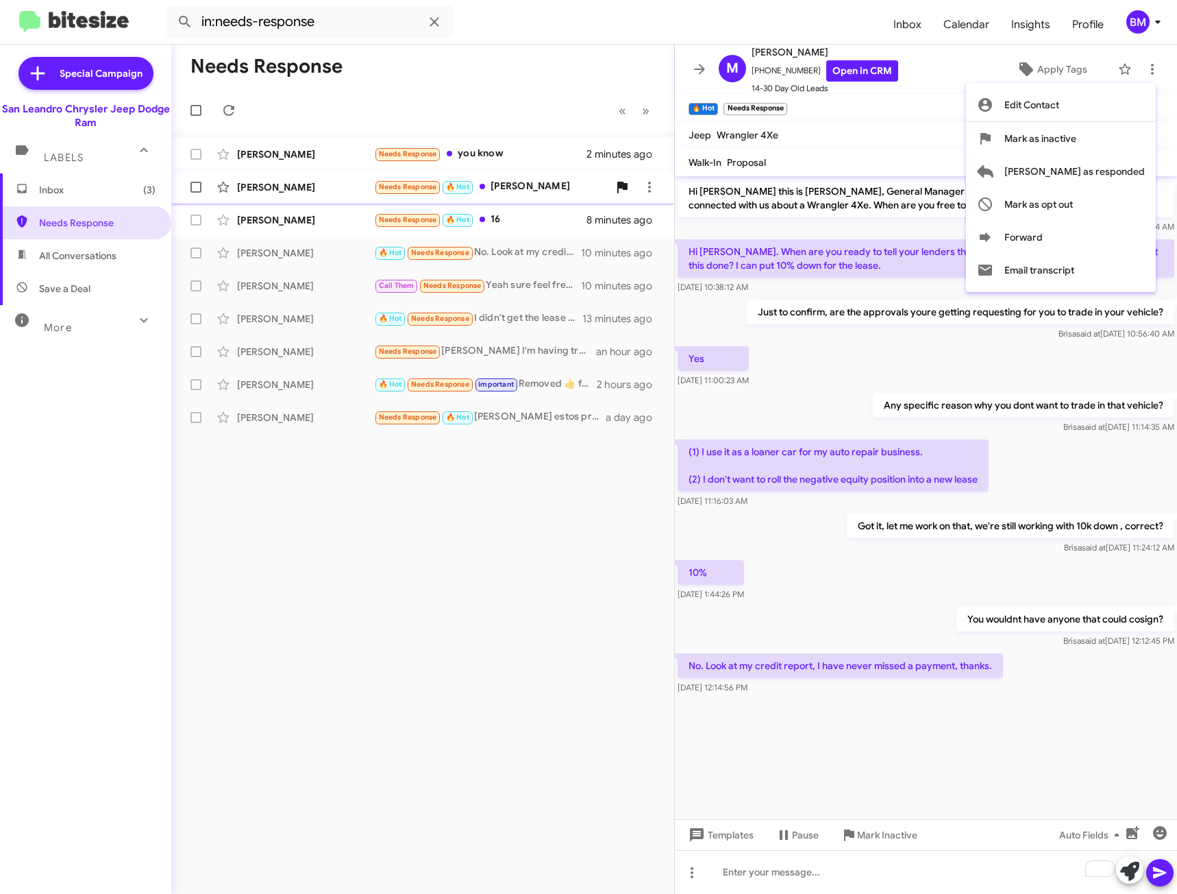
click at [1125, 174] on span "[PERSON_NAME] as responded" at bounding box center [1075, 171] width 140 height 33
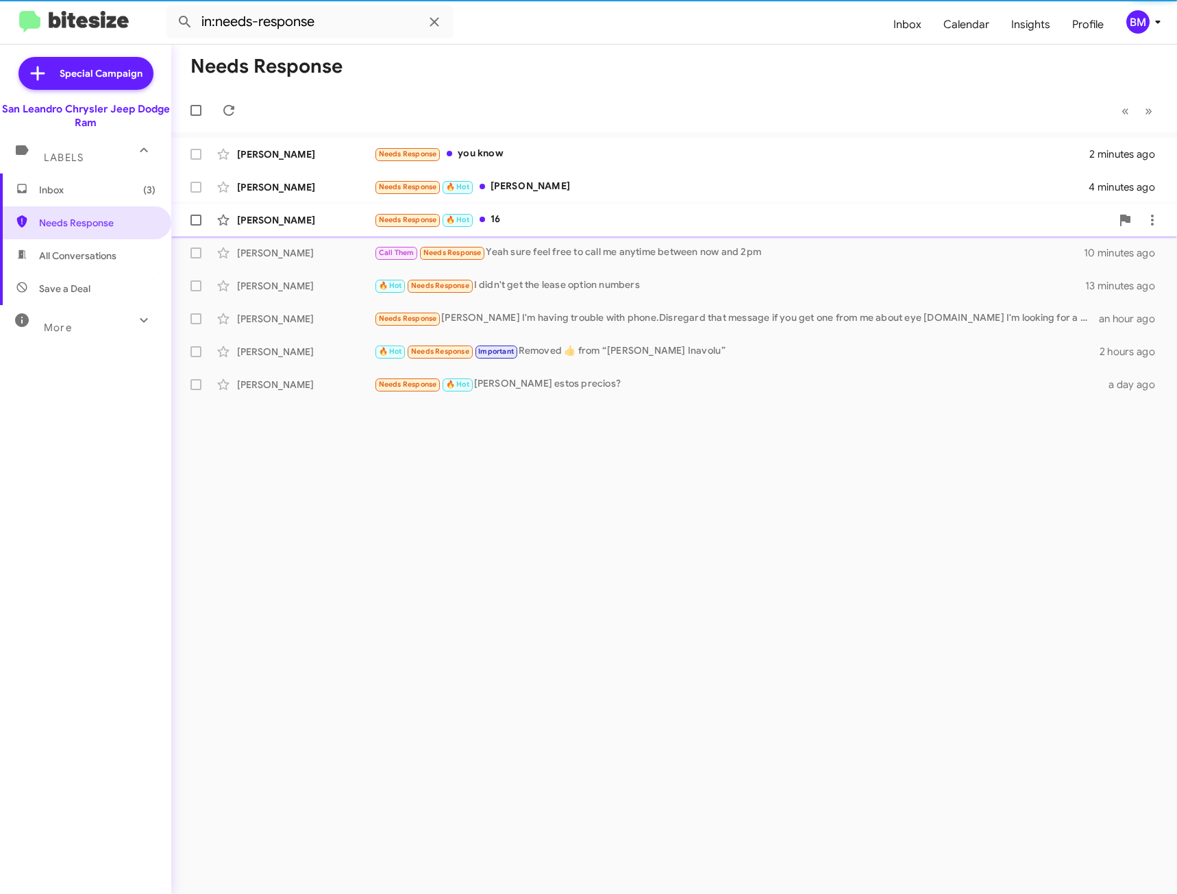
click at [570, 223] on div "Needs Response 🔥 Hot 16" at bounding box center [742, 220] width 737 height 16
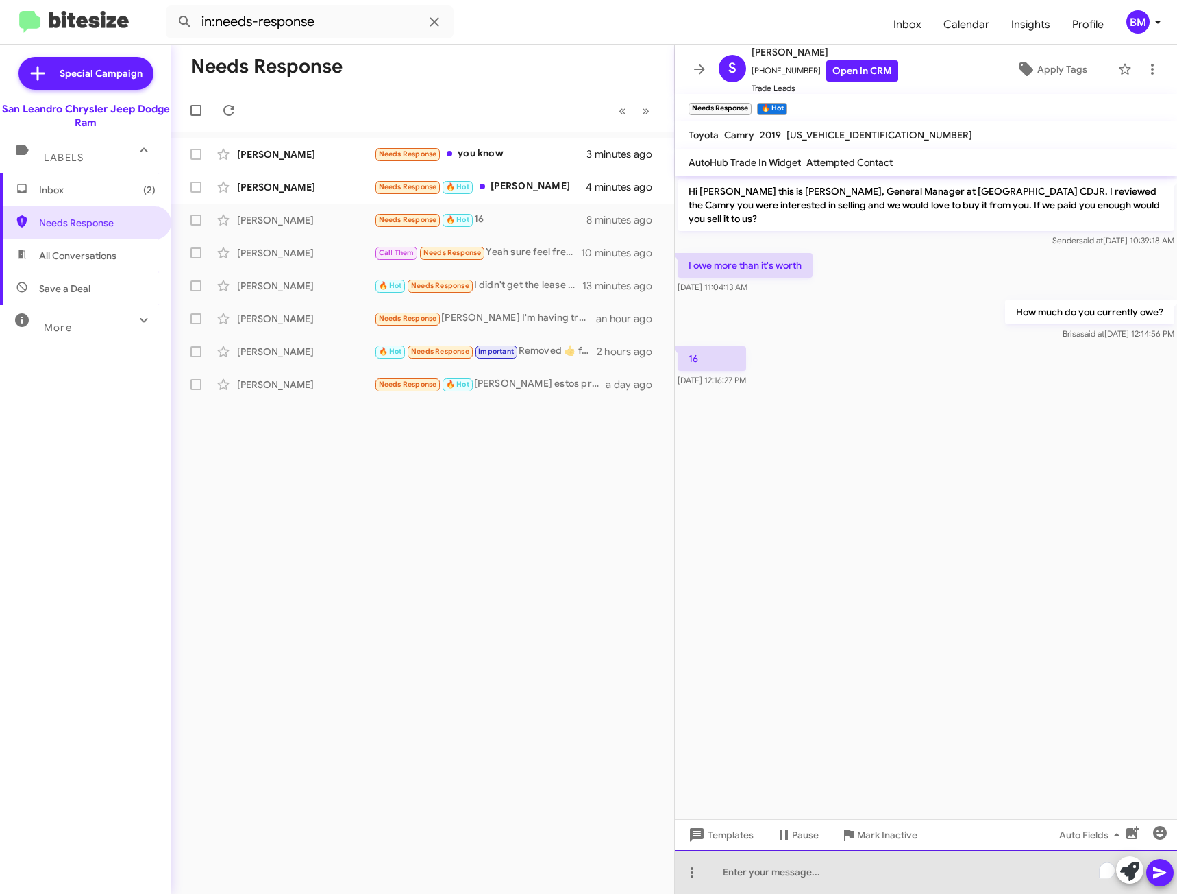
click at [850, 888] on div "To enrich screen reader interactions, please activate Accessibility in Grammarl…" at bounding box center [926, 872] width 502 height 44
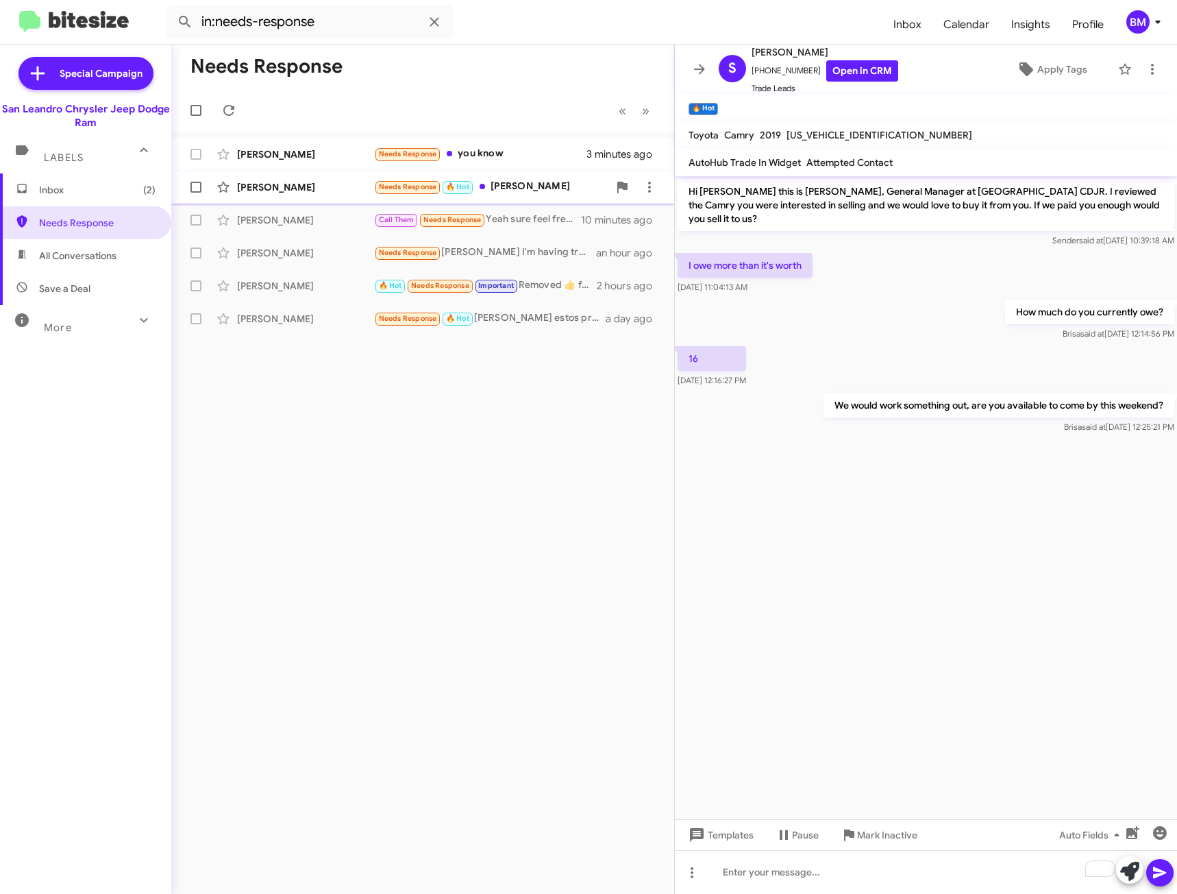
click at [524, 184] on div "Needs Response 🔥 Hot [PERSON_NAME]" at bounding box center [491, 187] width 234 height 16
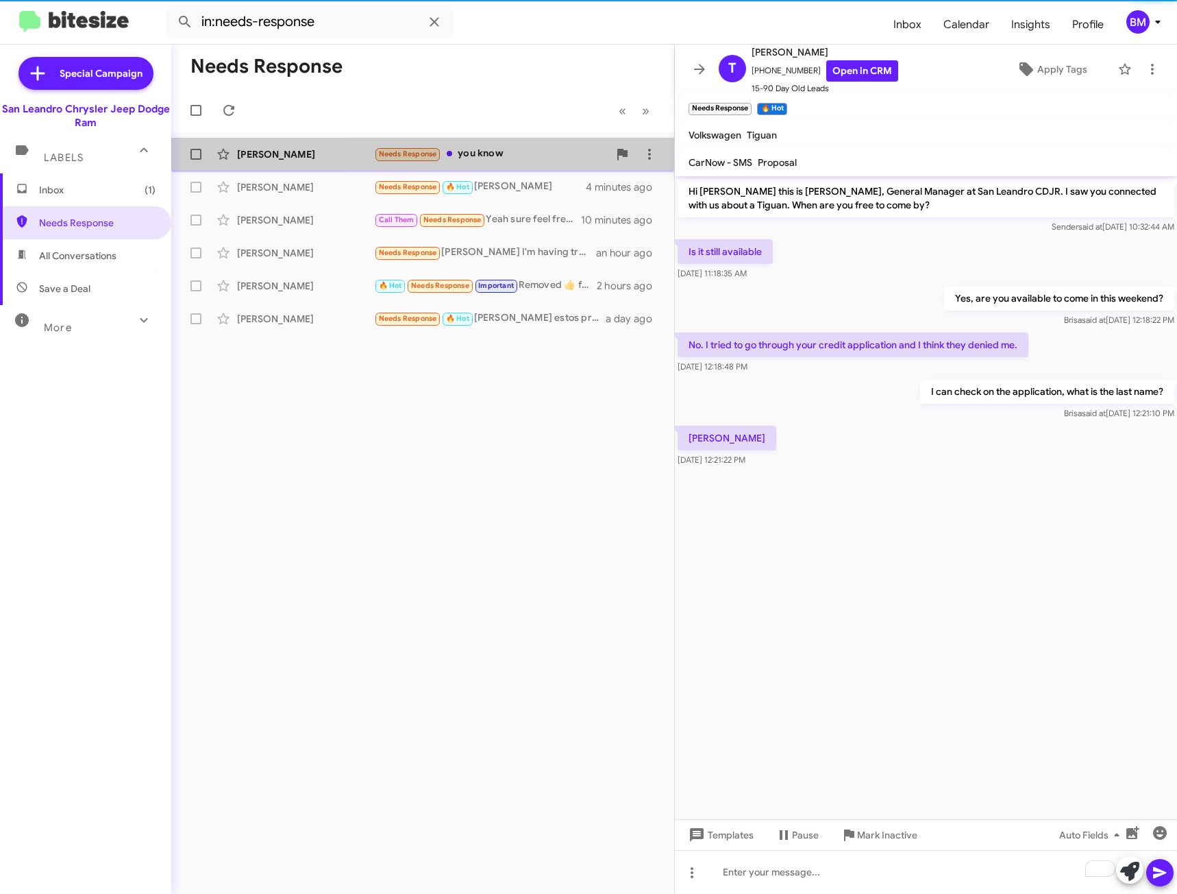
click at [510, 154] on div "Needs Response you know" at bounding box center [491, 154] width 234 height 16
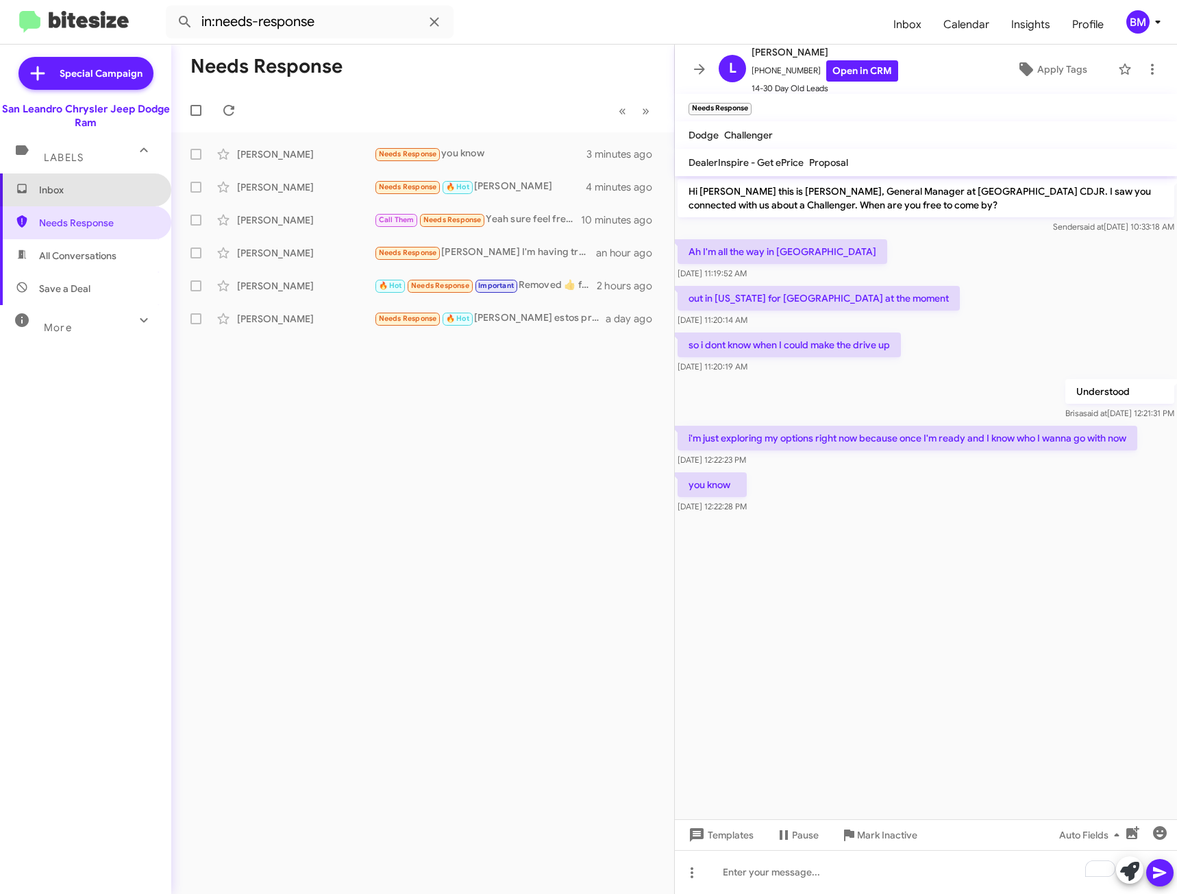
click at [98, 192] on span "Inbox" at bounding box center [97, 190] width 117 height 14
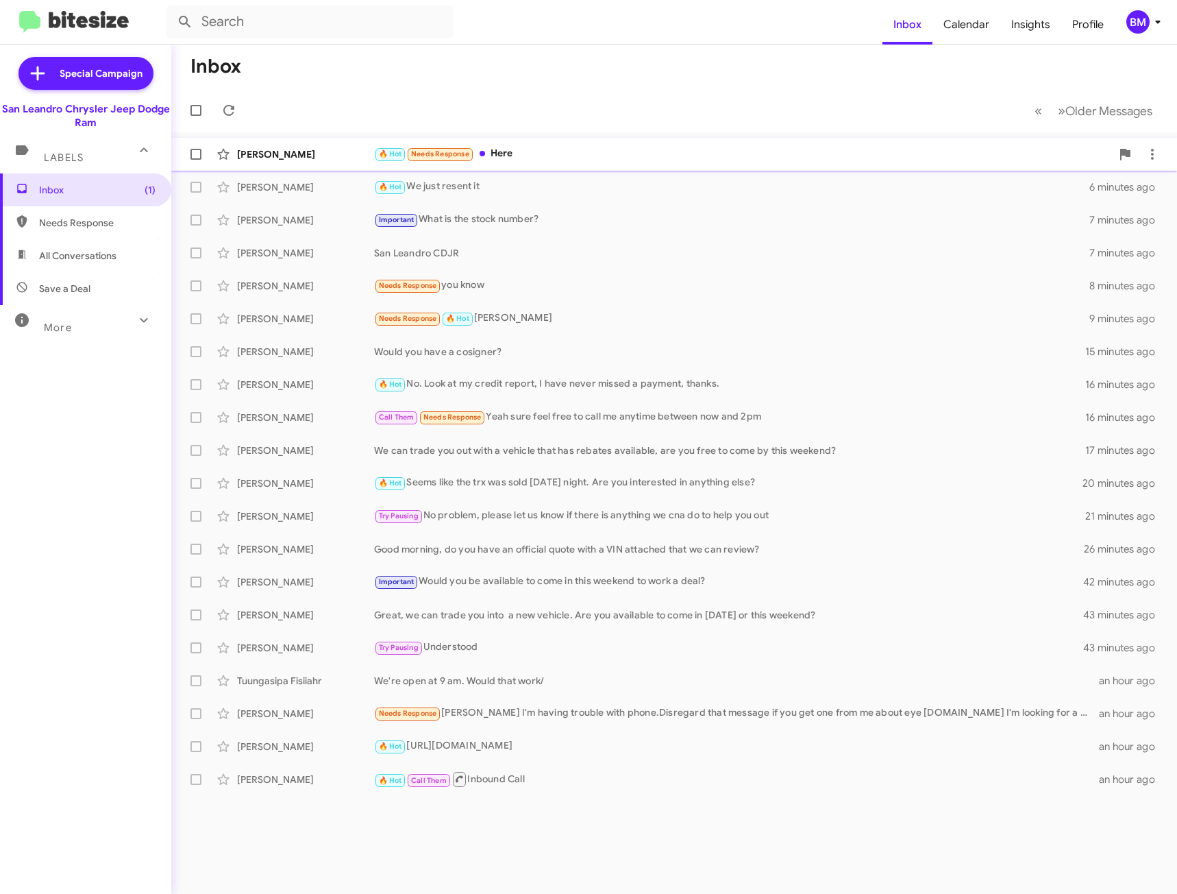
click at [272, 157] on div "[PERSON_NAME]" at bounding box center [305, 154] width 137 height 14
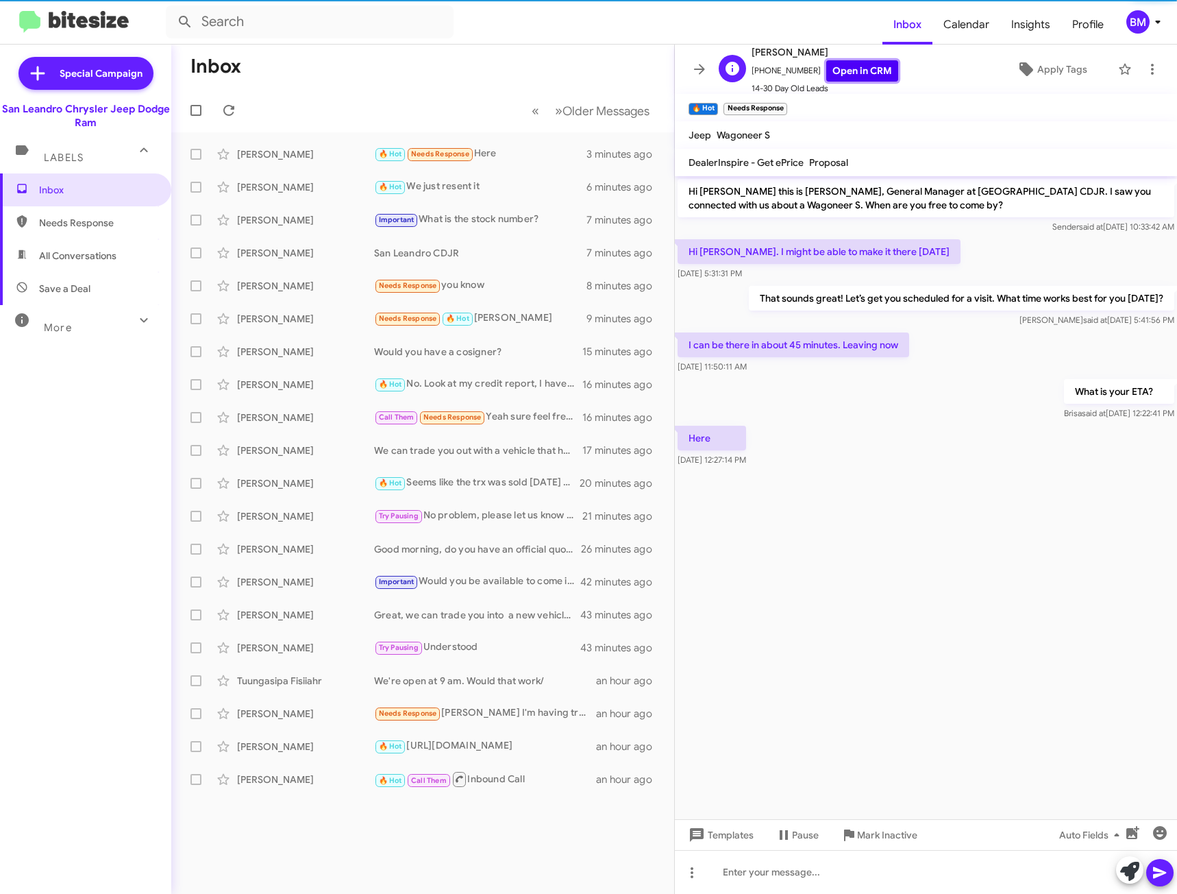
click at [843, 73] on link "Open in CRM" at bounding box center [862, 70] width 72 height 21
